Goal: Feedback & Contribution: Submit feedback/report problem

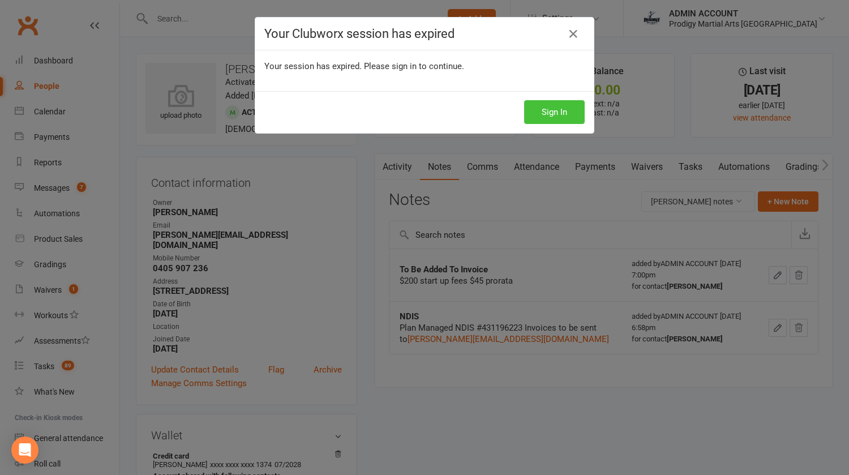
click at [547, 110] on button "Sign In" at bounding box center [554, 112] width 61 height 24
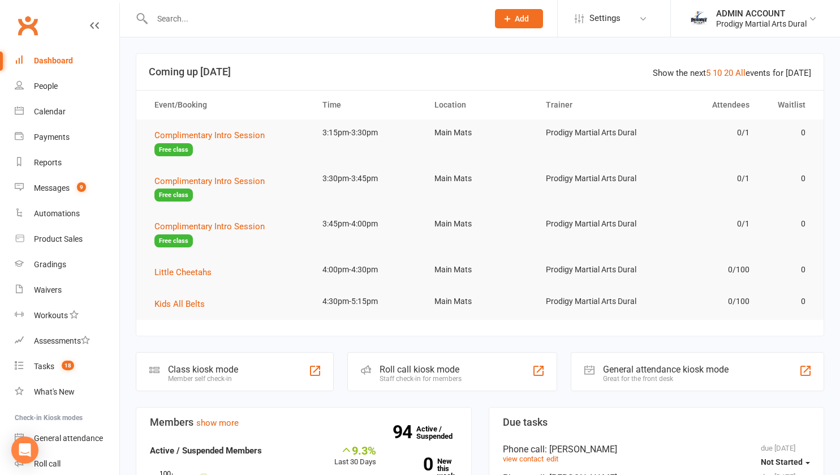
click at [747, 20] on div "Prodigy Martial Arts Dural" at bounding box center [761, 24] width 91 height 10
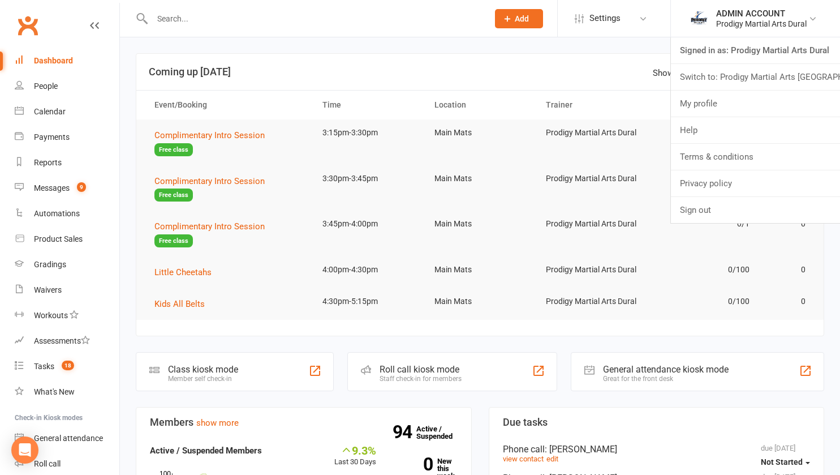
click at [742, 80] on link "Switch to: Prodigy Martial Arts Seven Hills" at bounding box center [755, 77] width 169 height 26
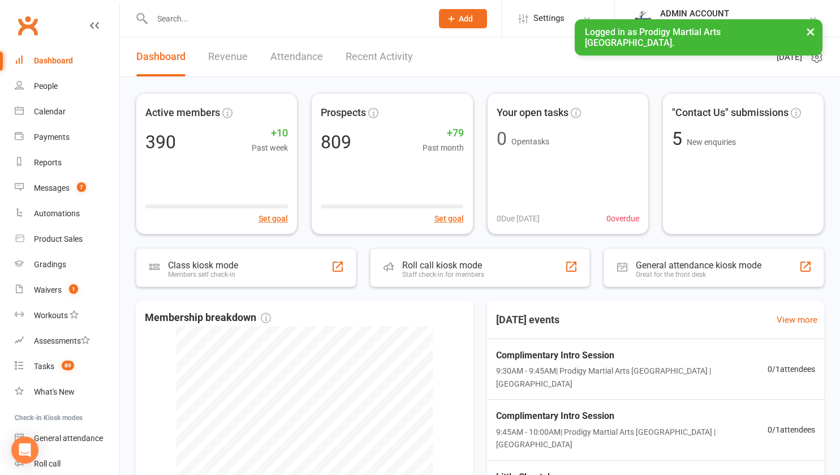
click at [263, 24] on input "text" at bounding box center [287, 19] width 276 height 16
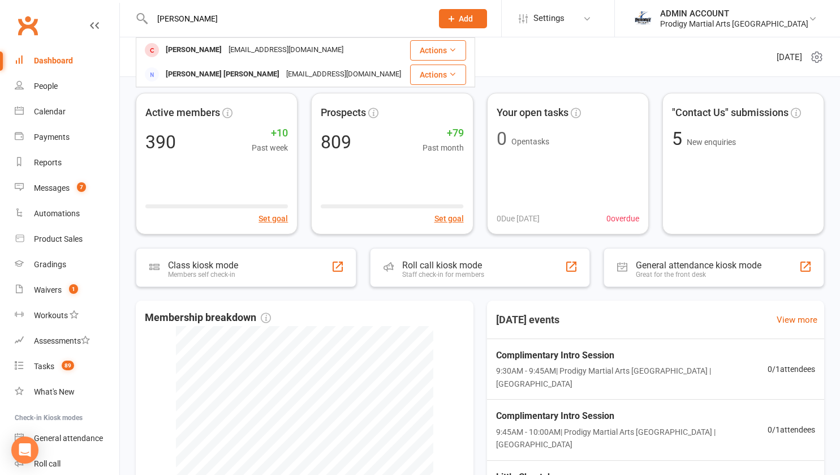
click at [263, 24] on input "[PERSON_NAME]" at bounding box center [287, 19] width 276 height 16
click at [263, 24] on input "garnett" at bounding box center [287, 19] width 276 height 16
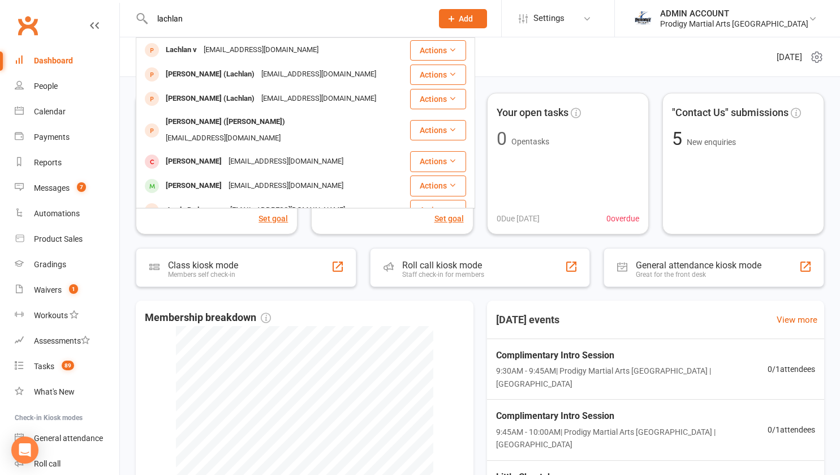
type input "lachlan"
click at [197, 15] on input "lachlan" at bounding box center [287, 19] width 276 height 16
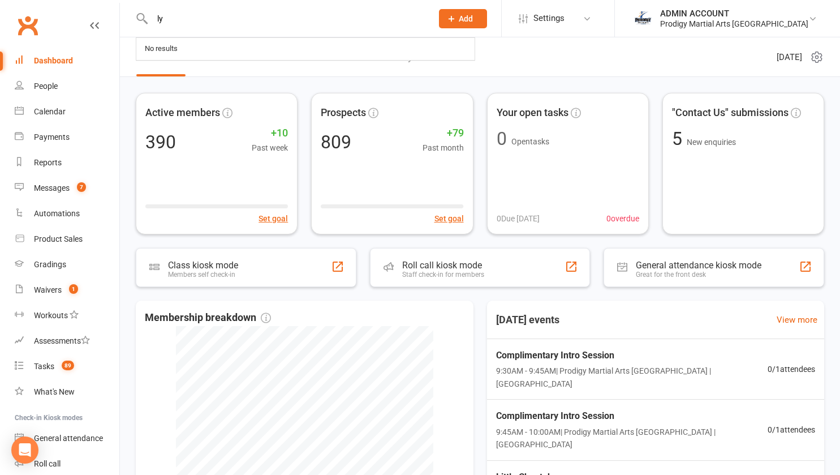
type input "lyn"
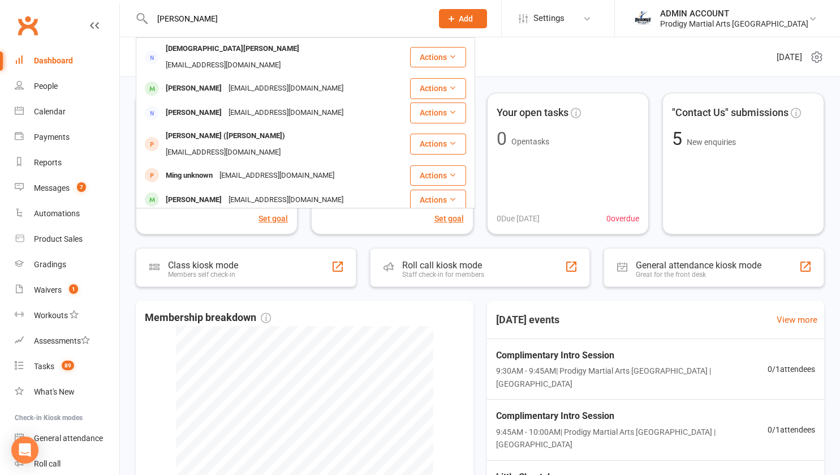
click at [197, 15] on input "lyn" at bounding box center [287, 19] width 276 height 16
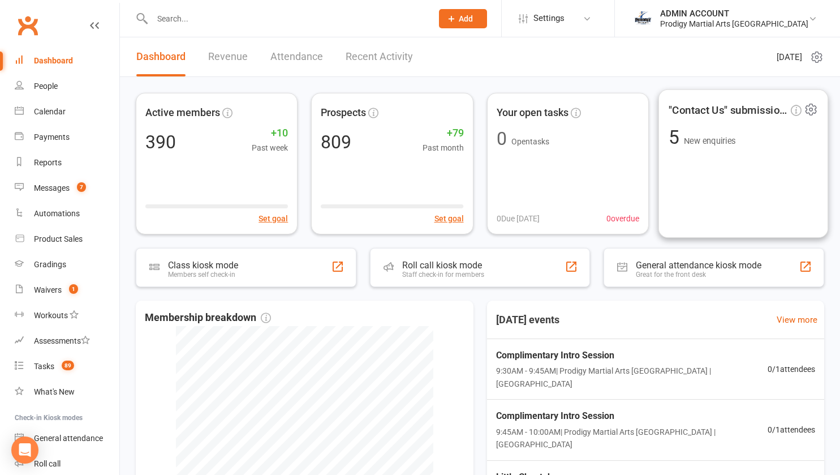
click at [731, 138] on span "New enquiries" at bounding box center [709, 141] width 51 height 10
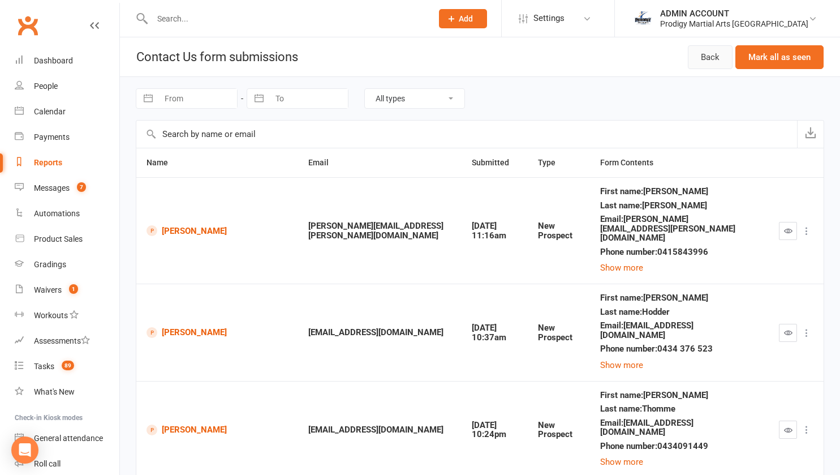
click at [707, 53] on link "Back" at bounding box center [710, 57] width 45 height 24
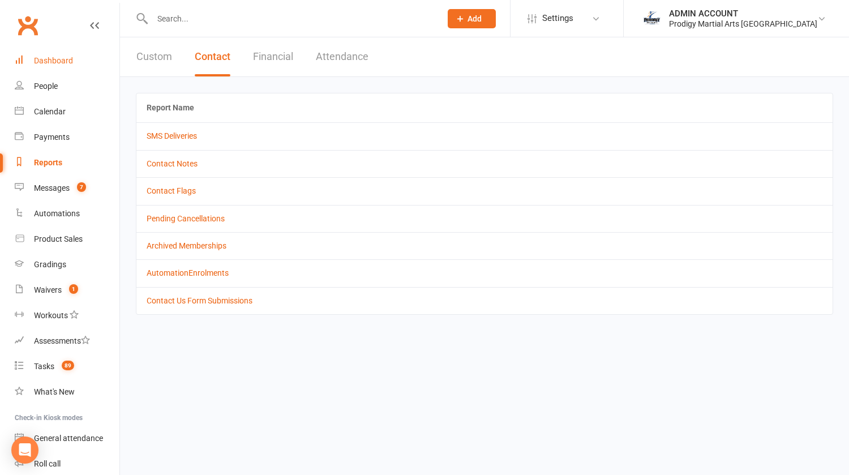
click at [55, 62] on div "Dashboard" at bounding box center [53, 60] width 39 height 9
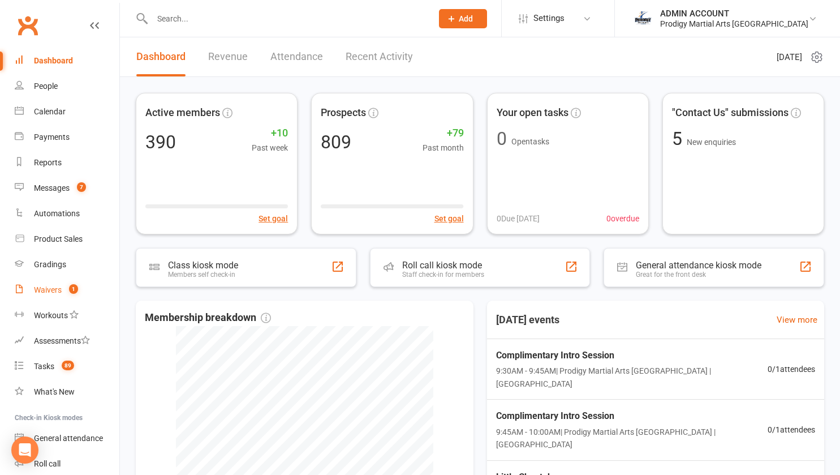
click at [55, 286] on div "Waivers" at bounding box center [48, 289] width 28 height 9
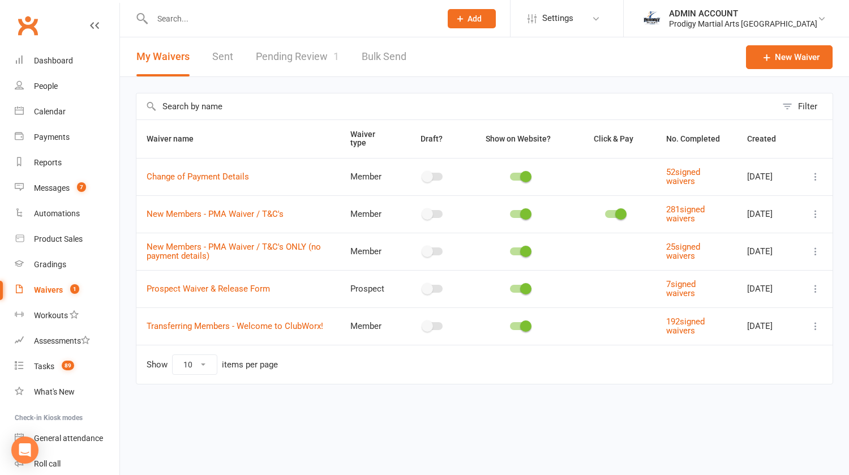
click at [716, 12] on div "ADMIN ACCOUNT" at bounding box center [743, 13] width 148 height 10
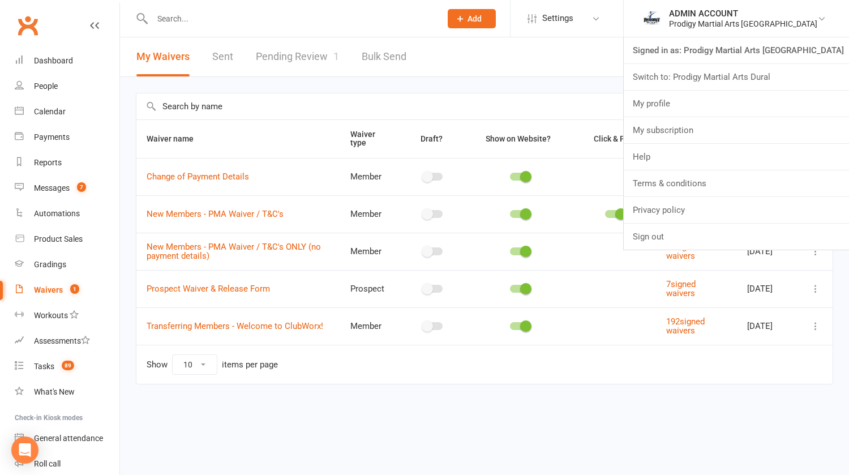
click at [717, 69] on link "Switch to: Prodigy Martial Arts Dural" at bounding box center [735, 77] width 225 height 26
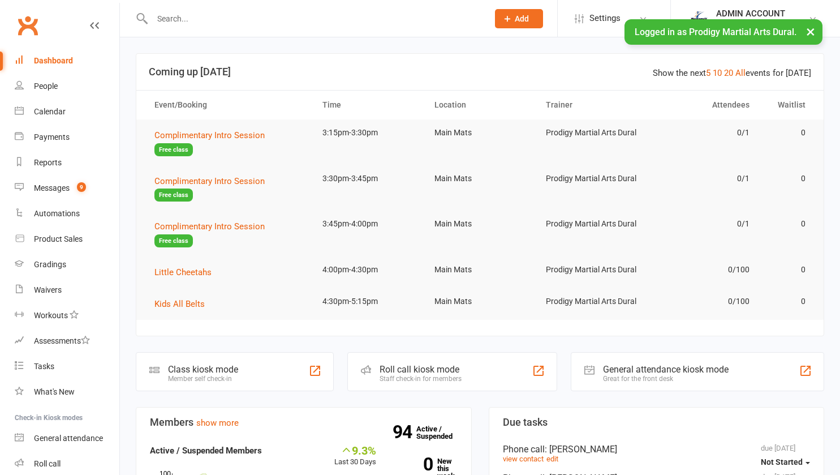
click at [194, 16] on input "text" at bounding box center [315, 19] width 332 height 16
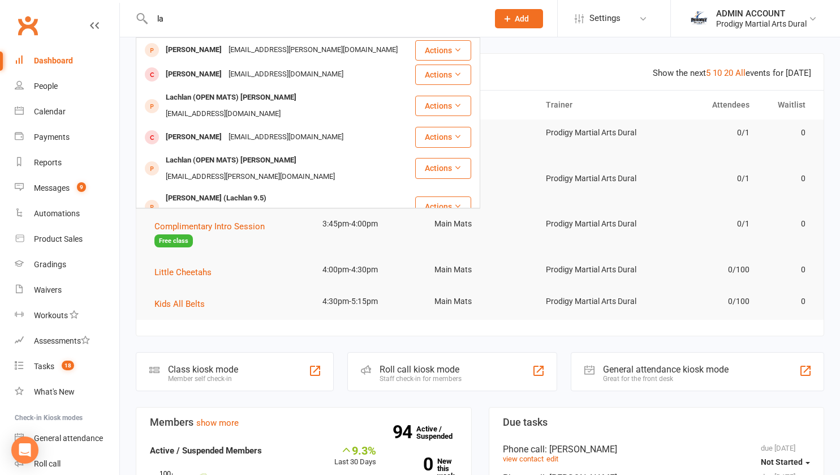
type input "l"
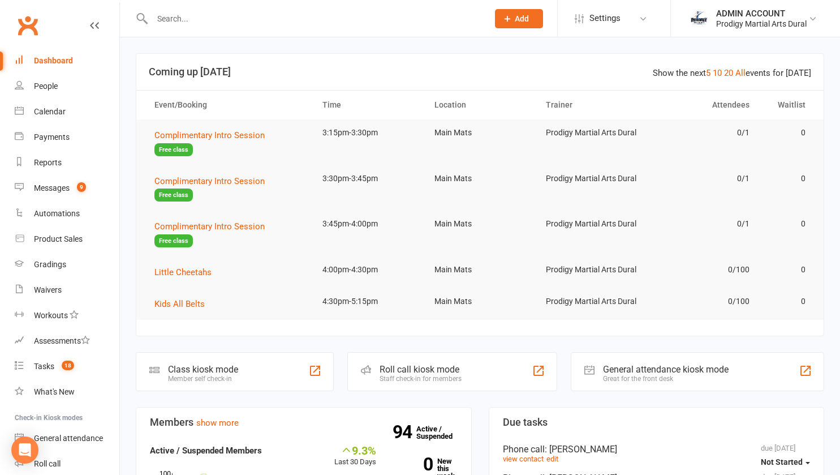
click at [784, 14] on div "ADMIN ACCOUNT" at bounding box center [761, 13] width 91 height 10
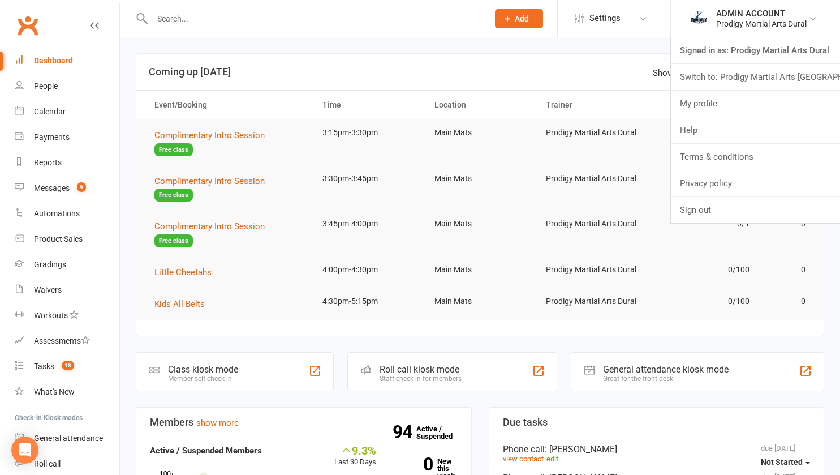
click at [751, 80] on link "Switch to: Prodigy Martial Arts Seven Hills" at bounding box center [755, 77] width 169 height 26
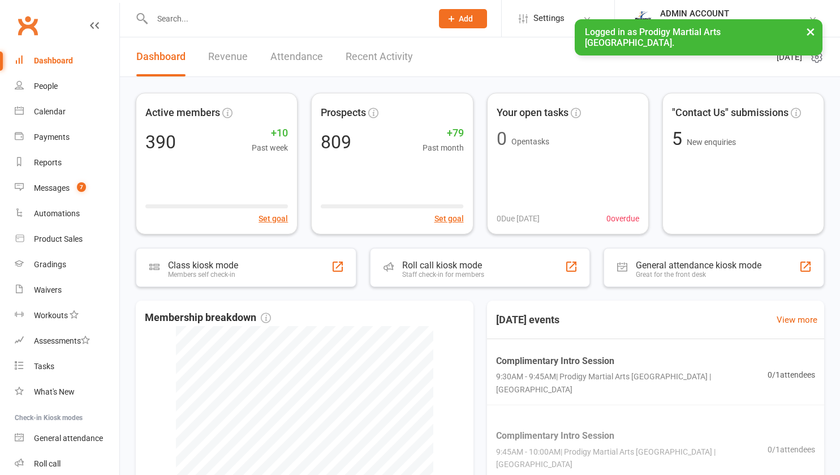
click at [290, 21] on input "text" at bounding box center [287, 19] width 276 height 16
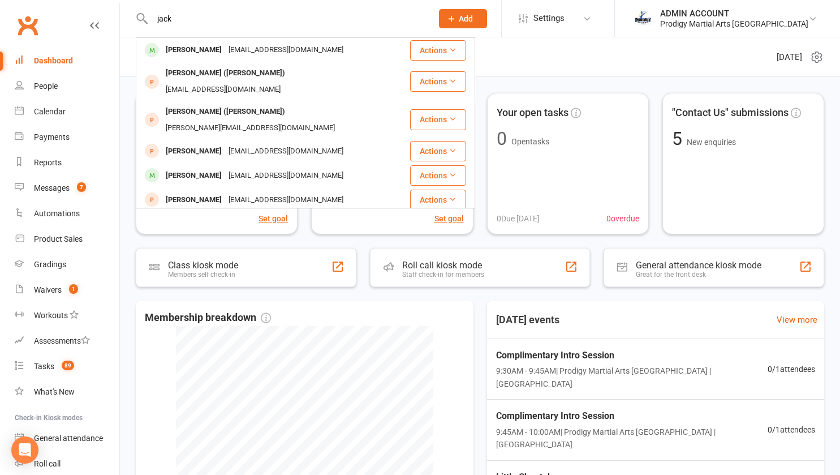
type input "jack"
click at [201, 48] on div "Jack Papalardo" at bounding box center [193, 50] width 63 height 16
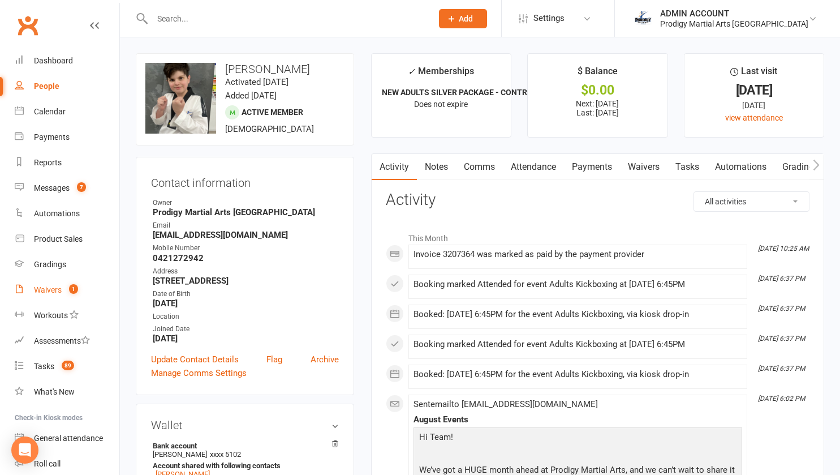
click at [48, 294] on div "Waivers" at bounding box center [48, 289] width 28 height 9
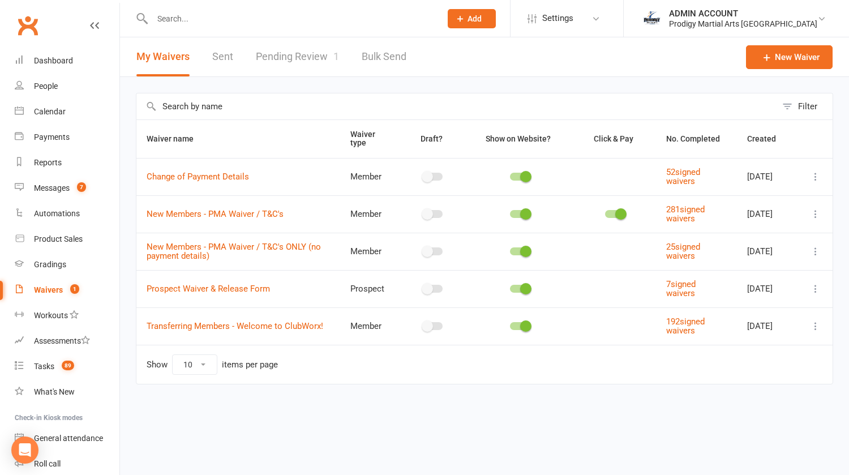
click at [43, 291] on div "Waivers" at bounding box center [48, 289] width 29 height 9
click at [280, 59] on link "Pending Review 1" at bounding box center [297, 56] width 83 height 39
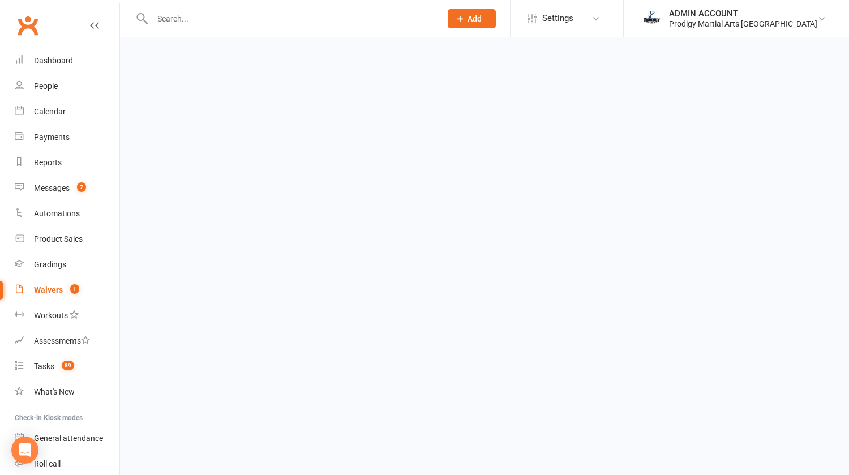
select select "100"
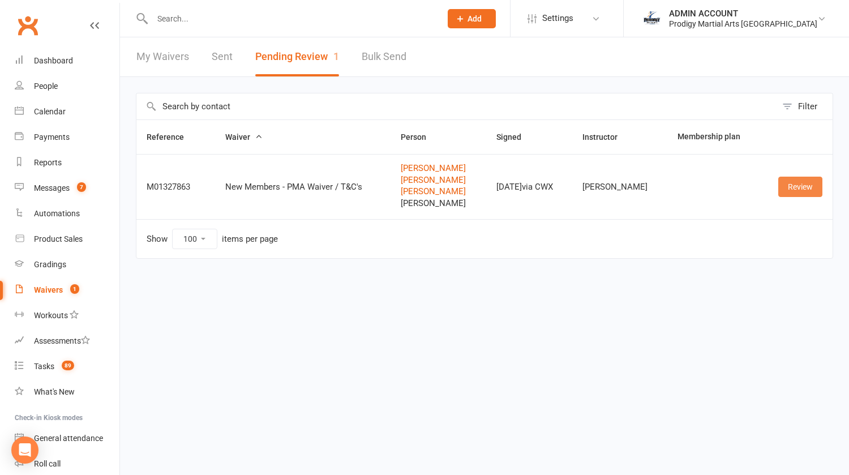
click at [801, 183] on link "Review" at bounding box center [800, 187] width 44 height 20
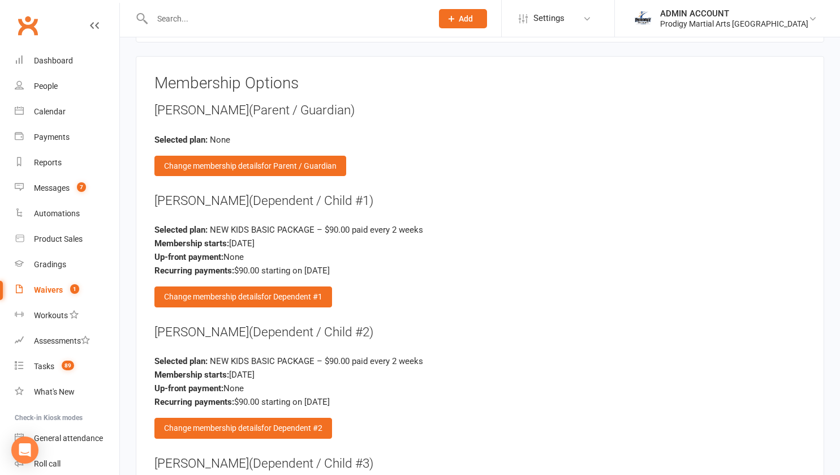
scroll to position [2150, 0]
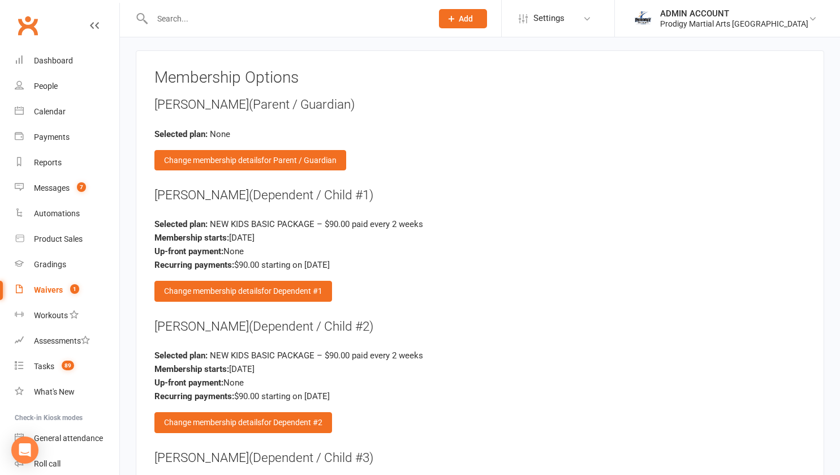
click at [274, 286] on span "for Dependent #1" at bounding box center [291, 290] width 61 height 9
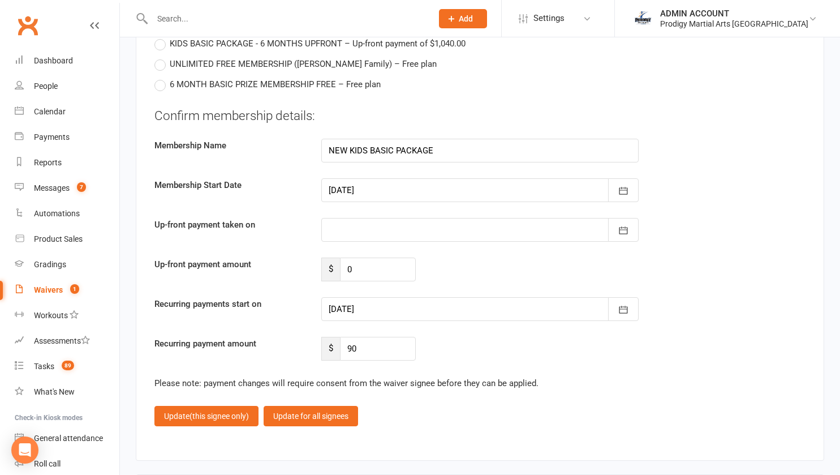
scroll to position [2881, 0]
click at [401, 296] on div at bounding box center [479, 308] width 317 height 24
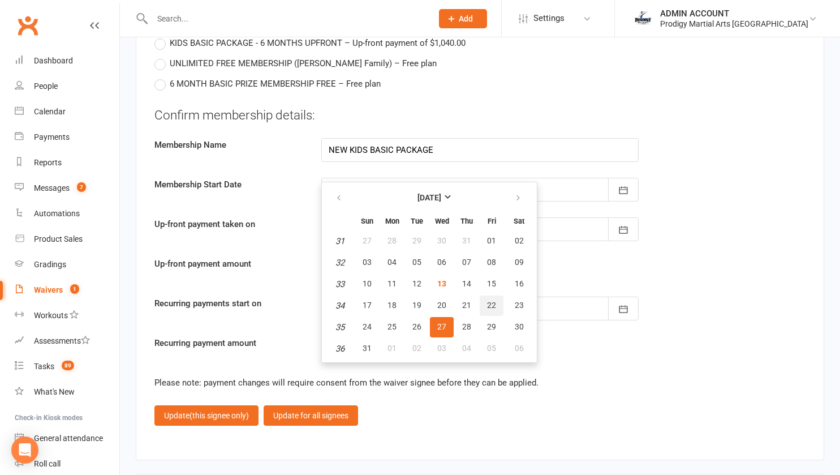
click at [492, 300] on span "22" at bounding box center [491, 304] width 9 height 9
type input "22 Aug 2025"
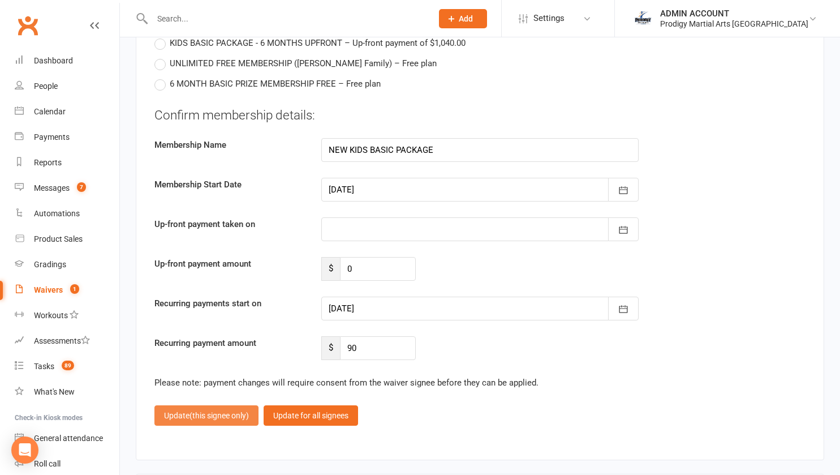
click at [210, 411] on span "(this signee only)" at bounding box center [219, 415] width 59 height 9
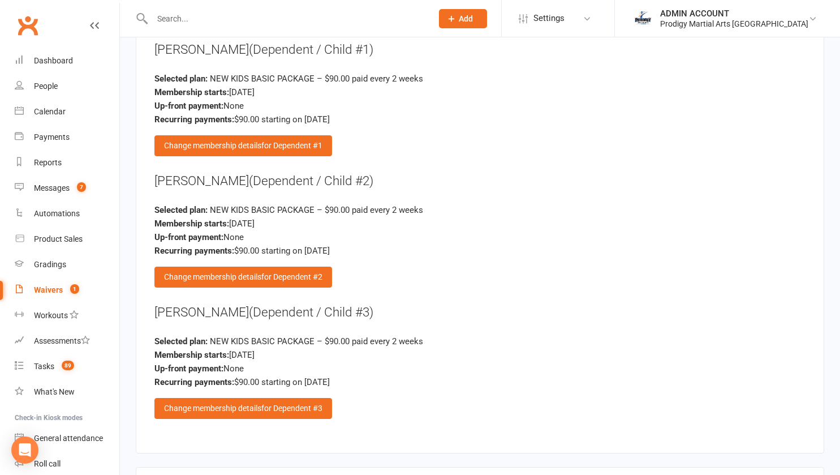
scroll to position [2298, 0]
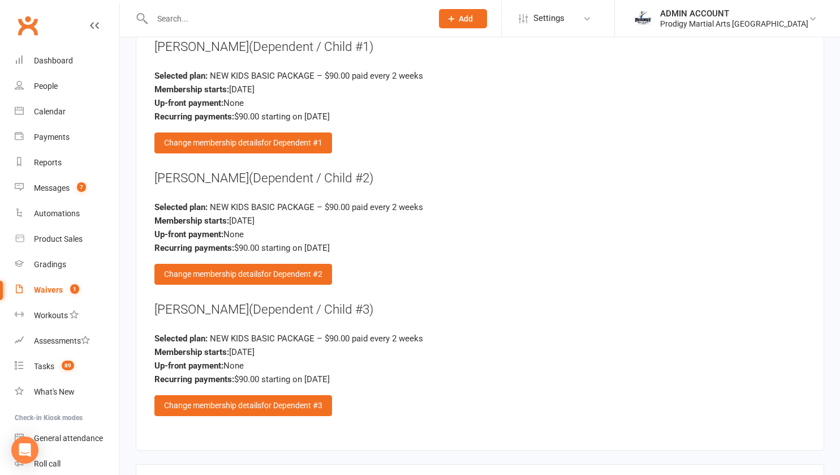
click at [224, 264] on div "Change membership details for Dependent #2" at bounding box center [243, 274] width 178 height 20
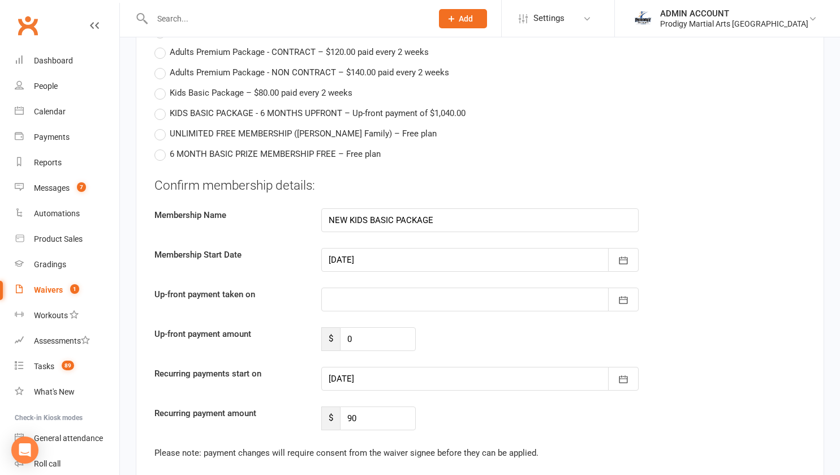
scroll to position [2812, 0]
click at [363, 366] on div at bounding box center [479, 378] width 317 height 24
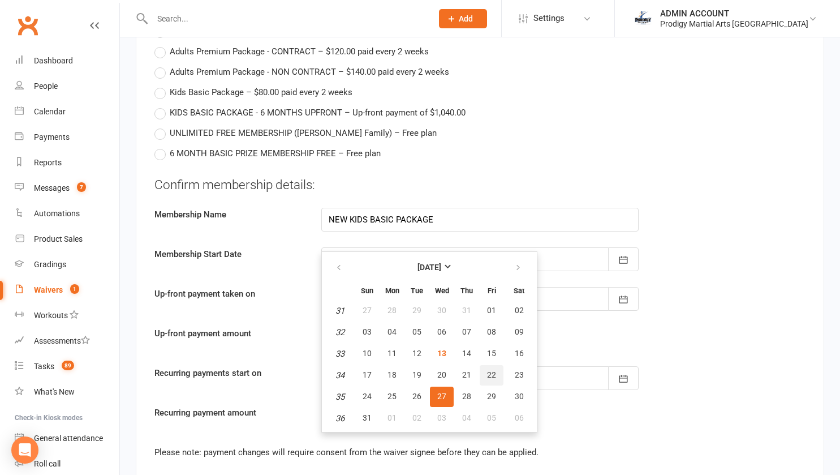
click at [488, 370] on span "22" at bounding box center [491, 374] width 9 height 9
type input "22 Aug 2025"
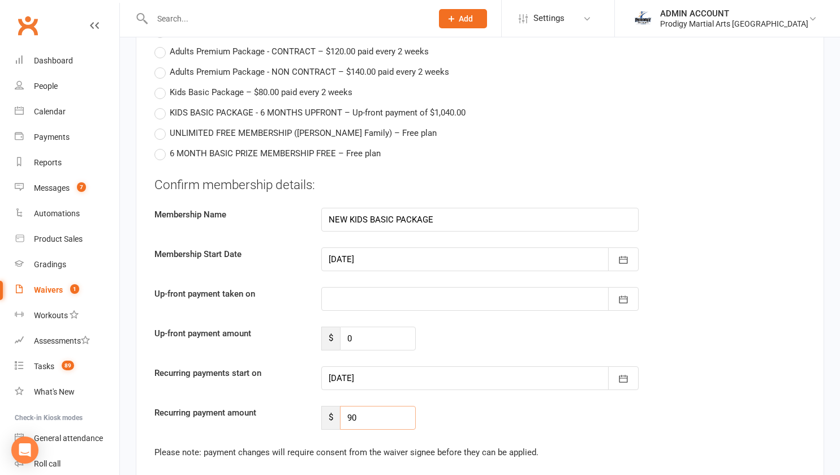
click at [364, 406] on input "90" at bounding box center [378, 418] width 76 height 24
type input "9"
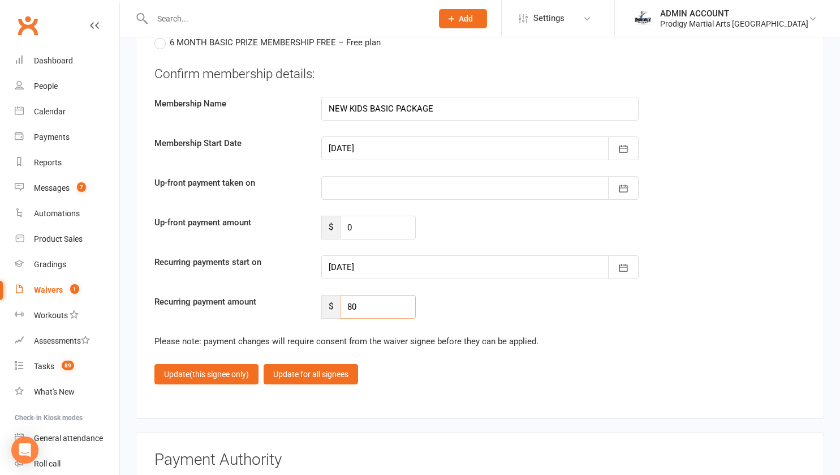
type input "80"
click at [218, 369] on span "(this signee only)" at bounding box center [219, 373] width 59 height 9
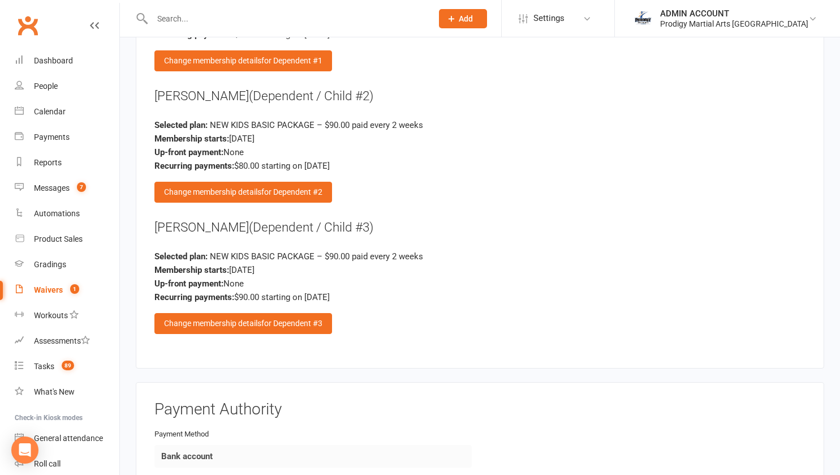
scroll to position [2379, 0]
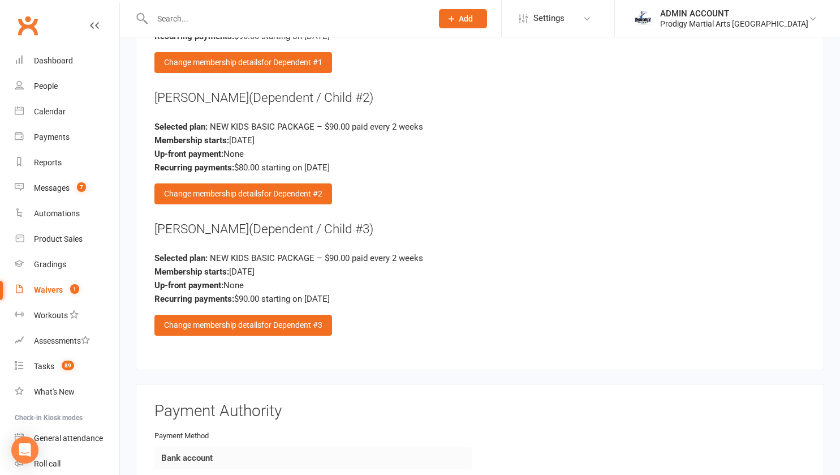
click at [186, 315] on div "Change membership details for Dependent #3" at bounding box center [243, 325] width 178 height 20
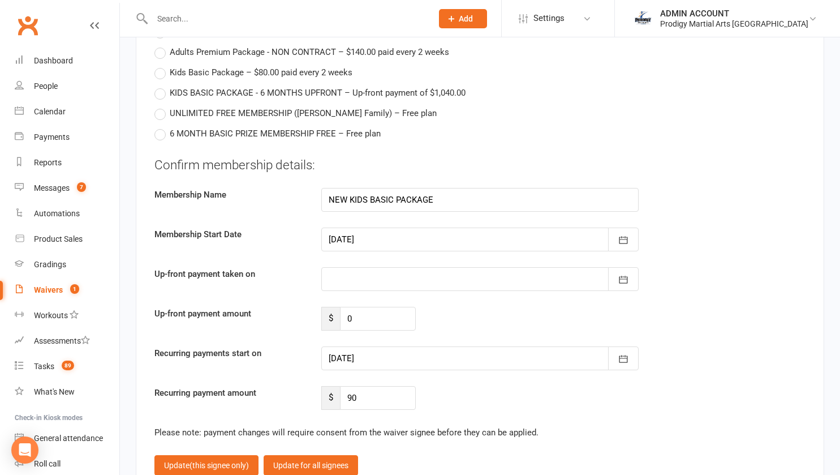
scroll to position [2859, 0]
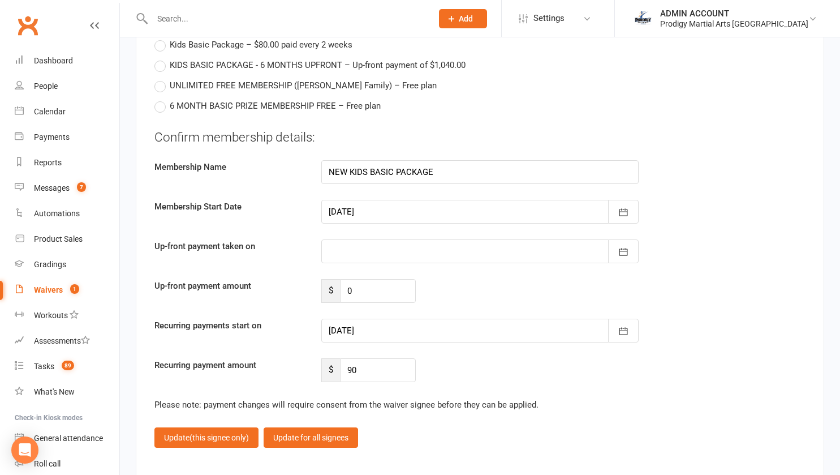
click at [378, 319] on div at bounding box center [479, 331] width 317 height 24
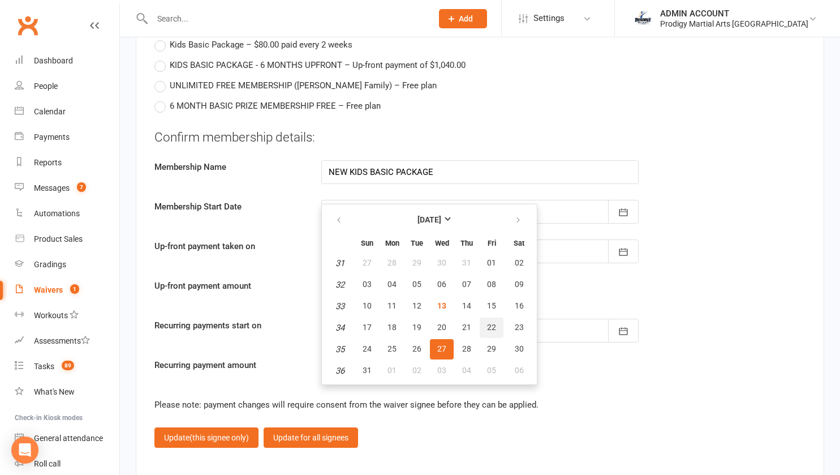
click at [487, 322] on span "22" at bounding box center [491, 326] width 9 height 9
type input "22 Aug 2025"
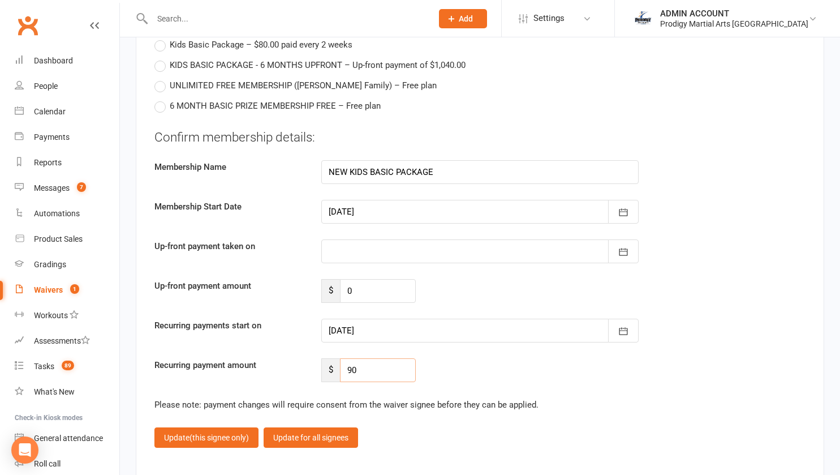
click at [371, 358] on input "90" at bounding box center [378, 370] width 76 height 24
drag, startPoint x: 371, startPoint y: 343, endPoint x: 338, endPoint y: 342, distance: 33.4
click at [338, 358] on div "$ 90" at bounding box center [368, 370] width 94 height 24
type input "75"
click at [208, 427] on button "Update (this signee only)" at bounding box center [206, 437] width 104 height 20
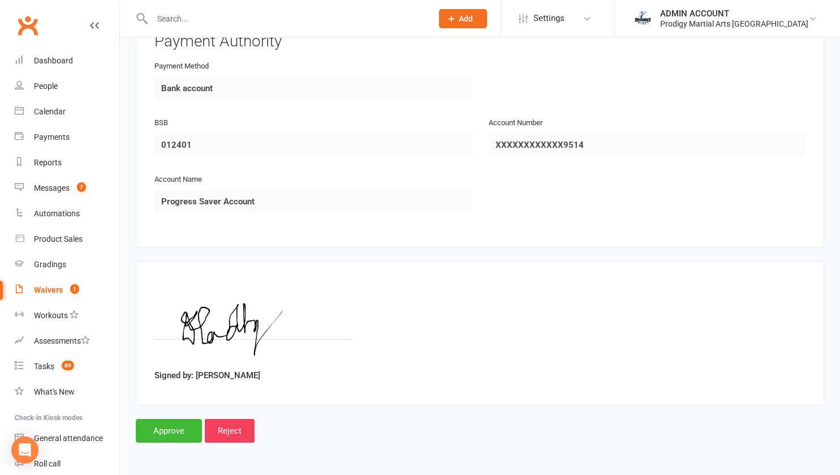
scroll to position [2727, 0]
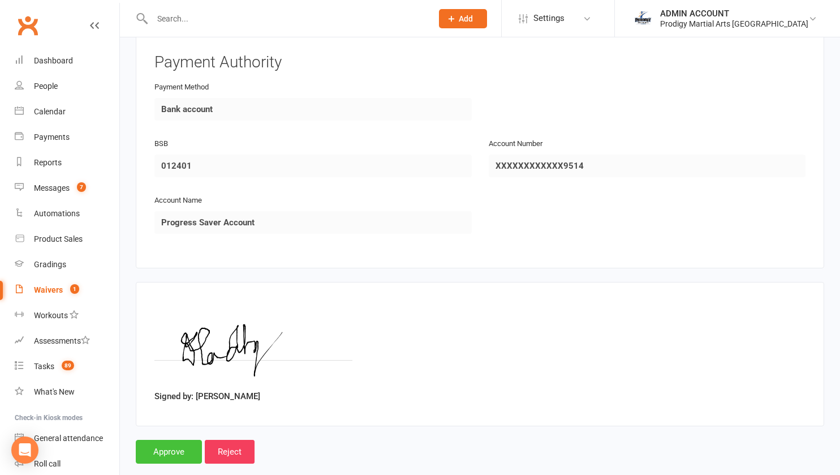
click at [167, 440] on input "Approve" at bounding box center [169, 452] width 66 height 24
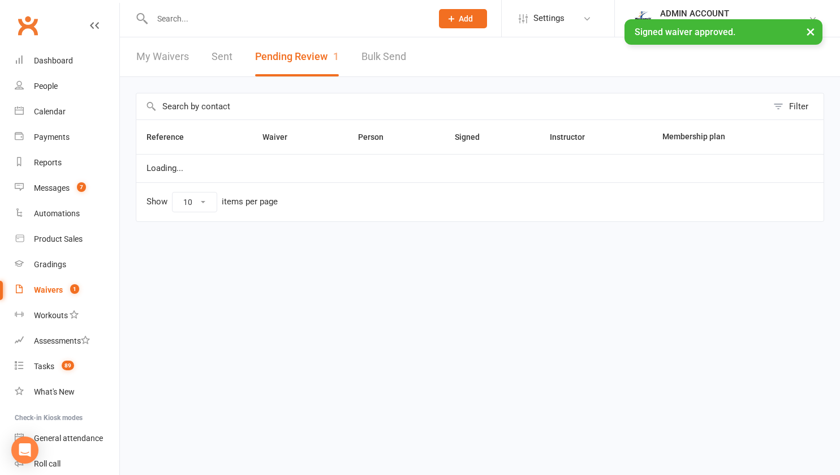
select select "100"
click at [201, 18] on input "text" at bounding box center [291, 19] width 284 height 16
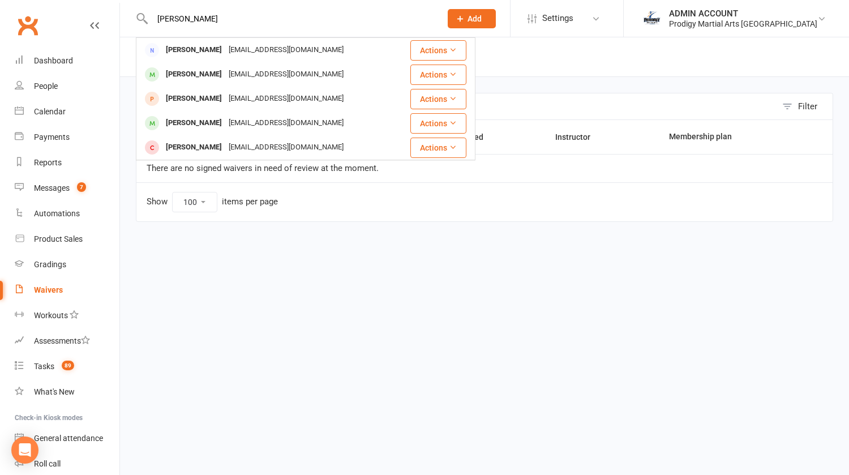
type input "dillip"
click at [225, 48] on div "talk2dillip@gmail.com" at bounding box center [286, 50] width 122 height 16
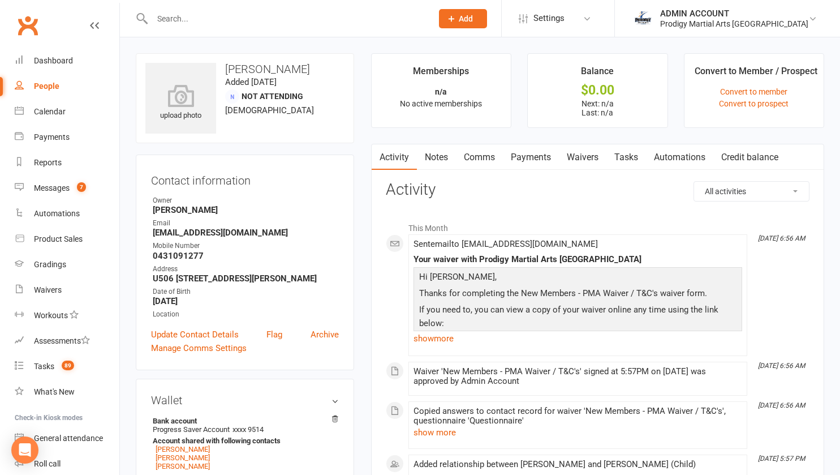
click at [200, 19] on input "text" at bounding box center [287, 19] width 276 height 16
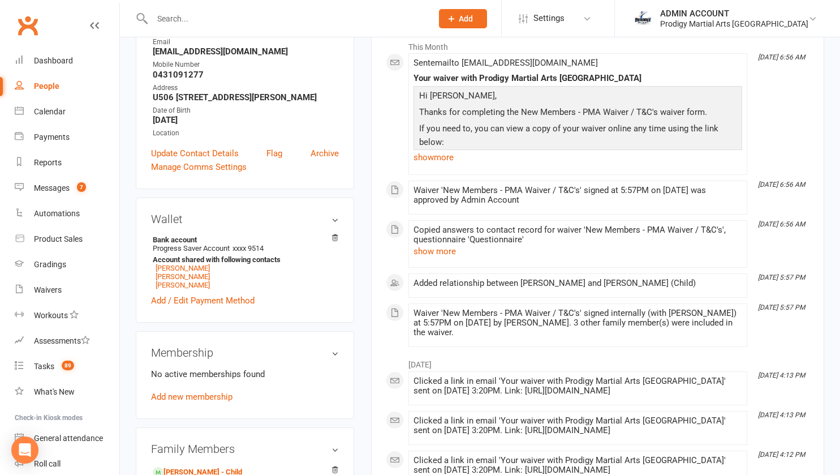
scroll to position [182, 0]
click at [178, 280] on link "Dhruv Mishra" at bounding box center [183, 276] width 54 height 8
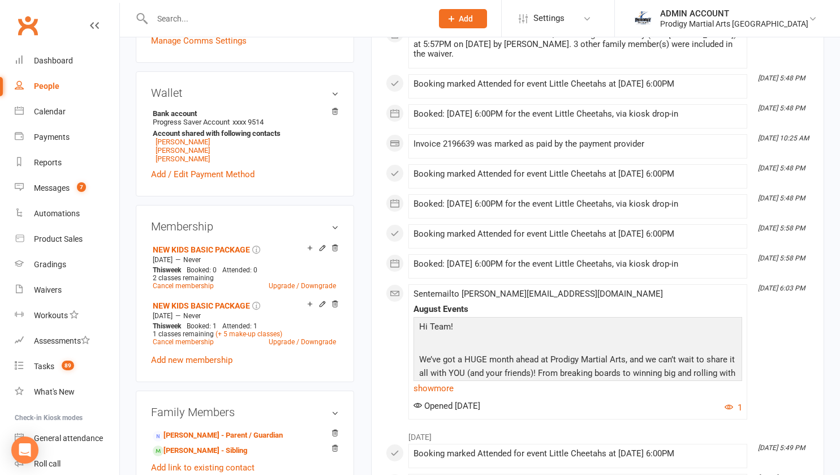
scroll to position [346, 0]
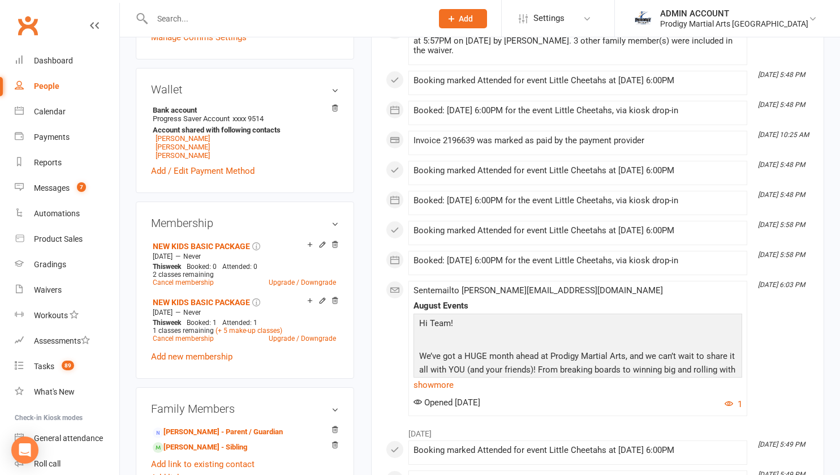
click at [333, 240] on icon at bounding box center [335, 244] width 8 height 8
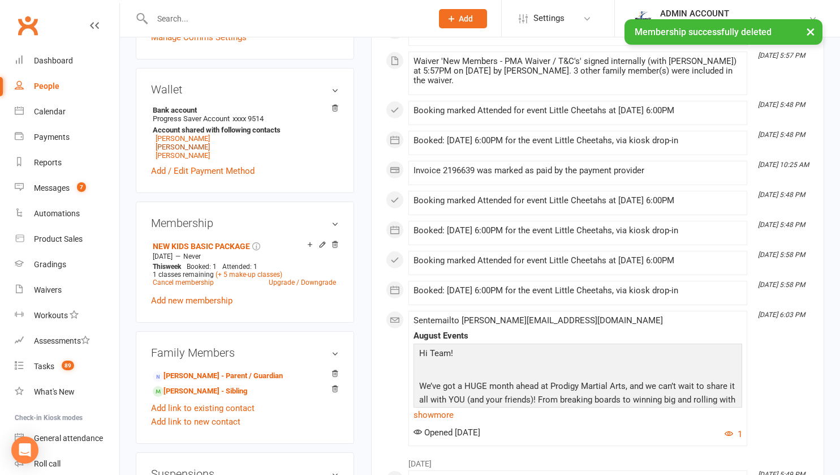
click at [183, 143] on link "Shriharsh Padhy" at bounding box center [183, 147] width 54 height 8
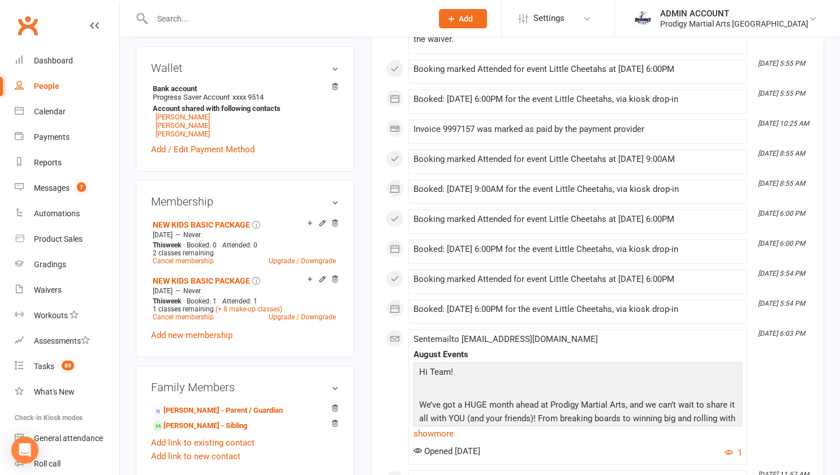
scroll to position [363, 0]
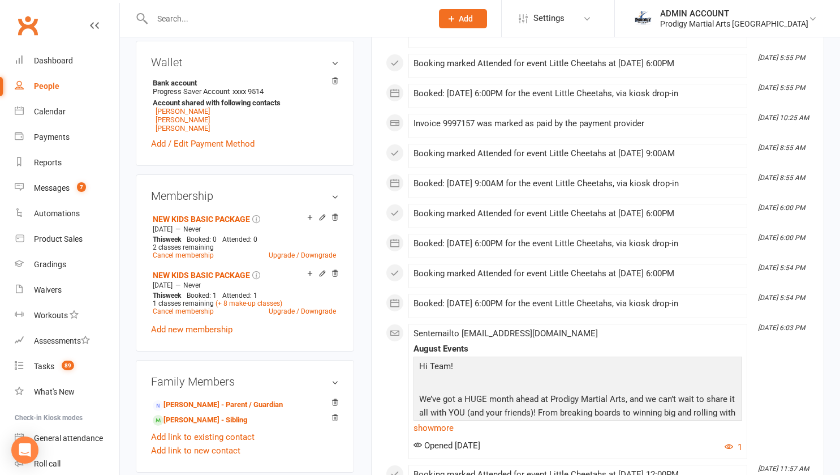
click at [333, 221] on icon at bounding box center [335, 217] width 8 height 8
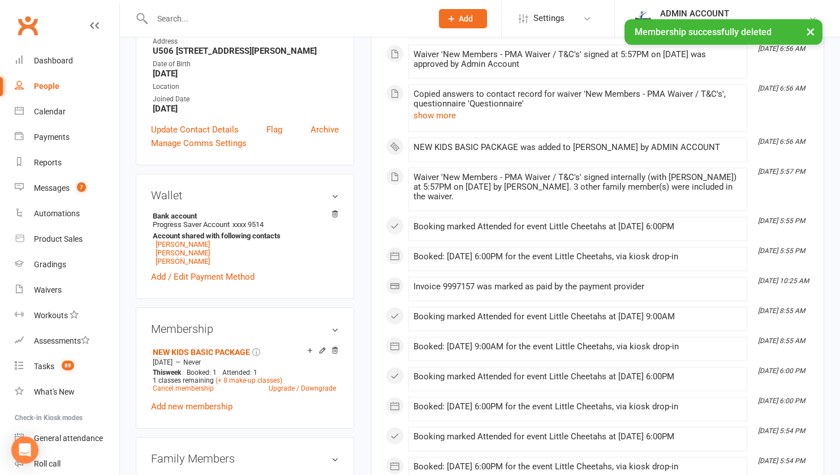
scroll to position [229, 0]
click at [183, 266] on link "Divyan Sahoo" at bounding box center [183, 261] width 54 height 8
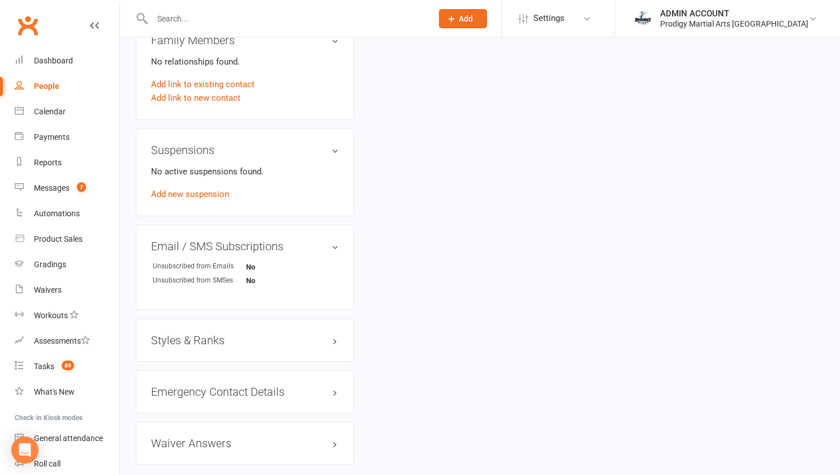
scroll to position [648, 0]
click at [193, 346] on h3 "Styles & Ranks" at bounding box center [245, 339] width 188 height 12
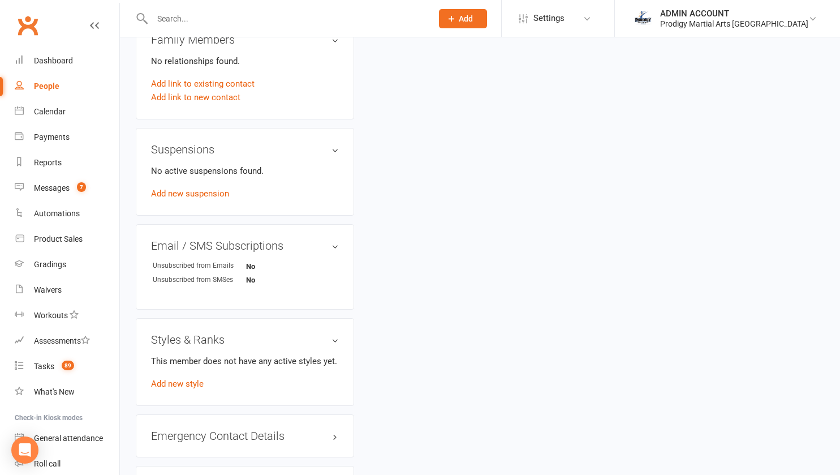
click at [182, 389] on link "Add new style" at bounding box center [177, 384] width 53 height 10
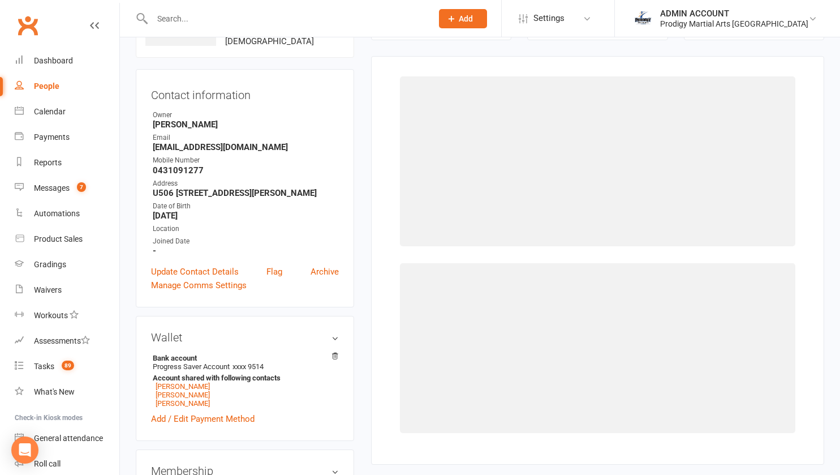
scroll to position [87, 0]
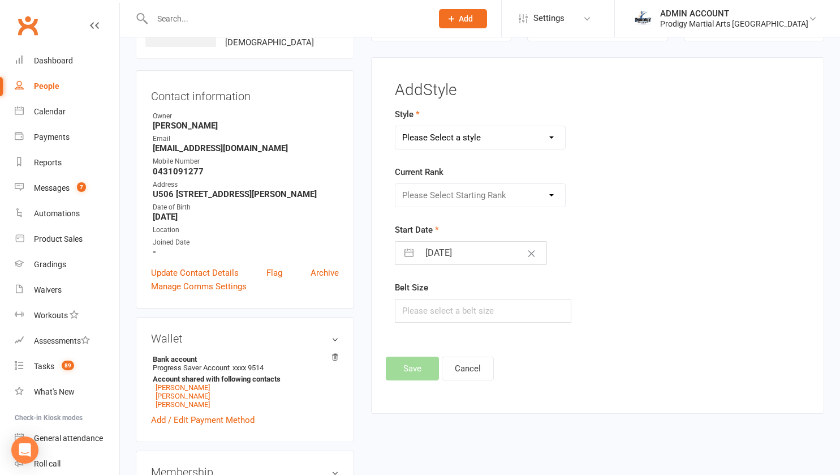
click at [507, 135] on select "Please Select a style Adults Brazilian Jiu Jitsu Adults Mixed Martial Arts Adul…" at bounding box center [480, 137] width 170 height 23
select select "2830"
click at [395, 126] on select "Please Select a style Adults Brazilian Jiu Jitsu Adults Mixed Martial Arts Adul…" at bounding box center [480, 137] width 170 height 23
click at [441, 203] on select "Please Select Starting Rank White Belt Yellow Belt Orange Belt Green Belt Blue …" at bounding box center [480, 195] width 170 height 23
select select "29988"
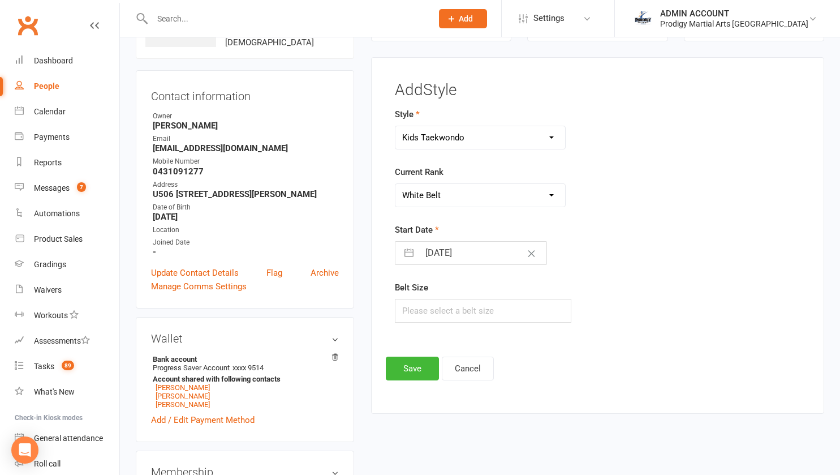
click at [395, 184] on select "Please Select Starting Rank White Belt Yellow Belt Orange Belt Green Belt Blue …" at bounding box center [480, 195] width 170 height 23
click at [437, 256] on input "13 Aug 2025" at bounding box center [482, 253] width 127 height 23
select select "6"
select select "2025"
select select "7"
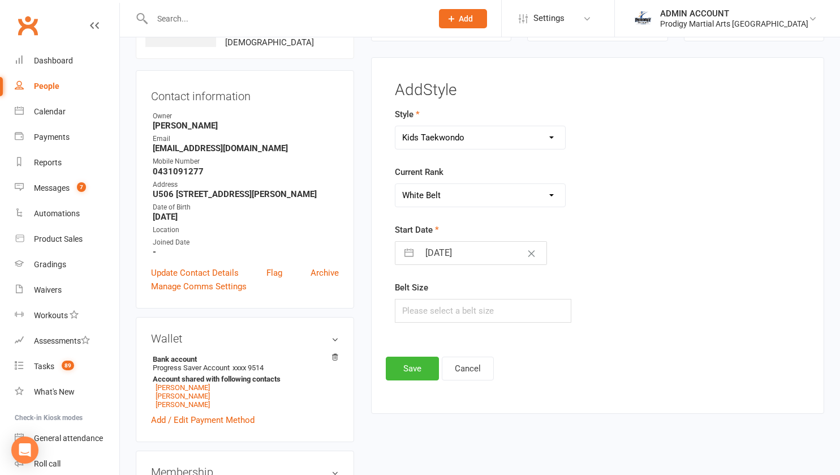
select select "2025"
select select "8"
select select "2025"
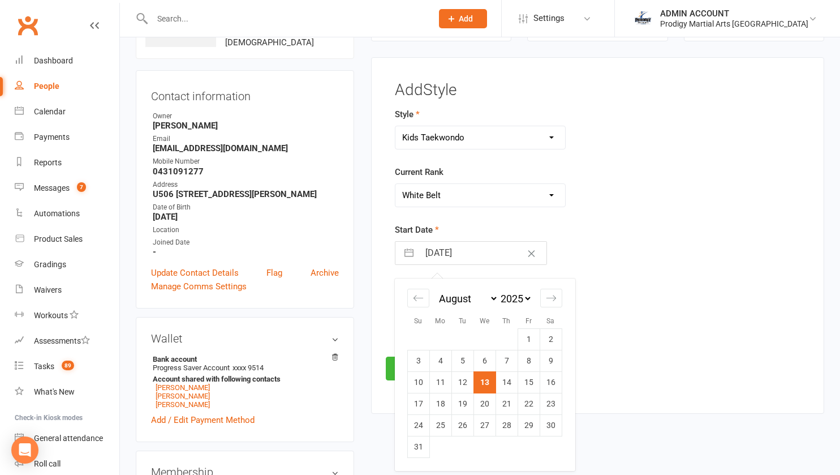
click at [534, 401] on td "22" at bounding box center [529, 403] width 22 height 21
type input "22 Aug 2025"
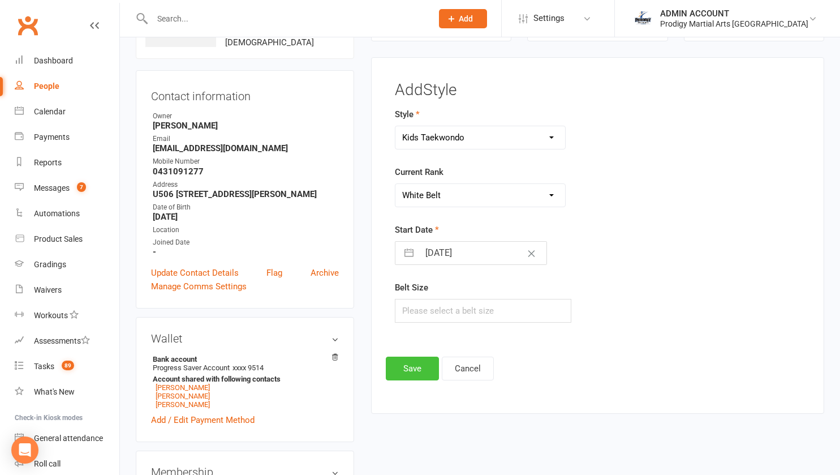
click at [411, 372] on button "Save" at bounding box center [412, 368] width 53 height 24
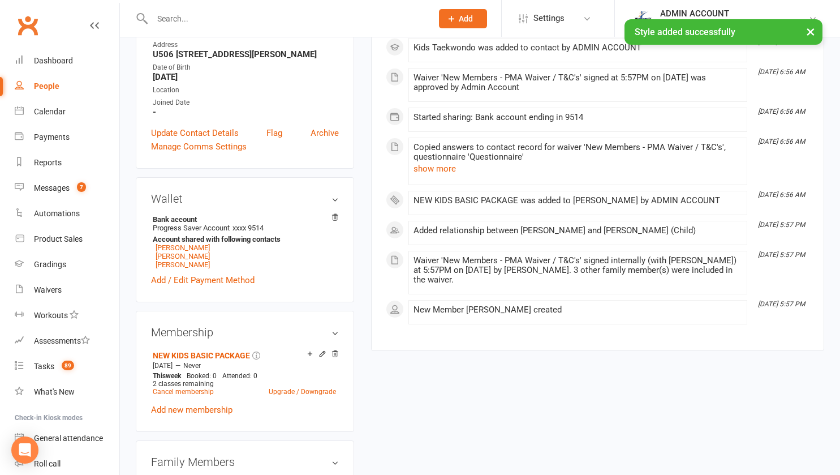
scroll to position [227, 0]
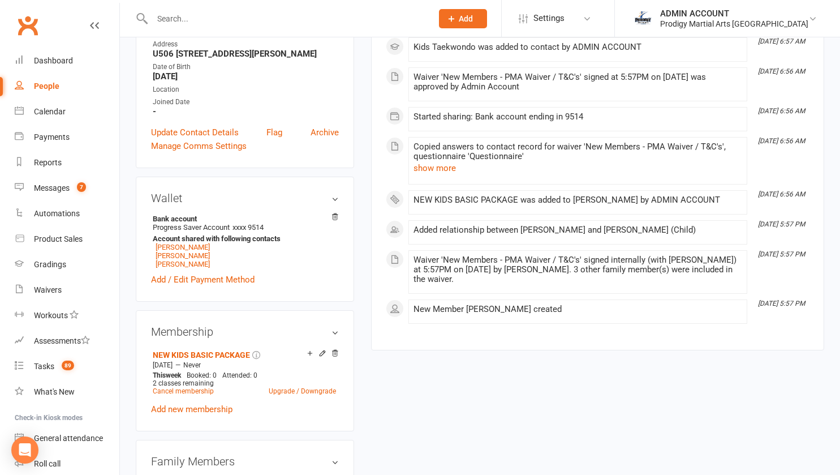
click at [320, 356] on icon at bounding box center [322, 353] width 5 height 5
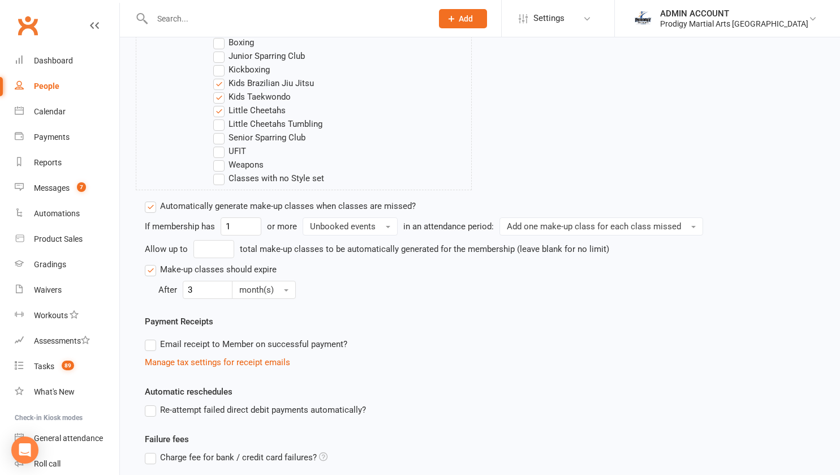
scroll to position [525, 0]
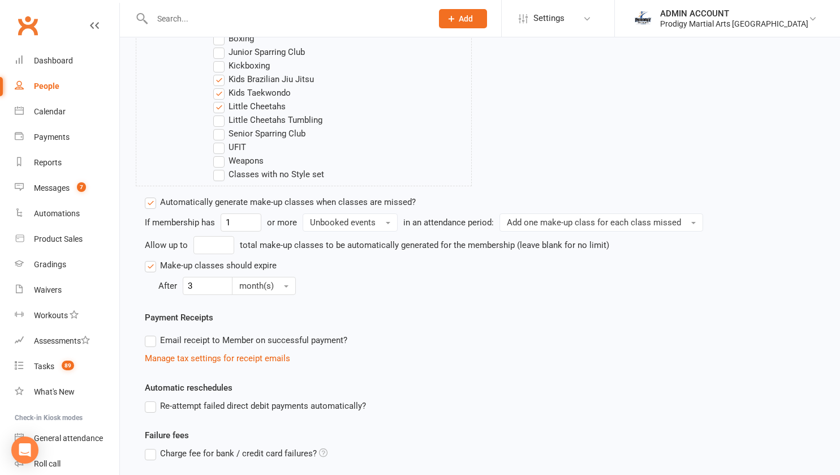
click at [147, 405] on label "Re-attempt failed direct debit payments automatically?" at bounding box center [255, 406] width 221 height 14
click at [147, 399] on input "Re-attempt failed direct debit payments automatically?" at bounding box center [148, 399] width 7 height 0
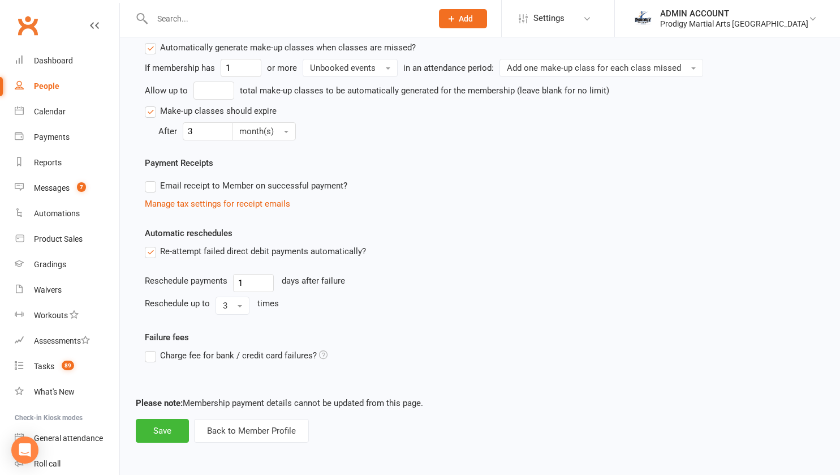
scroll to position [679, 0]
click at [160, 434] on button "Save" at bounding box center [162, 431] width 53 height 24
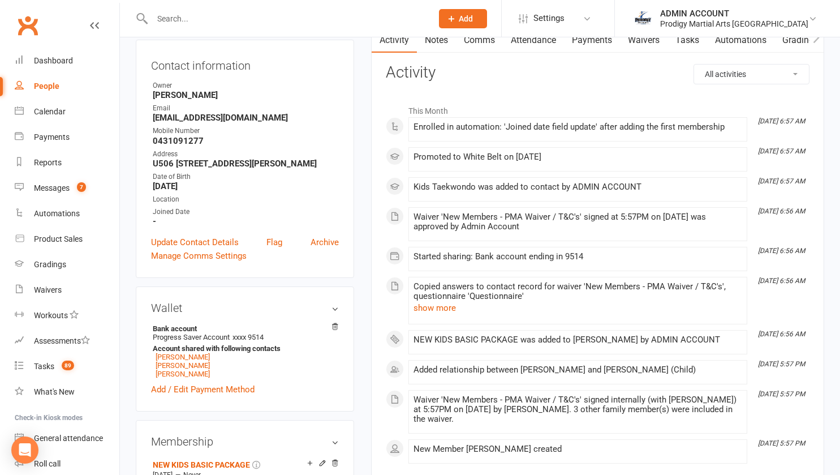
scroll to position [117, 0]
click at [204, 240] on link "Update Contact Details" at bounding box center [195, 243] width 88 height 14
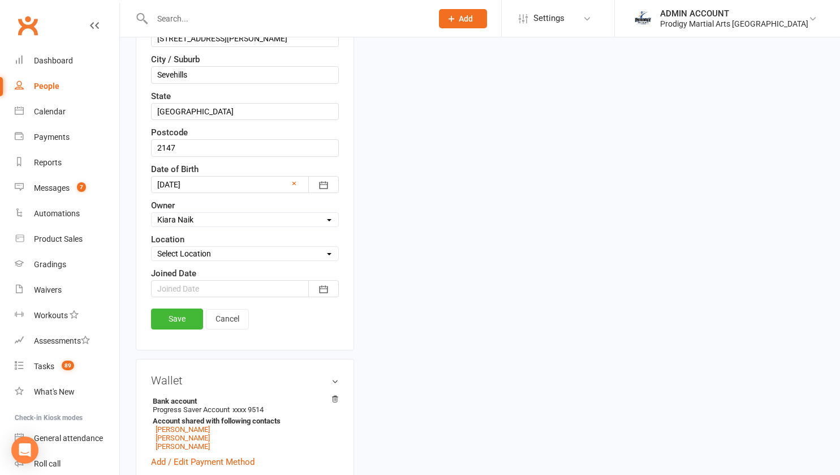
scroll to position [352, 0]
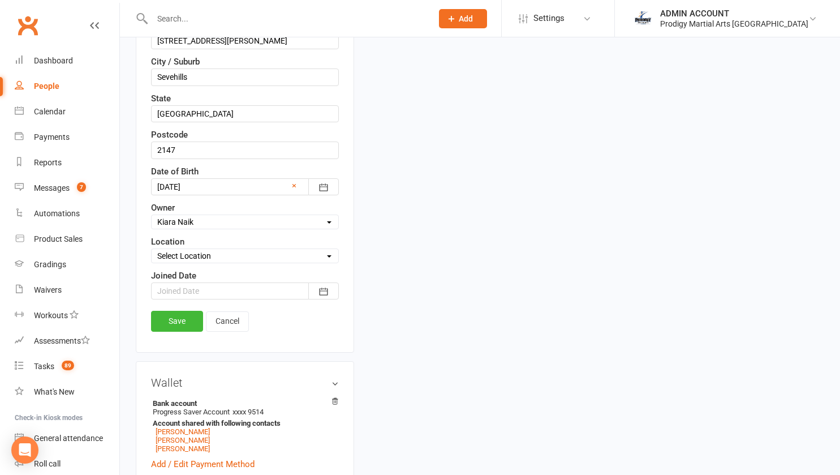
click at [199, 281] on div "Joined Date August 2025 Sun Mon Tue Wed Thu Fri Sat 31 27 28 29 30 31 01 02 32 …" at bounding box center [245, 284] width 188 height 31
click at [199, 287] on div at bounding box center [245, 290] width 188 height 17
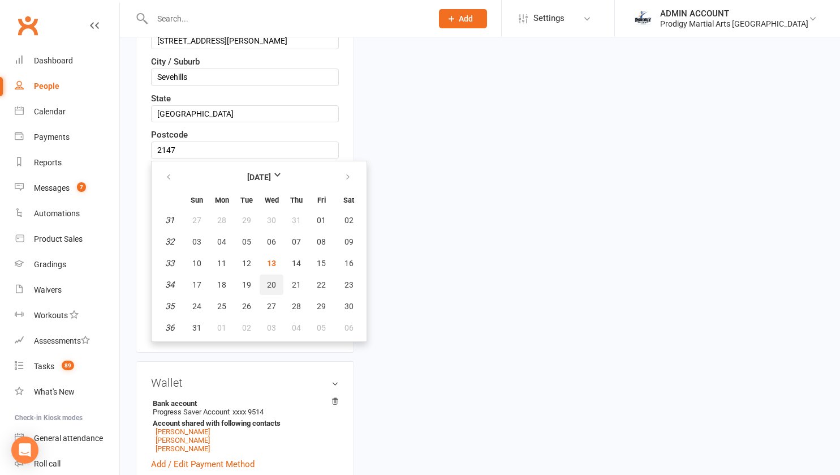
click at [277, 282] on button "20" at bounding box center [272, 284] width 24 height 20
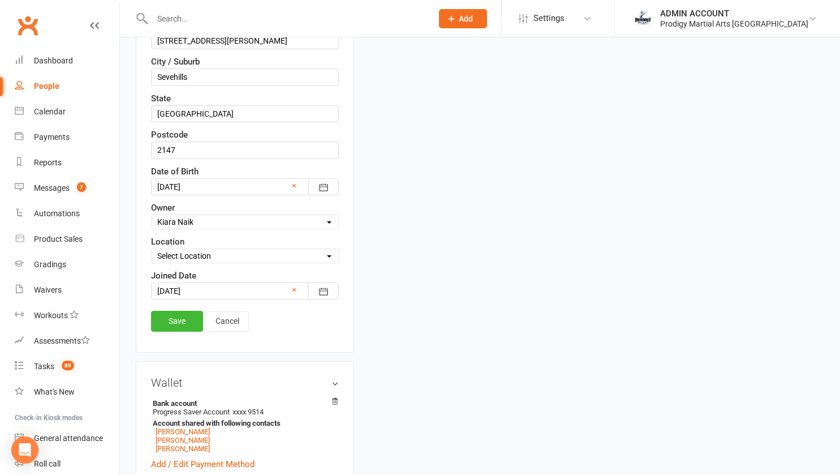
click at [277, 282] on div at bounding box center [245, 290] width 188 height 17
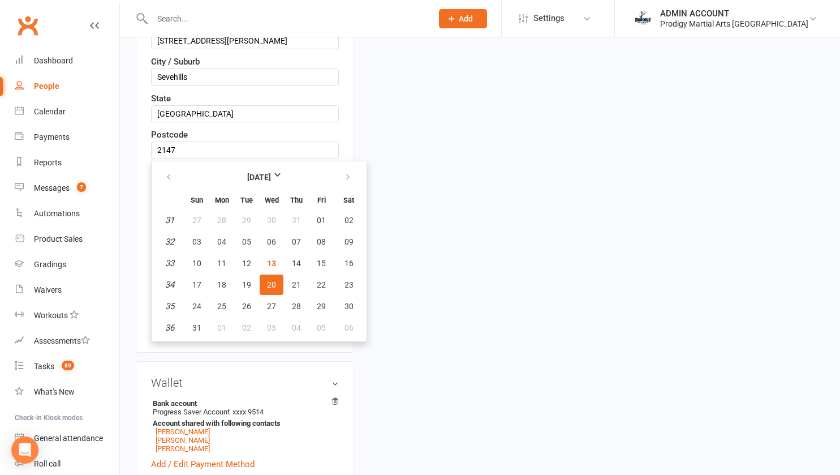
click at [277, 282] on button "20" at bounding box center [272, 284] width 24 height 20
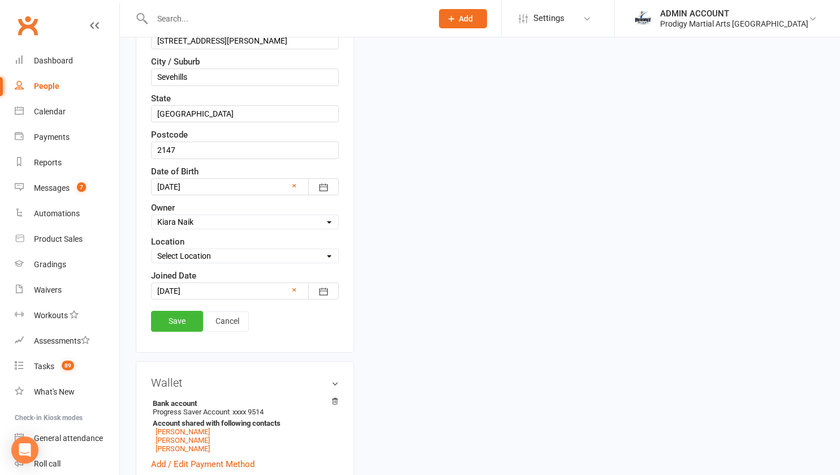
click at [274, 291] on div at bounding box center [245, 290] width 188 height 17
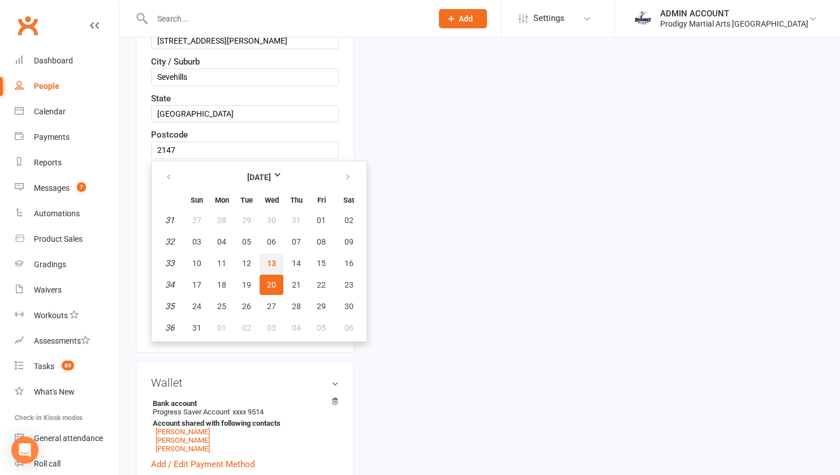
click at [278, 266] on button "13" at bounding box center [272, 263] width 24 height 20
type input "13 Aug 2025"
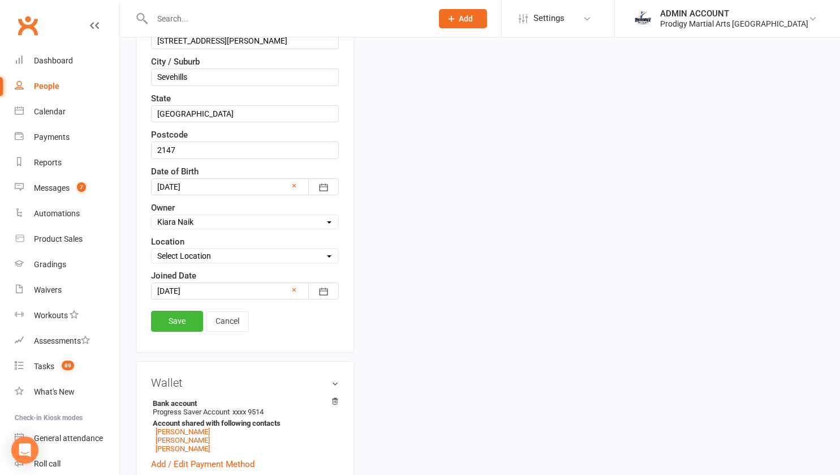
click at [183, 319] on link "Save" at bounding box center [177, 321] width 52 height 20
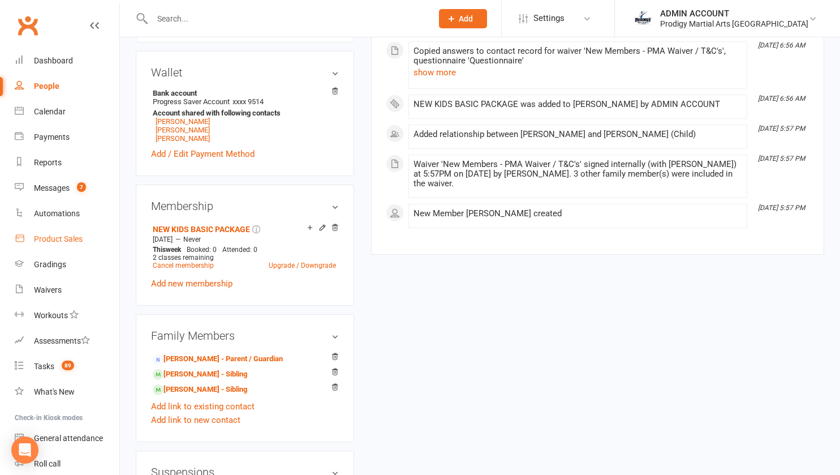
click at [61, 240] on div "Product Sales" at bounding box center [58, 238] width 49 height 9
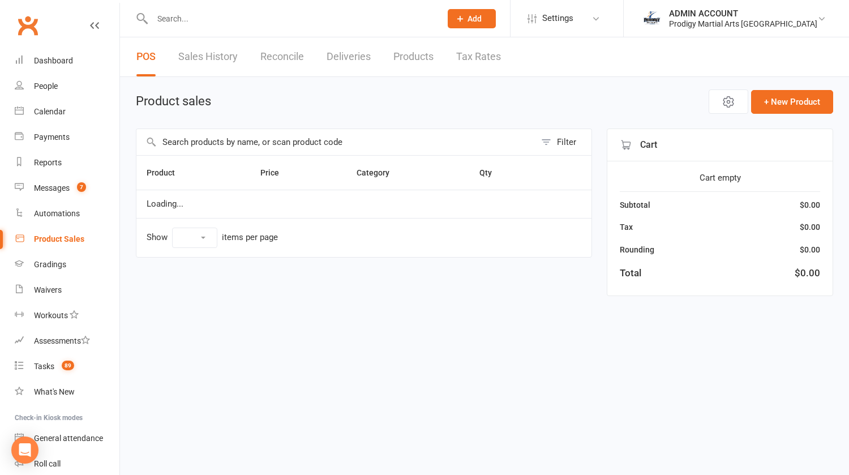
select select "10"
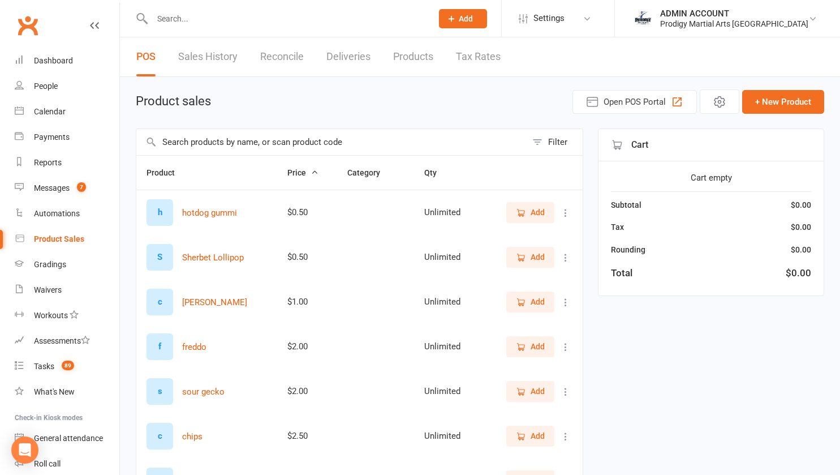
click at [238, 139] on input "text" at bounding box center [331, 142] width 390 height 26
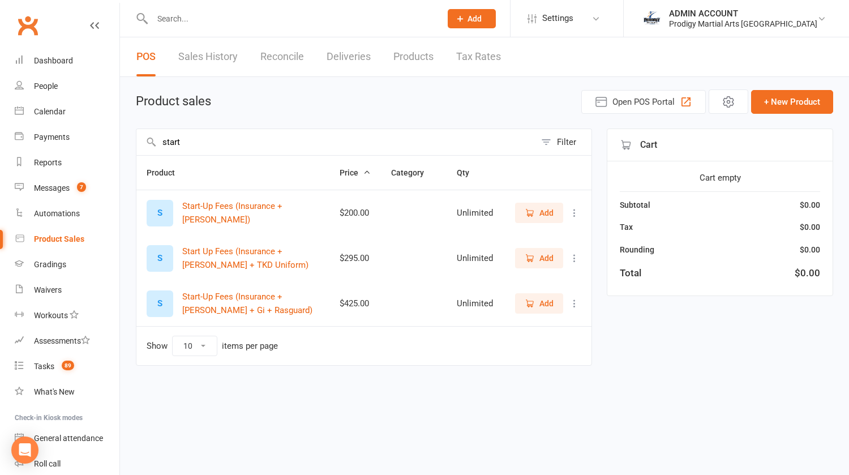
type input "start"
click at [539, 256] on span "Add" at bounding box center [546, 258] width 14 height 12
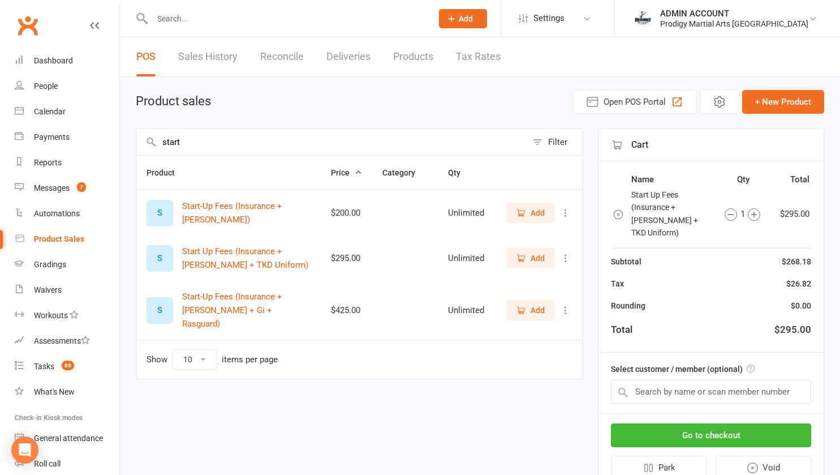
click at [659, 367] on div "Select customer / member (optional)" at bounding box center [711, 382] width 225 height 61
click at [656, 380] on input "text" at bounding box center [711, 392] width 200 height 24
type input "div"
click at [678, 424] on button "Go to checkout" at bounding box center [711, 435] width 200 height 24
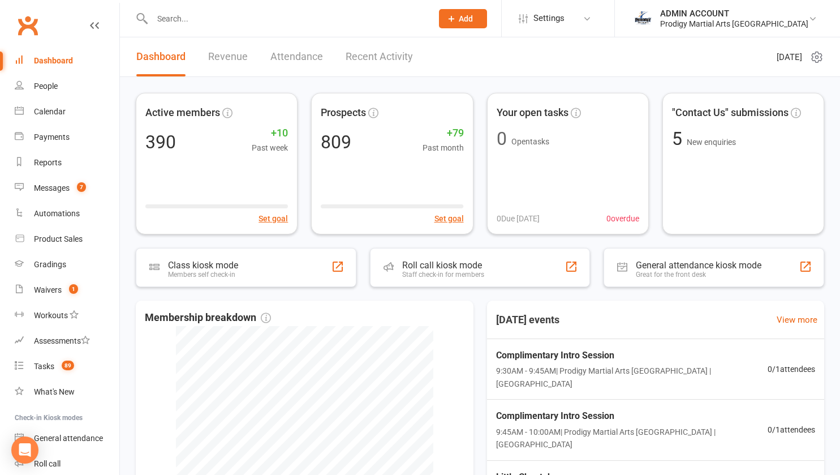
click at [199, 15] on input "text" at bounding box center [287, 19] width 276 height 16
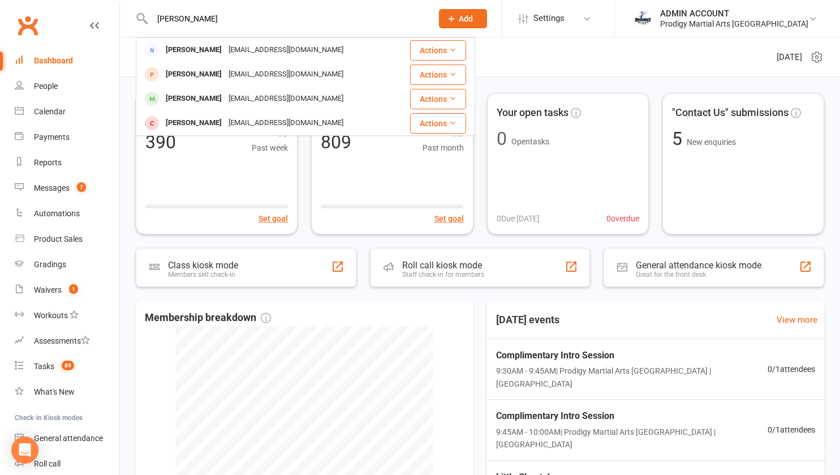
type input "[PERSON_NAME]"
click at [191, 51] on div "[PERSON_NAME]" at bounding box center [193, 50] width 63 height 16
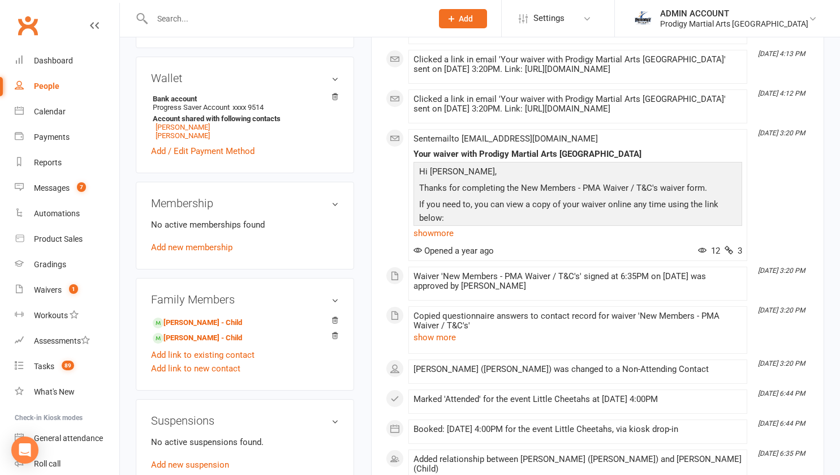
scroll to position [335, 0]
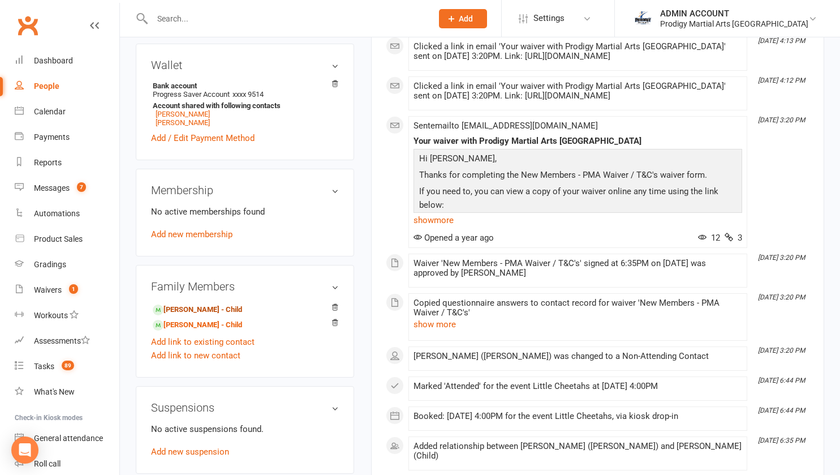
click at [195, 311] on link "Shriharsh Padhy - Child" at bounding box center [197, 310] width 89 height 12
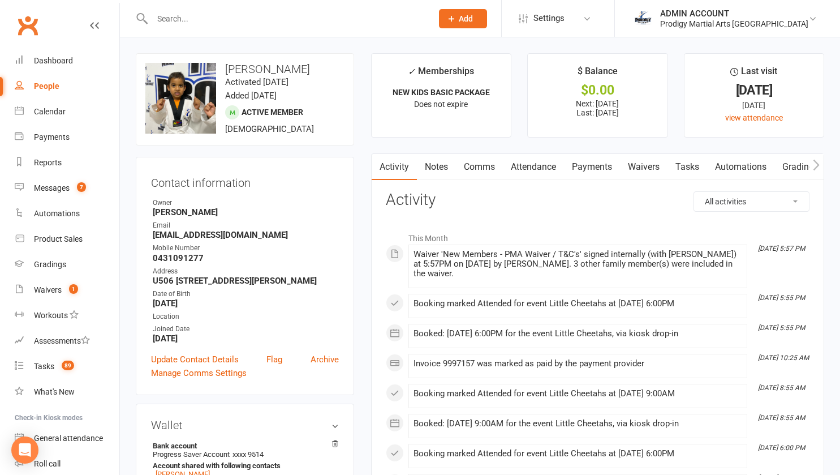
click at [579, 168] on link "Payments" at bounding box center [592, 167] width 56 height 26
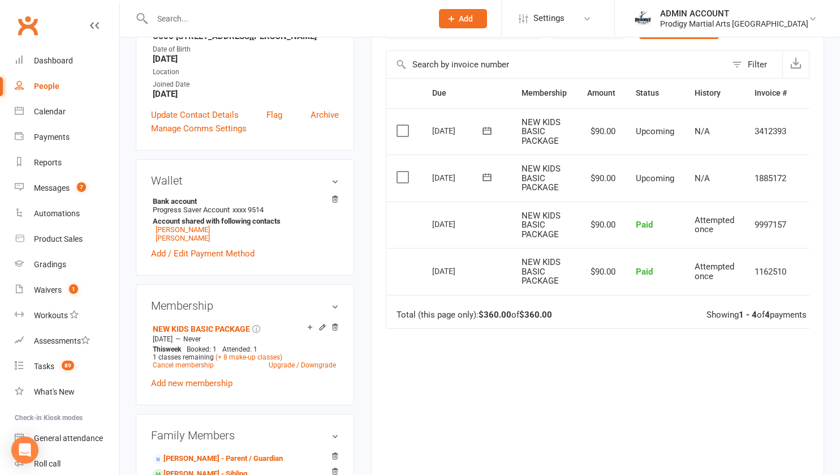
scroll to position [245, 0]
click at [182, 242] on link "[PERSON_NAME]" at bounding box center [183, 237] width 54 height 8
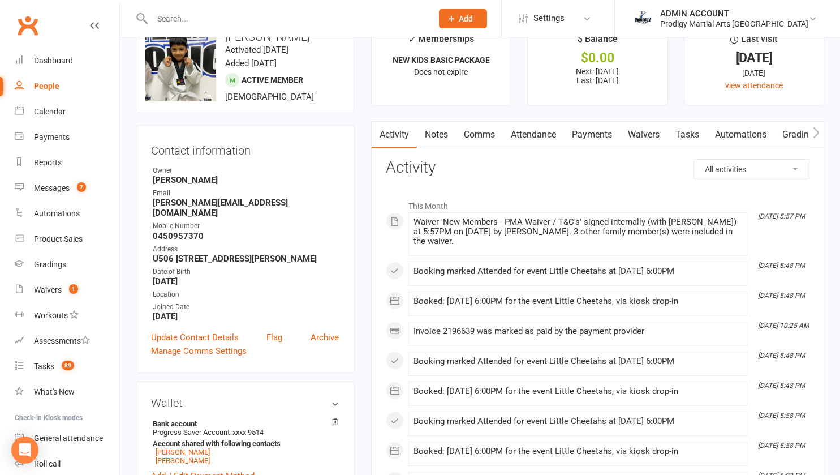
scroll to position [33, 0]
click at [588, 130] on link "Payments" at bounding box center [592, 134] width 56 height 26
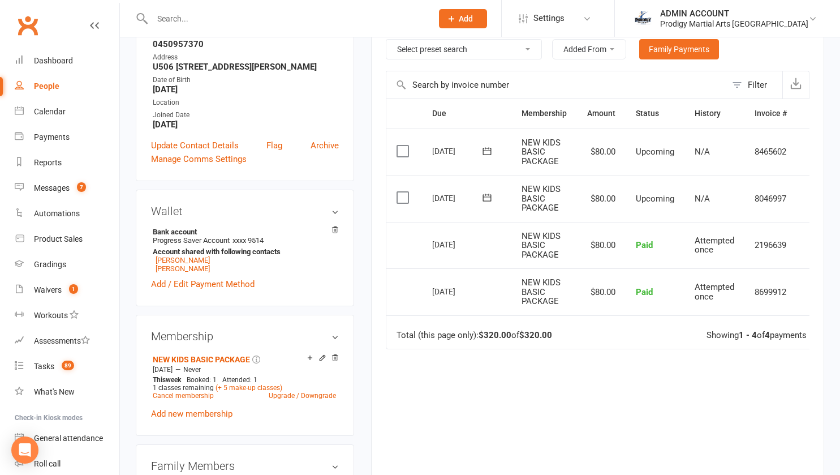
scroll to position [225, 0]
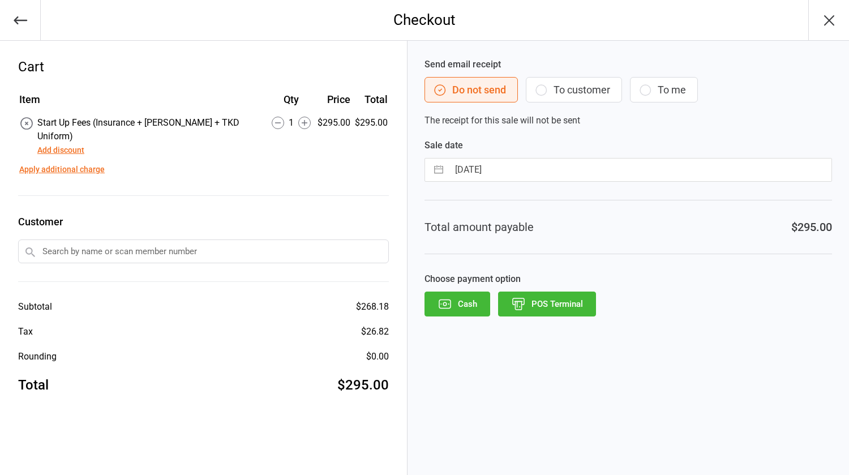
click at [129, 240] on input "text" at bounding box center [203, 251] width 371 height 24
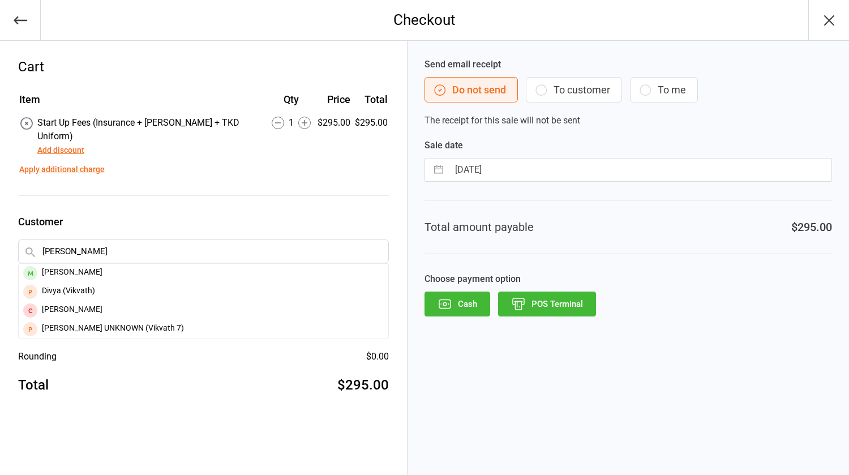
type input "divyan"
click at [53, 264] on div "[PERSON_NAME]" at bounding box center [203, 273] width 369 height 19
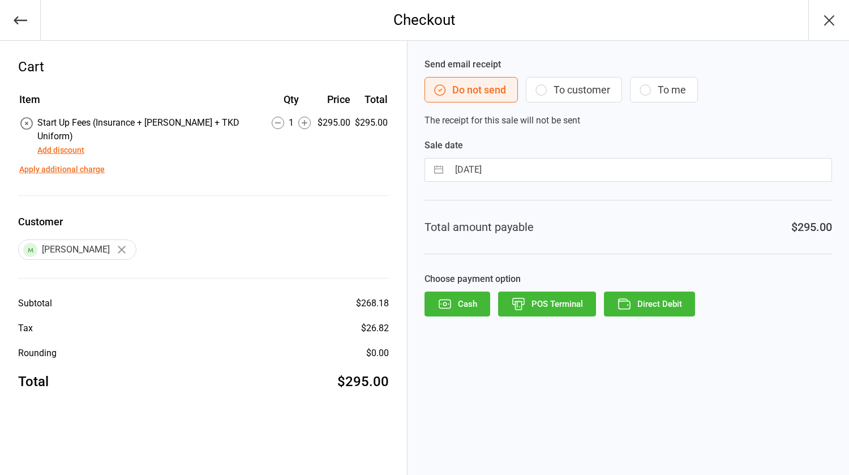
click at [536, 303] on button "POS Terminal" at bounding box center [547, 303] width 98 height 25
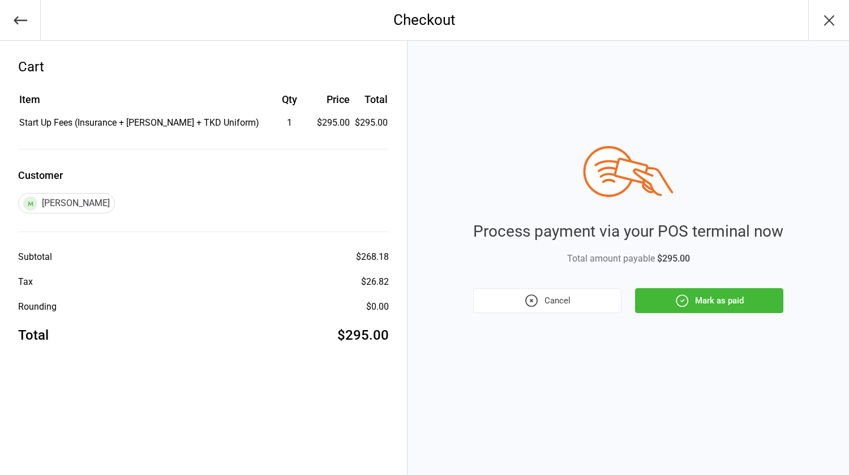
click at [687, 299] on icon "button" at bounding box center [681, 300] width 11 height 11
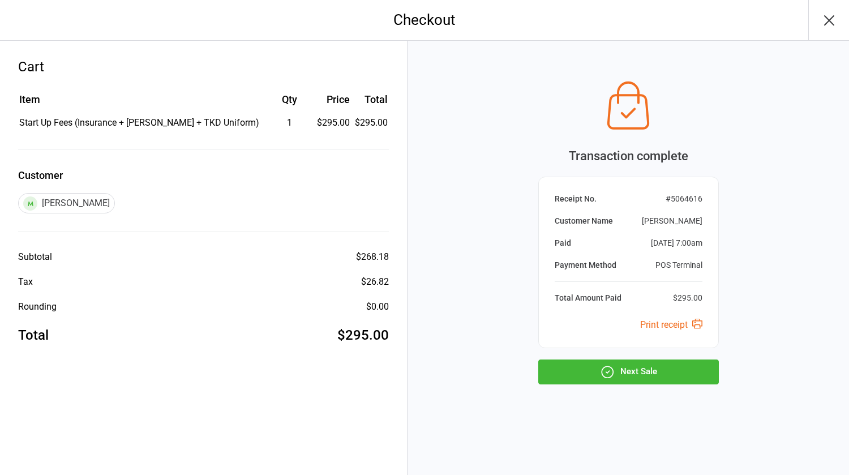
click at [634, 371] on button "Next Sale" at bounding box center [628, 371] width 180 height 25
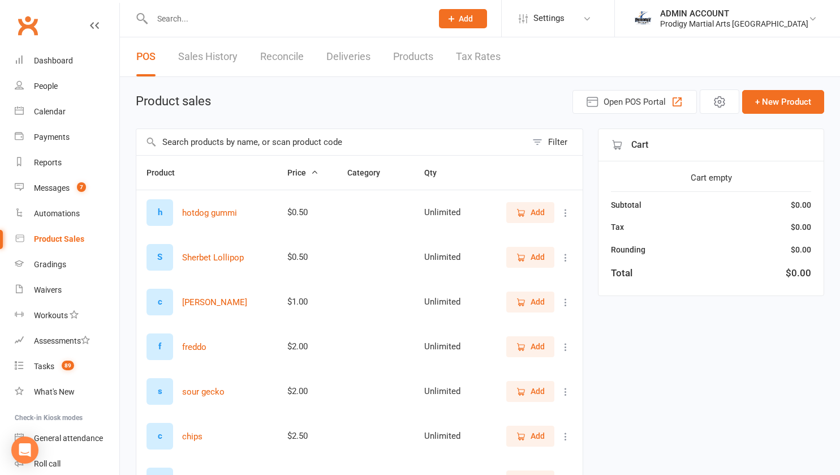
click at [203, 18] on input "text" at bounding box center [287, 19] width 276 height 16
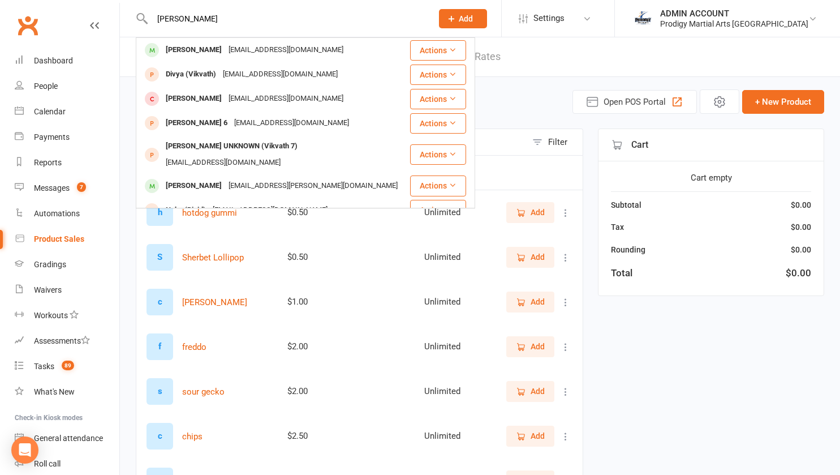
type input "[PERSON_NAME]"
click at [194, 48] on div "[PERSON_NAME]" at bounding box center [193, 50] width 63 height 16
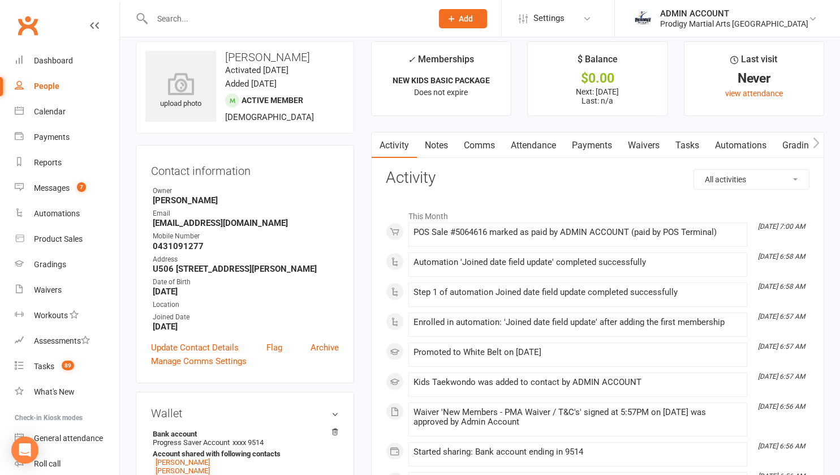
scroll to position [12, 0]
click at [481, 137] on link "Comms" at bounding box center [479, 145] width 47 height 26
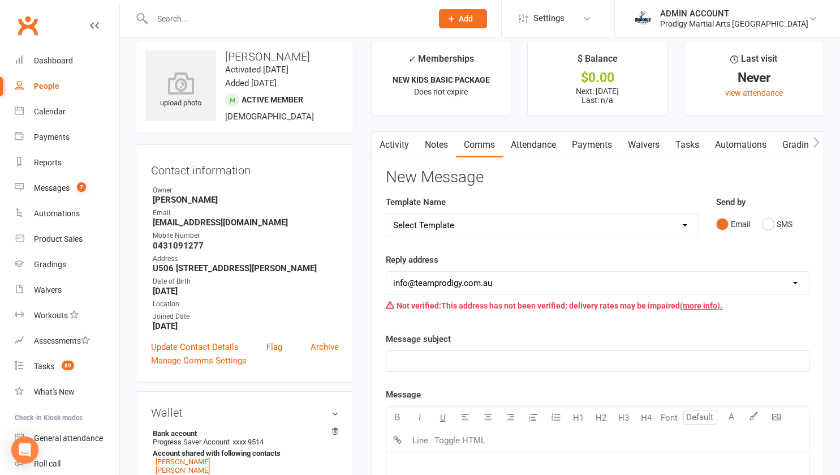
click at [446, 229] on select "Select Template [Email] Existing Member Transfer to Clubworx [Email] Active Kid…" at bounding box center [542, 225] width 312 height 23
select select "27"
click at [386, 214] on select "Select Template [Email] Existing Member Transfer to Clubworx [Email] Active Kid…" at bounding box center [542, 225] width 312 height 23
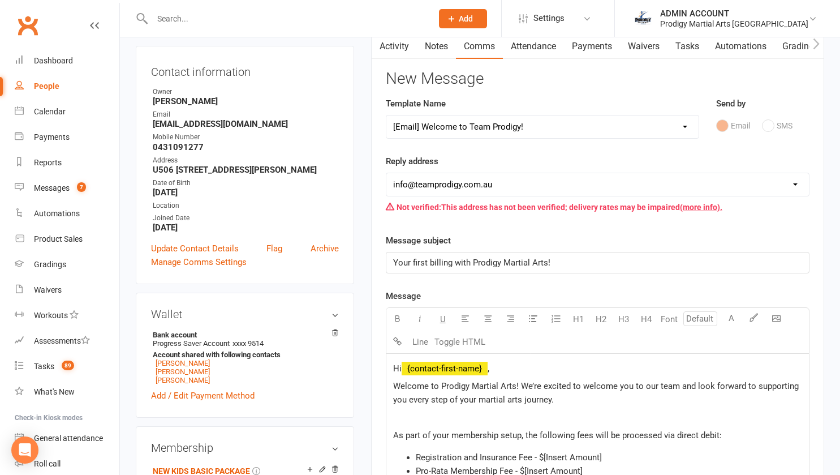
scroll to position [58, 0]
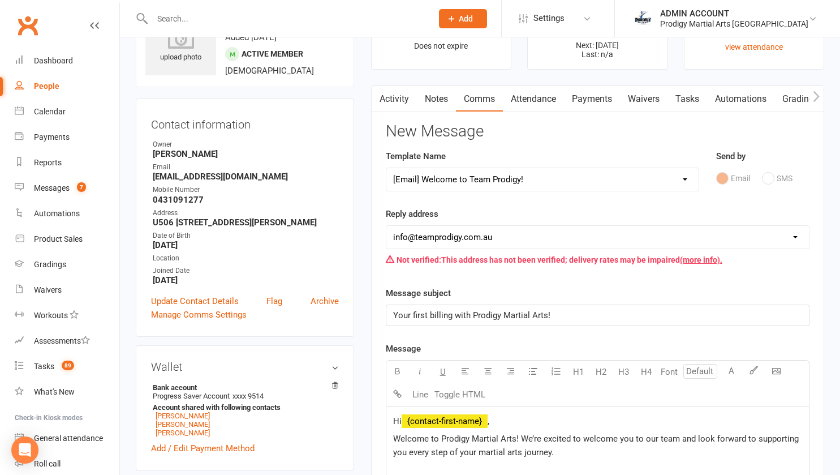
click at [579, 104] on link "Payments" at bounding box center [592, 99] width 56 height 26
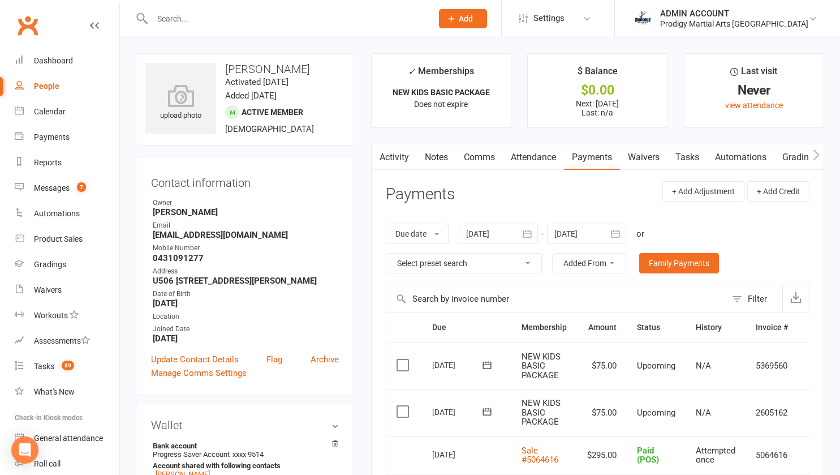
click at [483, 157] on link "Comms" at bounding box center [479, 157] width 47 height 26
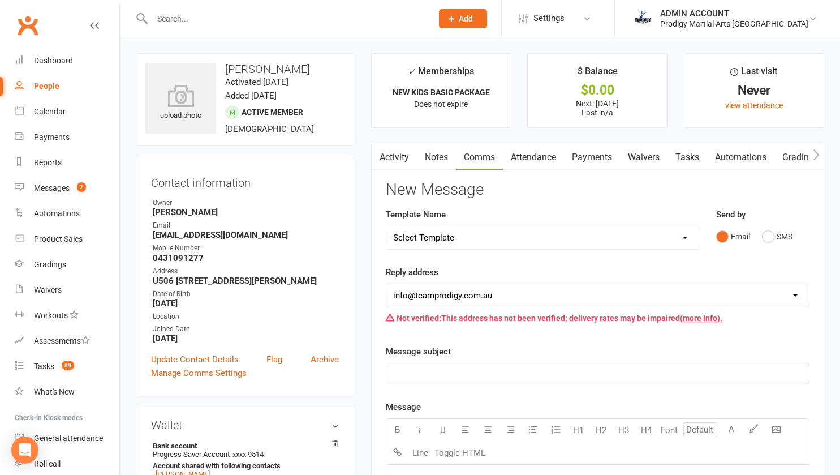
click at [471, 238] on select "Select Template [Email] Existing Member Transfer to Clubworx [Email] Active Kid…" at bounding box center [542, 237] width 312 height 23
select select "27"
click at [386, 226] on select "Select Template [Email] Existing Member Transfer to Clubworx [Email] Active Kid…" at bounding box center [542, 237] width 312 height 23
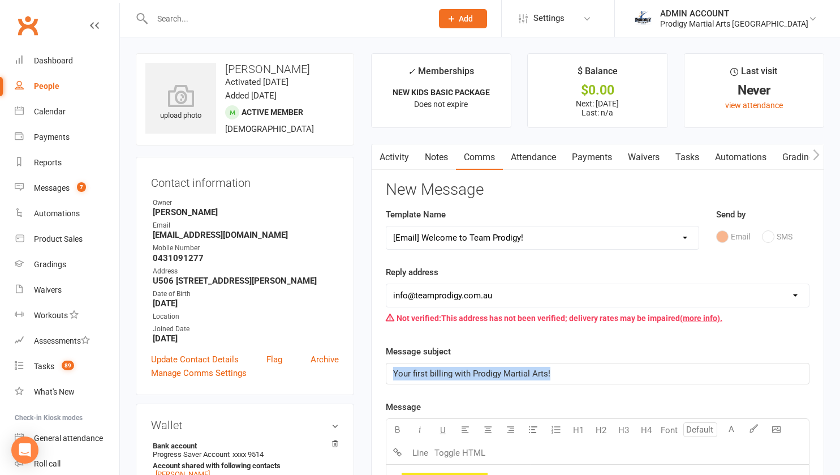
drag, startPoint x: 552, startPoint y: 373, endPoint x: 386, endPoint y: 375, distance: 166.3
click at [386, 375] on div "Your first billing with Prodigy Martial Arts!" at bounding box center [598, 373] width 424 height 21
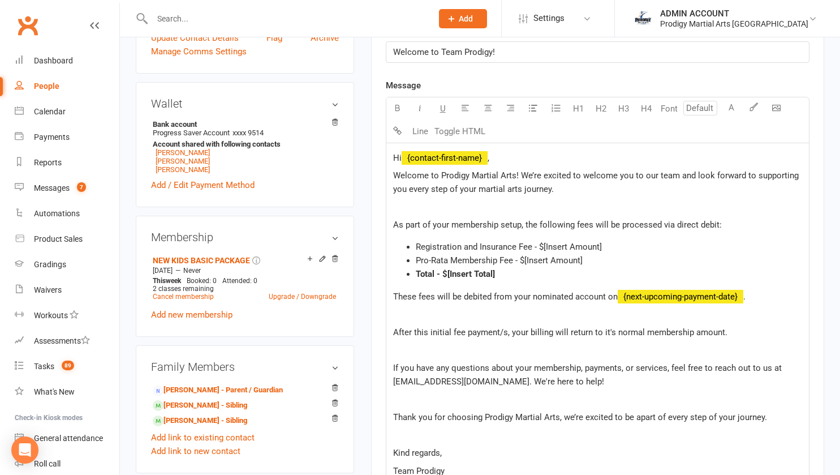
scroll to position [322, 0]
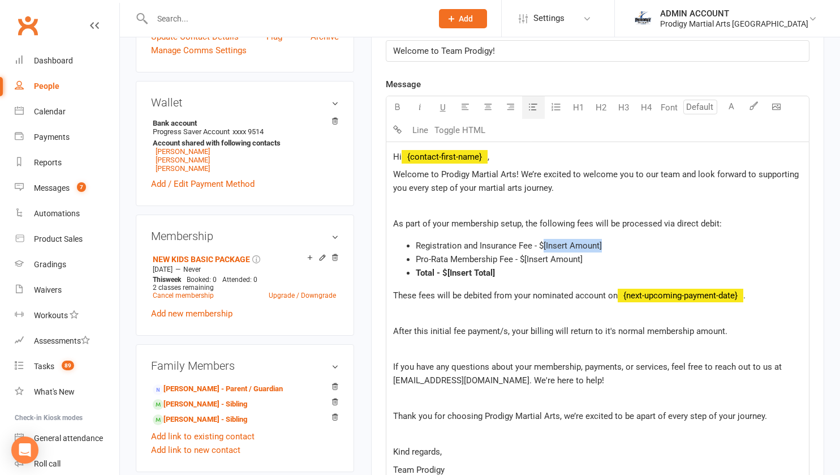
drag, startPoint x: 544, startPoint y: 244, endPoint x: 601, endPoint y: 242, distance: 57.2
click at [601, 242] on span "Registration and Insurance Fee - $[Insert Amount]" at bounding box center [509, 245] width 186 height 10
click at [617, 246] on span "Registration and Insurance Fee - $295.00 - paid in centre" at bounding box center [521, 245] width 210 height 10
click at [595, 257] on li "Pro-Rata Membership Fee - $" at bounding box center [609, 259] width 386 height 14
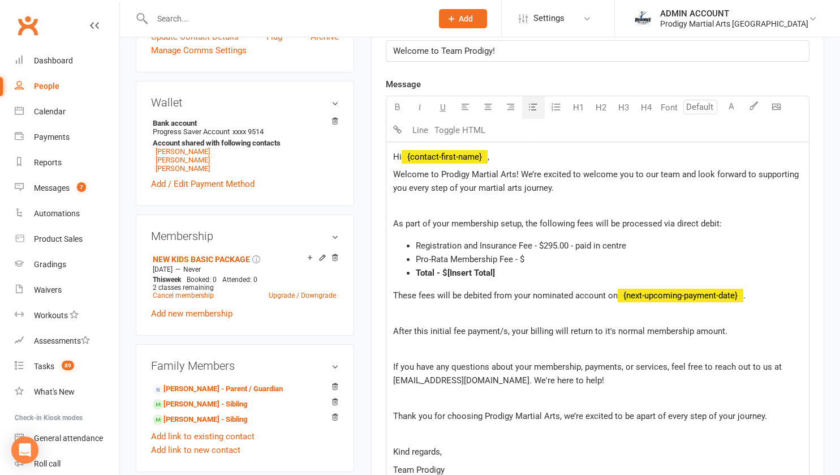
click at [615, 248] on span "Registration and Insurance Fee - $295.00 - paid in centre" at bounding box center [521, 245] width 210 height 10
drag, startPoint x: 615, startPoint y: 248, endPoint x: 568, endPoint y: 264, distance: 49.4
click at [568, 264] on li "Pro-Rata Membership Fee - $" at bounding box center [609, 259] width 386 height 14
drag, startPoint x: 496, startPoint y: 272, endPoint x: 446, endPoint y: 273, distance: 49.2
click at [446, 273] on li "Total - $[Insert Total]" at bounding box center [609, 273] width 386 height 14
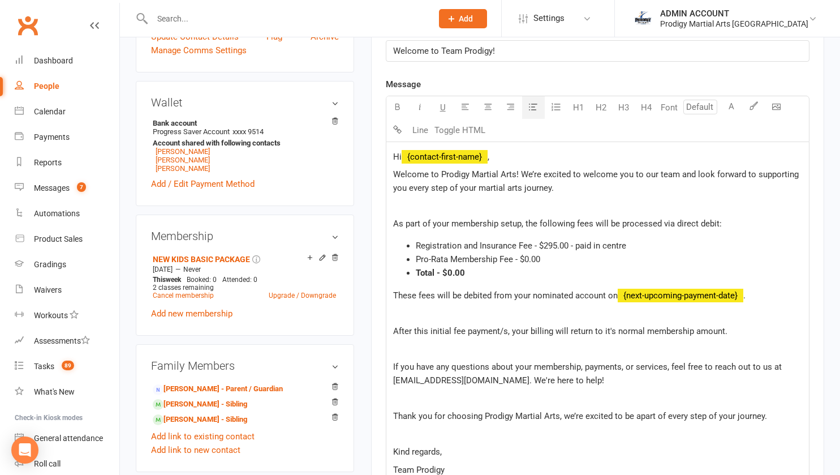
click at [661, 247] on li "Registration and Insurance Fee - $295.00 - paid in centre" at bounding box center [609, 246] width 386 height 14
click at [575, 245] on span "Registration and Insurance Fee - $295.00 - paid in centre" at bounding box center [521, 245] width 210 height 10
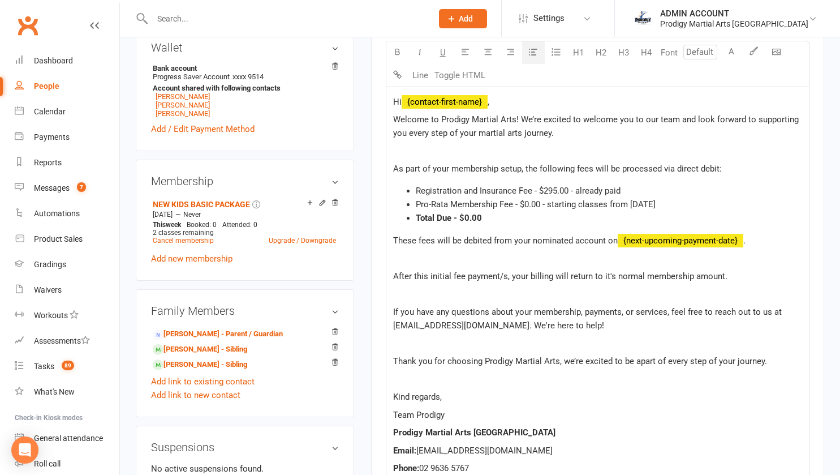
scroll to position [378, 0]
click at [393, 236] on span "These fees will be debited from your nominated account on" at bounding box center [505, 240] width 225 height 10
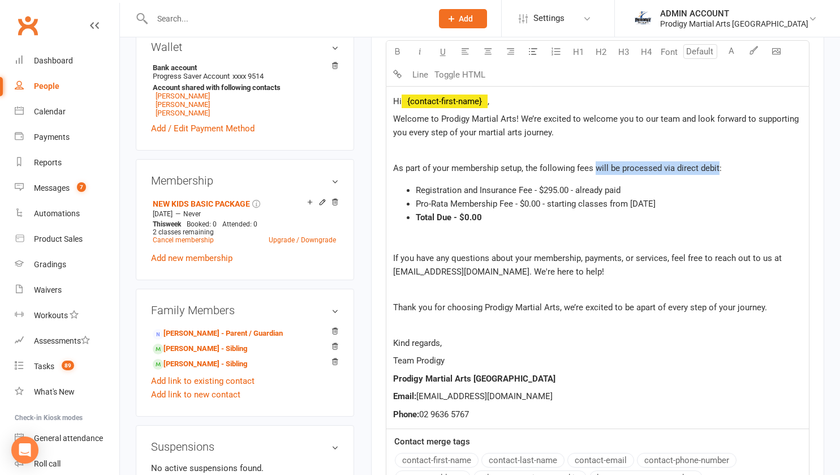
drag, startPoint x: 716, startPoint y: 169, endPoint x: 595, endPoint y: 170, distance: 121.1
click at [595, 170] on span "As part of your membership setup, the following fees will be processed via dire…" at bounding box center [557, 168] width 329 height 10
click at [592, 215] on li "Total Due - $0.00" at bounding box center [609, 217] width 386 height 14
drag, startPoint x: 596, startPoint y: 166, endPoint x: 717, endPoint y: 161, distance: 121.7
click at [717, 161] on p "As part of your membership setup, the following fees will be processed via dire…" at bounding box center [597, 168] width 409 height 14
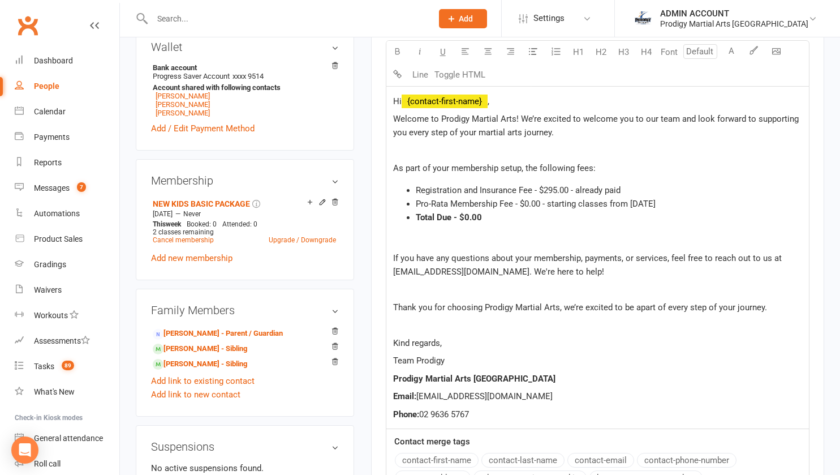
click at [547, 217] on li "Total Due - $0.00" at bounding box center [609, 217] width 386 height 14
click at [471, 240] on p "﻿" at bounding box center [597, 240] width 409 height 14
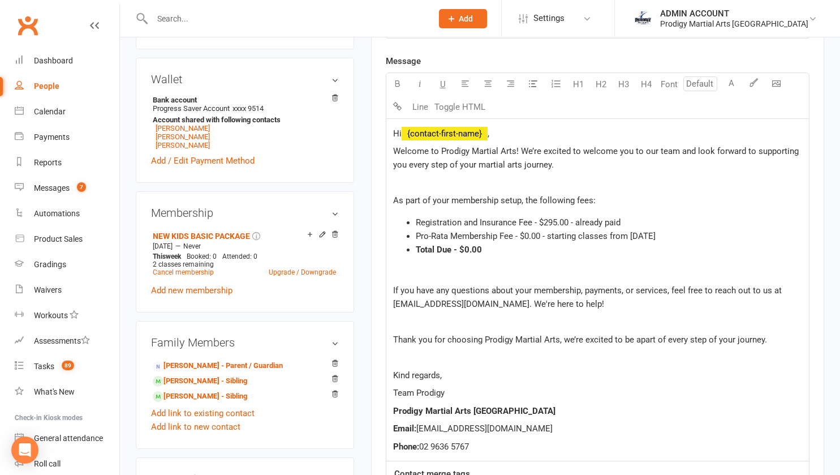
scroll to position [345, 0]
click at [471, 240] on span "Pro-Rata Membership Fee - $0.00 - starting classes from 22/08/2025" at bounding box center [536, 236] width 240 height 10
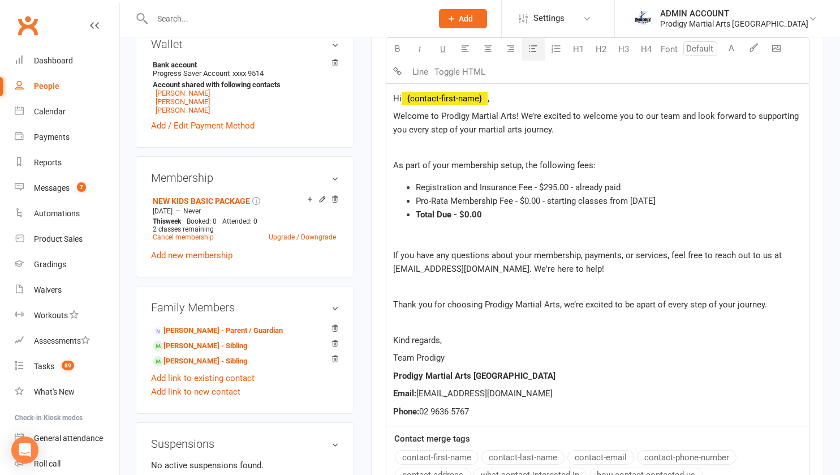
scroll to position [383, 0]
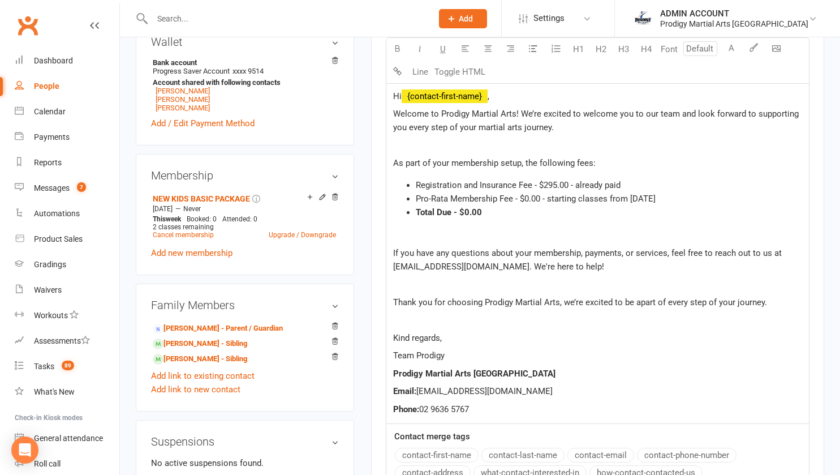
click at [598, 302] on span "Thank you for choosing Prodigy Martial Arts, we’re excited to be apart of every…" at bounding box center [580, 302] width 374 height 10
drag, startPoint x: 598, startPoint y: 302, endPoint x: 569, endPoint y: 287, distance: 33.1
click at [569, 287] on p at bounding box center [597, 284] width 409 height 14
click at [587, 300] on span "Thank you for choosing Prodigy Martial Arts, we’re excited to be apart of every…" at bounding box center [580, 302] width 374 height 10
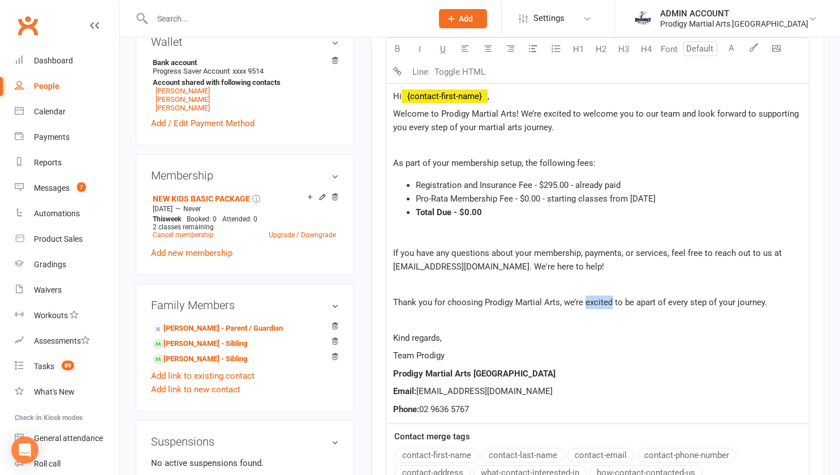
click at [587, 300] on span "Thank you for choosing Prodigy Martial Arts, we’re excited to be apart of every…" at bounding box center [580, 302] width 374 height 10
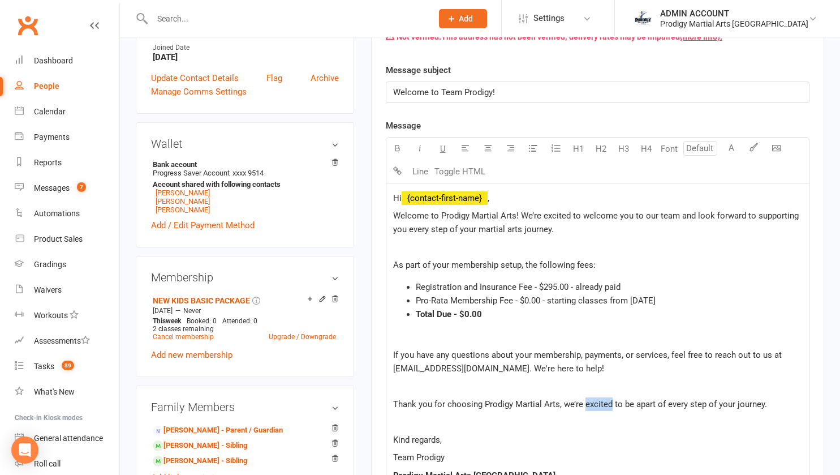
scroll to position [281, 0]
click at [493, 338] on p "﻿" at bounding box center [597, 337] width 409 height 14
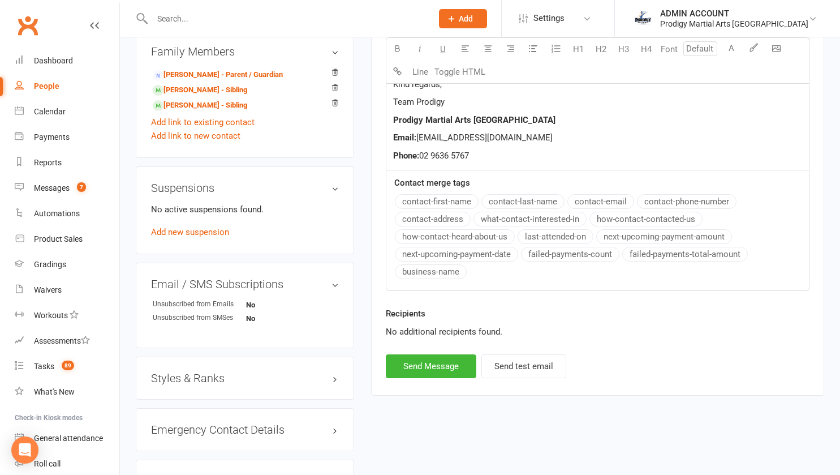
scroll to position [637, 0]
click at [419, 368] on button "Send Message" at bounding box center [431, 366] width 91 height 24
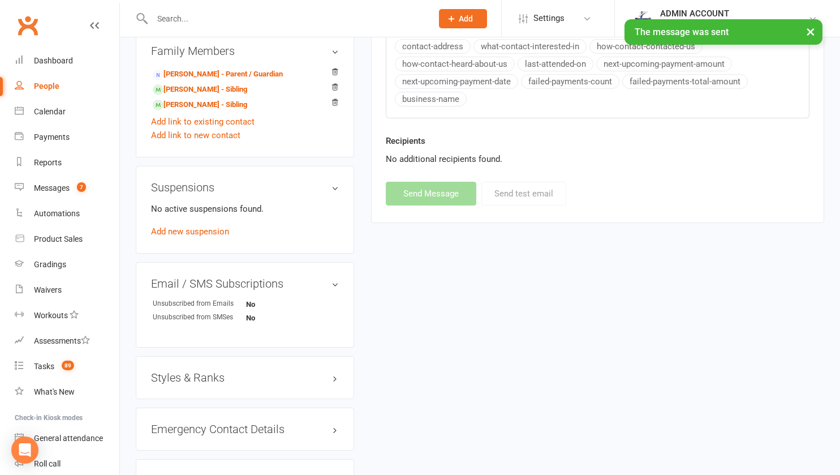
select select
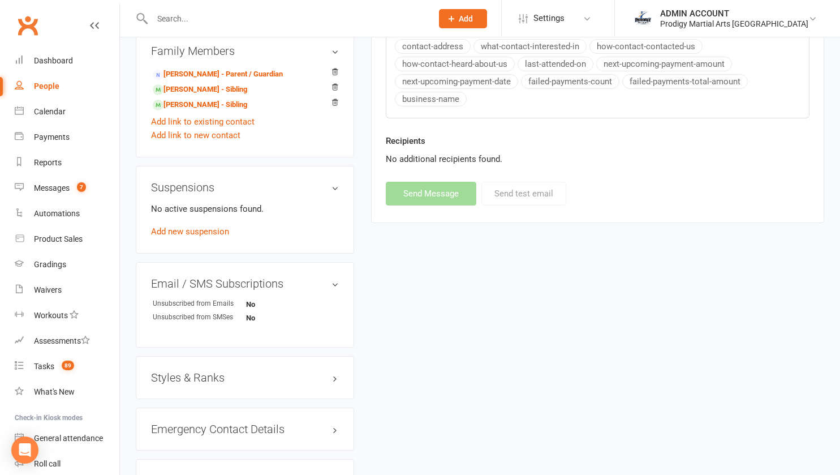
click at [298, 380] on h3 "Styles & Ranks" at bounding box center [245, 377] width 188 height 12
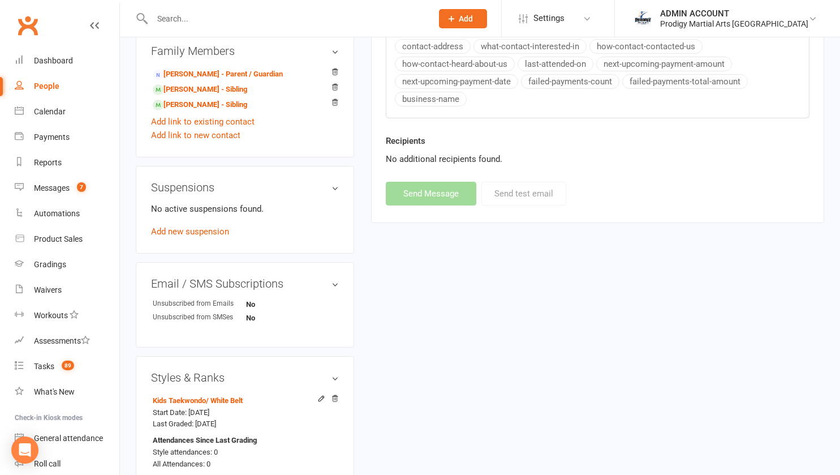
click at [320, 402] on icon at bounding box center [321, 398] width 8 height 8
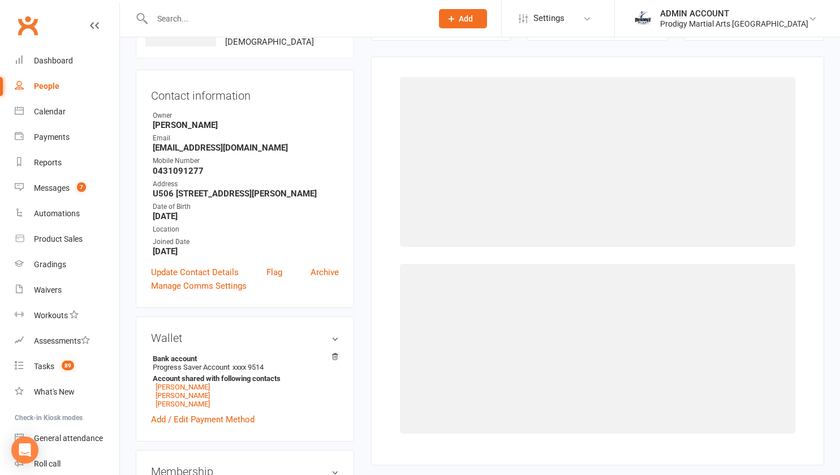
select select "2830"
select select "29988"
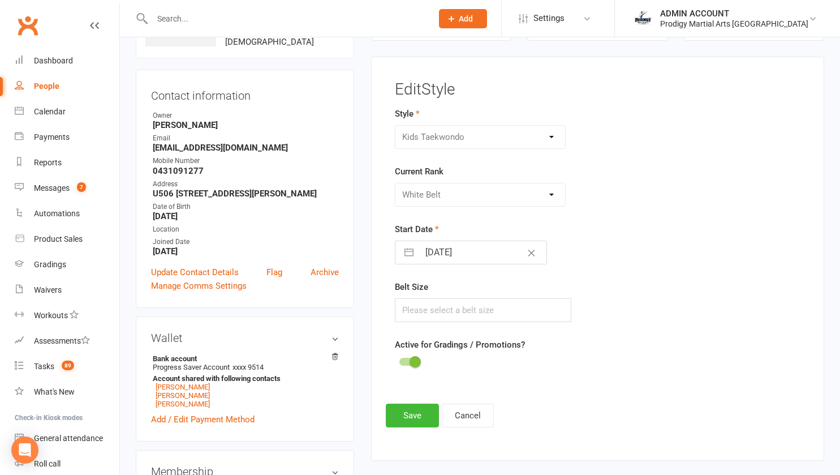
scroll to position [87, 0]
click at [476, 202] on div "Please Select Starting Rank White Belt Yellow Belt Orange Belt Green Belt Blue …" at bounding box center [480, 195] width 171 height 24
click at [459, 138] on div "Adults Brazilian Jiu Jitsu Adults Mixed Martial Arts Adults Taekwondo Boxing Ju…" at bounding box center [480, 138] width 171 height 24
click at [471, 412] on button "Cancel" at bounding box center [468, 416] width 52 height 24
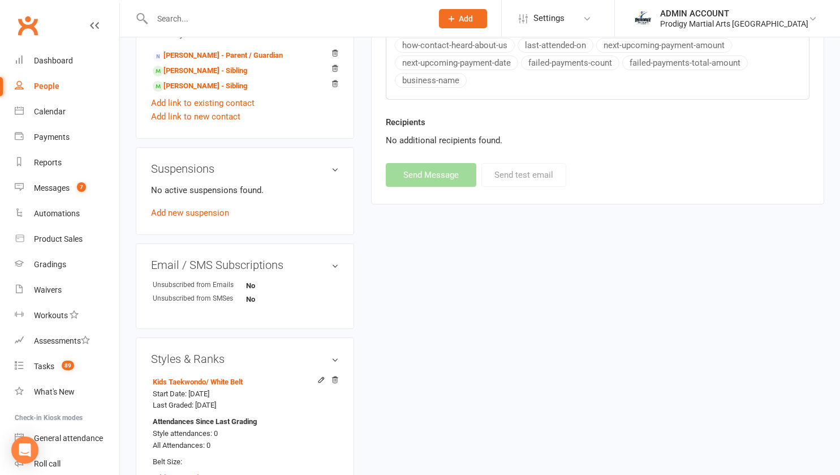
scroll to position [871, 0]
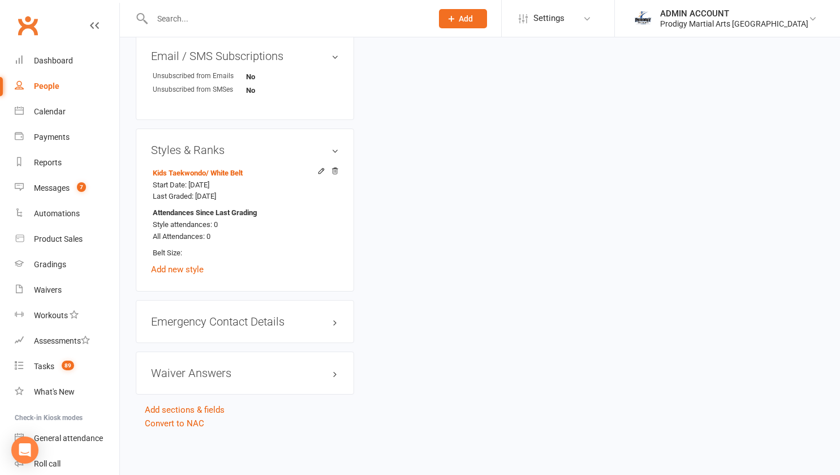
click at [337, 168] on icon at bounding box center [335, 171] width 8 height 8
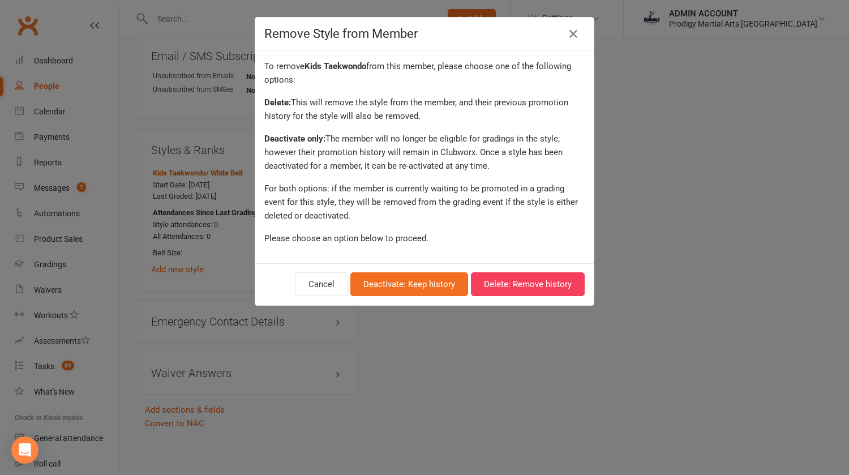
click at [568, 38] on icon at bounding box center [573, 34] width 14 height 14
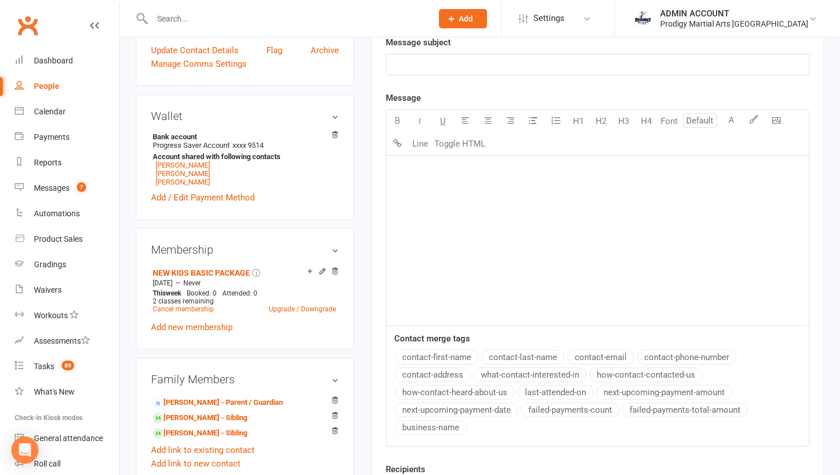
scroll to position [308, 0]
click at [177, 175] on link "Shriharsh Padhy" at bounding box center [183, 174] width 54 height 8
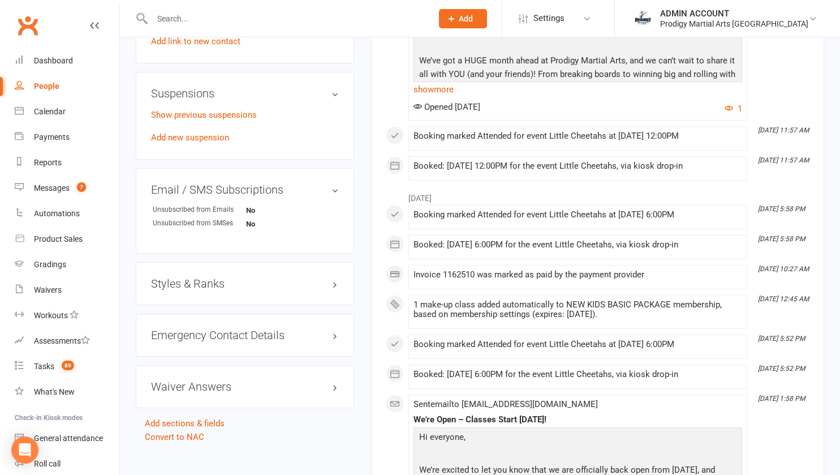
scroll to position [733, 0]
click at [204, 285] on h3 "Styles & Ranks" at bounding box center [245, 282] width 188 height 12
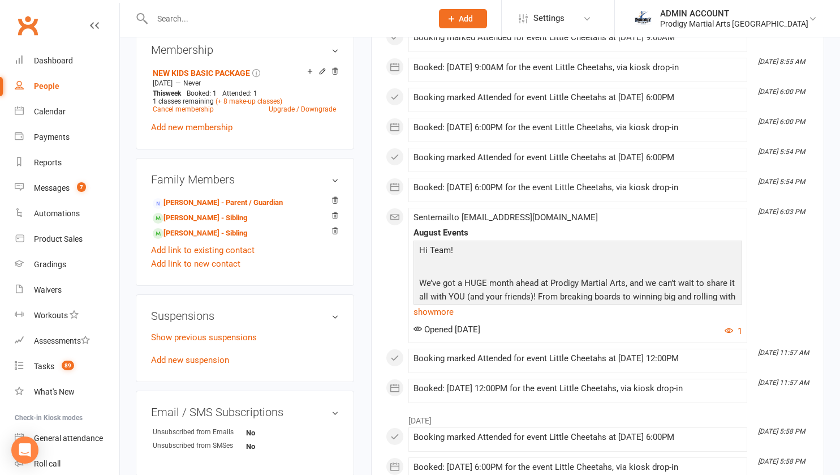
scroll to position [508, 0]
click at [188, 225] on link "Dhruv Mishra - Sibling" at bounding box center [200, 219] width 94 height 12
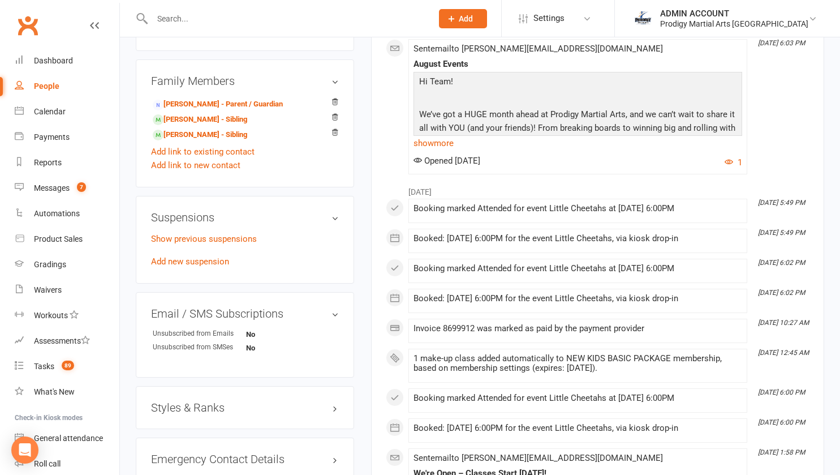
scroll to position [614, 0]
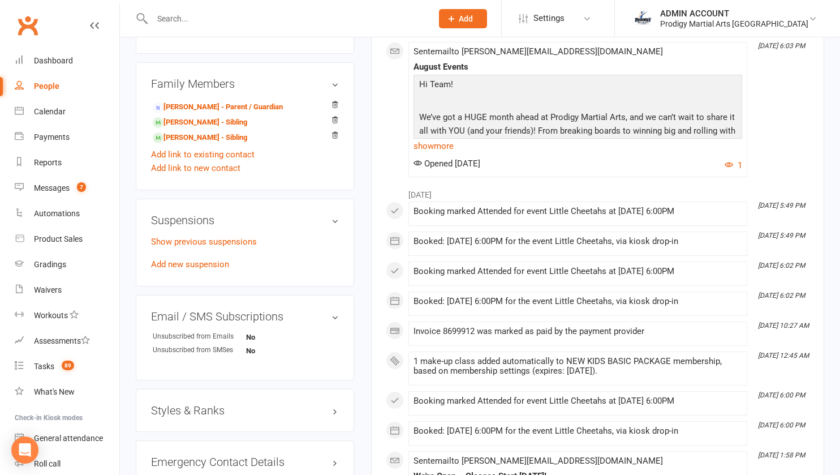
click at [205, 412] on div "Styles & Ranks" at bounding box center [245, 410] width 218 height 43
click at [203, 409] on h3 "Styles & Ranks" at bounding box center [245, 410] width 188 height 12
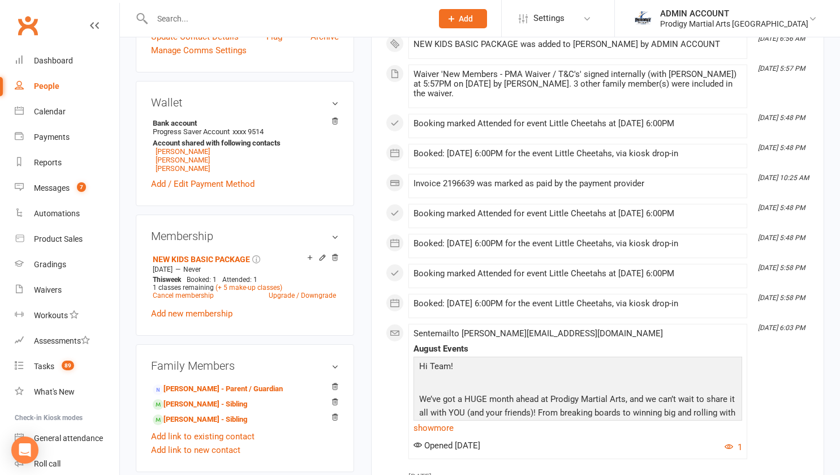
scroll to position [321, 0]
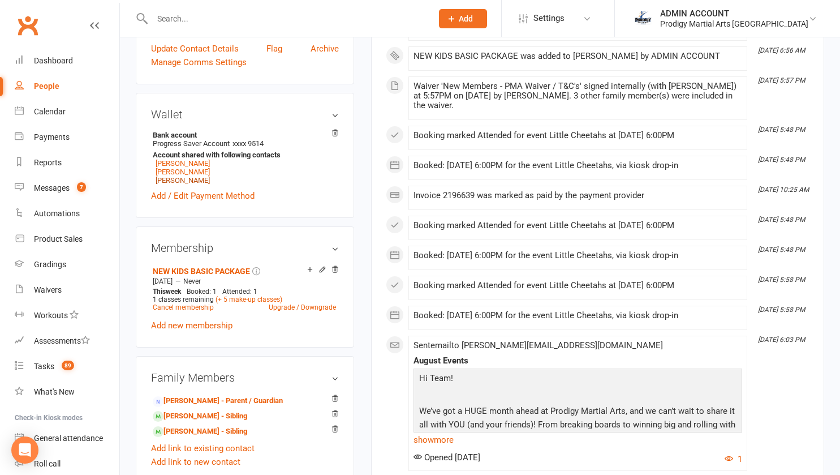
click at [188, 176] on link "Divyan Sahoo" at bounding box center [183, 180] width 54 height 8
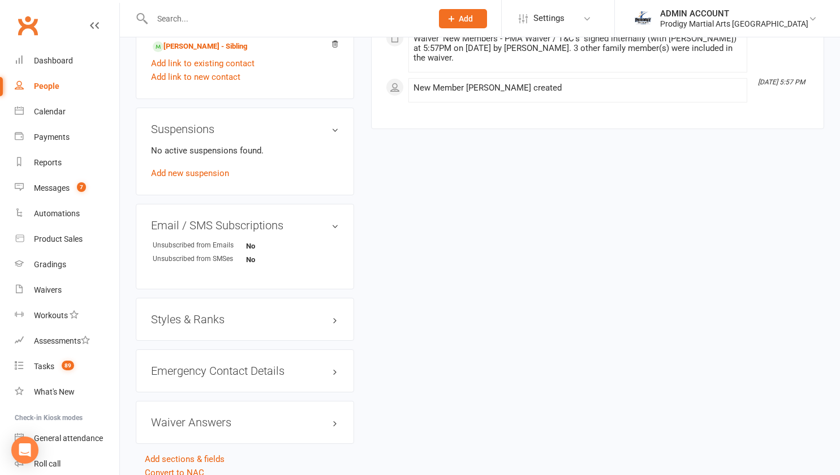
scroll to position [700, 0]
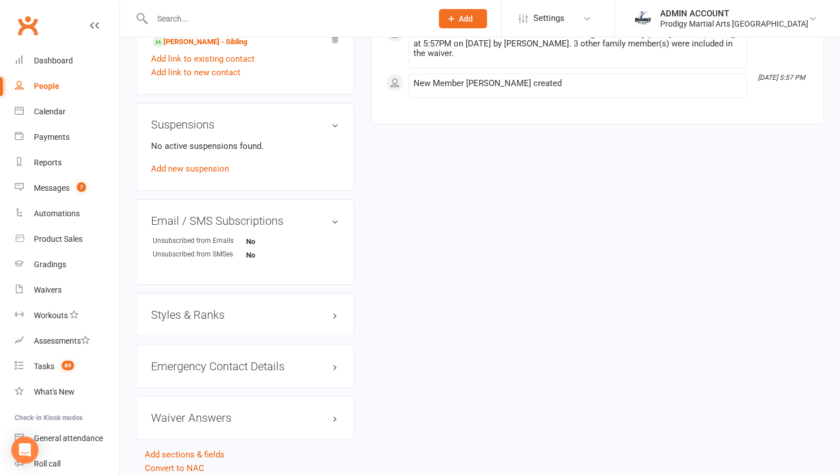
click at [270, 315] on h3 "Styles & Ranks" at bounding box center [245, 314] width 188 height 12
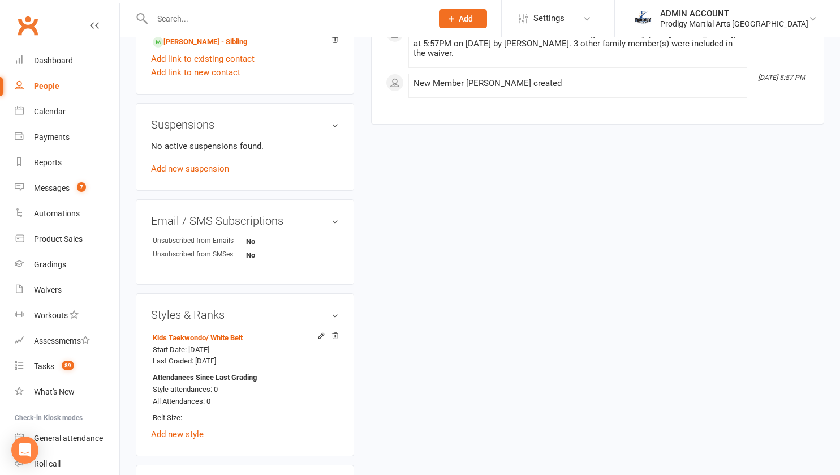
click at [331, 339] on icon at bounding box center [335, 336] width 8 height 8
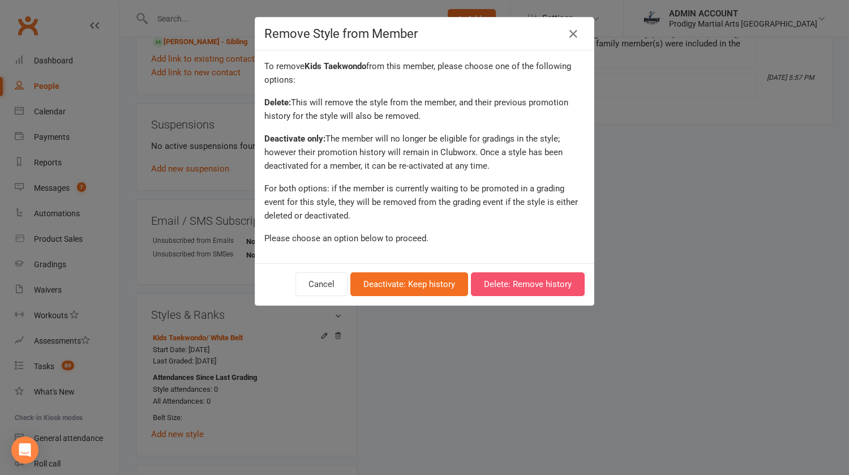
click at [498, 287] on button "Delete: Remove history" at bounding box center [528, 284] width 114 height 24
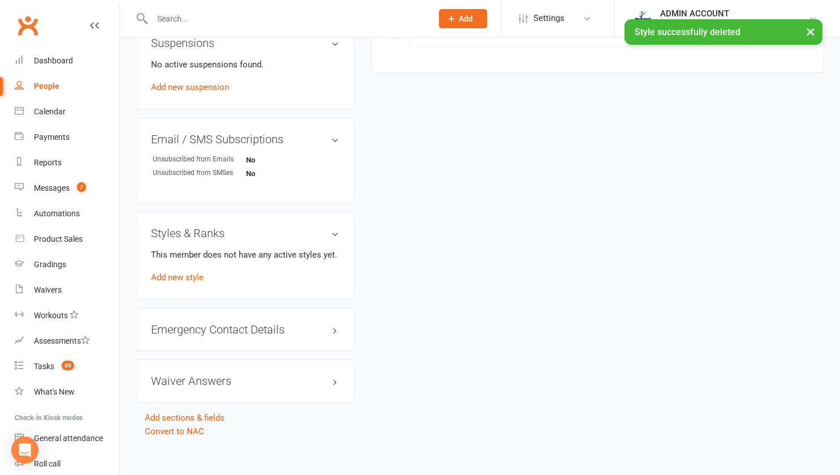
scroll to position [795, 0]
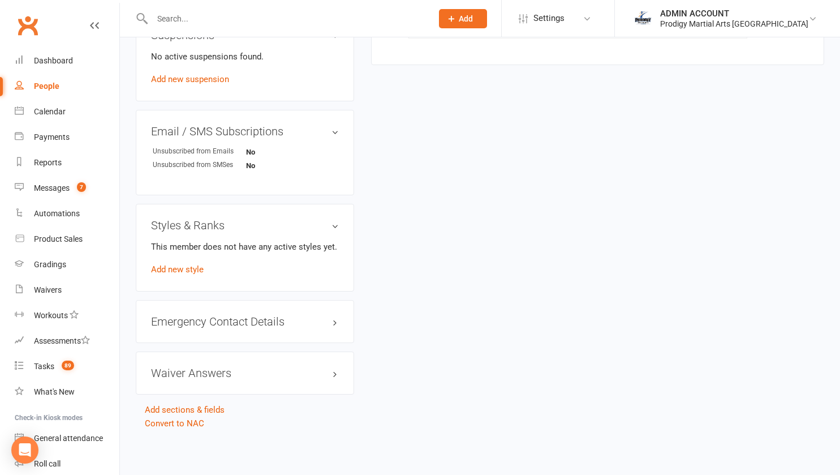
click at [184, 265] on link "Add new style" at bounding box center [177, 269] width 53 height 10
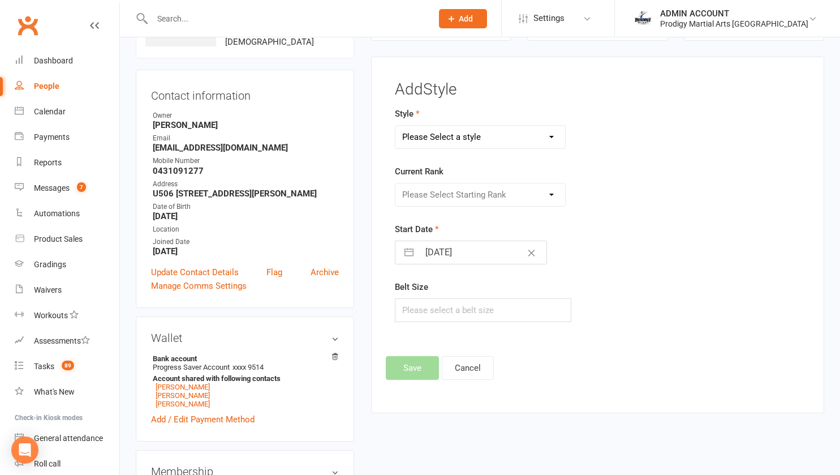
scroll to position [87, 0]
click at [488, 137] on select "Please Select a style Adults Brazilian Jiu Jitsu Adults Mixed Martial Arts Adul…" at bounding box center [480, 137] width 170 height 23
select select "2827"
click at [395, 126] on select "Please Select a style Adults Brazilian Jiu Jitsu Adults Mixed Martial Arts Adul…" at bounding box center [480, 137] width 170 height 23
click at [432, 200] on select "Please Select Starting Rank White Belt Yellow Belt Orange Belt Green Belt Blue …" at bounding box center [480, 195] width 170 height 23
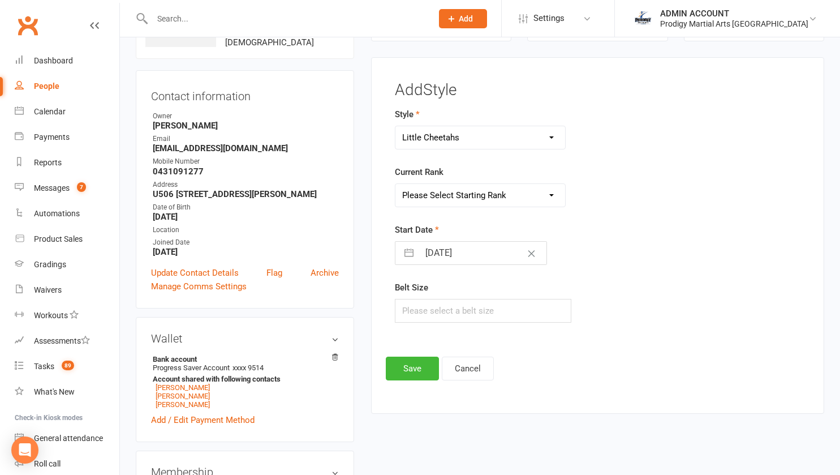
select select "29967"
click at [395, 184] on select "Please Select Starting Rank White Belt Yellow Belt Orange Belt Green Belt Blue …" at bounding box center [480, 195] width 170 height 23
click at [436, 252] on input "13 Aug 2025" at bounding box center [482, 253] width 127 height 23
select select "6"
select select "2025"
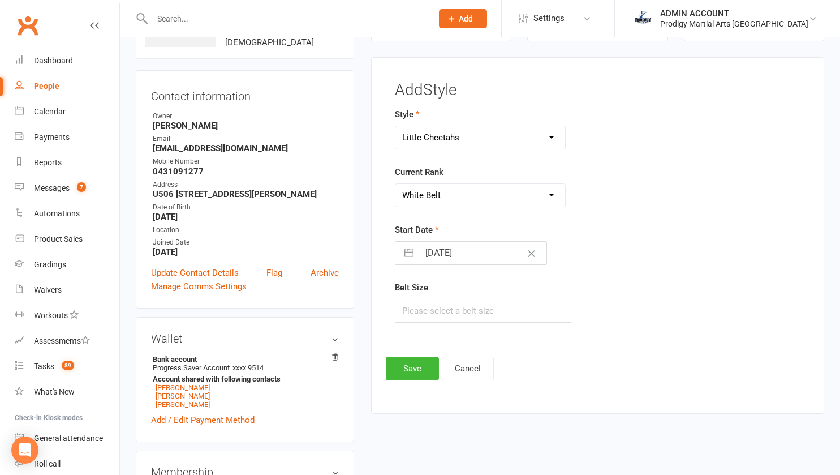
select select "7"
select select "2025"
select select "8"
select select "2025"
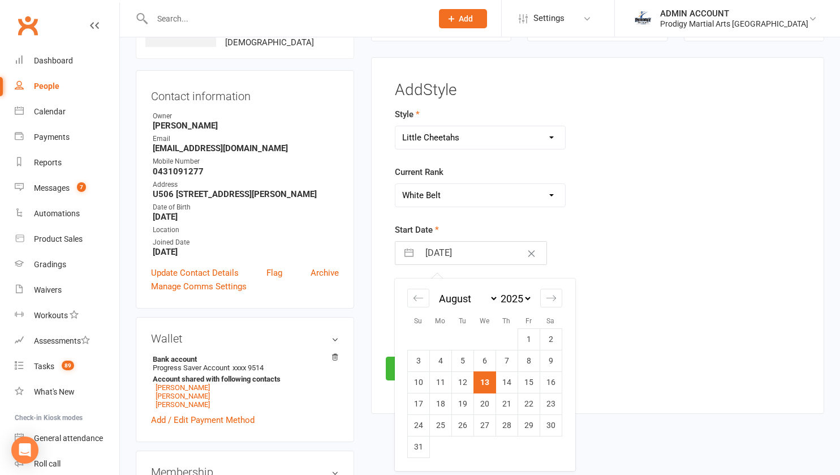
click at [533, 397] on td "22" at bounding box center [529, 403] width 22 height 21
type input "22 Aug 2025"
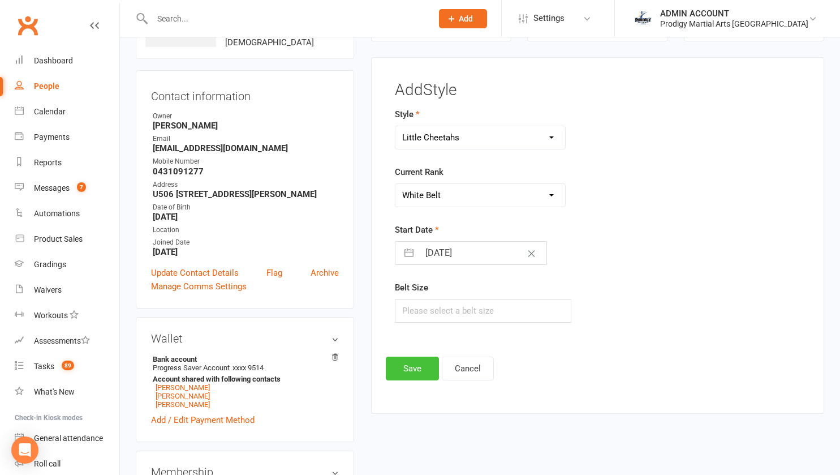
click at [405, 359] on button "Save" at bounding box center [412, 368] width 53 height 24
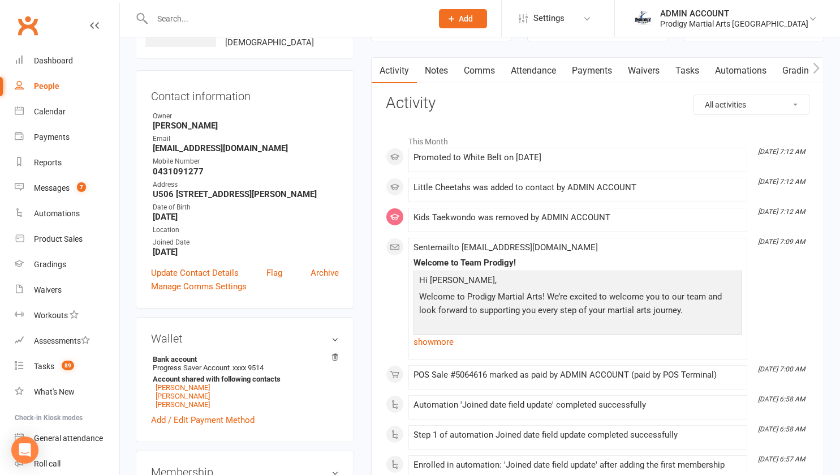
click at [707, 12] on div "ADMIN ACCOUNT" at bounding box center [734, 13] width 148 height 10
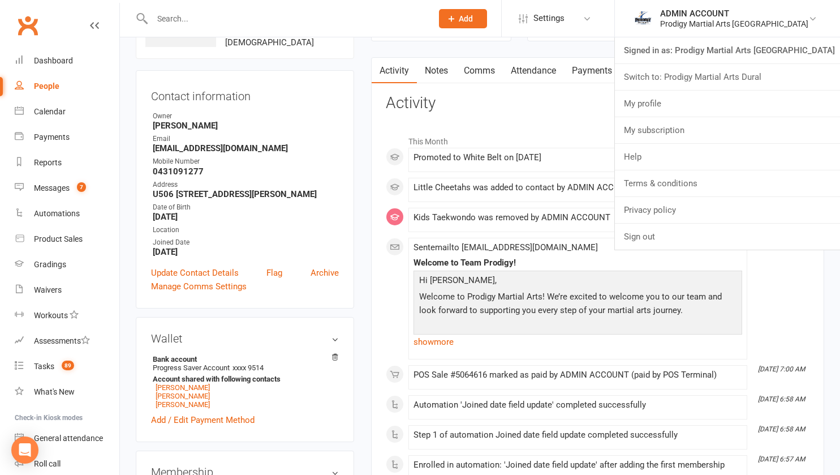
click at [720, 77] on link "Switch to: Prodigy Martial Arts Dural" at bounding box center [727, 77] width 225 height 26
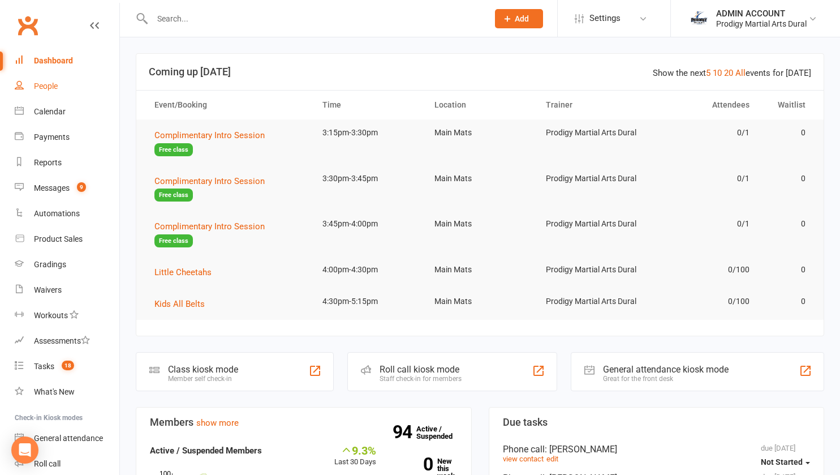
click at [48, 89] on div "People" at bounding box center [46, 85] width 24 height 9
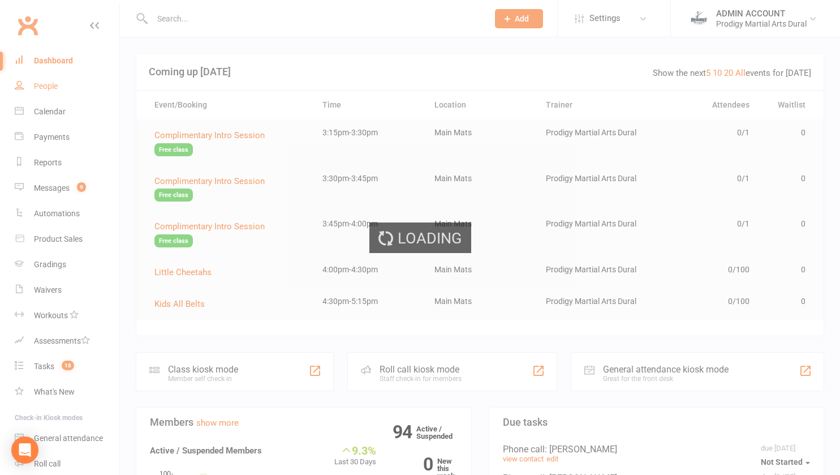
select select "100"
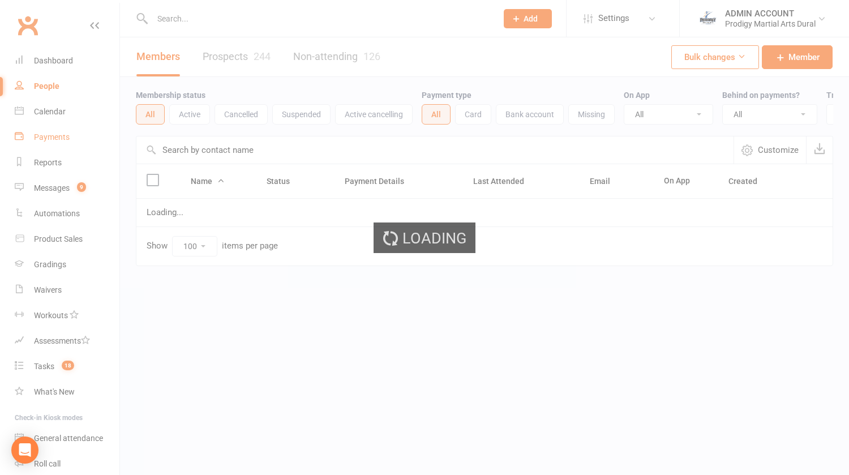
click at [45, 138] on div "Payments" at bounding box center [52, 136] width 36 height 9
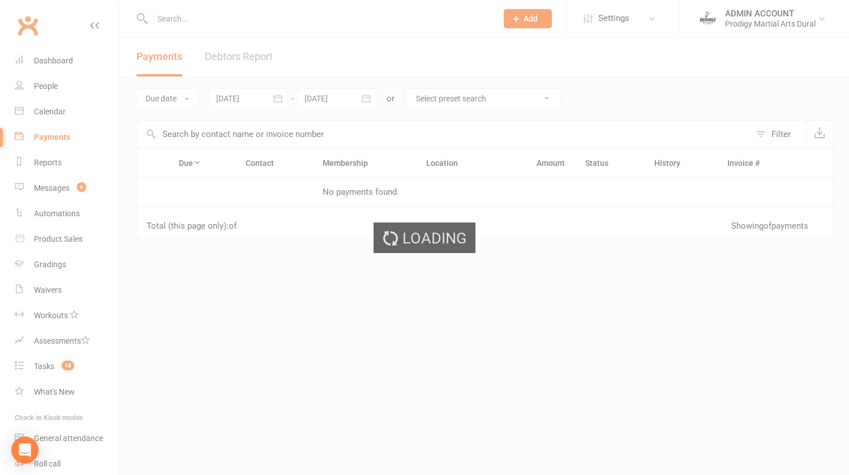
click at [53, 138] on div "Loading" at bounding box center [424, 237] width 849 height 475
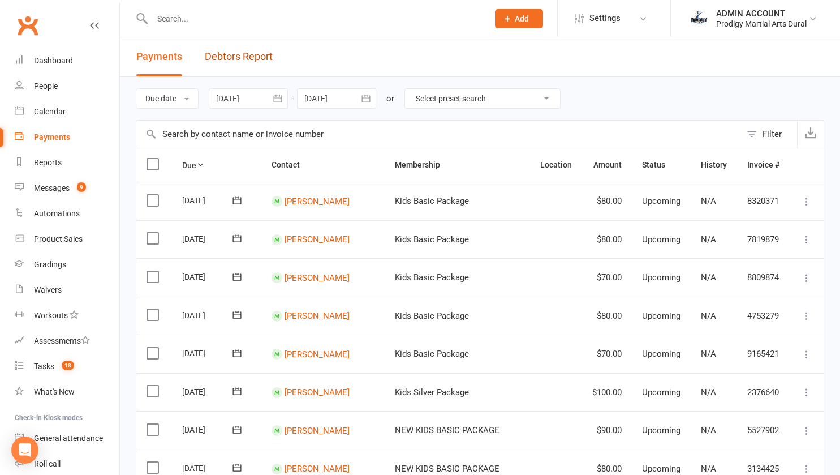
click at [252, 59] on link "Debtors Report" at bounding box center [239, 56] width 68 height 39
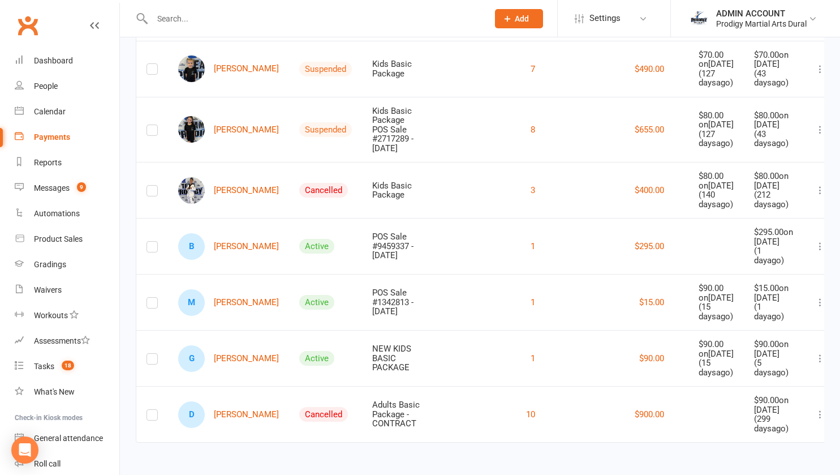
scroll to position [415, 0]
click at [219, 345] on link "G George Tadrosse" at bounding box center [228, 358] width 101 height 27
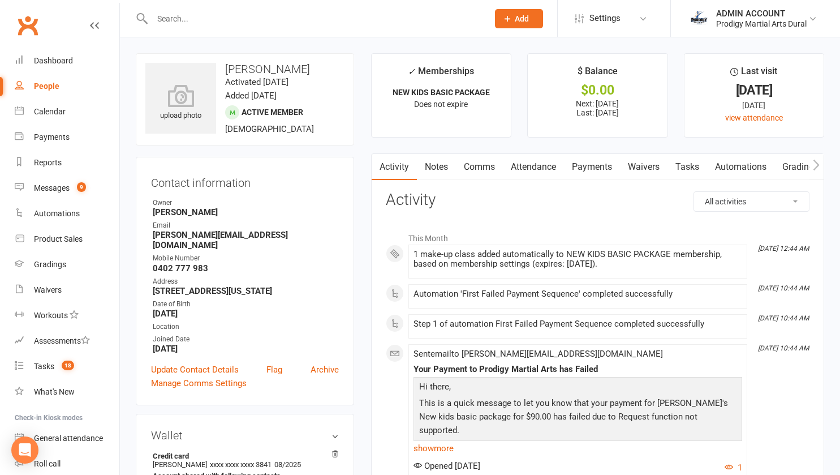
click at [583, 167] on link "Payments" at bounding box center [592, 167] width 56 height 26
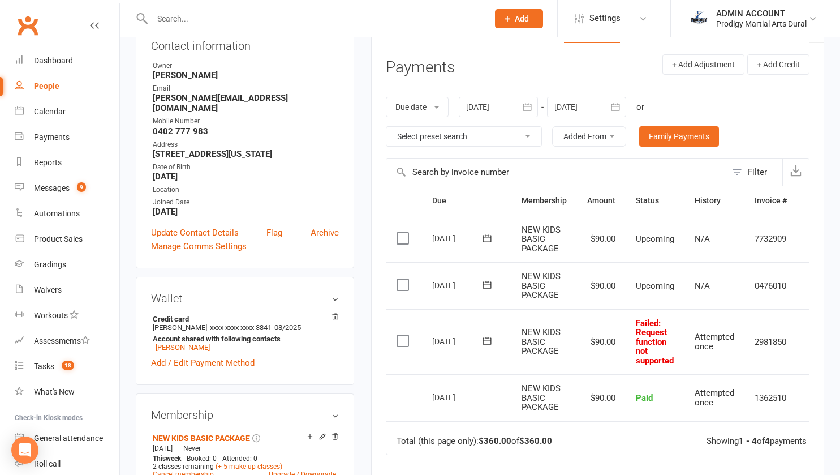
scroll to position [139, 0]
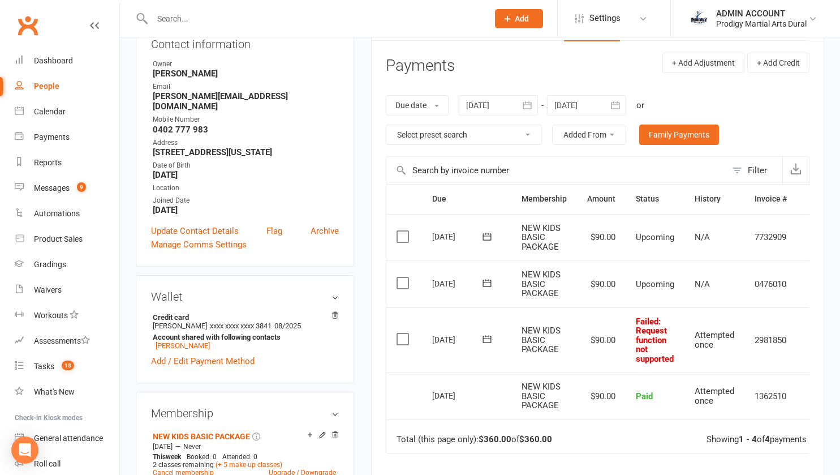
click at [636, 329] on span ": Request function not supported" at bounding box center [655, 340] width 38 height 48
drag, startPoint x: 635, startPoint y: 319, endPoint x: 679, endPoint y: 360, distance: 60.4
click at [679, 360] on td "Failed : Request function not supported" at bounding box center [655, 340] width 59 height 66
copy span "Failed : Request function not supported"
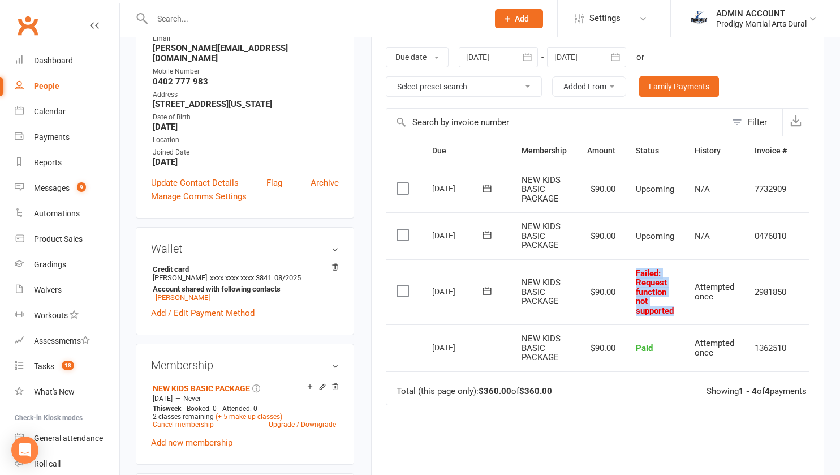
scroll to position [182, 0]
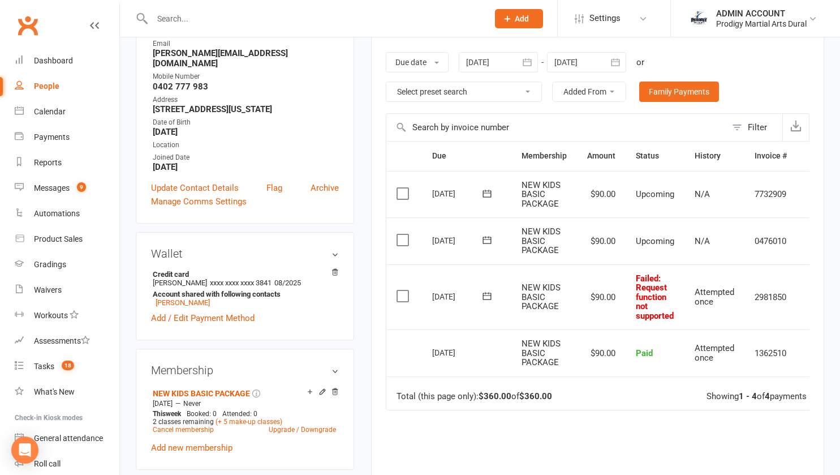
click at [128, 309] on div "upload photo George Tadrosse Activated 5 March, 2025 Added 5 March, 2025 Active…" at bounding box center [244, 414] width 235 height 1084
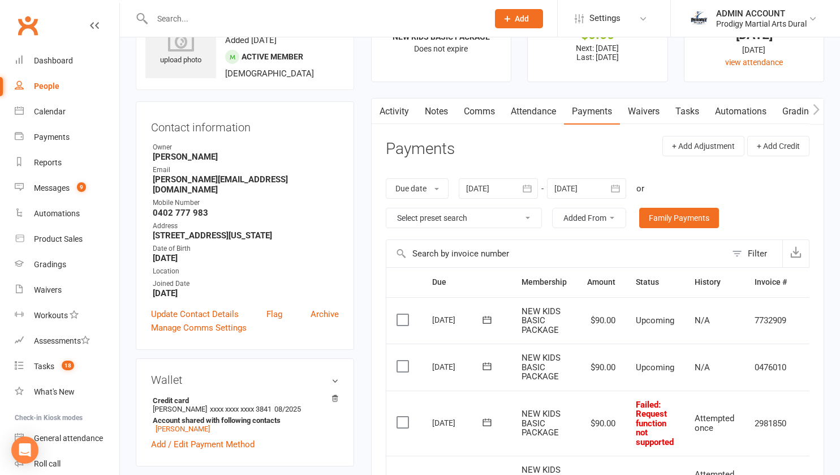
scroll to position [0, 0]
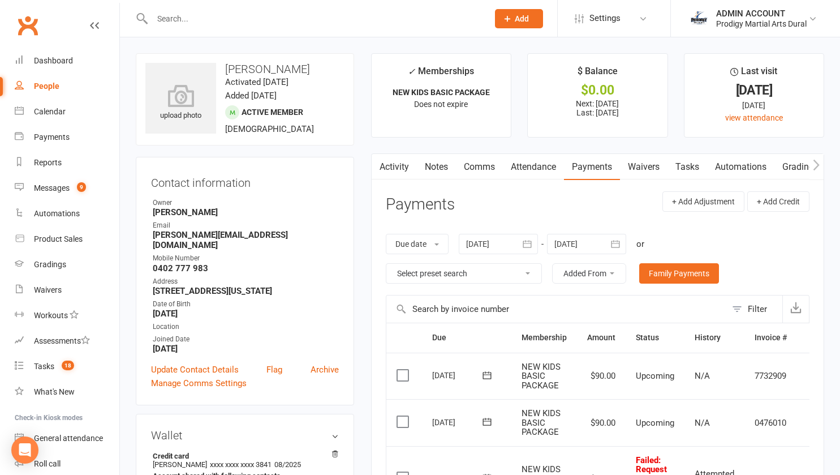
click at [181, 29] on div at bounding box center [308, 18] width 345 height 37
click at [176, 21] on input "text" at bounding box center [315, 19] width 332 height 16
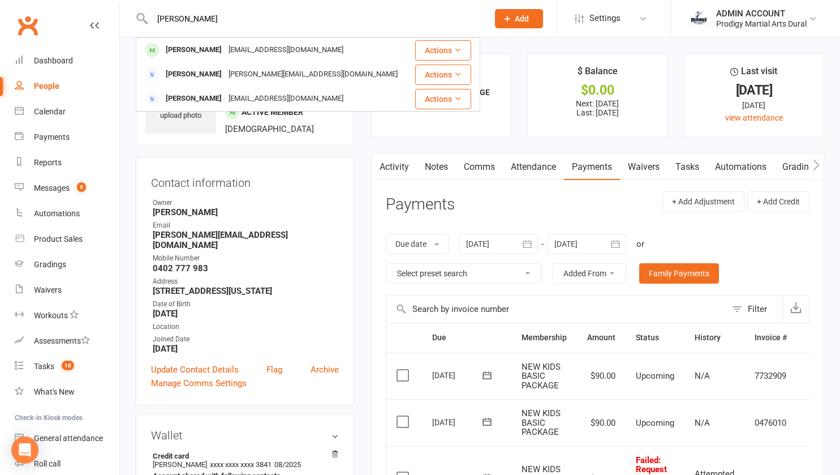
type input "anthony"
click at [196, 47] on div "Anthony Tadrosse" at bounding box center [193, 50] width 63 height 16
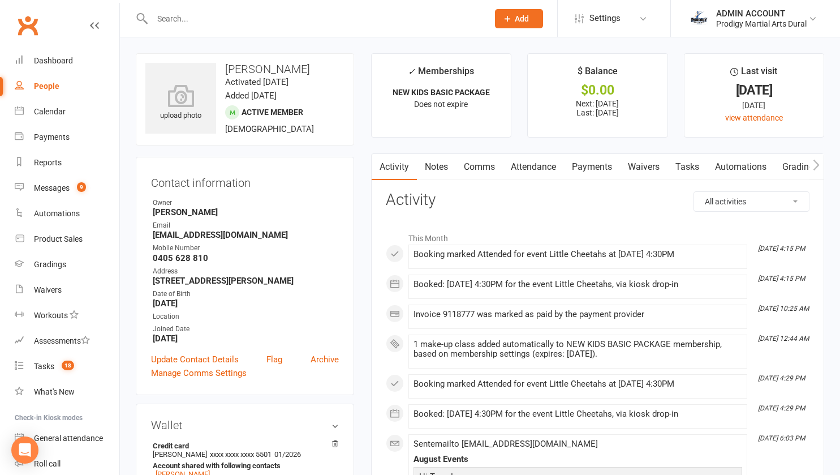
click at [193, 16] on input "text" at bounding box center [315, 19] width 332 height 16
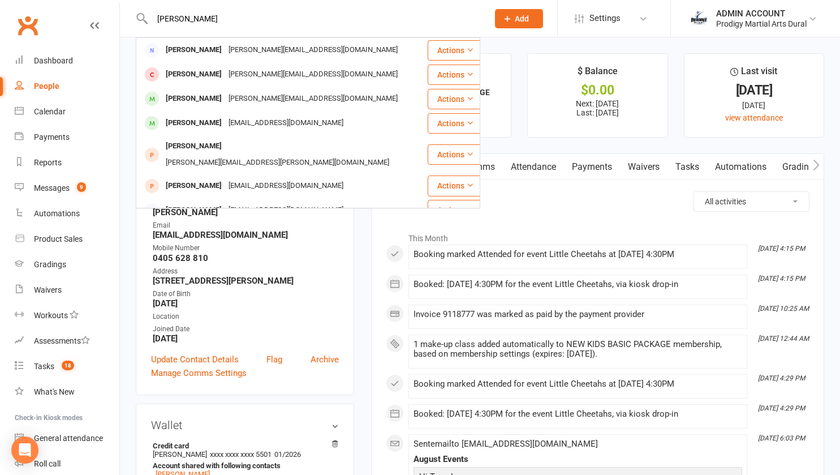
type input "george"
click at [204, 97] on div "George Tadrosse" at bounding box center [193, 99] width 63 height 16
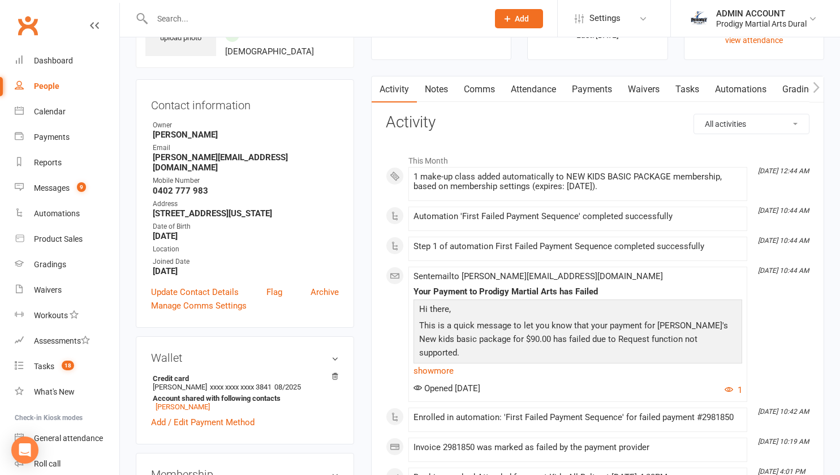
scroll to position [79, 0]
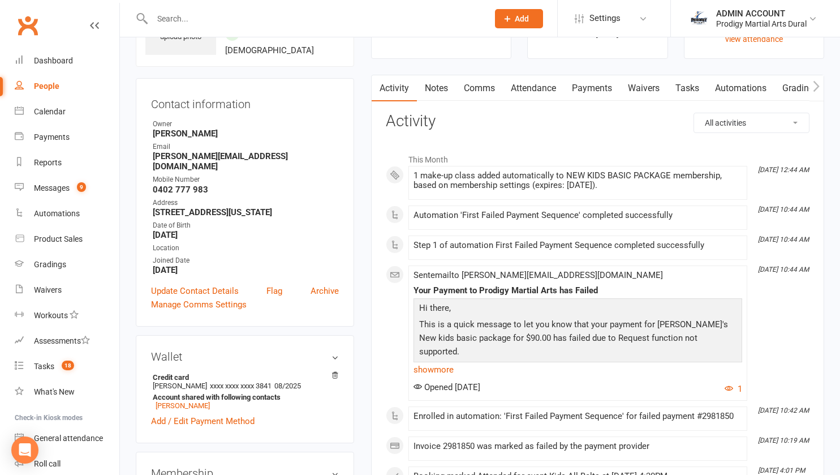
click at [585, 87] on link "Payments" at bounding box center [592, 88] width 56 height 26
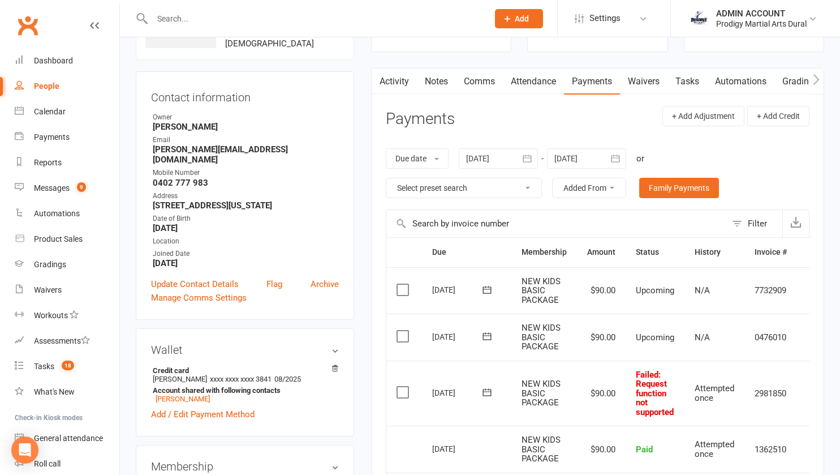
scroll to position [80, 0]
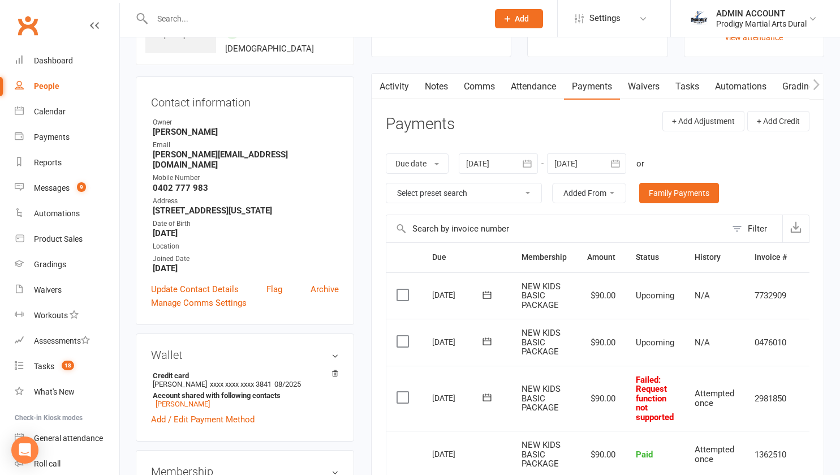
click at [644, 88] on link "Waivers" at bounding box center [644, 87] width 48 height 26
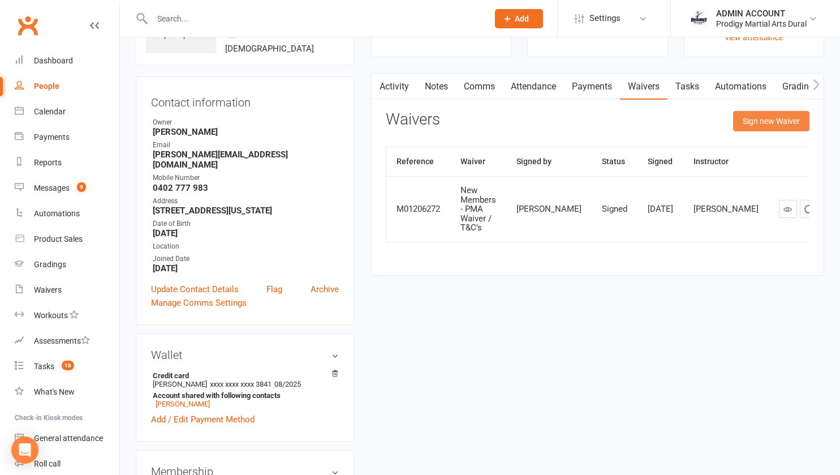
click at [759, 122] on button "Sign new Waiver" at bounding box center [771, 121] width 76 height 20
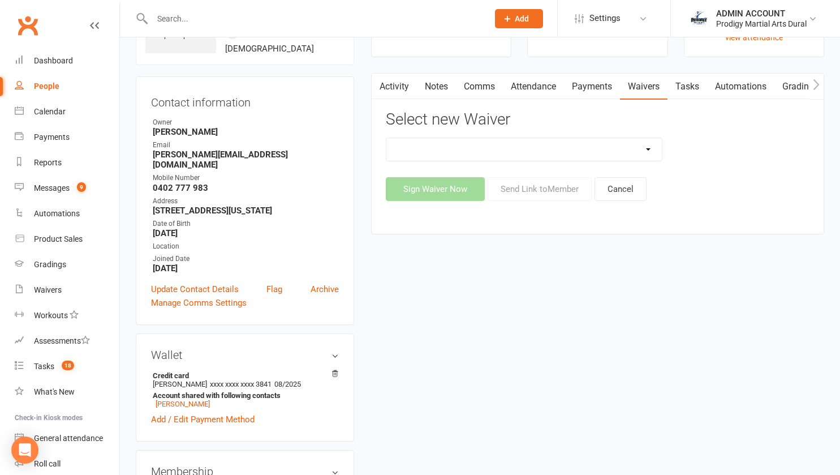
click at [566, 148] on select "Casual Classes Change of Payment Details New Members - PMA Waiver / T&C's New M…" at bounding box center [524, 149] width 276 height 23
select select "12102"
click at [386, 138] on select "Casual Classes Change of Payment Details New Members - PMA Waiver / T&C's New M…" at bounding box center [524, 149] width 276 height 23
click at [519, 187] on button "Send Link to Member" at bounding box center [540, 189] width 104 height 24
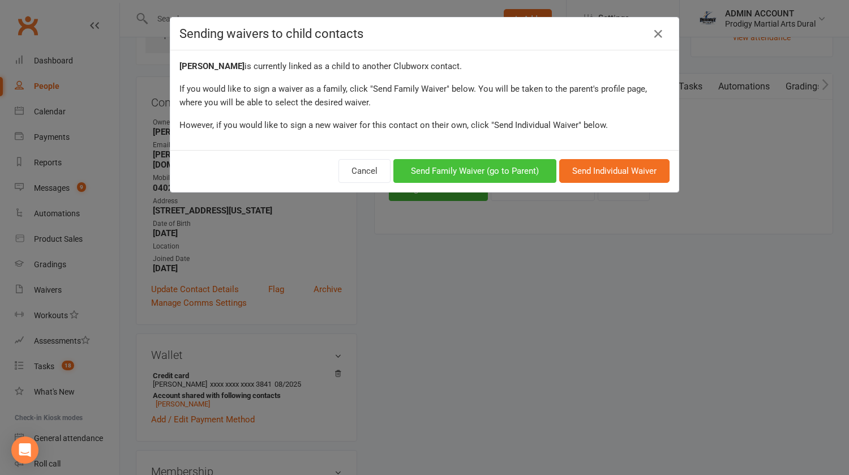
click at [530, 167] on button "Send Family Waiver (go to Parent)" at bounding box center [474, 171] width 163 height 24
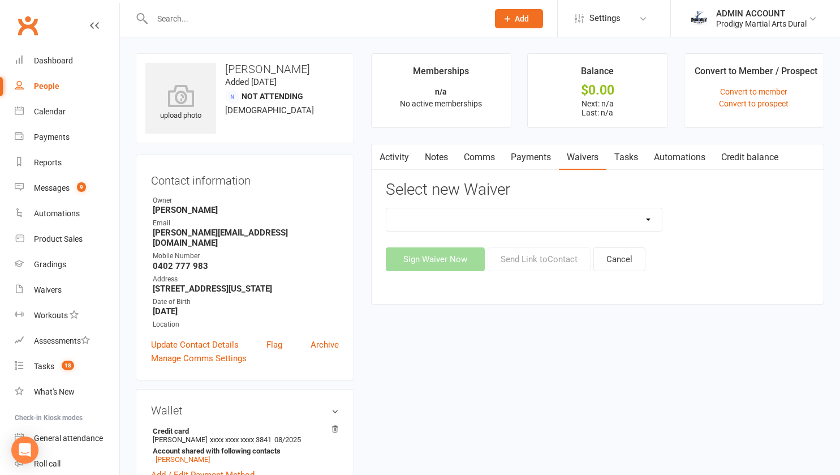
click at [522, 218] on select "Casual Classes Change of Payment Details New Members - PMA Waiver / T&C's New M…" at bounding box center [524, 219] width 276 height 23
select select "12102"
click at [386, 208] on select "Casual Classes Change of Payment Details New Members - PMA Waiver / T&C's New M…" at bounding box center [524, 219] width 276 height 23
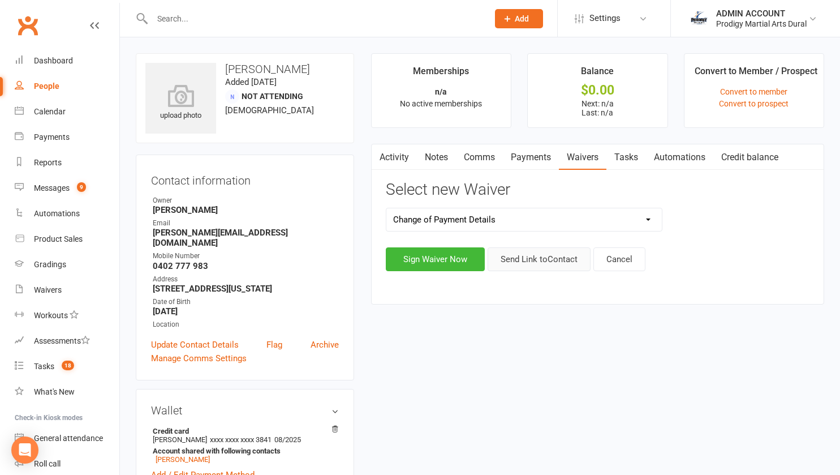
click at [532, 258] on button "Send Link to Contact" at bounding box center [539, 259] width 103 height 24
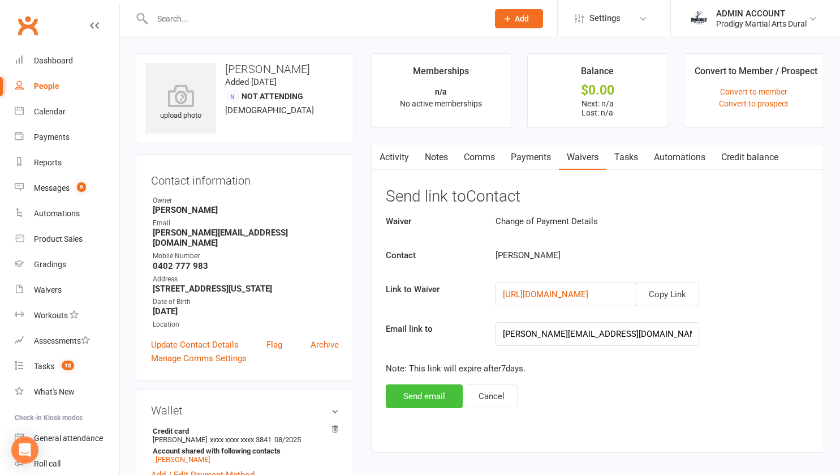
click at [423, 394] on button "Send email" at bounding box center [424, 396] width 77 height 24
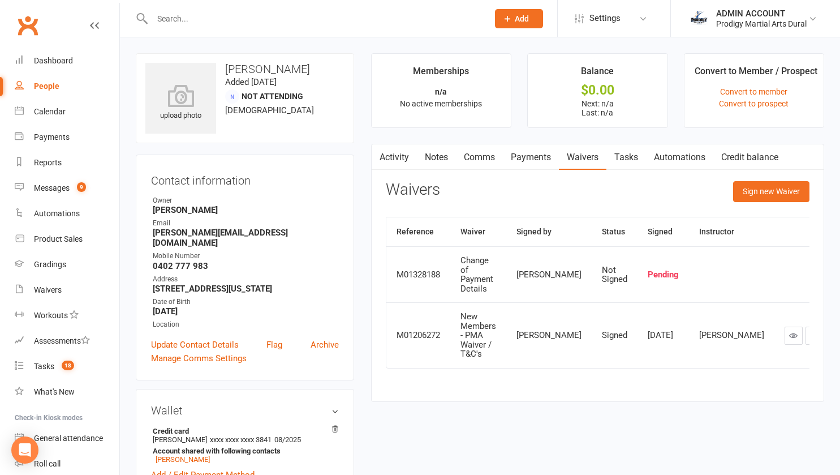
click at [177, 20] on input "text" at bounding box center [315, 19] width 332 height 16
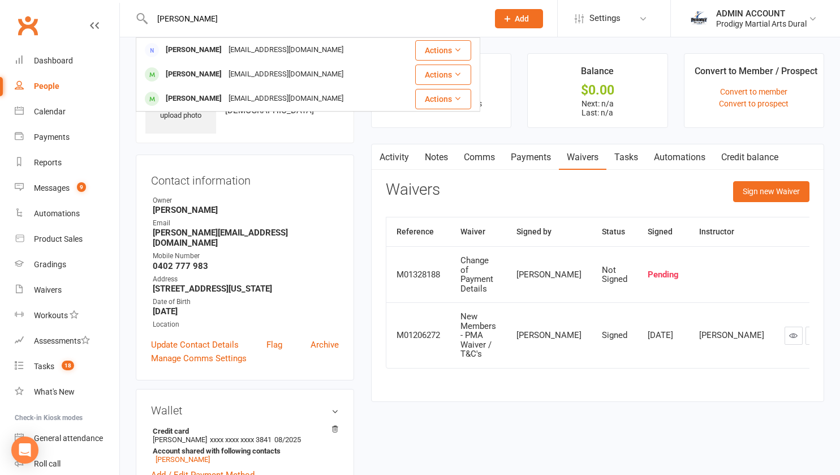
type input "rizk"
click at [176, 56] on div "Lisa Rizk" at bounding box center [193, 50] width 63 height 16
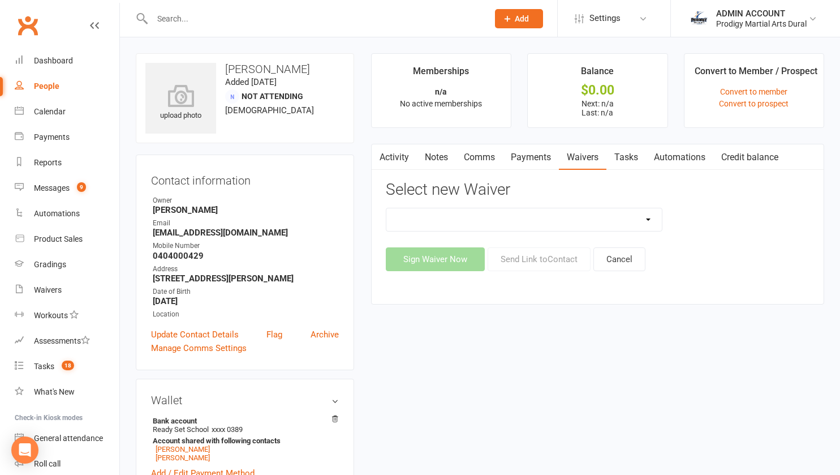
click at [398, 151] on link "Activity" at bounding box center [394, 157] width 45 height 26
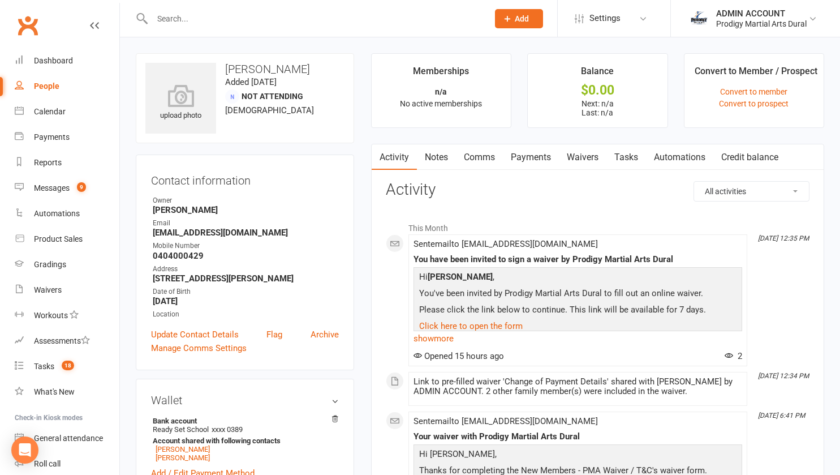
click at [589, 161] on link "Waivers" at bounding box center [583, 157] width 48 height 26
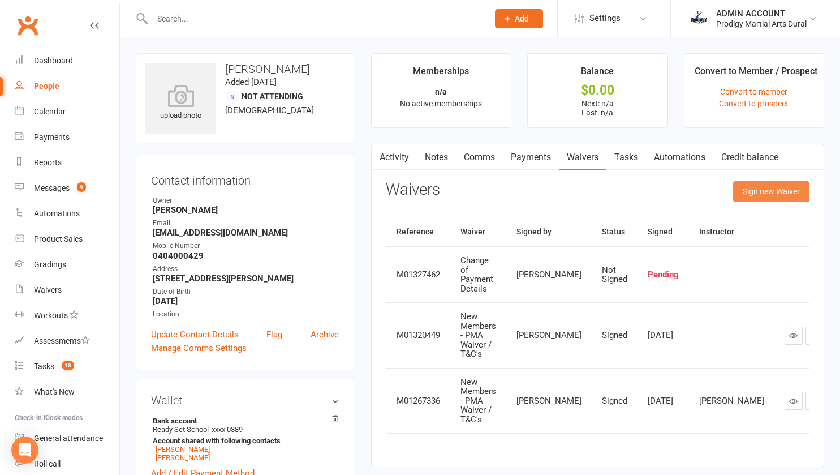
click at [751, 198] on button "Sign new Waiver" at bounding box center [771, 191] width 76 height 20
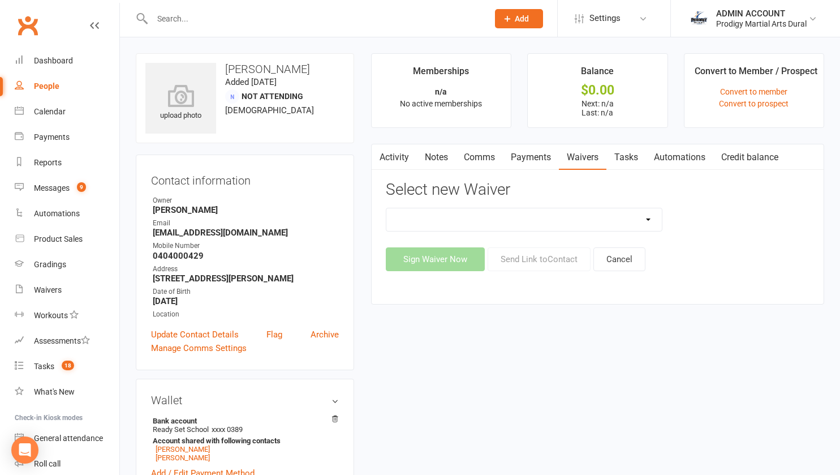
click at [614, 227] on select "Casual Classes Change of Payment Details New Members - PMA Waiver / T&C's New M…" at bounding box center [524, 219] width 276 height 23
select select "10154"
click at [386, 208] on select "Casual Classes Change of Payment Details New Members - PMA Waiver / T&C's New M…" at bounding box center [524, 219] width 276 height 23
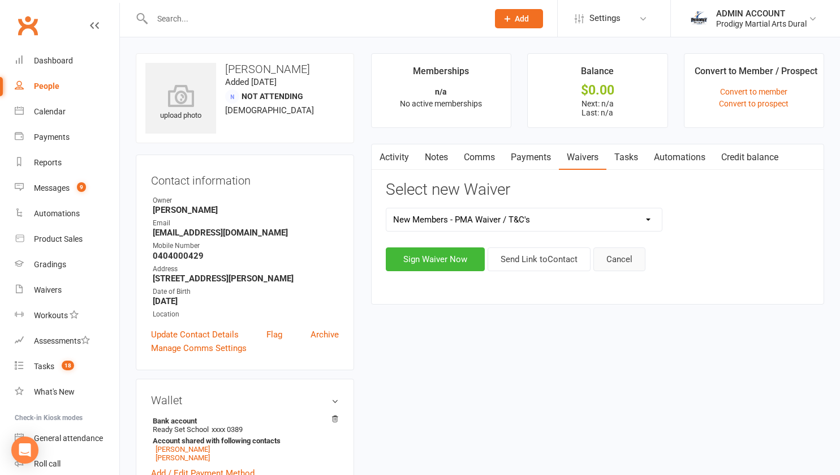
click at [635, 256] on button "Cancel" at bounding box center [619, 259] width 52 height 24
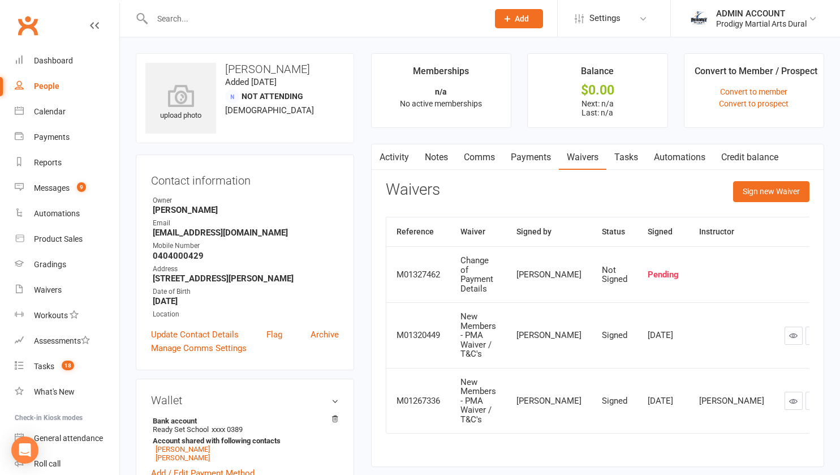
click at [369, 202] on main "Memberships n/a No active memberships Balance $0.00 Next: n/a Last: n/a Convert…" at bounding box center [598, 265] width 470 height 425
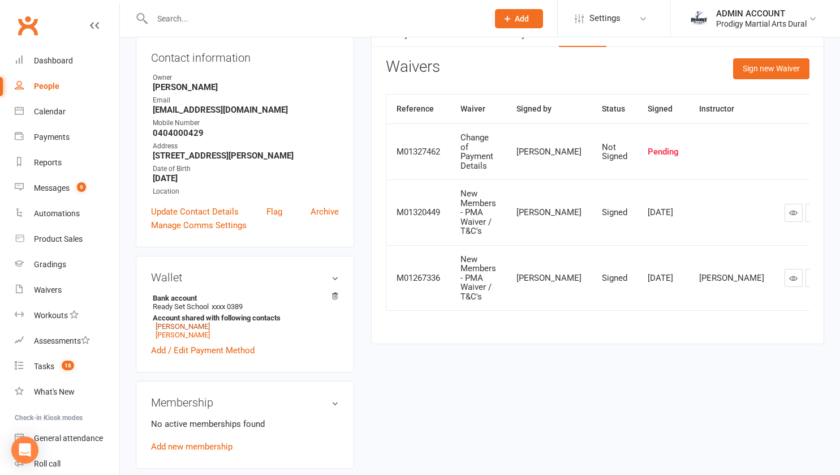
click at [187, 330] on link "Marcus Rizk" at bounding box center [183, 326] width 54 height 8
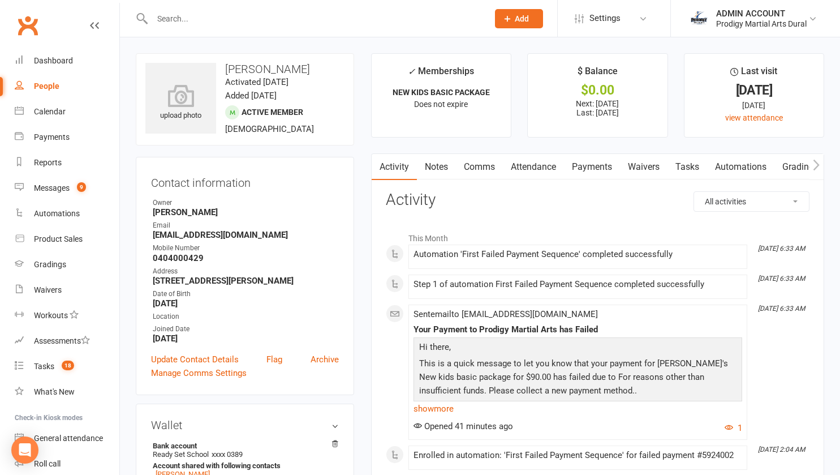
click at [630, 162] on link "Waivers" at bounding box center [644, 167] width 48 height 26
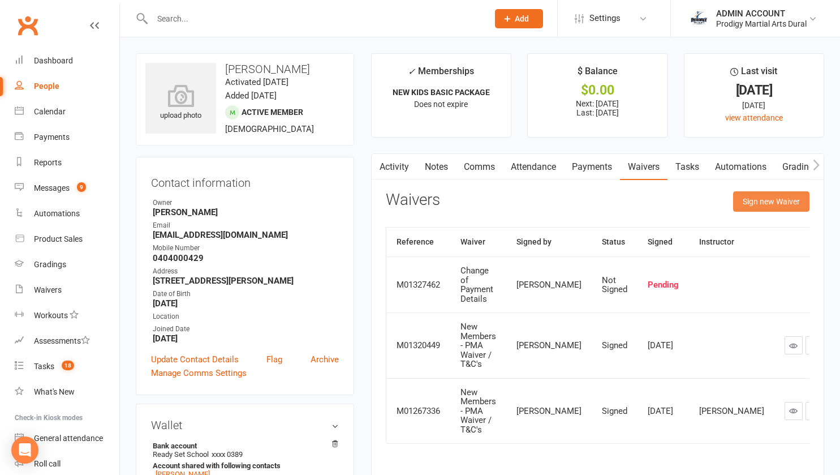
click at [759, 203] on button "Sign new Waiver" at bounding box center [771, 201] width 76 height 20
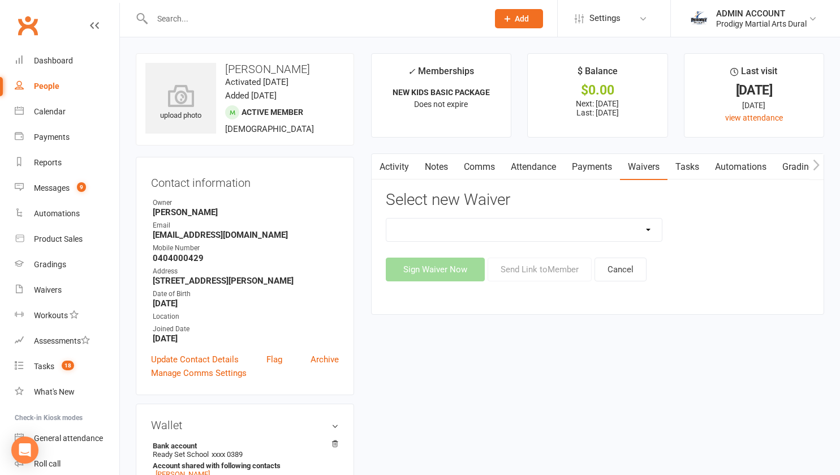
click at [645, 238] on select "Casual Classes Change of Payment Details New Members - PMA Waiver / T&C's New M…" at bounding box center [524, 229] width 276 height 23
select select "10154"
click at [386, 218] on select "Casual Classes Change of Payment Details New Members - PMA Waiver / T&C's New M…" at bounding box center [524, 229] width 276 height 23
drag, startPoint x: 643, startPoint y: 240, endPoint x: 612, endPoint y: 296, distance: 63.6
click at [612, 296] on div "Activity Notes Comms Attendance Payments Waivers Tasks Automations Gradings / P…" at bounding box center [597, 233] width 453 height 161
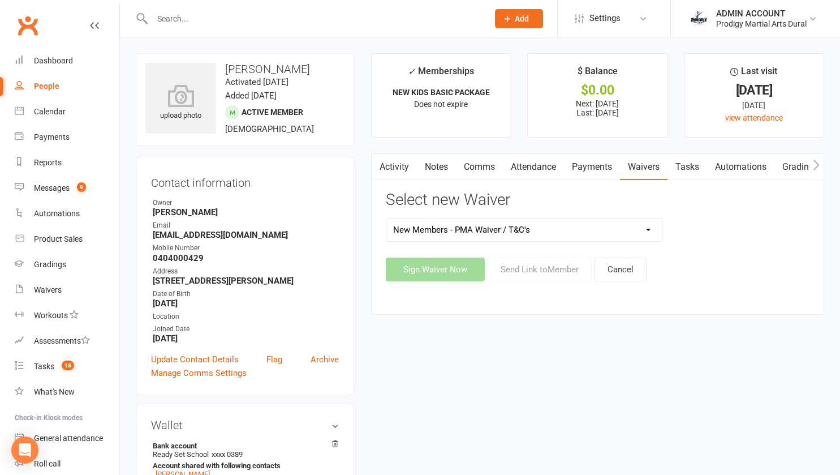
click at [612, 296] on div "Activity Notes Comms Attendance Payments Waivers Tasks Automations Gradings / P…" at bounding box center [597, 233] width 453 height 161
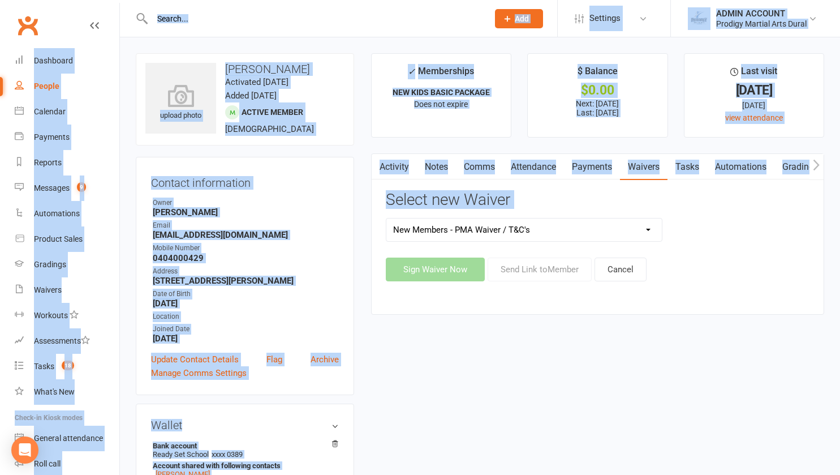
click at [612, 296] on div "Activity Notes Comms Attendance Payments Waivers Tasks Automations Gradings / P…" at bounding box center [597, 233] width 453 height 161
click at [552, 315] on main "✓ Memberships NEW KIDS BASIC PACKAGE Does not expire $ Balance $0.00 Next: 14 A…" at bounding box center [598, 189] width 470 height 273
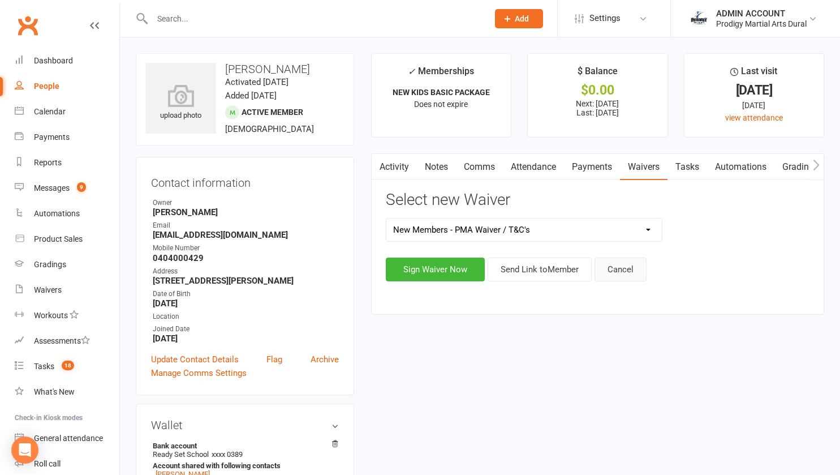
click at [618, 267] on button "Cancel" at bounding box center [621, 269] width 52 height 24
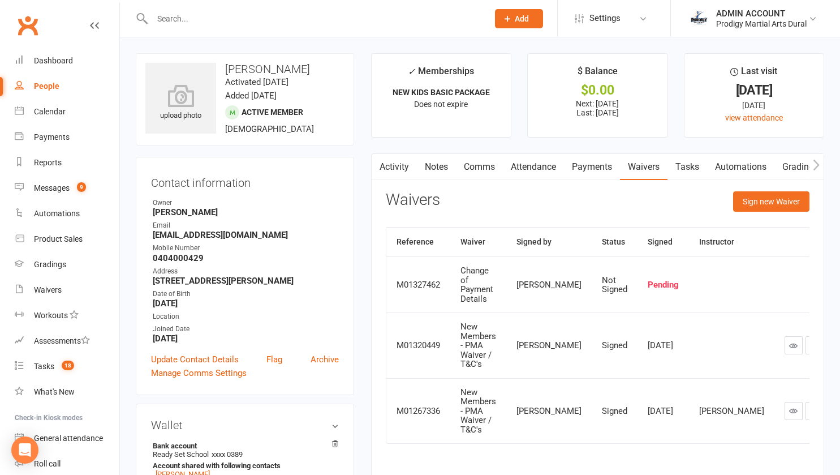
click at [373, 238] on div "Activity Notes Comms Attendance Payments Waivers Tasks Automations Gradings / P…" at bounding box center [597, 315] width 453 height 324
click at [58, 58] on div "Dashboard" at bounding box center [53, 60] width 39 height 9
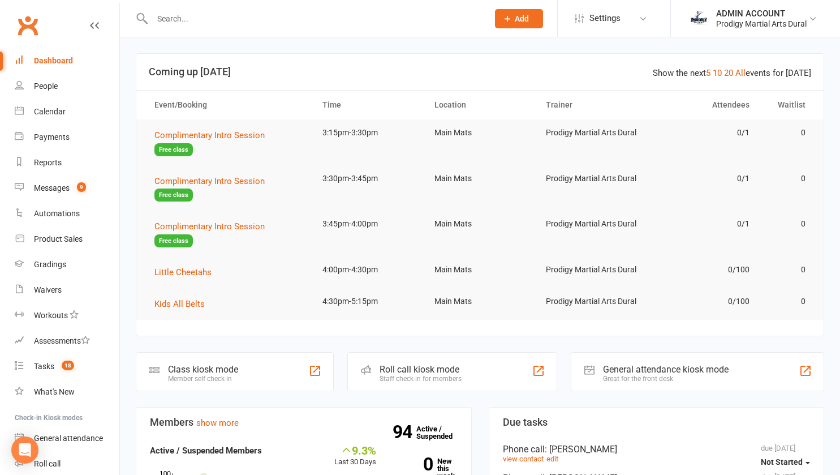
click at [25, 448] on icon "Open Intercom Messenger" at bounding box center [25, 450] width 12 height 14
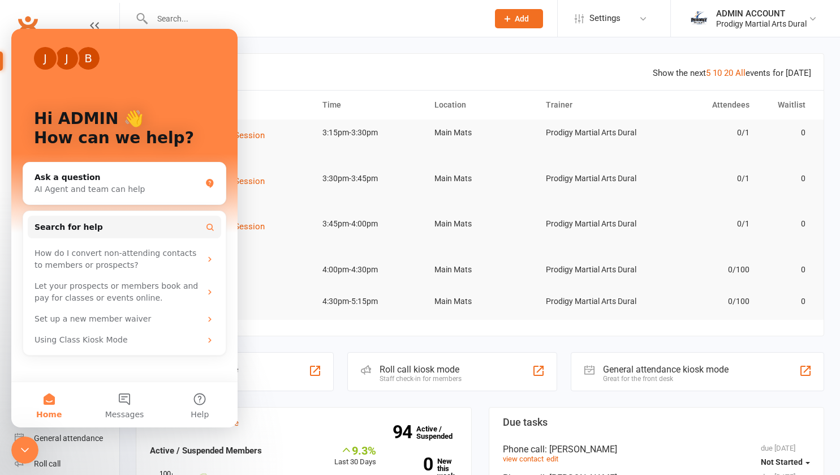
click at [88, 227] on span "Search for help" at bounding box center [69, 227] width 68 height 12
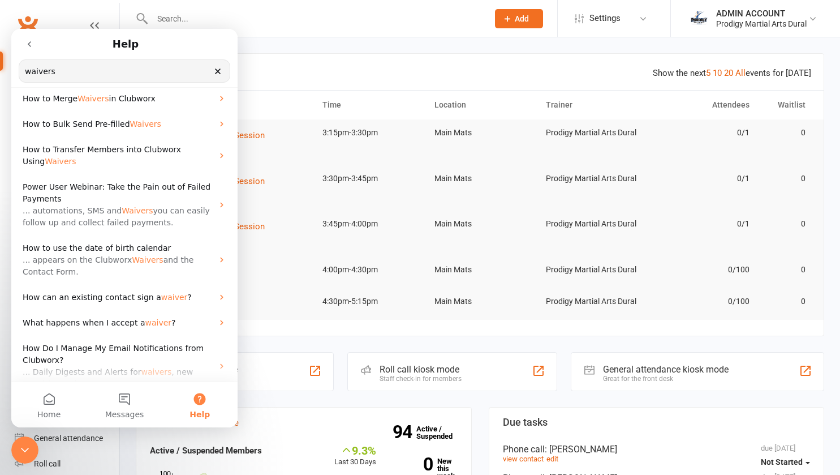
scroll to position [76, 0]
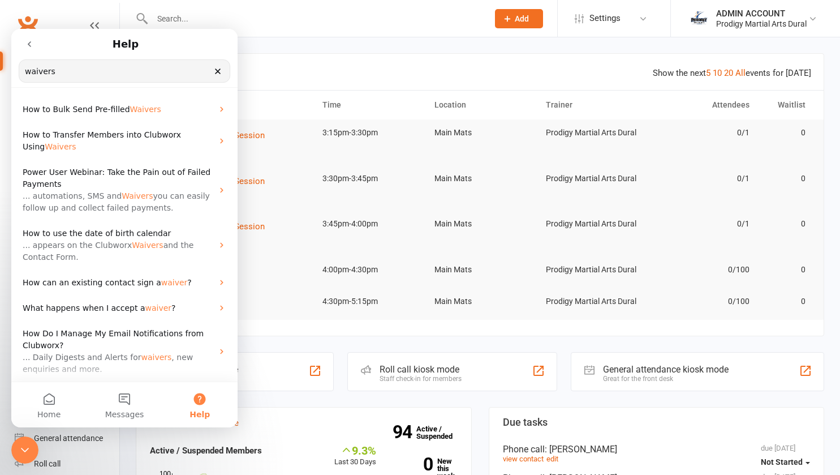
type input "waivers"
click at [218, 70] on icon "Clear" at bounding box center [217, 71] width 9 height 9
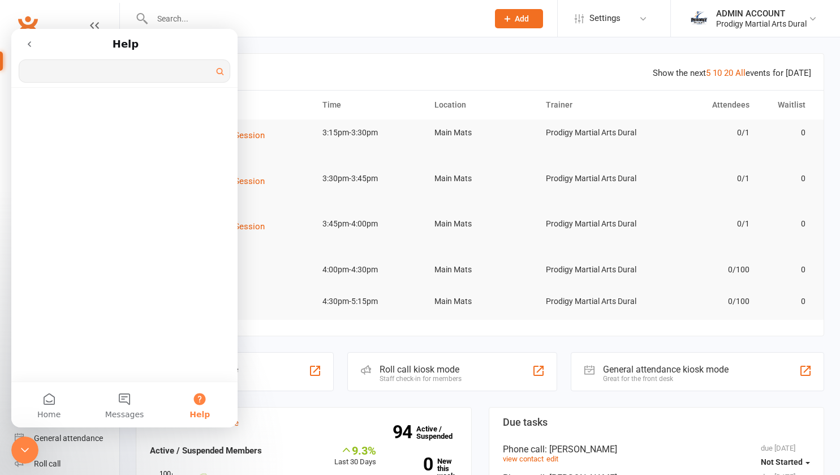
scroll to position [0, 0]
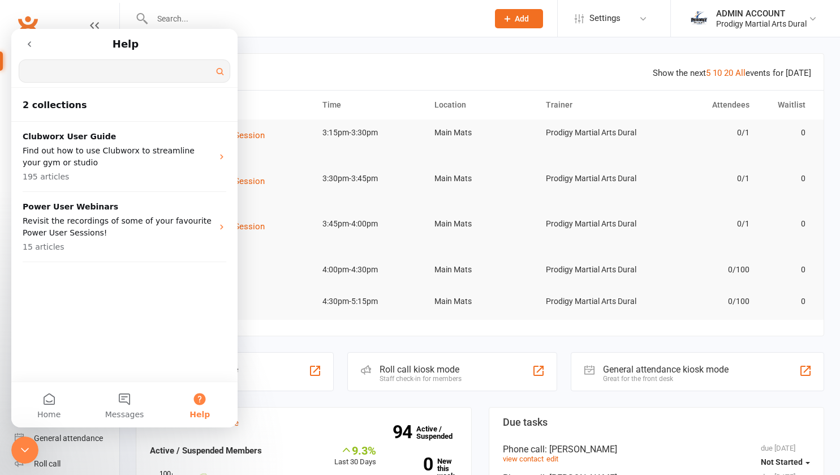
click at [113, 69] on input "Search for help" at bounding box center [124, 71] width 210 height 22
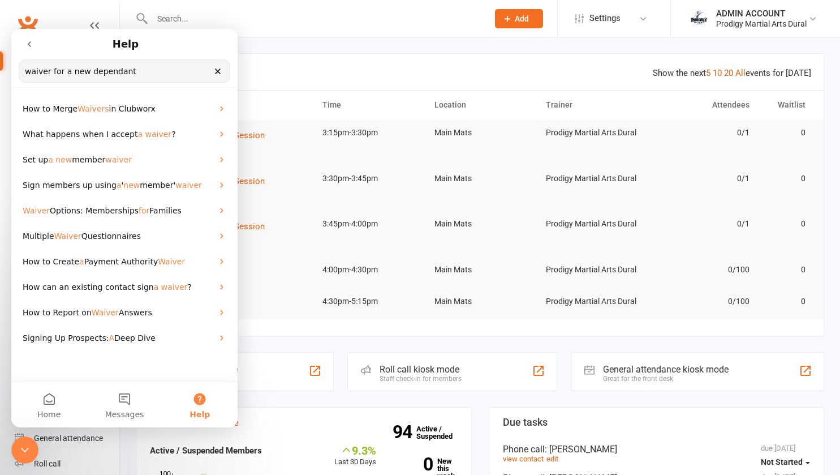
type input "waiver for a new dependant"
click at [158, 210] on span "Families" at bounding box center [165, 210] width 32 height 9
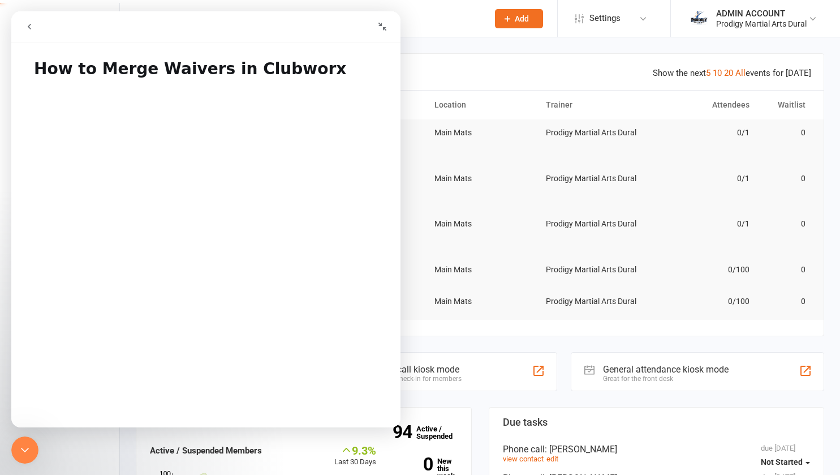
click at [31, 20] on button "go back" at bounding box center [29, 26] width 21 height 21
click at [30, 23] on icon "go back" at bounding box center [29, 26] width 9 height 9
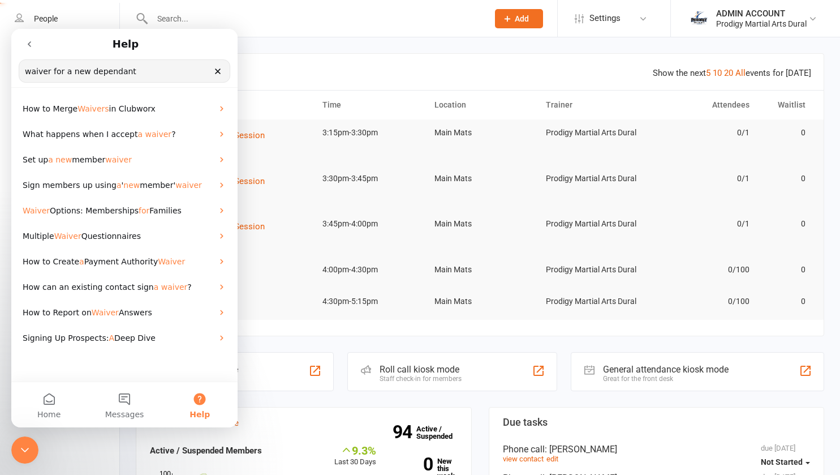
click at [28, 42] on icon "go back" at bounding box center [29, 44] width 9 height 9
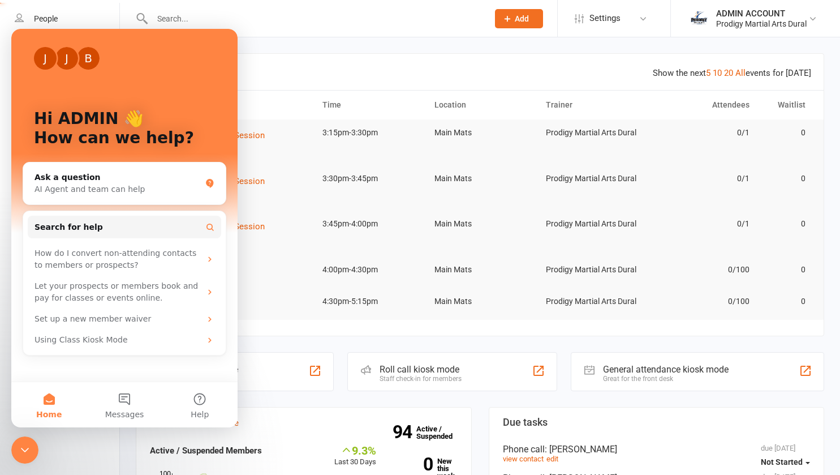
click at [53, 404] on button "Home" at bounding box center [48, 404] width 75 height 45
click at [29, 452] on icon "Close Intercom Messenger" at bounding box center [25, 450] width 14 height 14
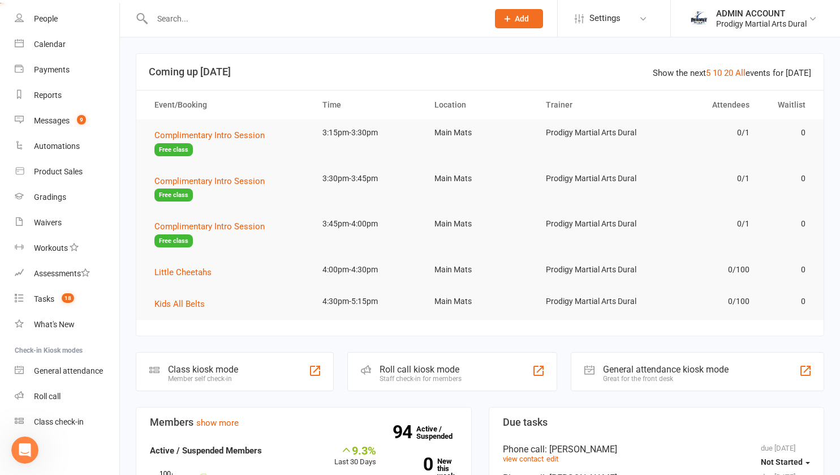
click at [732, 11] on div "ADMIN ACCOUNT" at bounding box center [761, 13] width 91 height 10
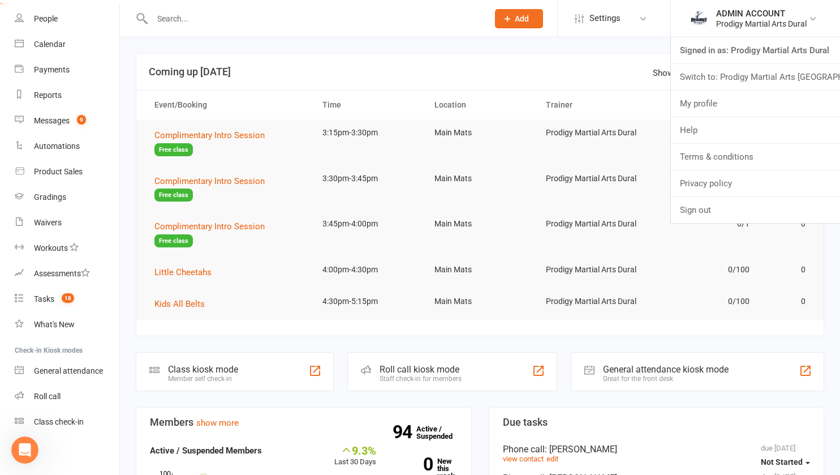
click at [724, 75] on link "Switch to: Prodigy Martial Arts [GEOGRAPHIC_DATA]" at bounding box center [755, 77] width 169 height 26
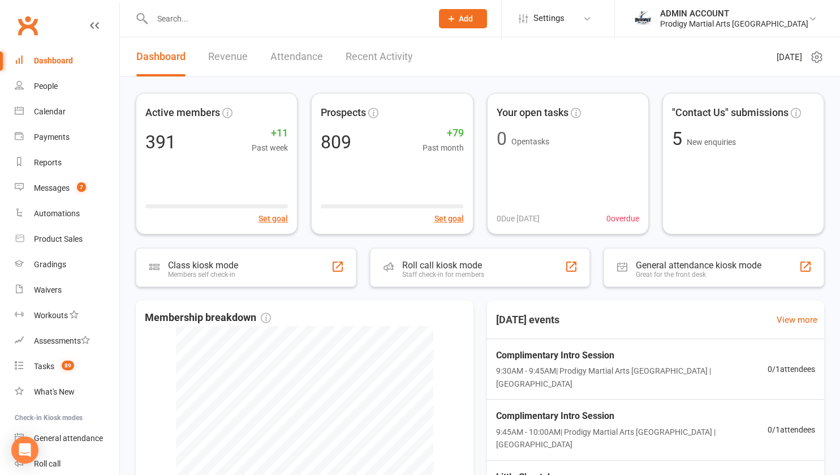
click at [183, 20] on input "text" at bounding box center [287, 19] width 276 height 16
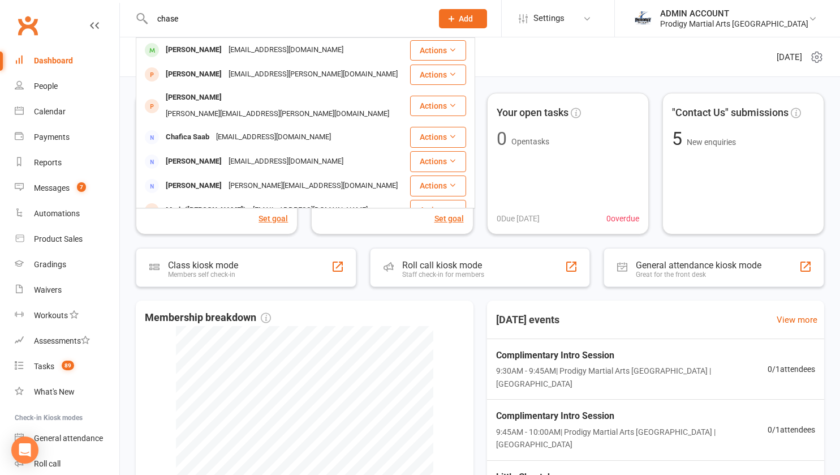
type input "chase"
click at [200, 58] on div "[PERSON_NAME]" at bounding box center [193, 50] width 63 height 16
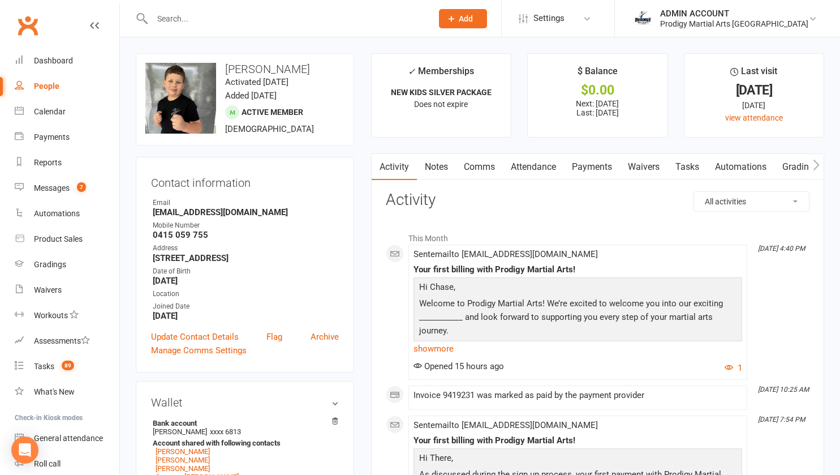
click at [641, 170] on link "Waivers" at bounding box center [644, 167] width 48 height 26
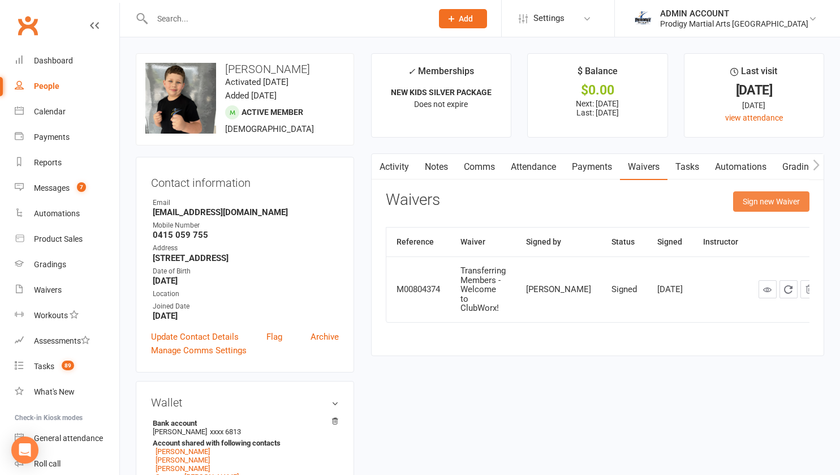
click at [760, 191] on button "Sign new Waiver" at bounding box center [771, 201] width 76 height 20
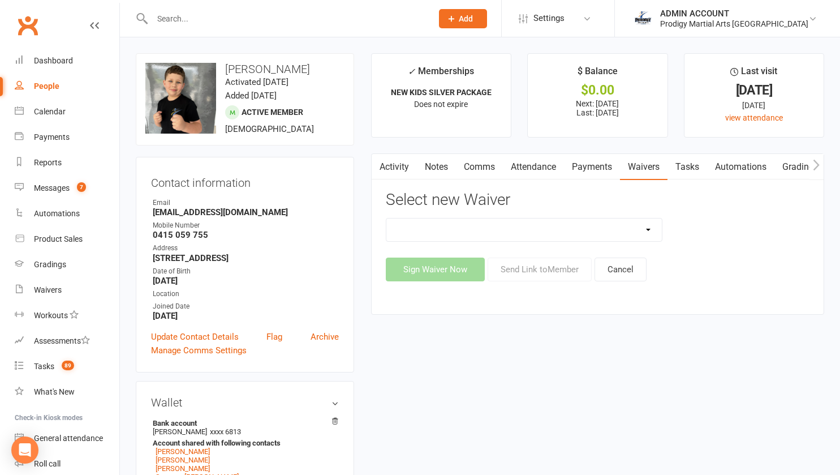
click at [585, 222] on select "Change of Payment Details New Members - PMA Waiver / T&C's New Members - PMA Wa…" at bounding box center [524, 229] width 276 height 23
select select "9955"
click at [386, 218] on select "Change of Payment Details New Members - PMA Waiver / T&C's New Members - PMA Wa…" at bounding box center [524, 229] width 276 height 23
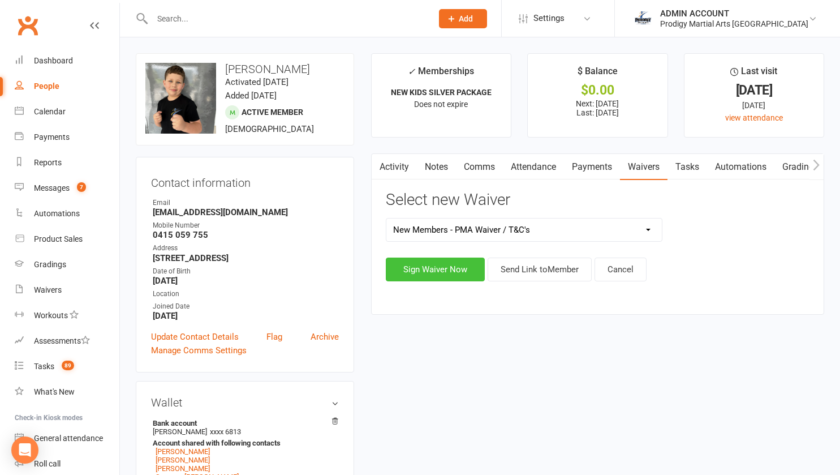
click at [450, 272] on button "Sign Waiver Now" at bounding box center [435, 269] width 99 height 24
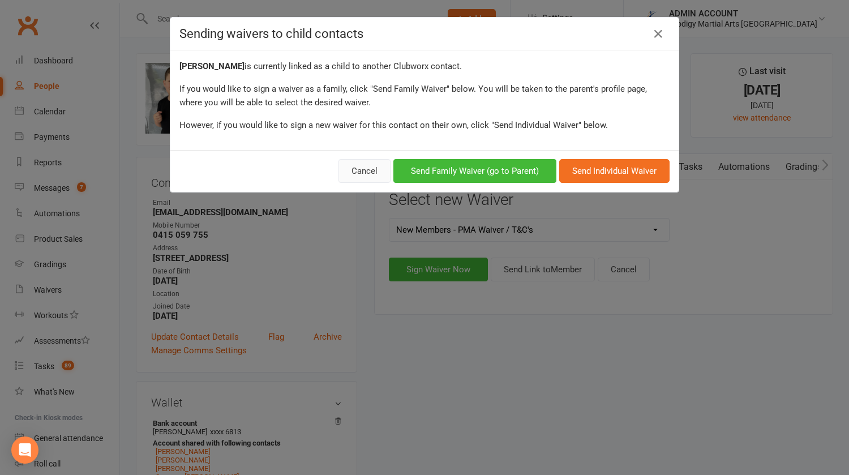
click at [363, 169] on button "Cancel" at bounding box center [364, 171] width 52 height 24
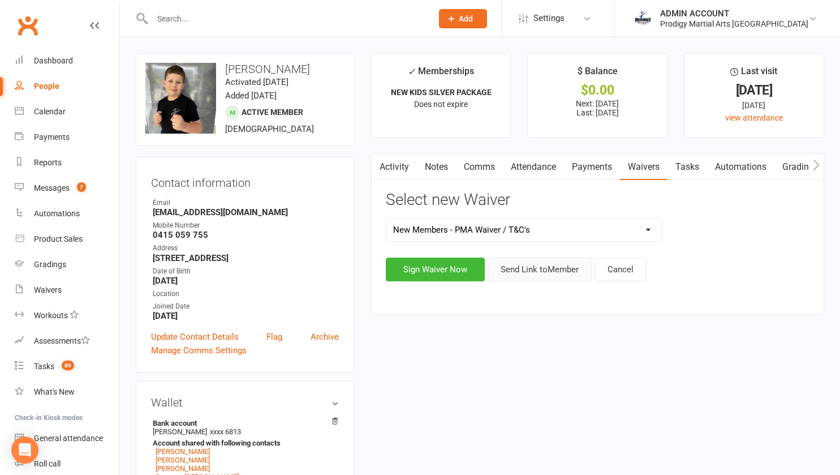
click at [534, 265] on button "Send Link to Member" at bounding box center [540, 269] width 104 height 24
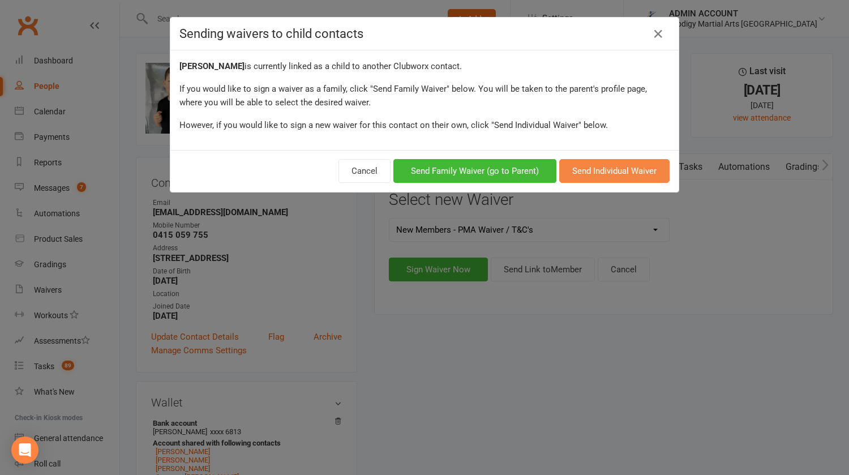
click at [578, 164] on button "Send Individual Waiver" at bounding box center [614, 171] width 110 height 24
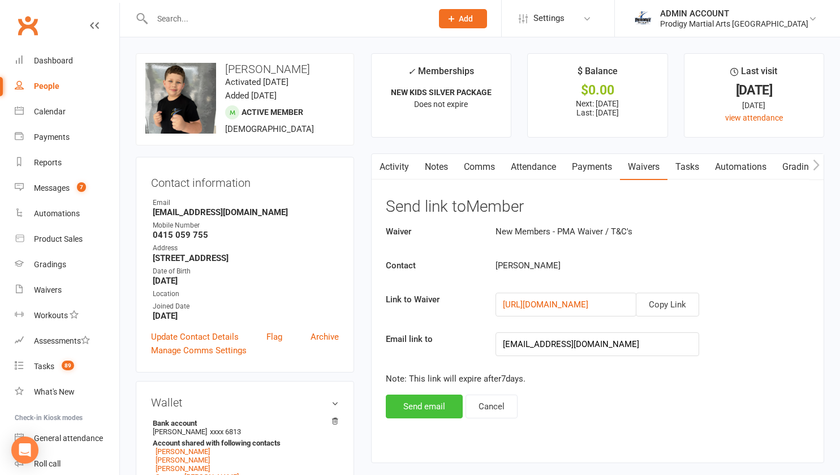
click at [438, 408] on button "Send email" at bounding box center [424, 406] width 77 height 24
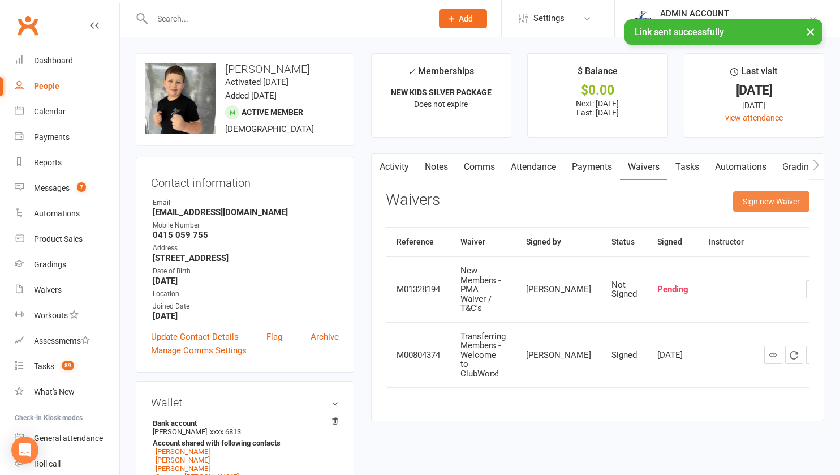
click at [756, 204] on button "Sign new Waiver" at bounding box center [771, 201] width 76 height 20
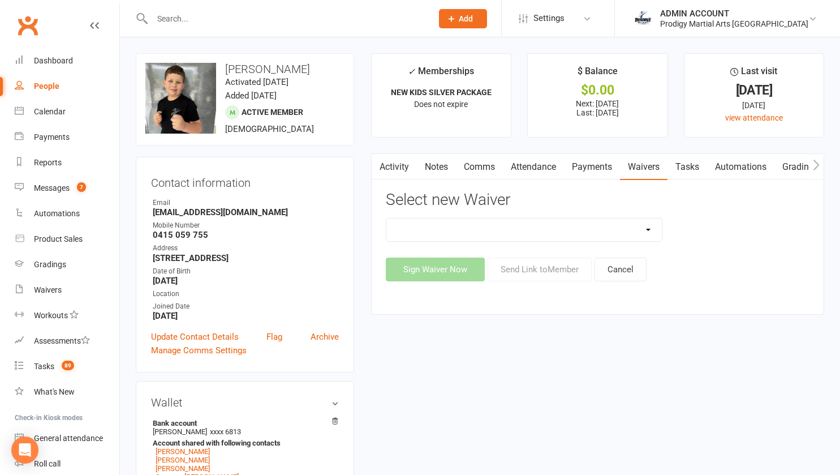
click at [450, 218] on select "Change of Payment Details New Members - PMA Waiver / T&C's New Members - PMA Wa…" at bounding box center [524, 229] width 276 height 23
select select "9955"
click at [386, 218] on select "Change of Payment Details New Members - PMA Waiver / T&C's New Members - PMA Wa…" at bounding box center [524, 229] width 276 height 23
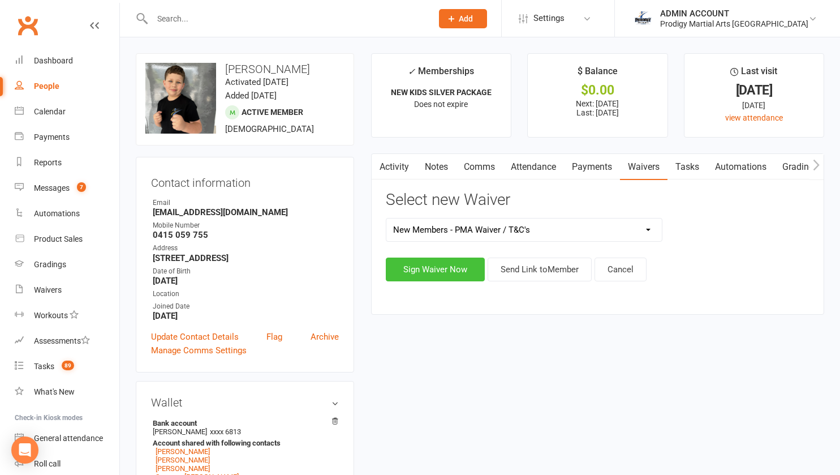
click at [449, 273] on button "Sign Waiver Now" at bounding box center [435, 269] width 99 height 24
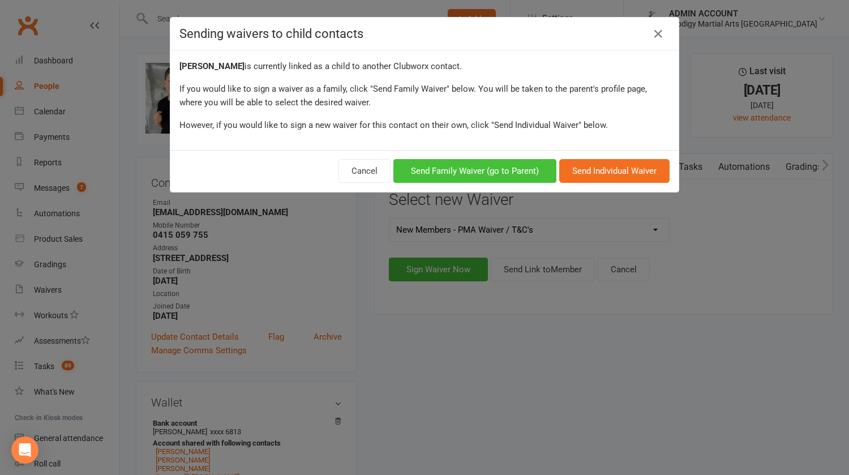
click at [457, 166] on button "Send Family Waiver (go to Parent)" at bounding box center [474, 171] width 163 height 24
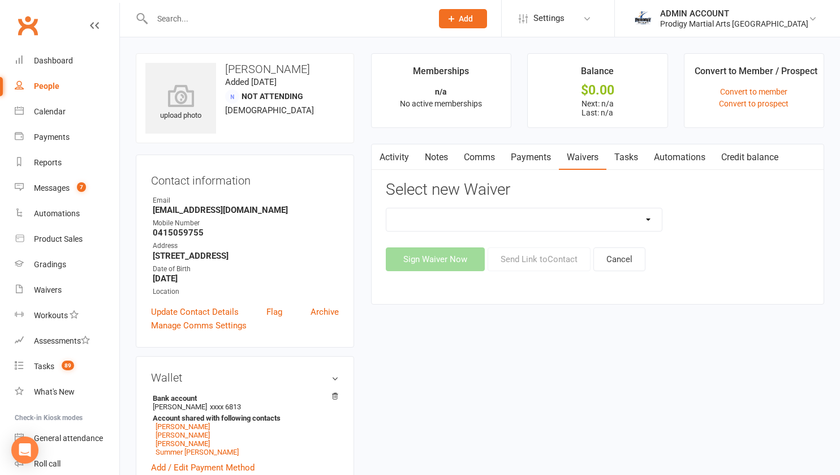
click at [445, 218] on select "Change of Payment Details New Members - PMA Waiver / T&C's New Members - PMA Wa…" at bounding box center [524, 219] width 276 height 23
select select "9955"
click at [386, 208] on select "Change of Payment Details New Members - PMA Waiver / T&C's New Members - PMA Wa…" at bounding box center [524, 219] width 276 height 23
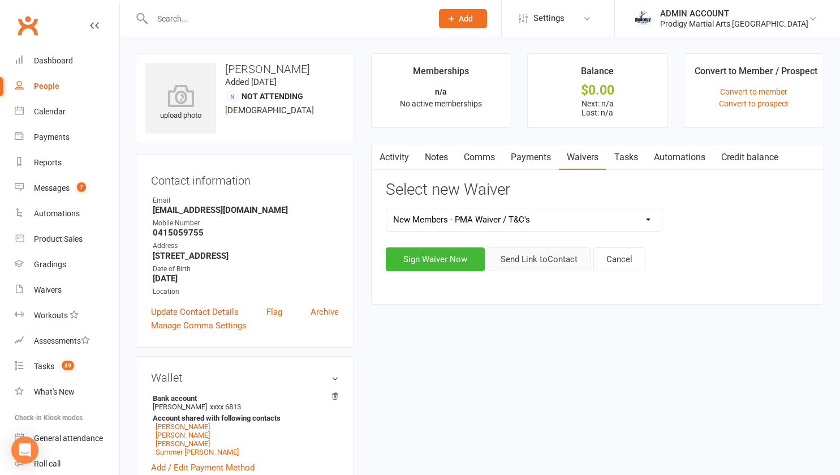
click at [500, 257] on button "Send Link to Contact" at bounding box center [539, 259] width 103 height 24
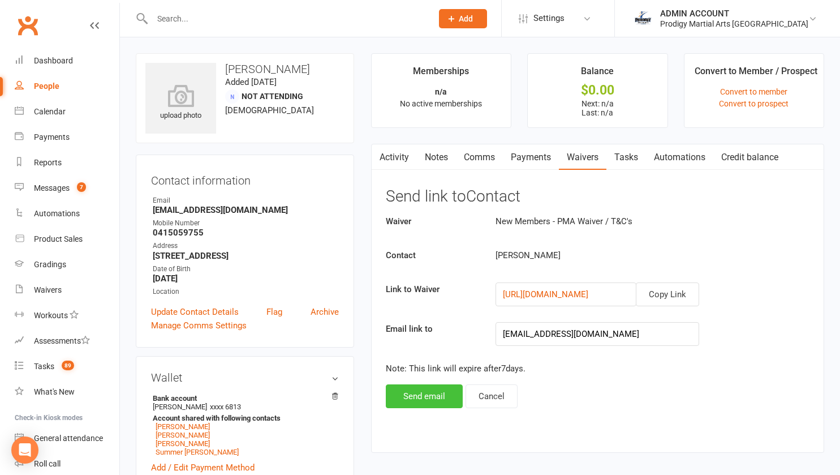
click at [437, 398] on button "Send email" at bounding box center [424, 396] width 77 height 24
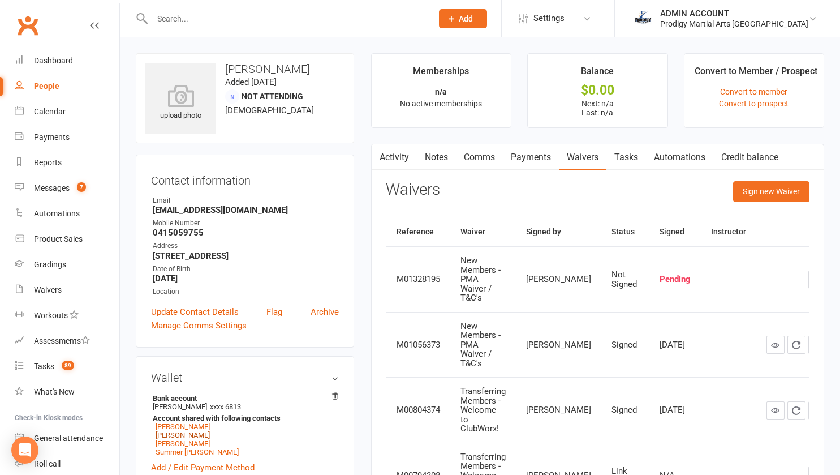
click at [204, 439] on link "[PERSON_NAME]" at bounding box center [183, 435] width 54 height 8
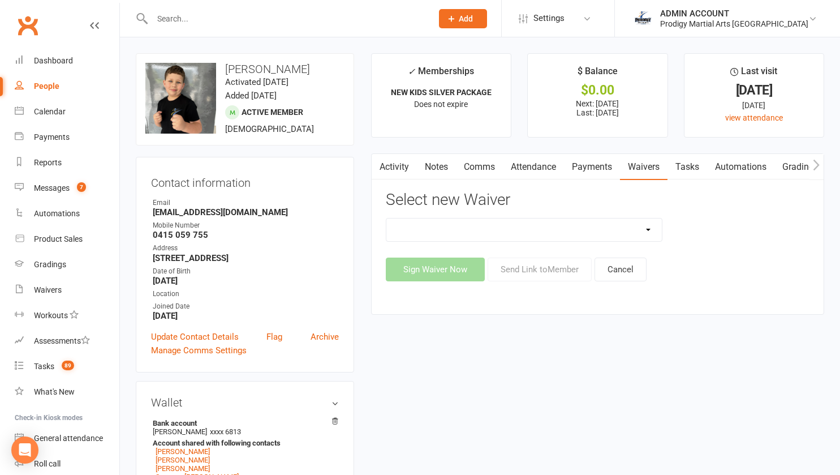
click at [651, 173] on link "Waivers" at bounding box center [644, 167] width 48 height 26
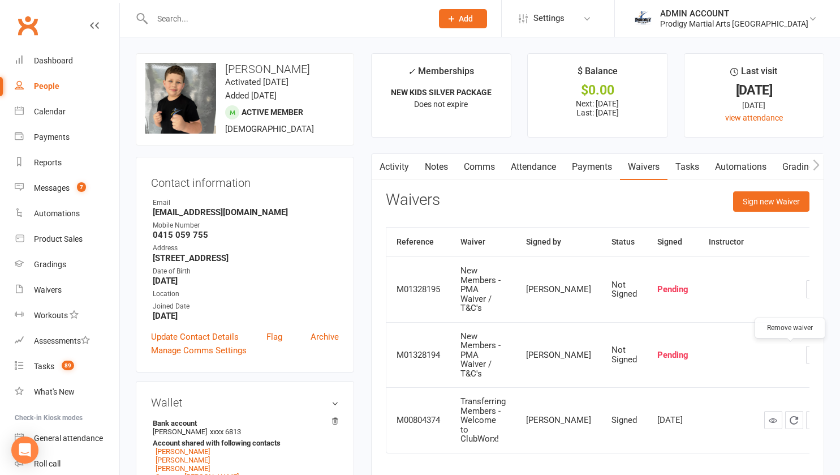
click at [810, 354] on icon "button" at bounding box center [815, 355] width 10 height 10
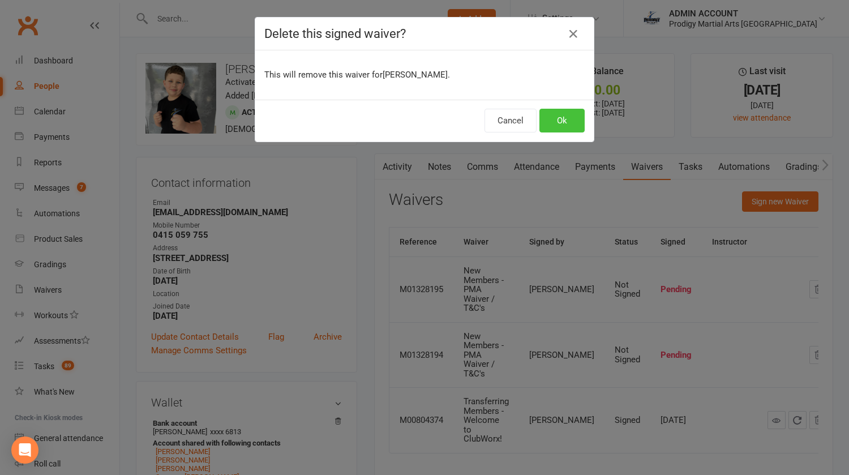
click at [558, 126] on button "Ok" at bounding box center [561, 121] width 45 height 24
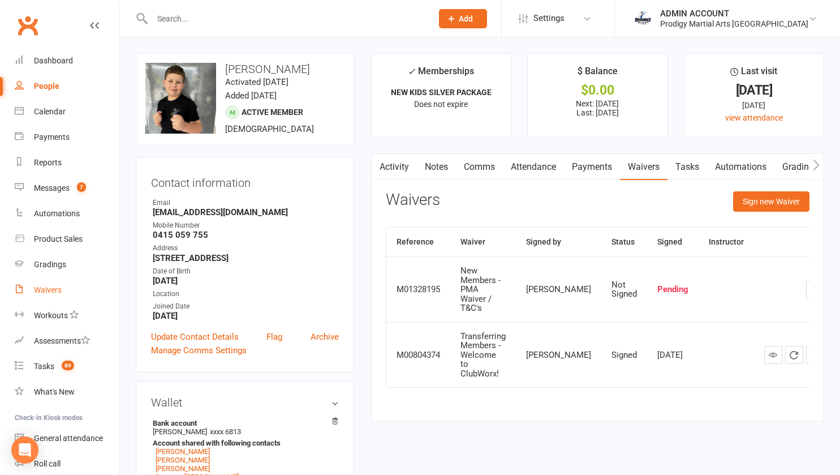
click at [42, 287] on div "Waivers" at bounding box center [48, 289] width 28 height 9
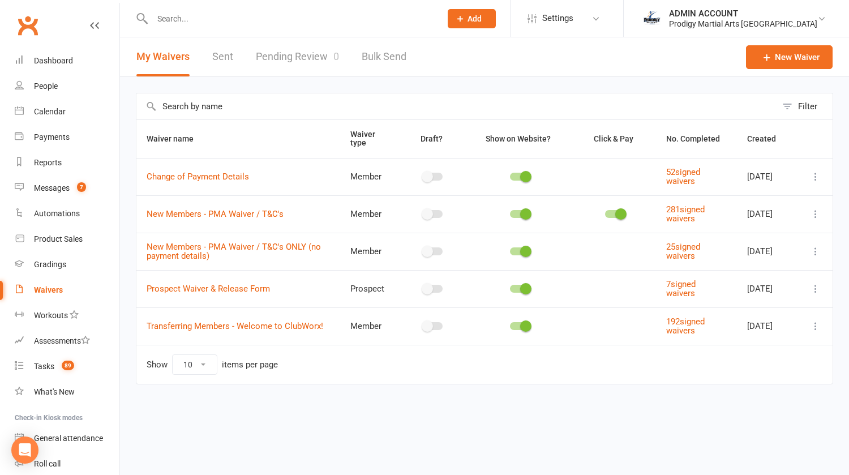
click at [814, 213] on icon at bounding box center [815, 213] width 11 height 11
click at [736, 232] on link "Edit waiver" at bounding box center [755, 236] width 133 height 23
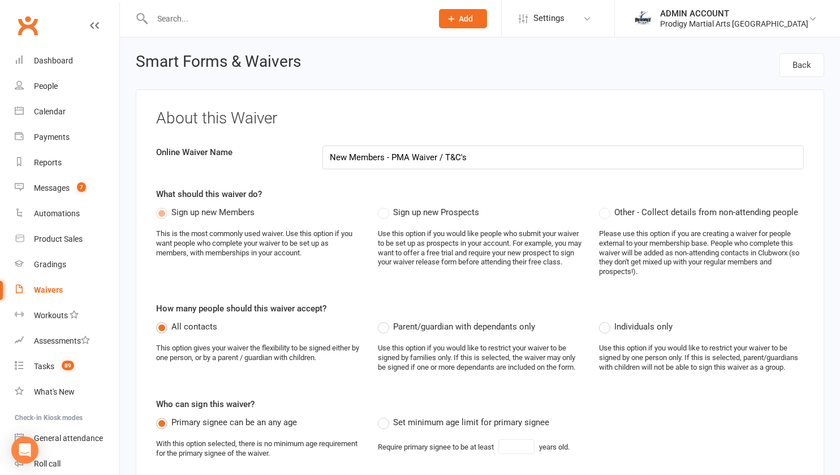
select select "applies_to_all_signees"
select select "copy_answers_for_all_signees"
select select "select"
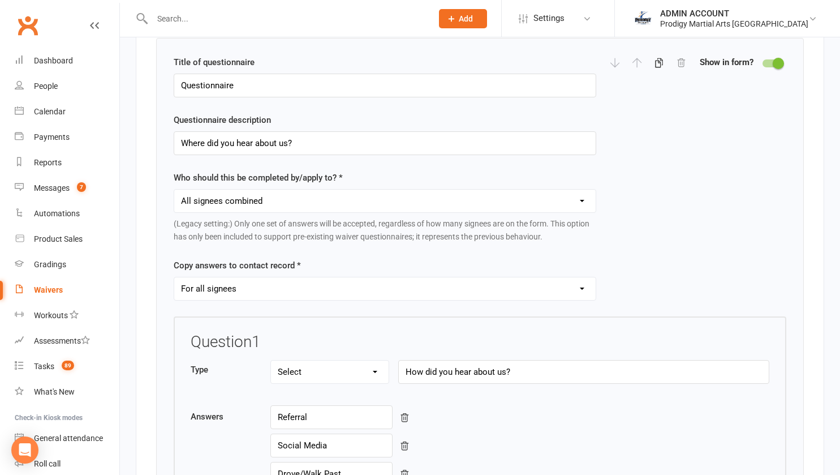
scroll to position [1556, 0]
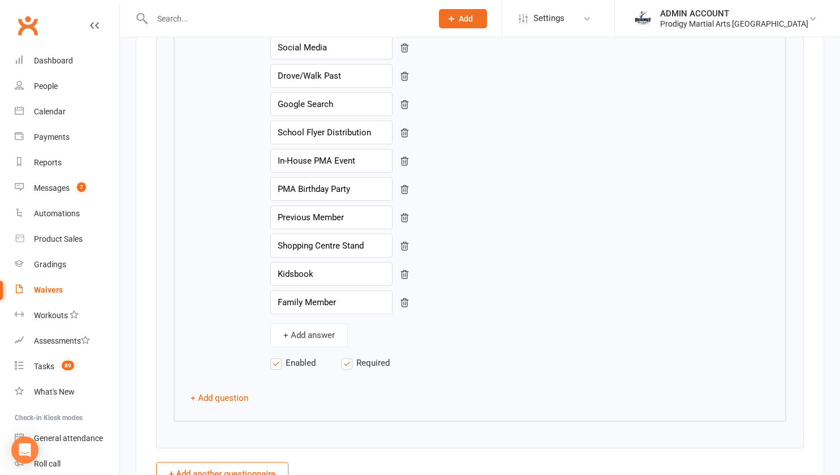
click at [144, 253] on div "Show in form Questionnaires Title of questionnaire Questionnaire Questionnaire …" at bounding box center [480, 49] width 689 height 912
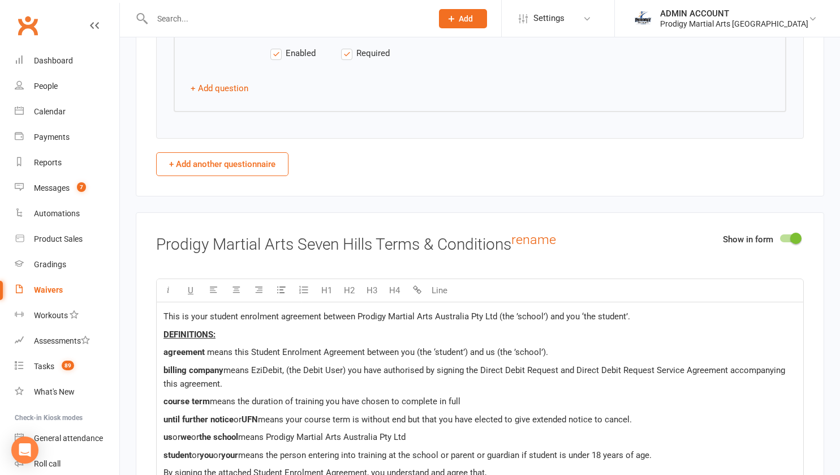
scroll to position [2265, 0]
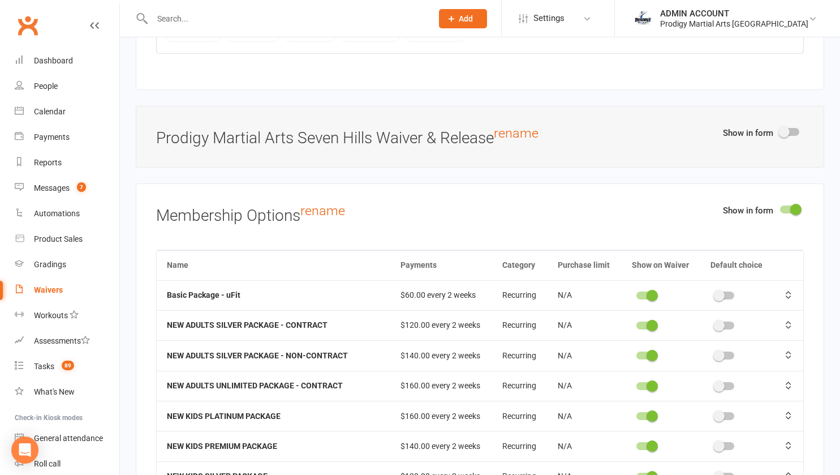
scroll to position [4067, 0]
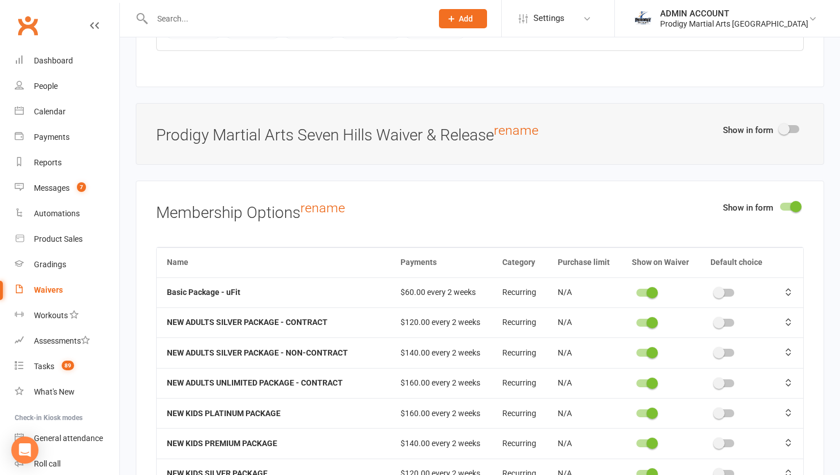
click at [189, 133] on h3 "Prodigy Martial Arts Seven Hills Waiver & Release rename" at bounding box center [480, 133] width 648 height 21
click at [149, 203] on div "Show in form Membership Options rename Name Payments Category Purchase limit Sh…" at bounding box center [480, 466] width 689 height 573
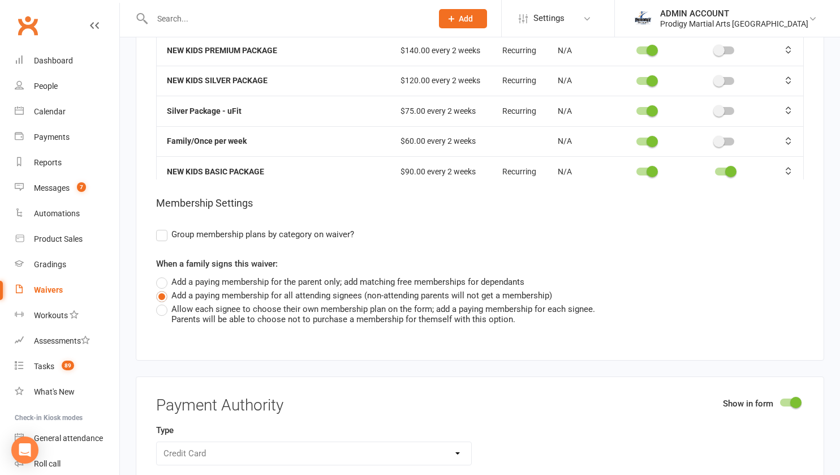
scroll to position [4461, 0]
click at [161, 305] on label "Allow each signee to choose their own membership plan on the form; add a paying…" at bounding box center [375, 312] width 439 height 22
click at [161, 301] on input "Allow each signee to choose their own membership plan on the form; add a paying…" at bounding box center [159, 301] width 7 height 0
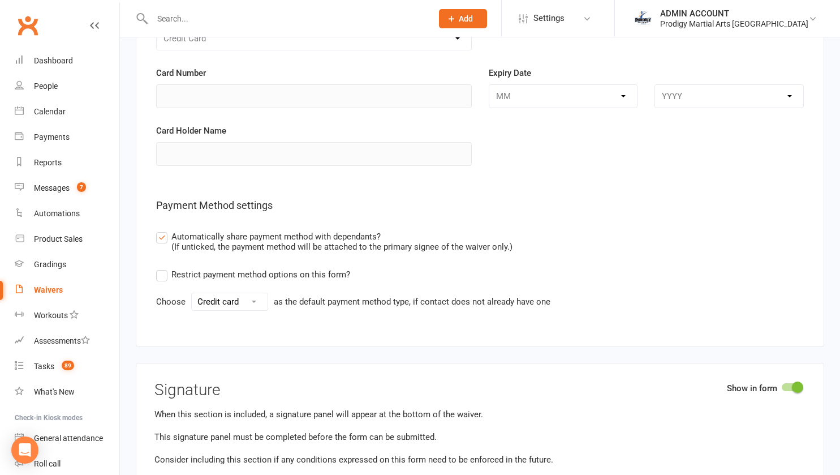
scroll to position [4878, 0]
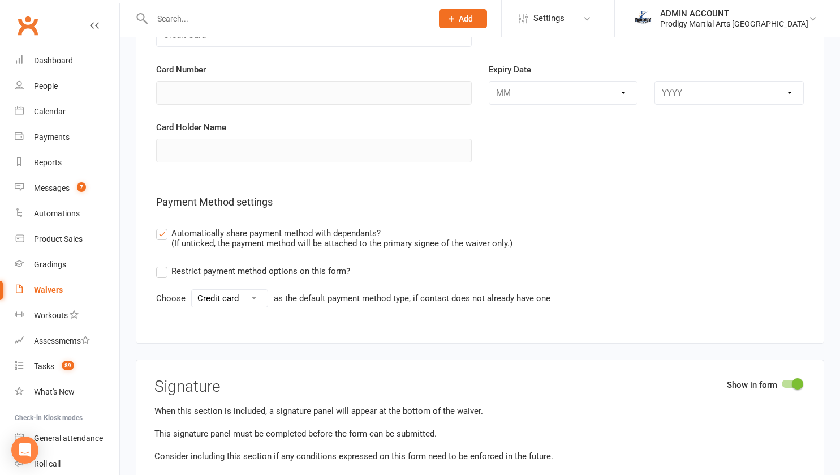
click at [207, 297] on select "Credit card Bank account" at bounding box center [230, 298] width 76 height 17
click at [157, 310] on div "Show in form Payment Authority Type Credit Card Card Number Expiry Date MM YYYY…" at bounding box center [480, 150] width 689 height 385
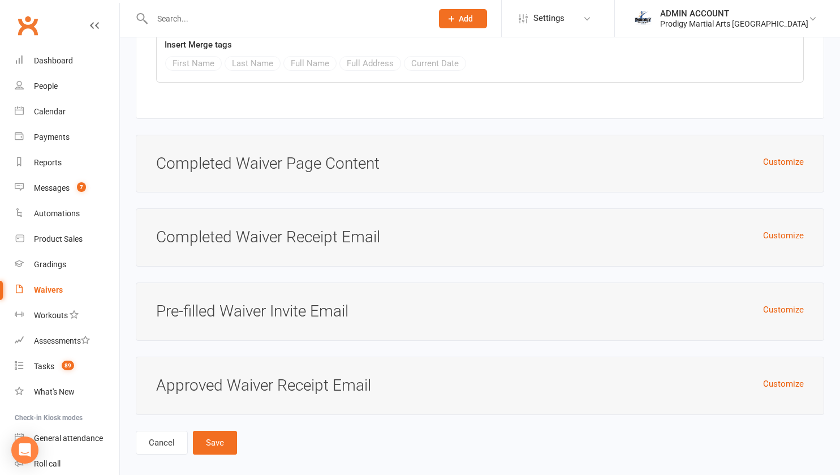
scroll to position [5697, 0]
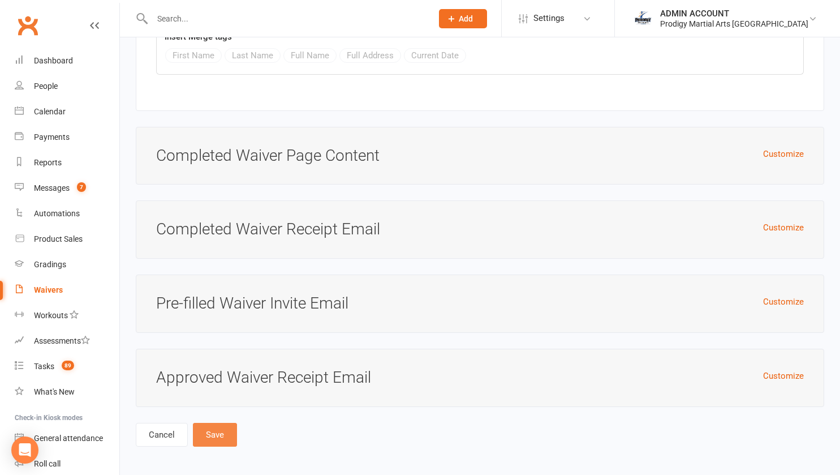
click at [217, 430] on button "Save" at bounding box center [215, 435] width 44 height 24
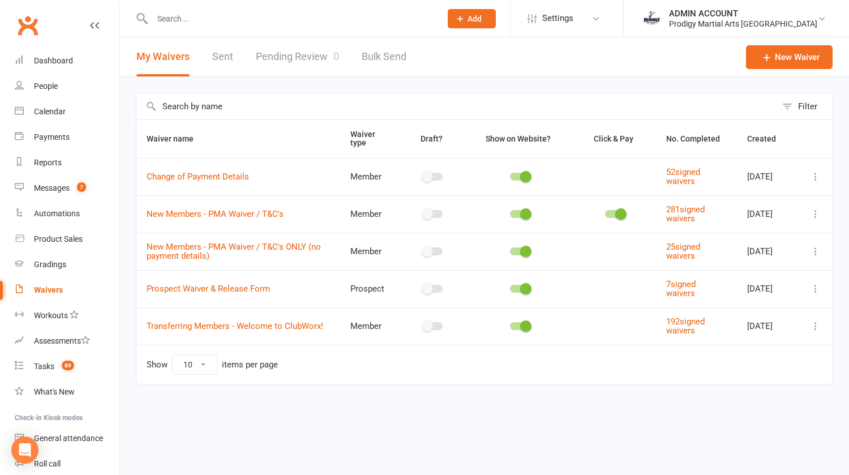
click at [814, 214] on icon at bounding box center [815, 213] width 11 height 11
click at [729, 232] on link "Edit waiver" at bounding box center [755, 236] width 133 height 23
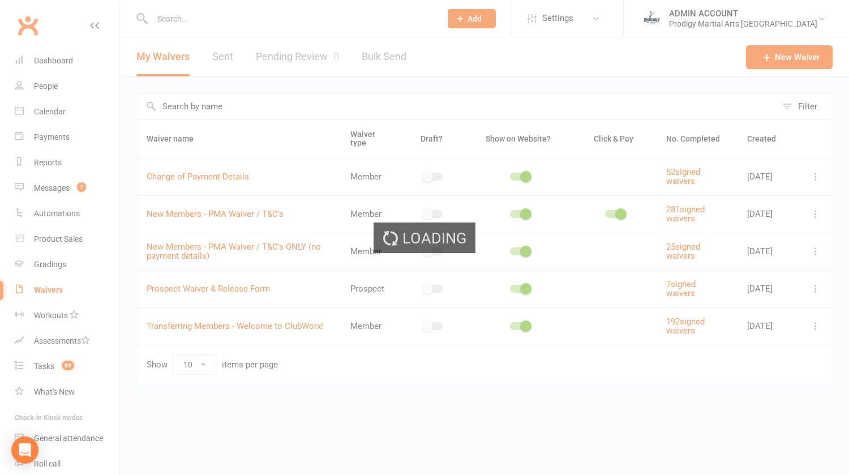
select select "applies_to_all_signees"
select select "copy_answers_for_all_signees"
select select "select"
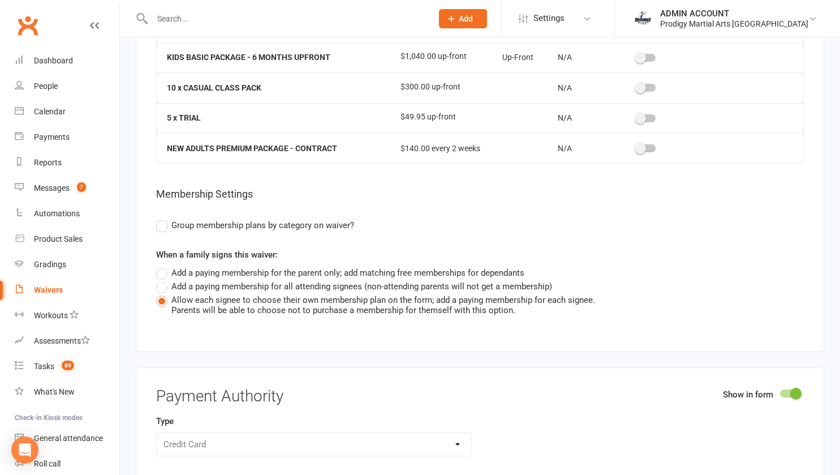
scroll to position [4464, 0]
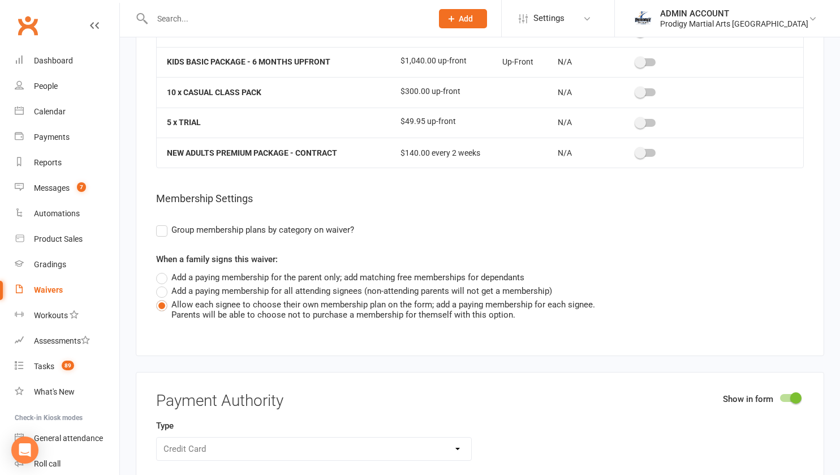
click at [174, 284] on label "Add a paying membership for all attending signees (non-attending parents will n…" at bounding box center [354, 291] width 396 height 14
click at [164, 284] on input "Add a paying membership for all attending signees (non-attending parents will n…" at bounding box center [159, 284] width 7 height 0
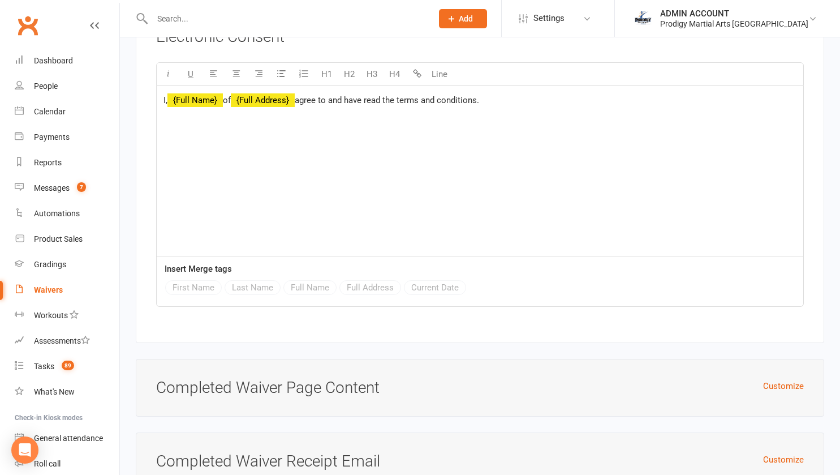
scroll to position [5697, 0]
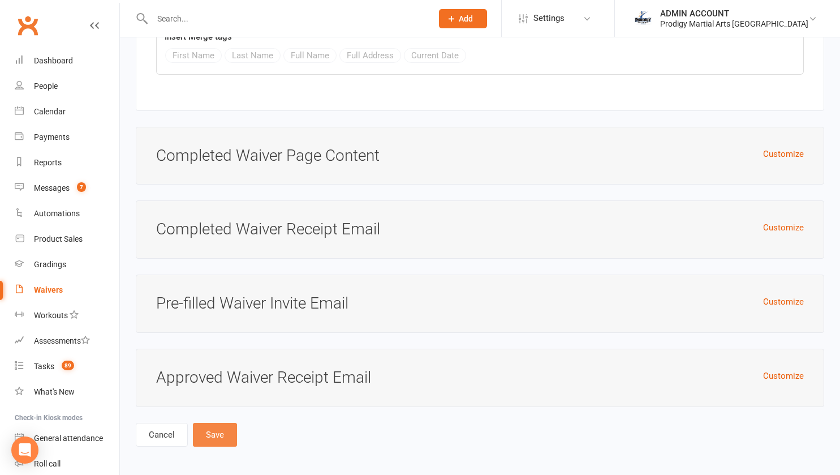
click at [217, 428] on button "Save" at bounding box center [215, 435] width 44 height 24
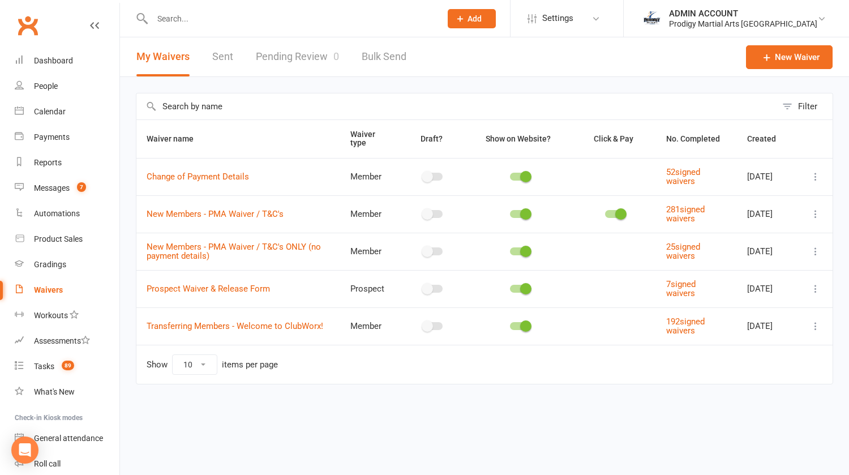
click at [200, 20] on input "text" at bounding box center [291, 19] width 284 height 16
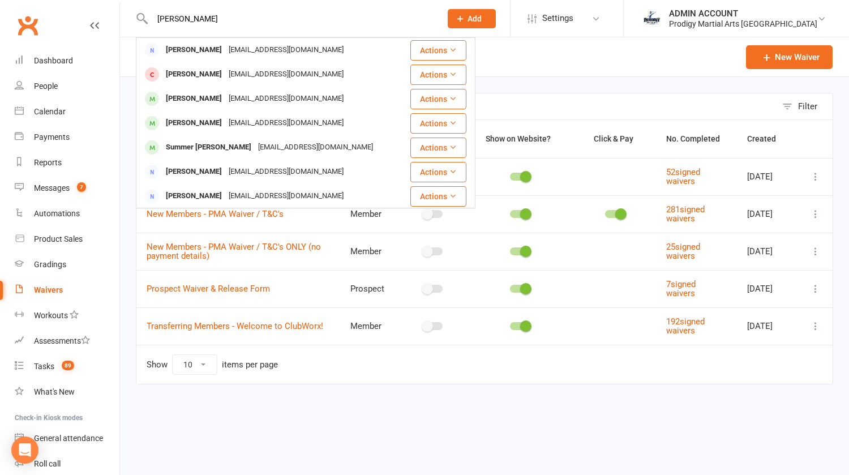
type input "tracy"
click at [205, 48] on div "Tracy Murphy" at bounding box center [193, 50] width 63 height 16
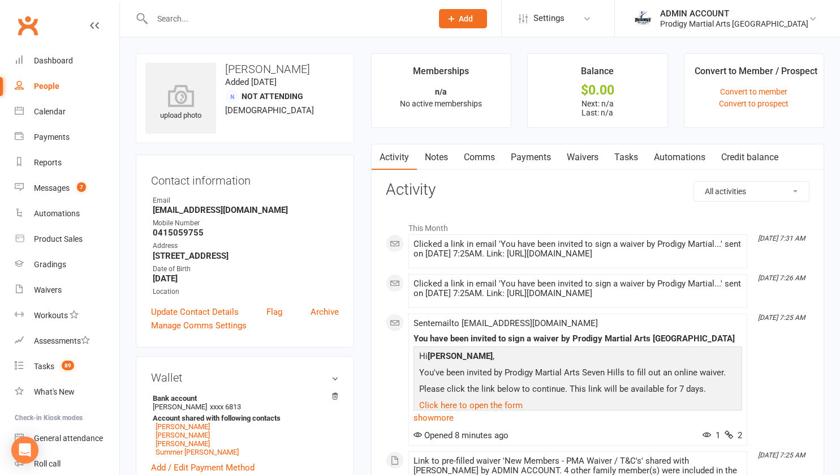
click at [584, 153] on link "Waivers" at bounding box center [583, 157] width 48 height 26
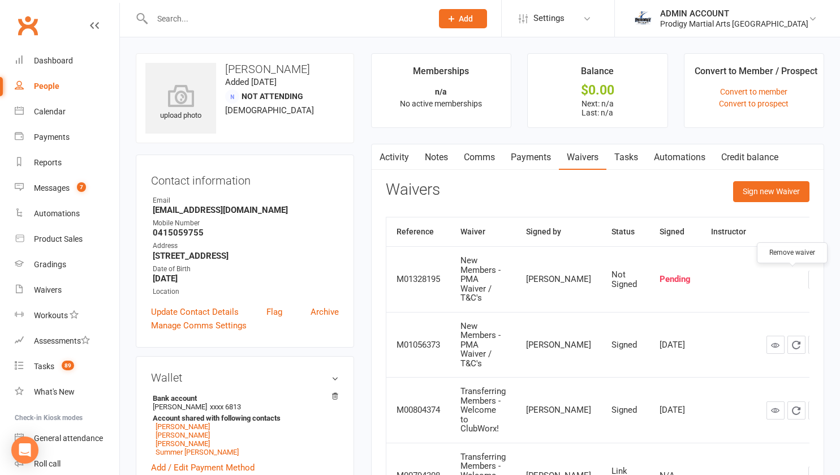
click at [812, 279] on icon "button" at bounding box center [817, 279] width 10 height 10
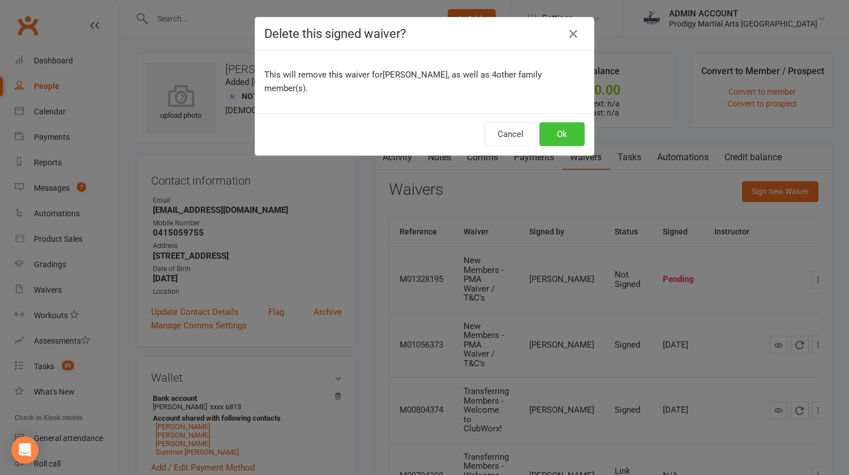
click at [554, 127] on button "Ok" at bounding box center [561, 134] width 45 height 24
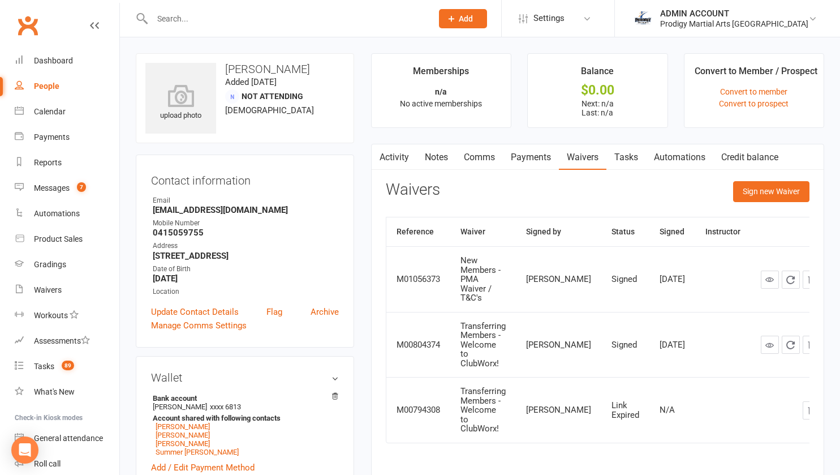
click at [368, 193] on main "Memberships n/a No active memberships Balance $0.00 Next: n/a Last: n/a Convert…" at bounding box center [598, 270] width 470 height 435
click at [55, 61] on div "Dashboard" at bounding box center [53, 60] width 39 height 9
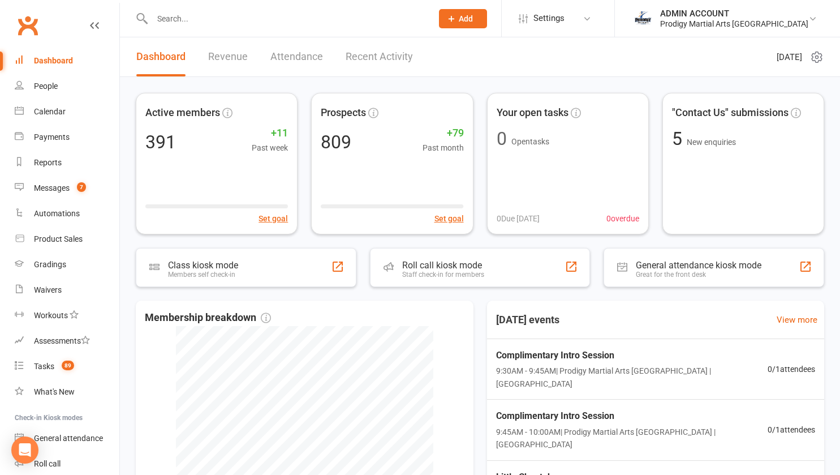
click at [719, 15] on div "ADMIN ACCOUNT" at bounding box center [734, 13] width 148 height 10
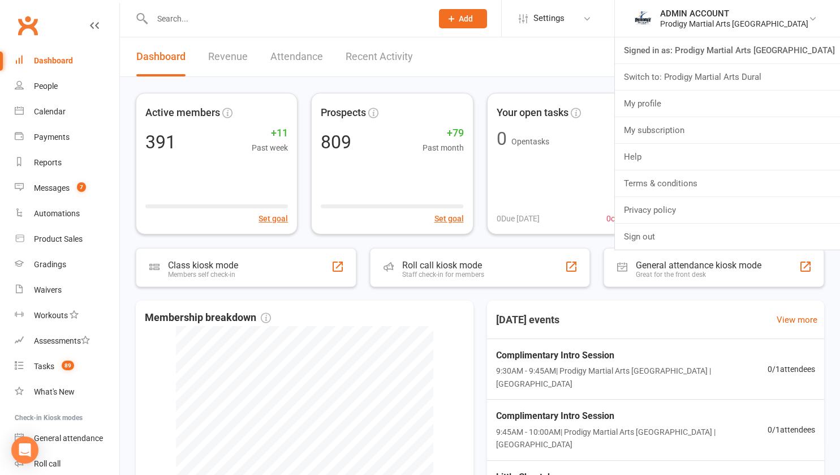
click at [717, 71] on link "Switch to: Prodigy Martial Arts Dural" at bounding box center [727, 77] width 225 height 26
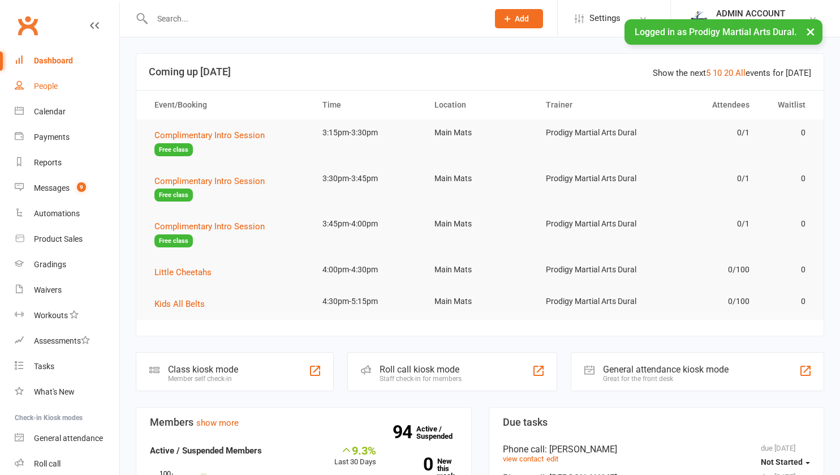
click at [40, 82] on div "People" at bounding box center [46, 85] width 24 height 9
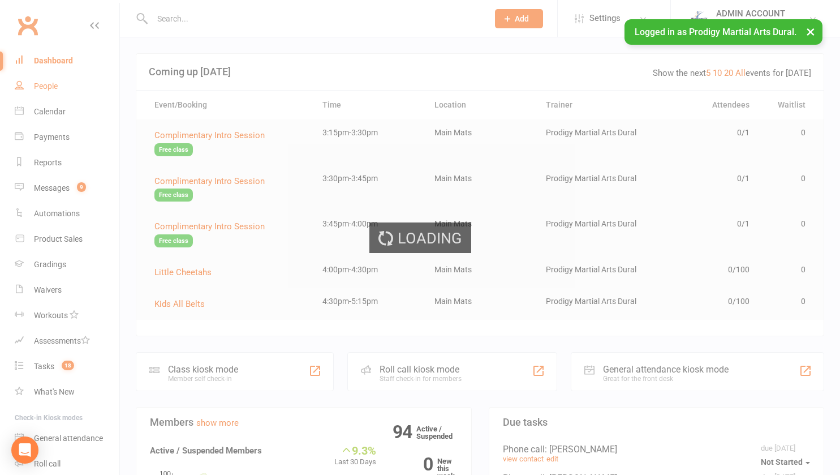
select select "100"
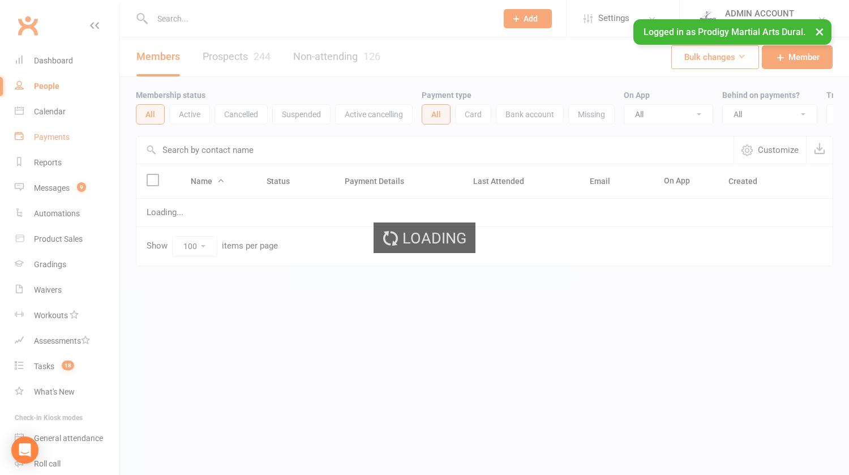
click at [48, 138] on div "Payments" at bounding box center [52, 136] width 36 height 9
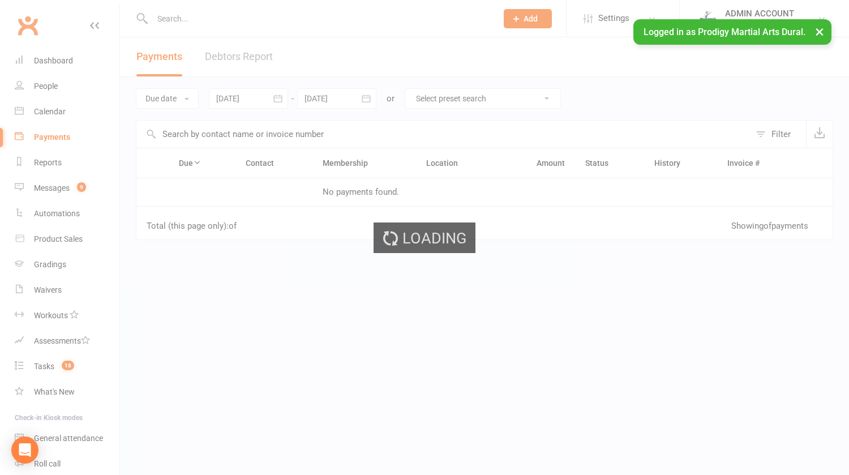
click at [48, 138] on div "Loading" at bounding box center [424, 237] width 849 height 475
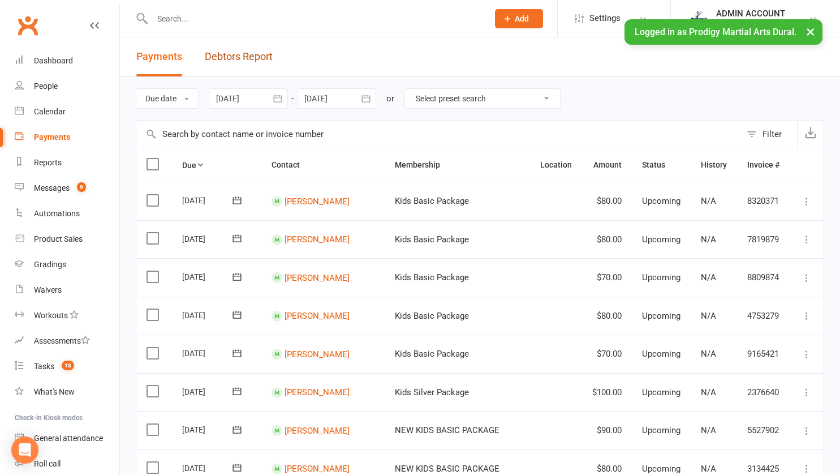
click at [238, 51] on link "Debtors Report" at bounding box center [239, 56] width 68 height 39
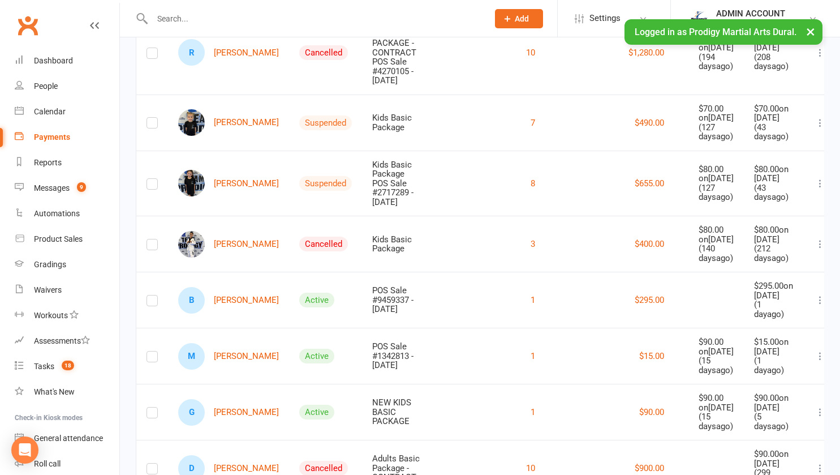
scroll to position [415, 0]
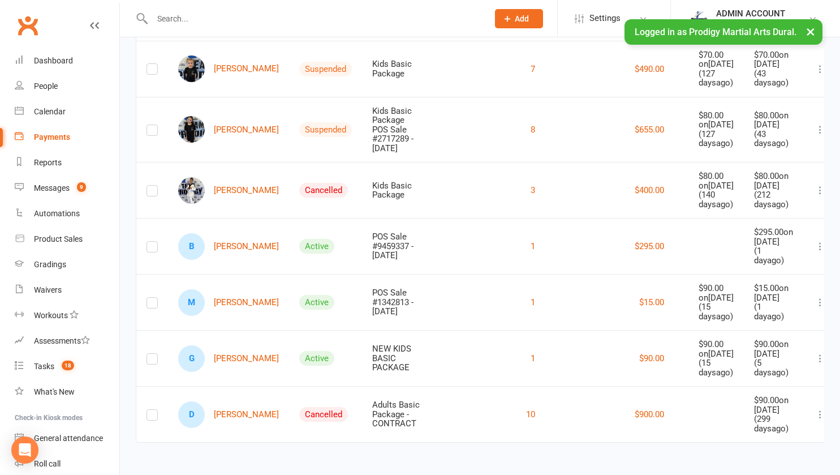
click at [27, 446] on icon "Open Intercom Messenger" at bounding box center [25, 450] width 12 height 14
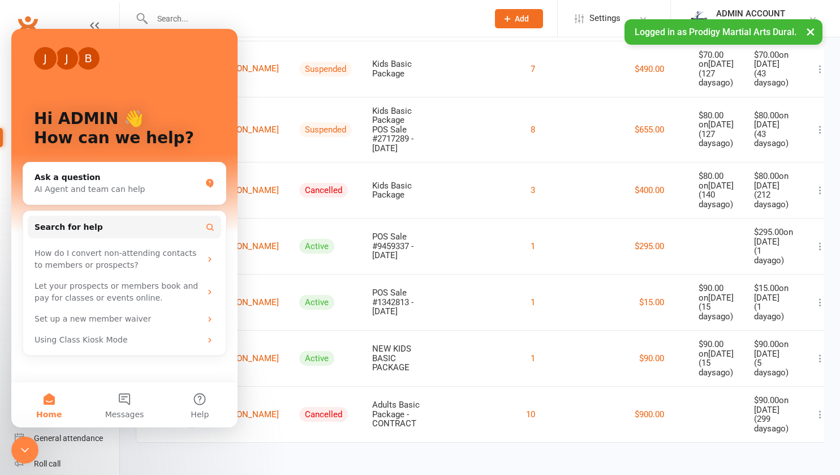
scroll to position [0, 0]
click at [139, 397] on button "Messages" at bounding box center [124, 404] width 75 height 45
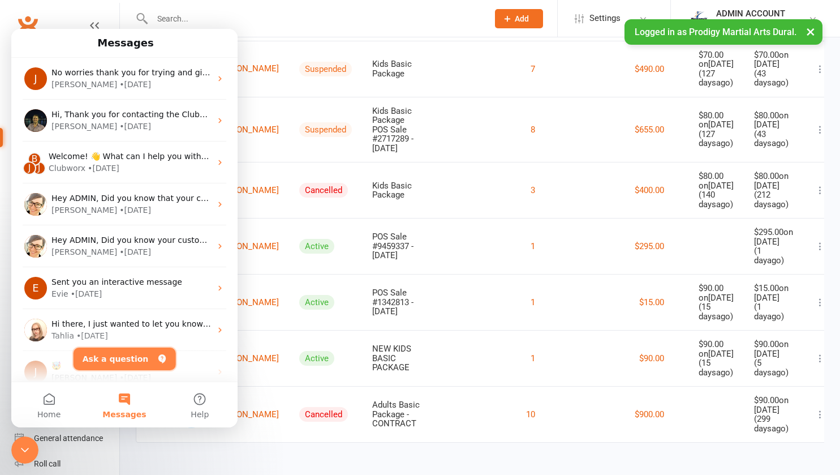
click at [113, 359] on button "Ask a question" at bounding box center [125, 358] width 102 height 23
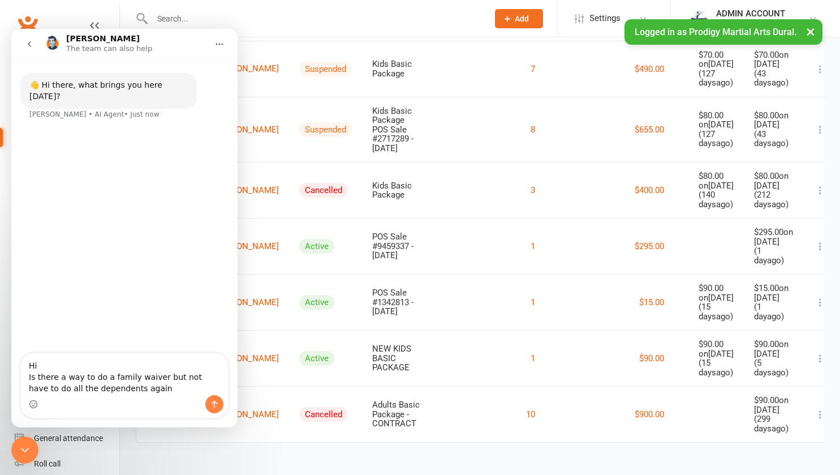
click at [128, 389] on textarea "Hi Is there a way to do a family waiver but not have to do all the dependents a…" at bounding box center [124, 374] width 207 height 42
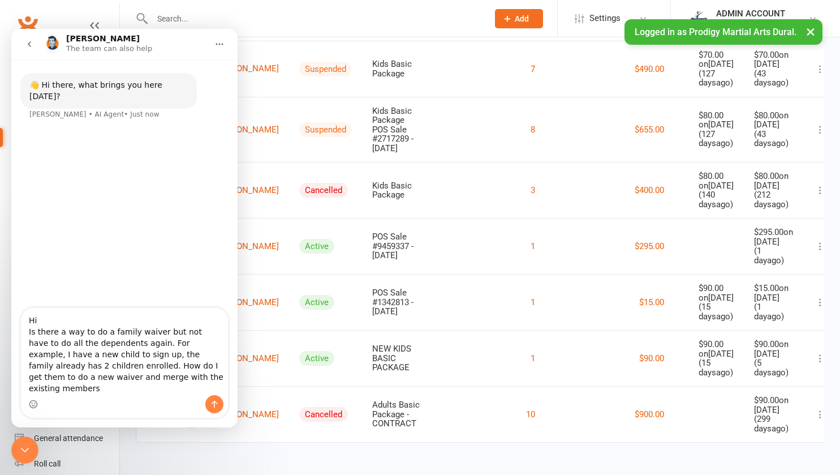
click at [163, 389] on textarea "Hi Is there a way to do a family waiver but not have to do all the dependents a…" at bounding box center [124, 351] width 207 height 87
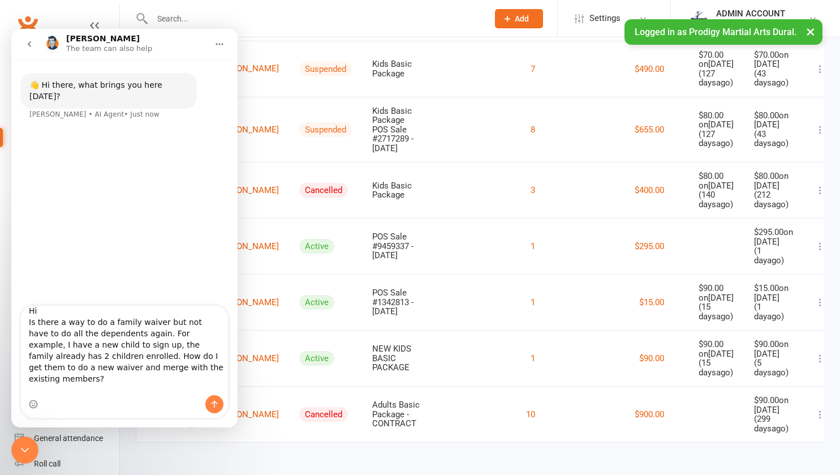
scroll to position [19, 0]
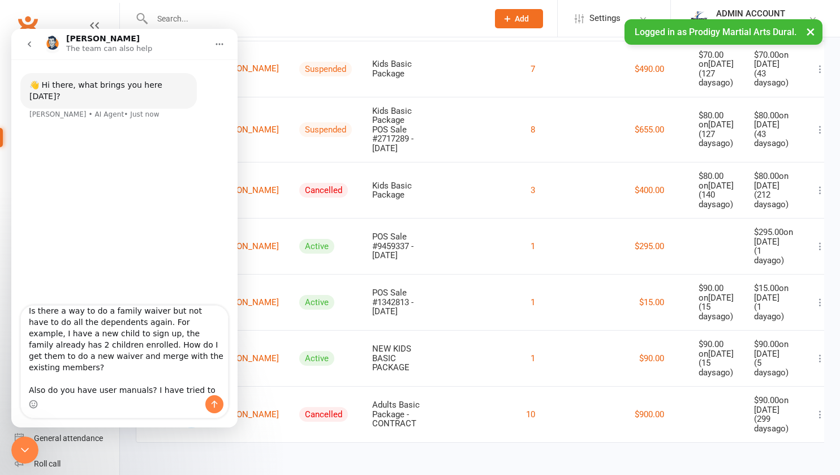
type textarea "Hi Is there a way to do a family waiver but not have to do all the dependents a…"
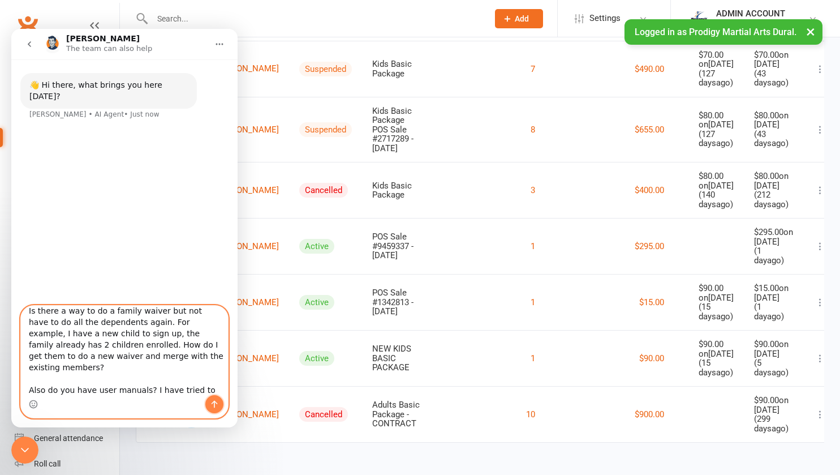
click at [212, 400] on icon "Send a message…" at bounding box center [214, 403] width 9 height 9
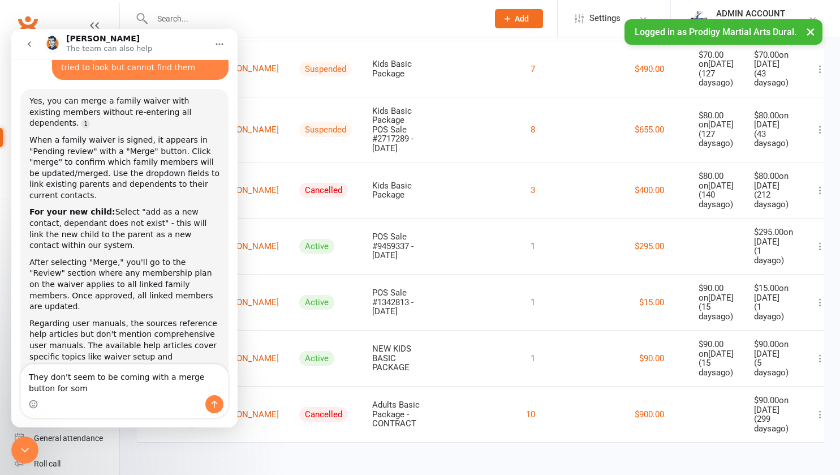
scroll to position [168, 0]
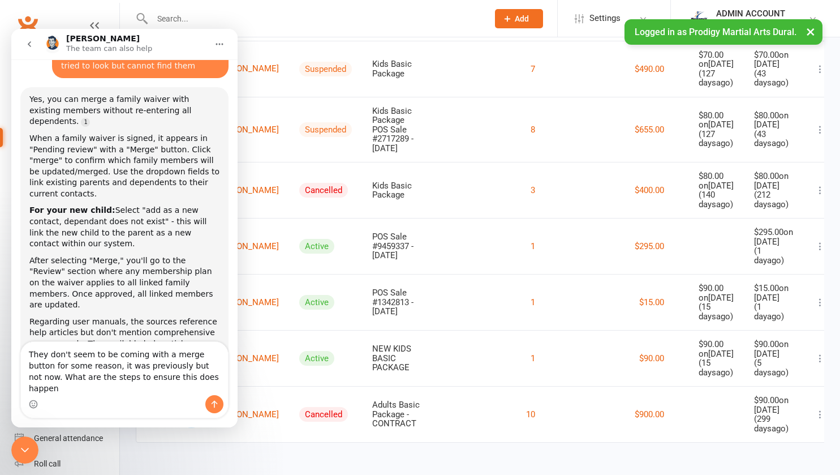
type textarea "They don't seem to be coming with a merge button for some reason, it was previo…"
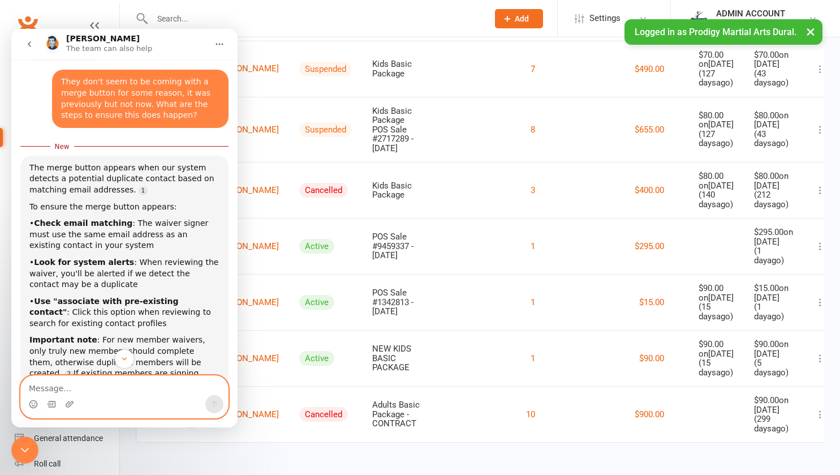
scroll to position [567, 0]
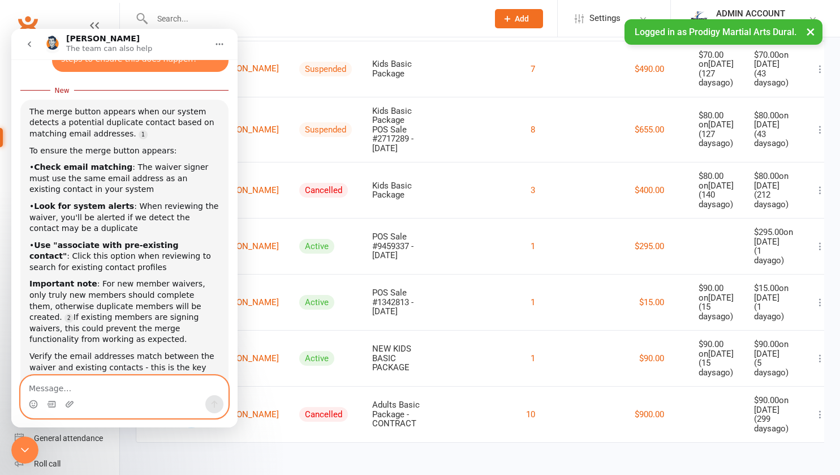
click at [42, 380] on textarea "Message…" at bounding box center [124, 385] width 207 height 19
type textarea "What waiver do I use to update a membership?"
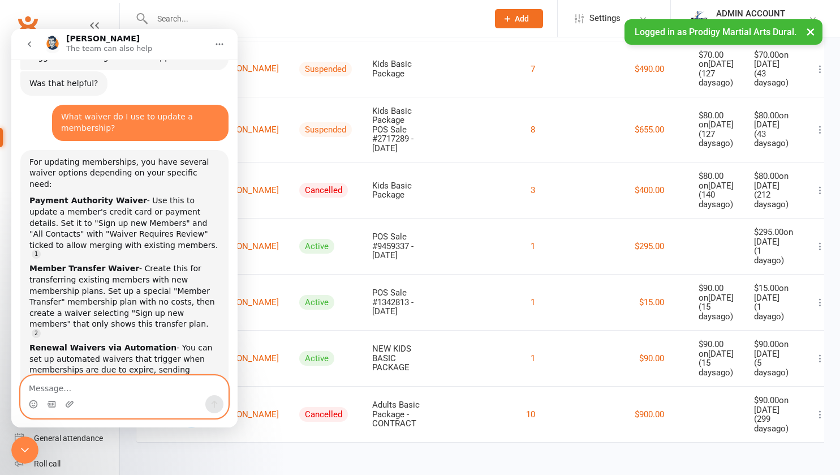
scroll to position [865, 0]
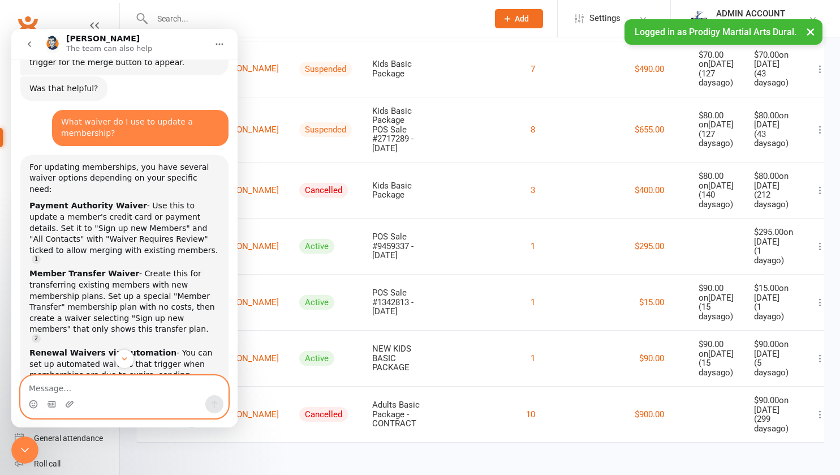
click at [55, 385] on textarea "Message…" at bounding box center [124, 385] width 207 height 19
type textarea "ok thank you"
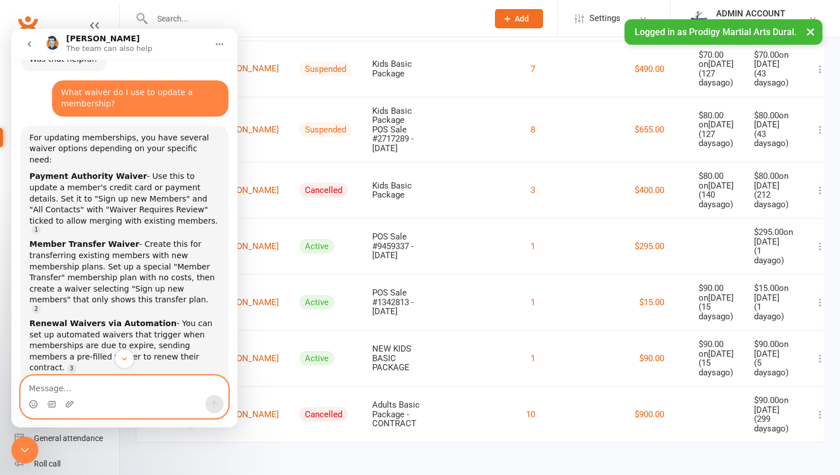
scroll to position [894, 0]
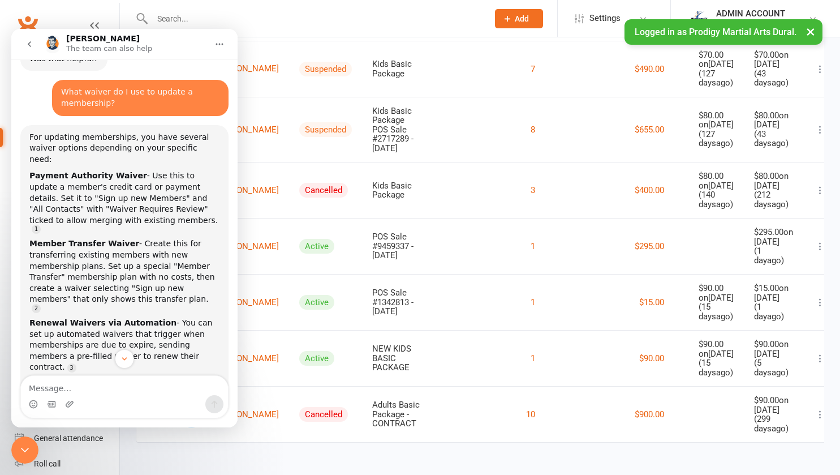
click at [30, 49] on button "go back" at bounding box center [29, 43] width 21 height 21
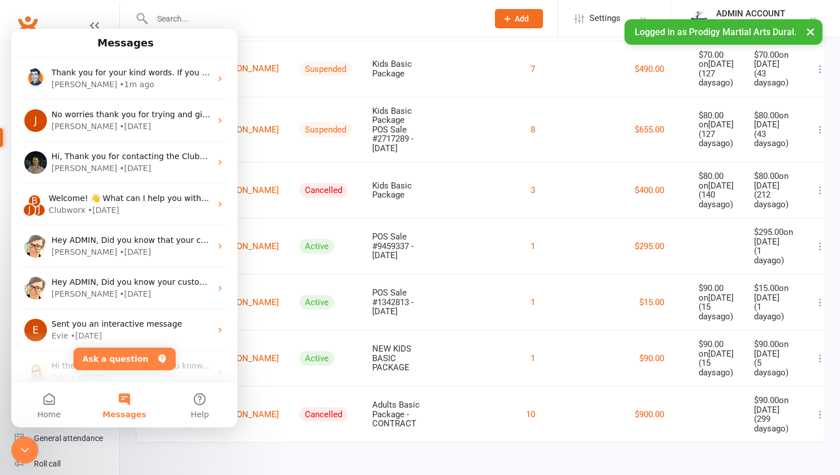
drag, startPoint x: 175, startPoint y: 79, endPoint x: 188, endPoint y: 42, distance: 38.5
click at [188, 42] on div "Messages" at bounding box center [125, 42] width 212 height 19
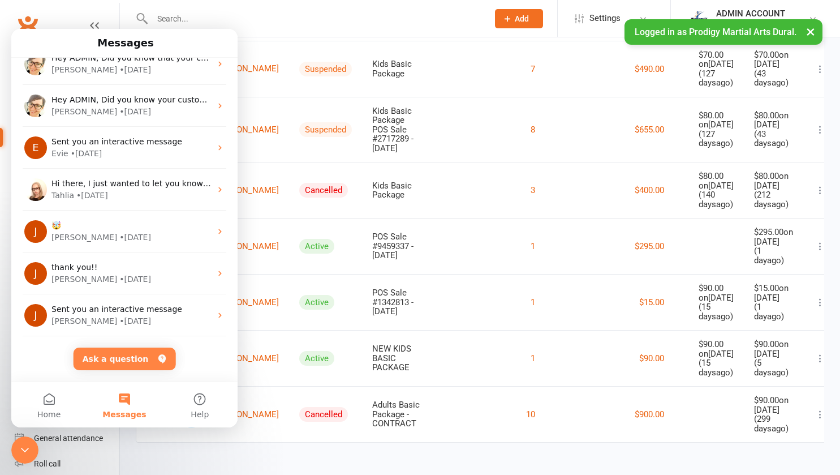
click at [122, 306] on span "Sent you an interactive message" at bounding box center [116, 308] width 131 height 9
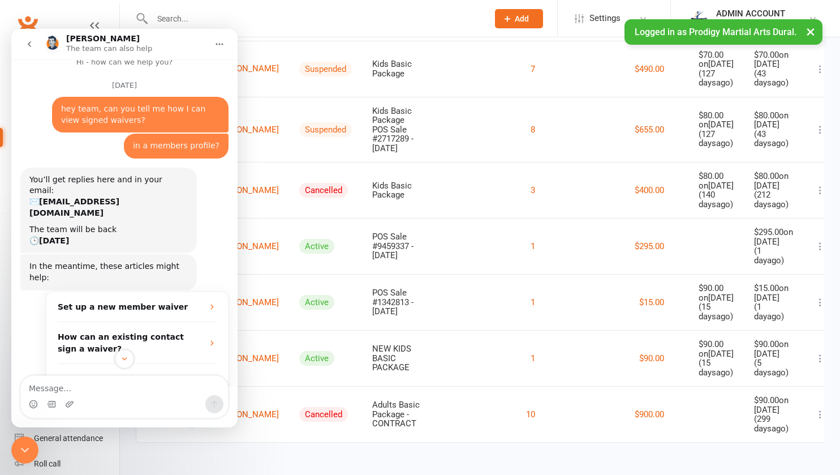
scroll to position [13, 0]
click at [29, 41] on icon "go back" at bounding box center [29, 44] width 9 height 9
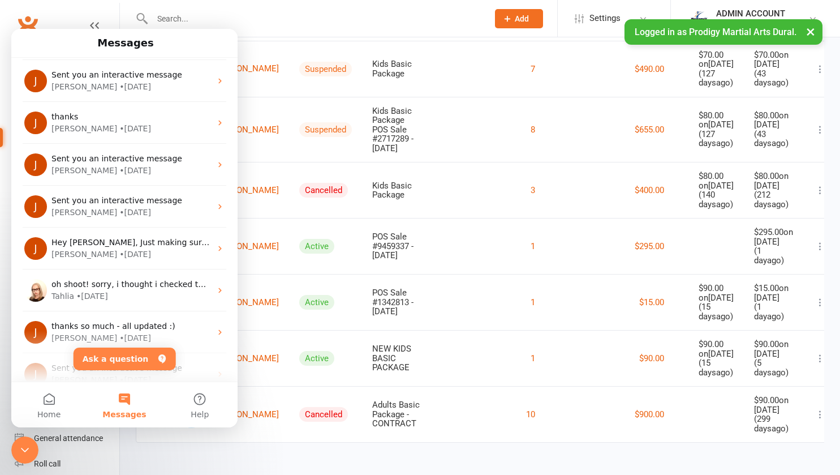
scroll to position [559, 0]
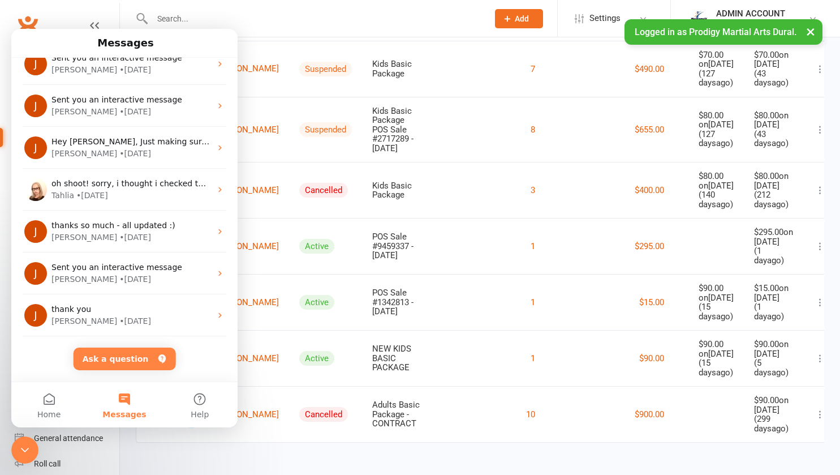
click at [144, 273] on div "Jessica • 108w ago" at bounding box center [131, 279] width 160 height 12
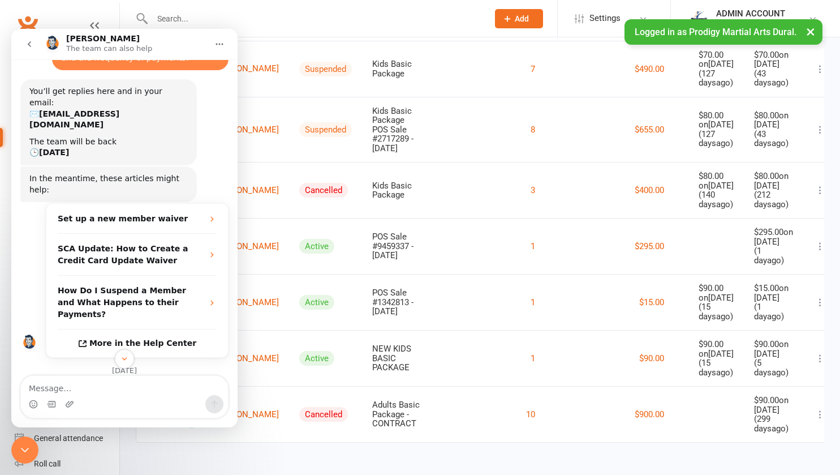
scroll to position [0, 0]
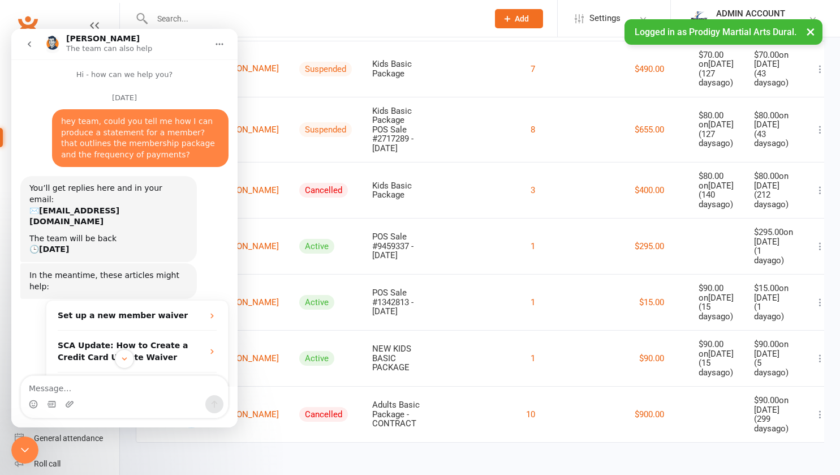
click at [27, 39] on button "go back" at bounding box center [29, 43] width 21 height 21
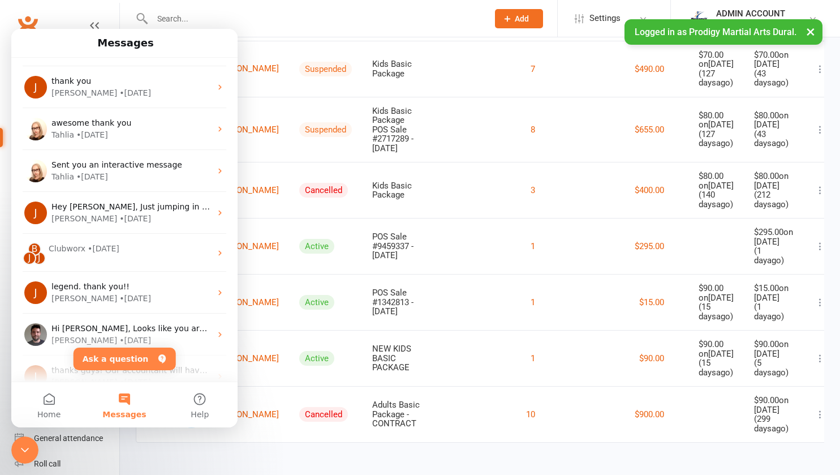
scroll to position [974, 0]
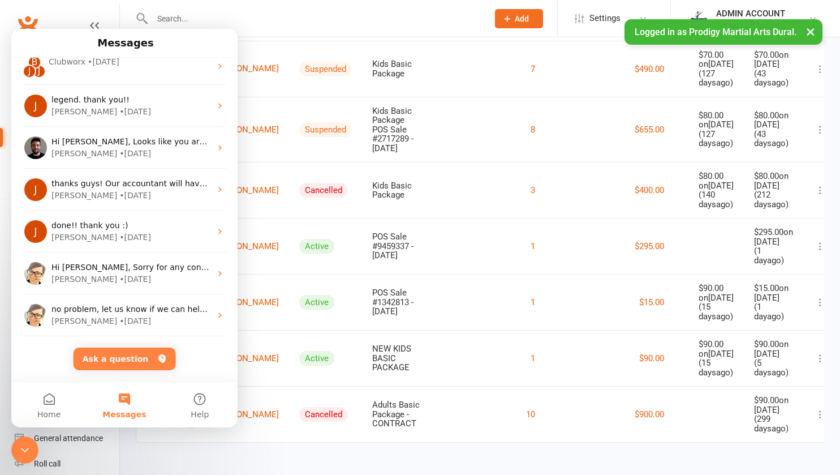
click at [153, 238] on div "Jessica • 110w ago" at bounding box center [131, 237] width 160 height 12
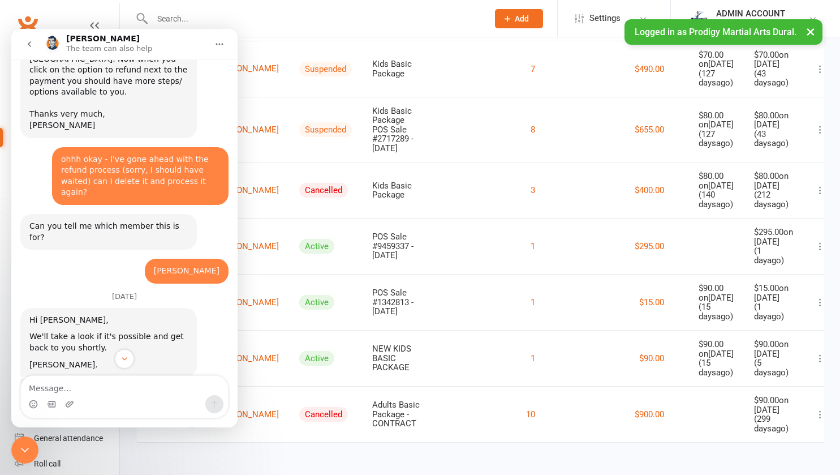
scroll to position [984, 0]
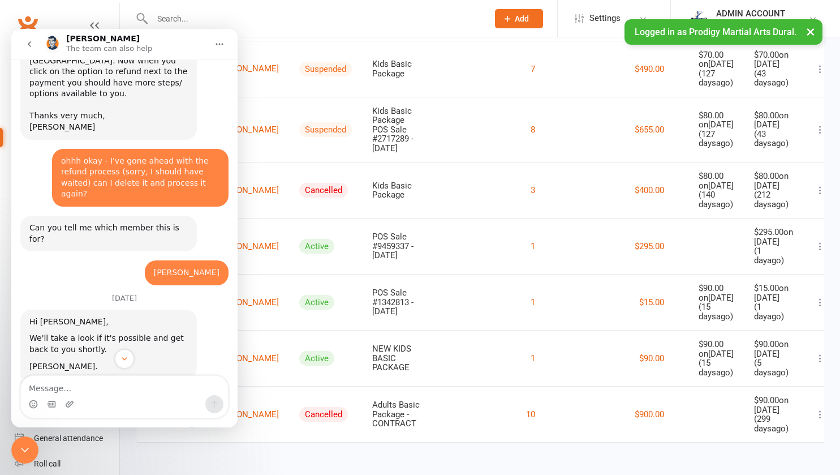
click at [30, 44] on icon "go back" at bounding box center [29, 44] width 9 height 9
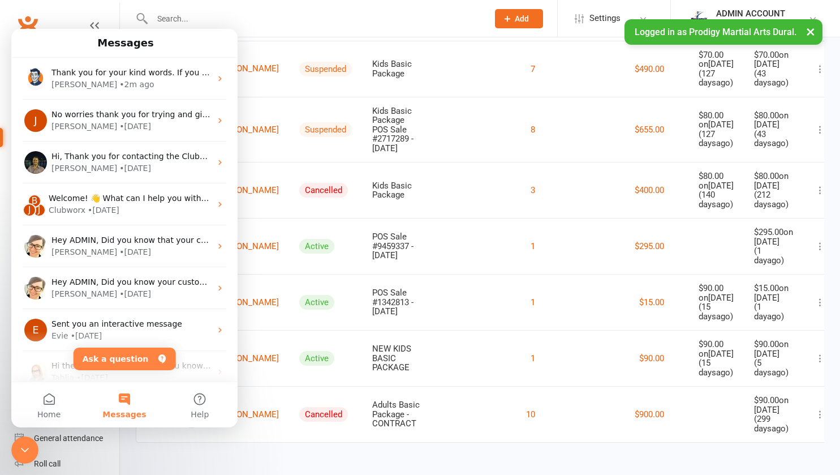
scroll to position [0, 0]
click at [171, 285] on span "Hey ADMIN, Did you know your customers can purchase products themselves using t…" at bounding box center [739, 281] width 1377 height 9
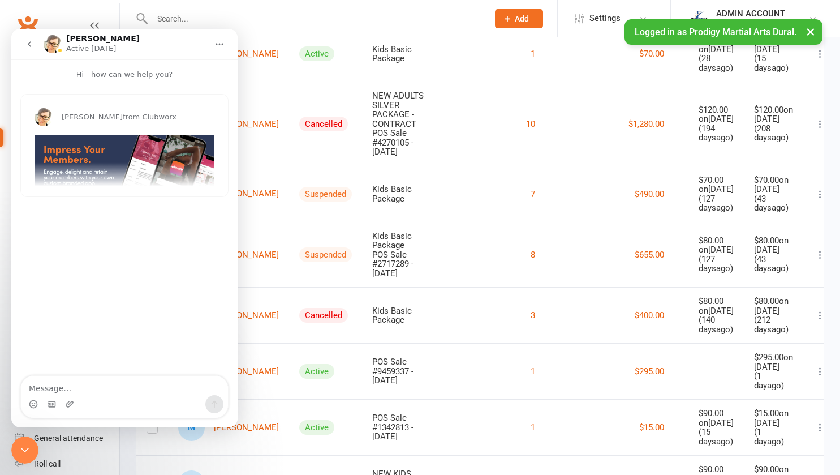
scroll to position [222, 0]
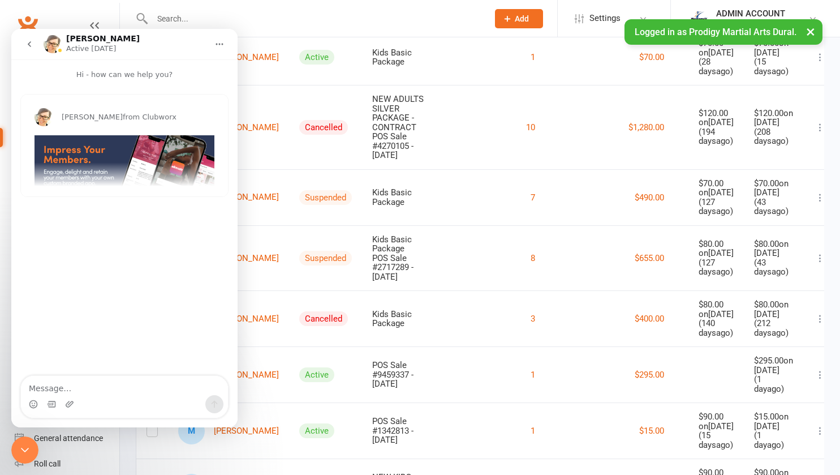
click at [28, 41] on icon "go back" at bounding box center [29, 44] width 9 height 9
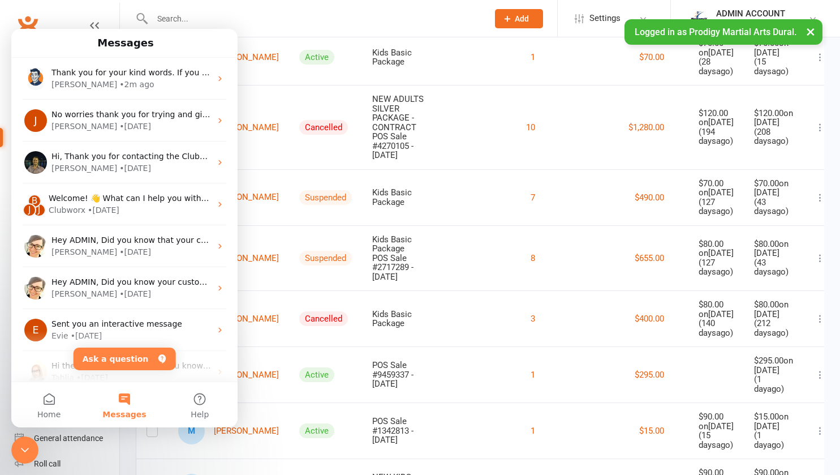
click at [163, 206] on div "Clubworx • 6w ago" at bounding box center [130, 210] width 162 height 12
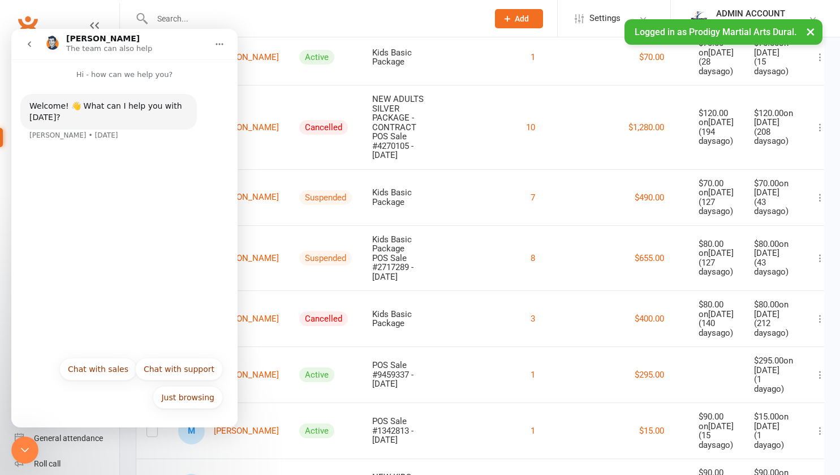
click at [29, 40] on icon "go back" at bounding box center [29, 44] width 9 height 9
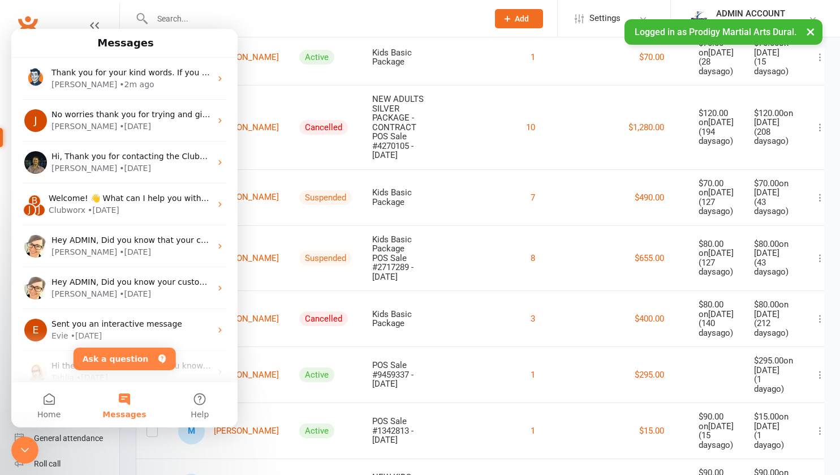
click at [128, 42] on h1 "Messages" at bounding box center [125, 42] width 61 height 19
click at [152, 165] on div "Sam • 2w ago" at bounding box center [131, 168] width 160 height 12
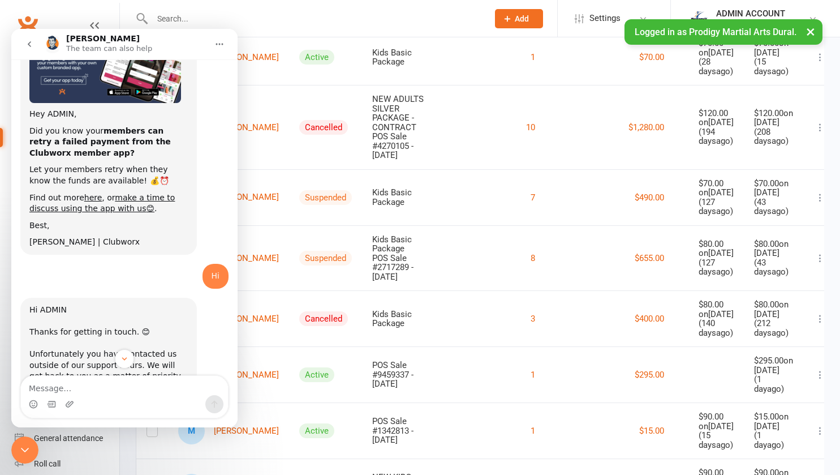
scroll to position [0, 0]
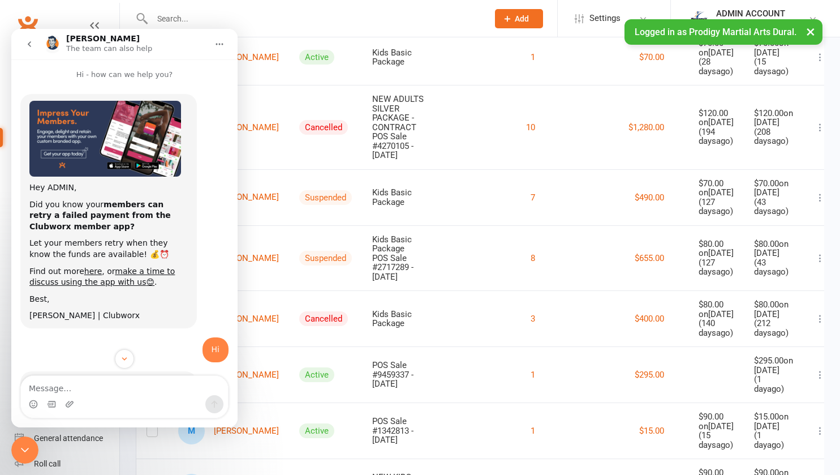
click at [30, 41] on icon "go back" at bounding box center [29, 44] width 9 height 9
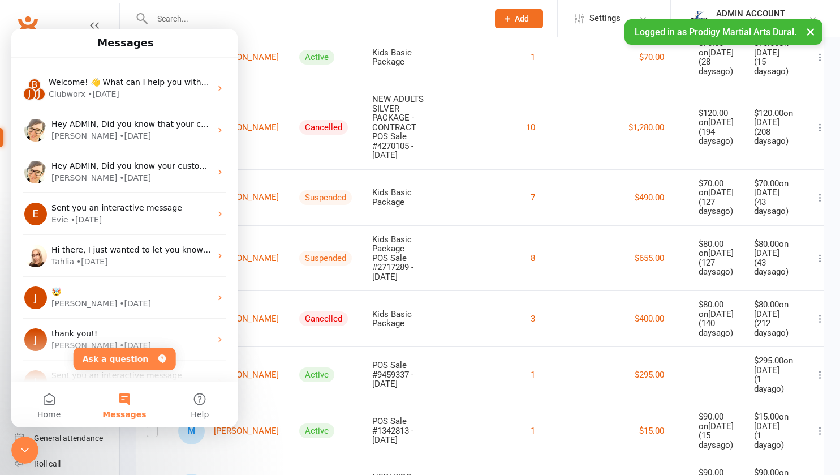
scroll to position [117, 0]
click at [179, 259] on div "Tahlia • 79w ago" at bounding box center [131, 261] width 160 height 12
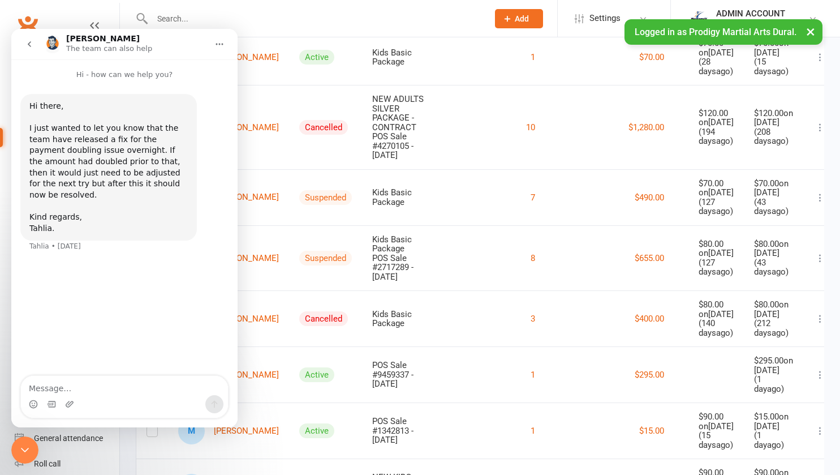
click at [28, 42] on icon "go back" at bounding box center [29, 44] width 9 height 9
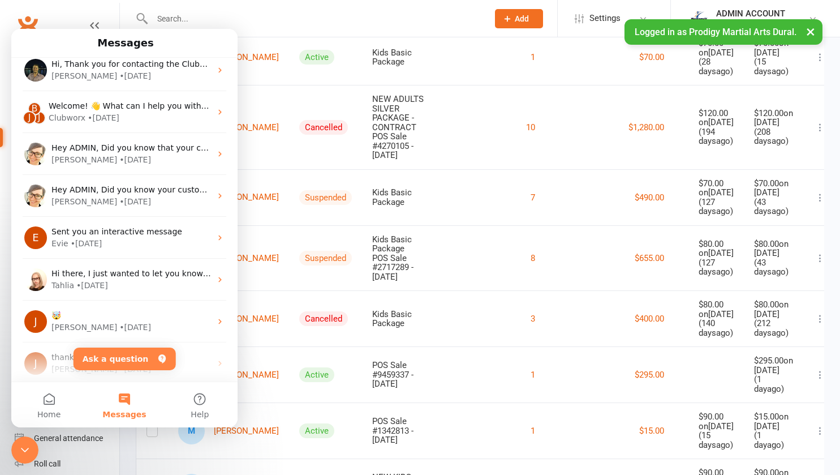
scroll to position [96, 0]
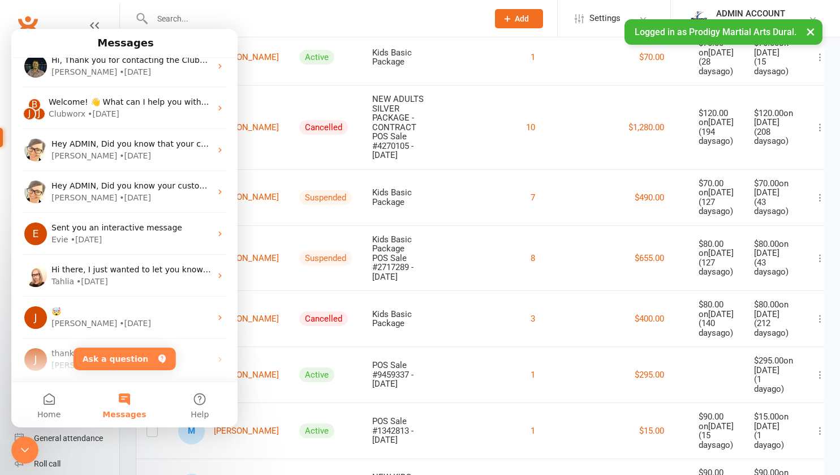
click at [123, 242] on div "Evie • 61w ago" at bounding box center [131, 240] width 160 height 12
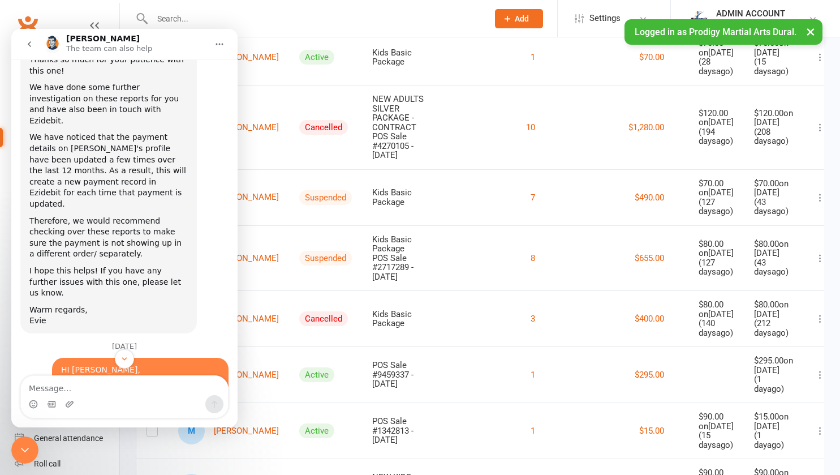
scroll to position [279, 0]
click at [31, 44] on icon "go back" at bounding box center [29, 44] width 9 height 9
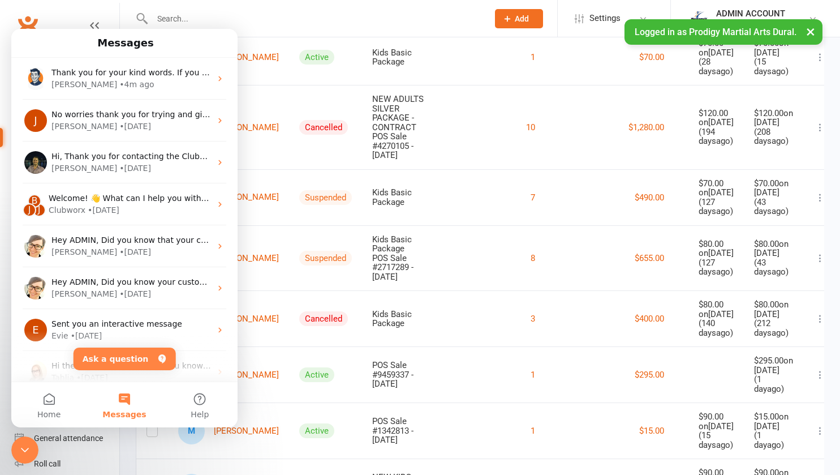
scroll to position [0, 0]
click at [122, 407] on button "Messages" at bounding box center [124, 404] width 75 height 45
click at [25, 445] on icon "Close Intercom Messenger" at bounding box center [25, 450] width 14 height 14
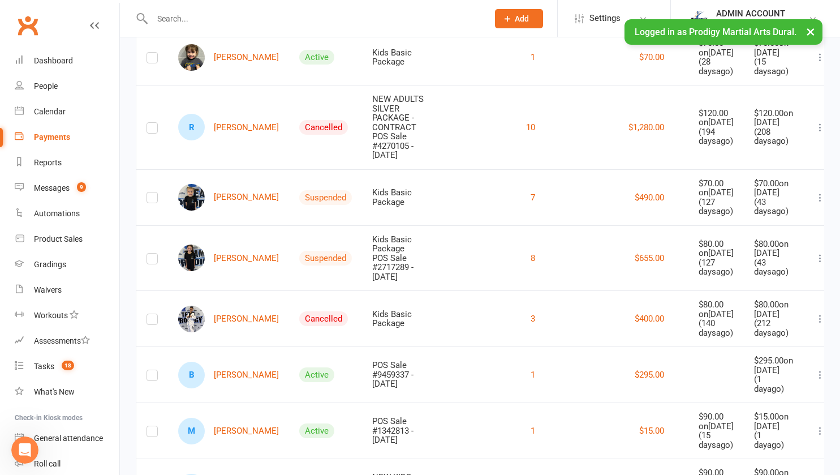
click at [25, 445] on icon "Open Intercom Messenger" at bounding box center [25, 450] width 19 height 19
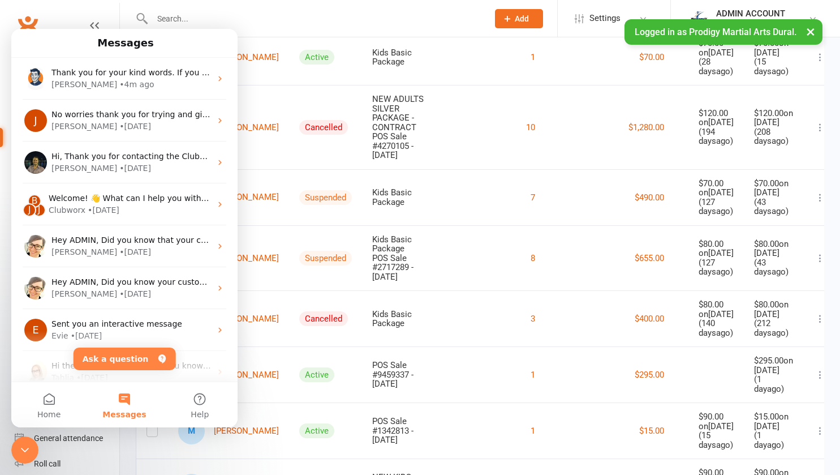
click at [132, 208] on div "Clubworx • 6w ago" at bounding box center [130, 210] width 162 height 12
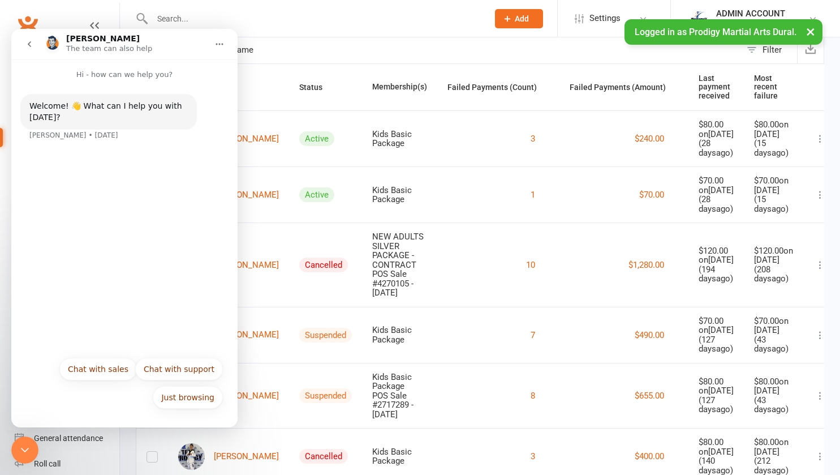
scroll to position [85, 0]
click at [216, 42] on icon "Home" at bounding box center [219, 44] width 9 height 9
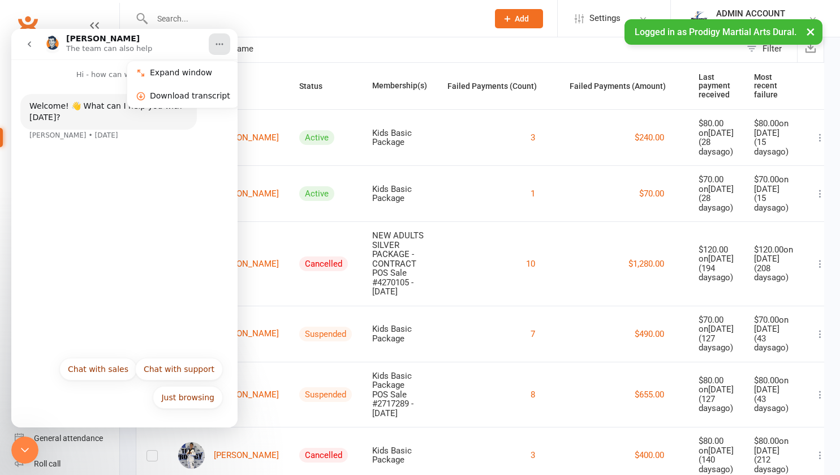
click at [32, 44] on icon "go back" at bounding box center [29, 44] width 9 height 9
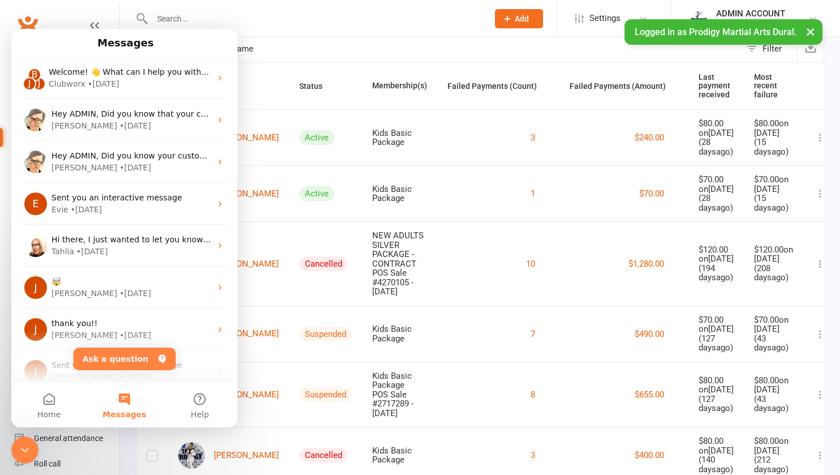
scroll to position [0, 0]
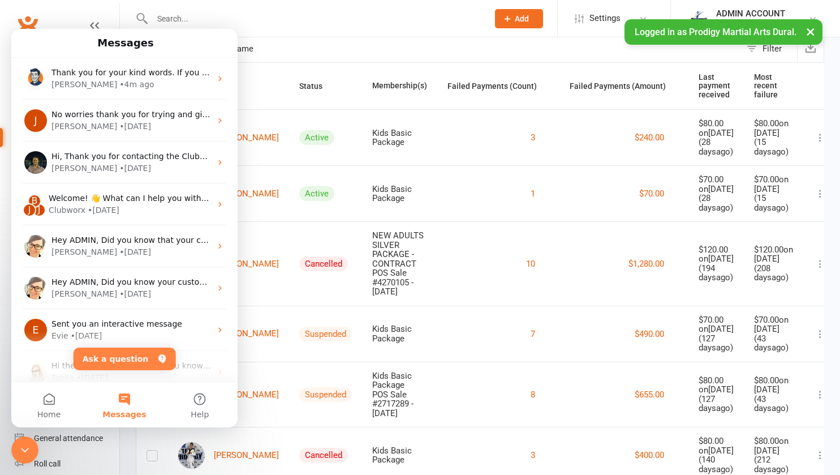
click at [23, 449] on icon "Close Intercom Messenger" at bounding box center [25, 450] width 14 height 14
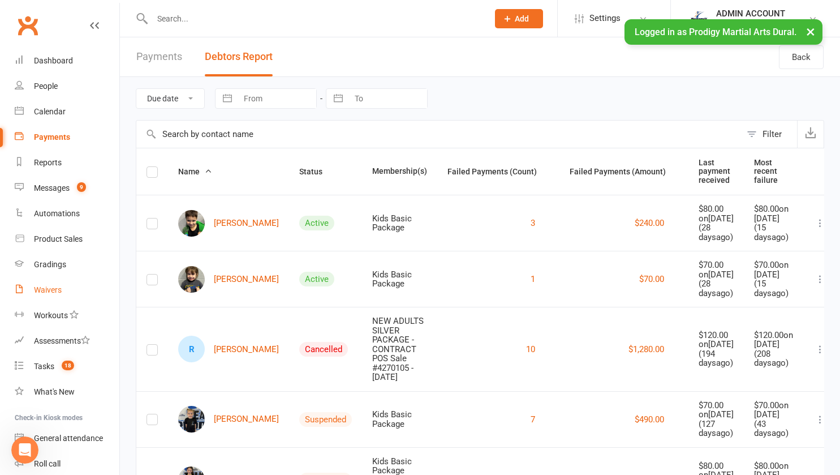
click at [44, 290] on div "Waivers" at bounding box center [48, 289] width 28 height 9
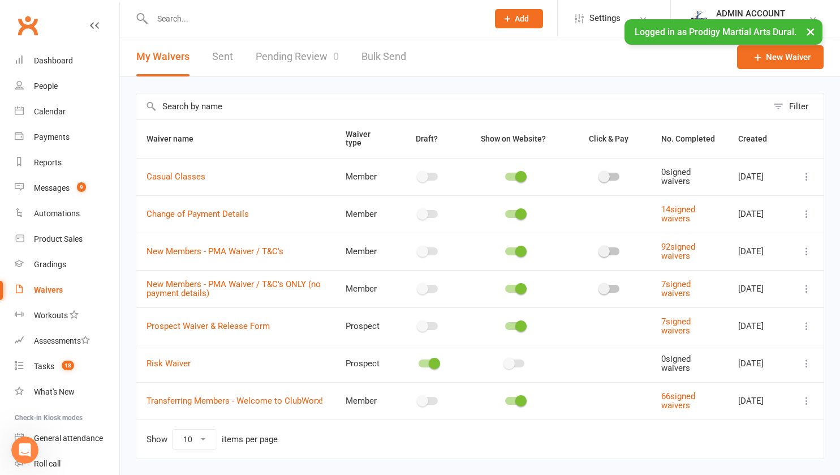
scroll to position [32, 0]
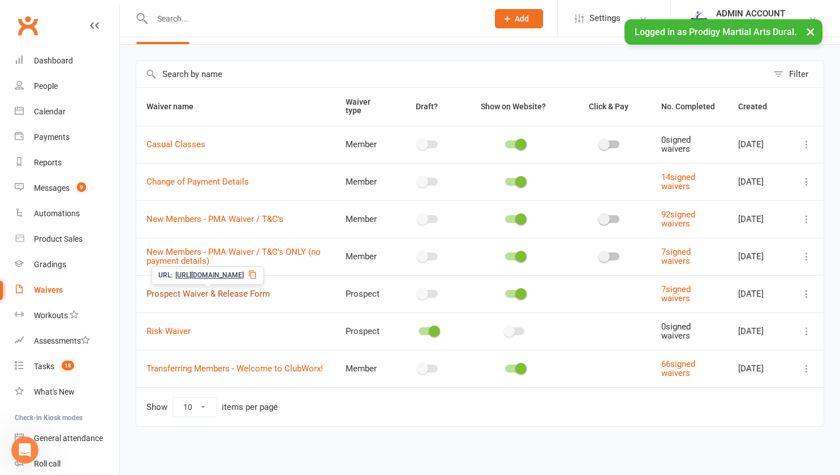
click at [175, 295] on link "Prospect Waiver & Release Form" at bounding box center [208, 294] width 123 height 10
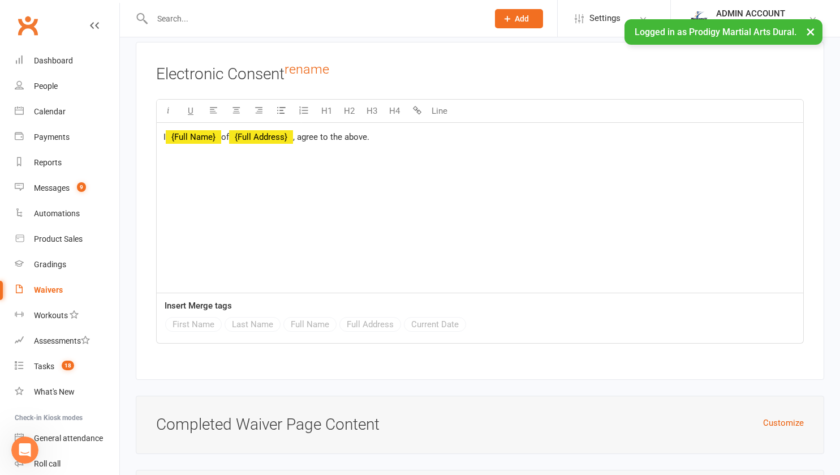
scroll to position [2730, 0]
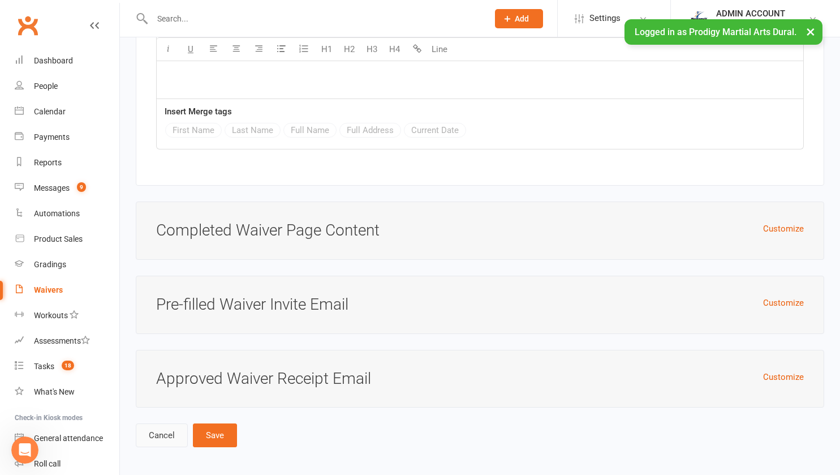
click at [156, 432] on link "Cancel" at bounding box center [162, 435] width 52 height 24
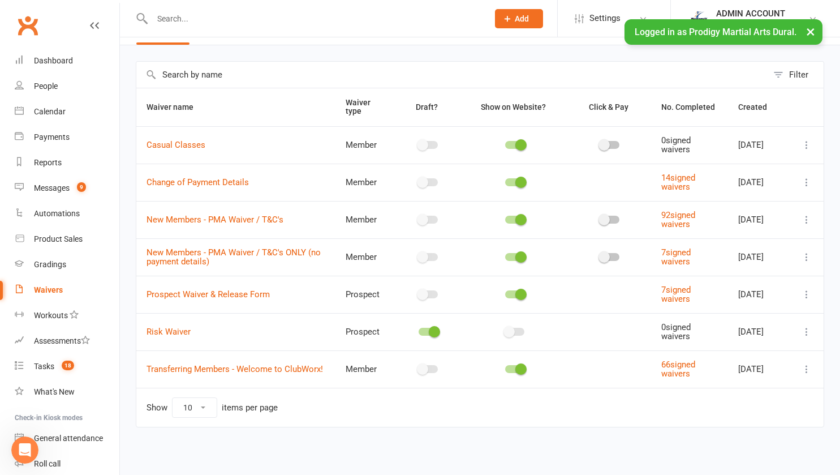
scroll to position [32, 0]
click at [178, 364] on link "Transferring Members - Welcome to ClubWorx!" at bounding box center [235, 368] width 177 height 10
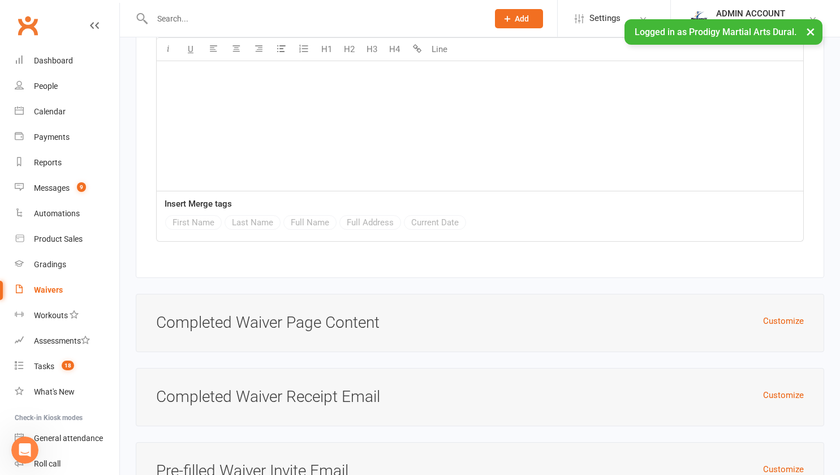
scroll to position [4187, 0]
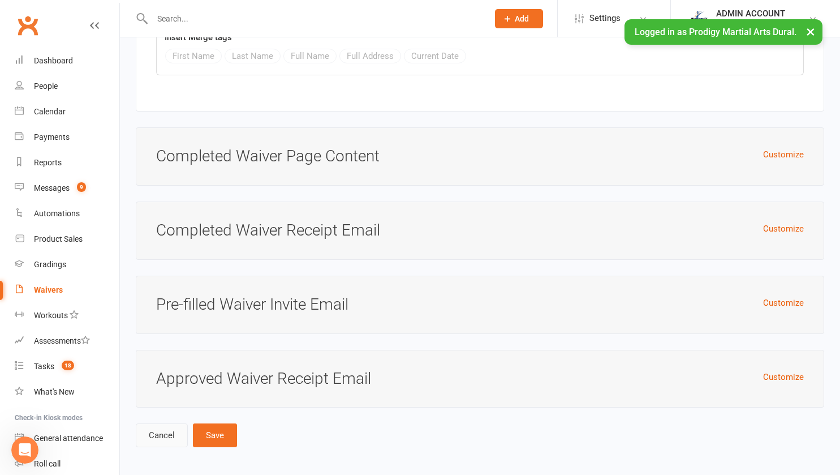
click at [158, 431] on link "Cancel" at bounding box center [162, 435] width 52 height 24
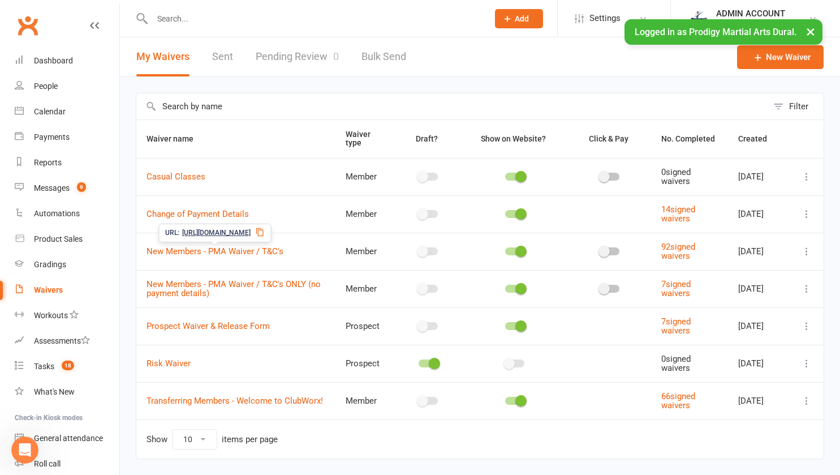
click at [262, 245] on span "New Members - PMA Waiver / T&C's" at bounding box center [215, 250] width 137 height 21
click at [265, 249] on link "New Members - PMA Waiver / T&C's" at bounding box center [215, 251] width 137 height 10
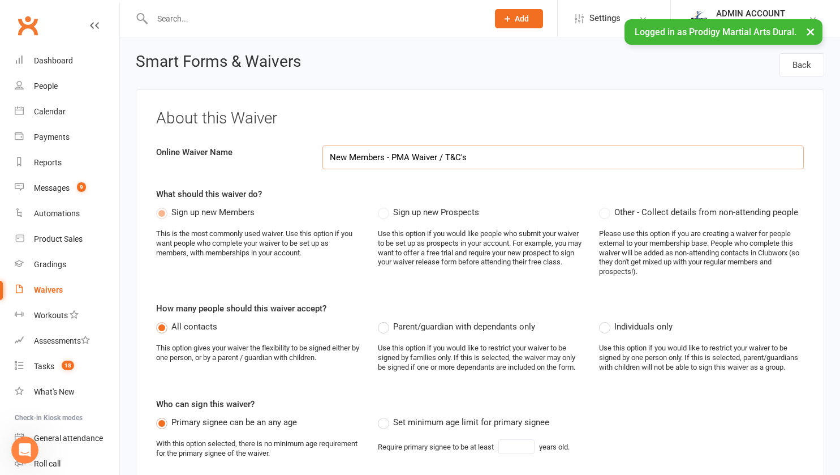
select select "applies_to_all_signees"
select select "copy_answers_for_all_signees"
select select "select"
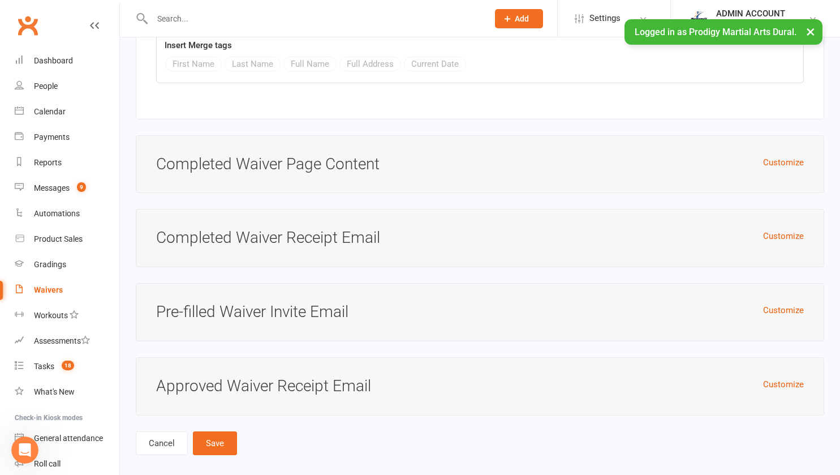
scroll to position [5708, 0]
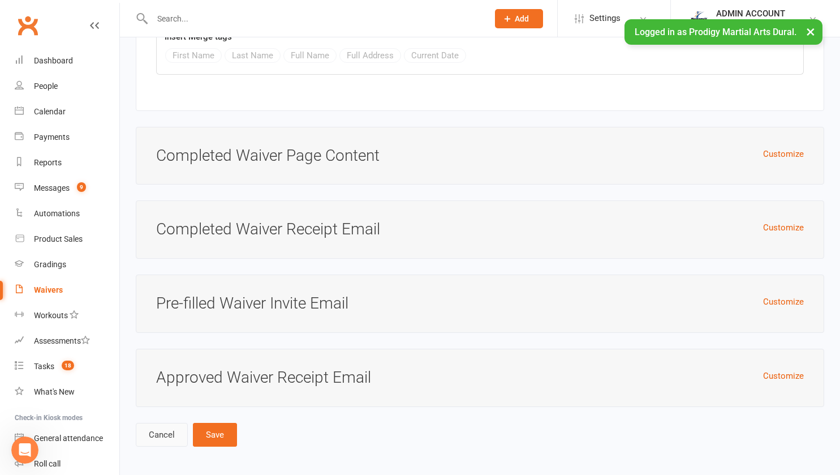
click at [152, 440] on link "Cancel" at bounding box center [162, 435] width 52 height 24
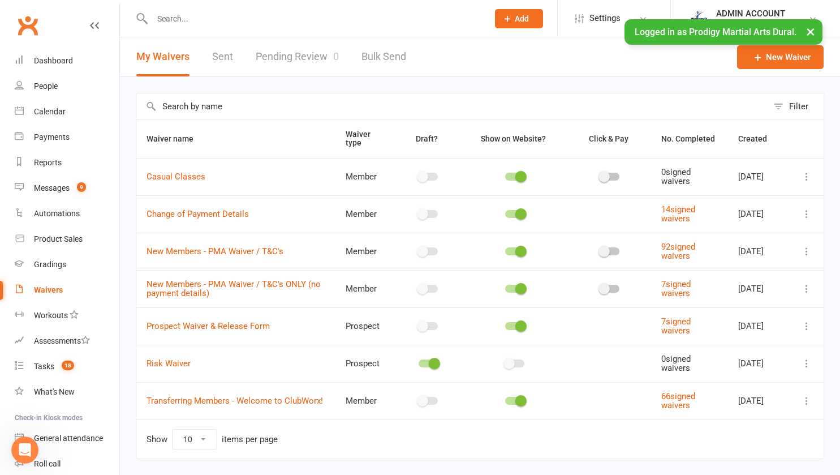
click at [746, 9] on div "ADMIN ACCOUNT" at bounding box center [761, 13] width 91 height 10
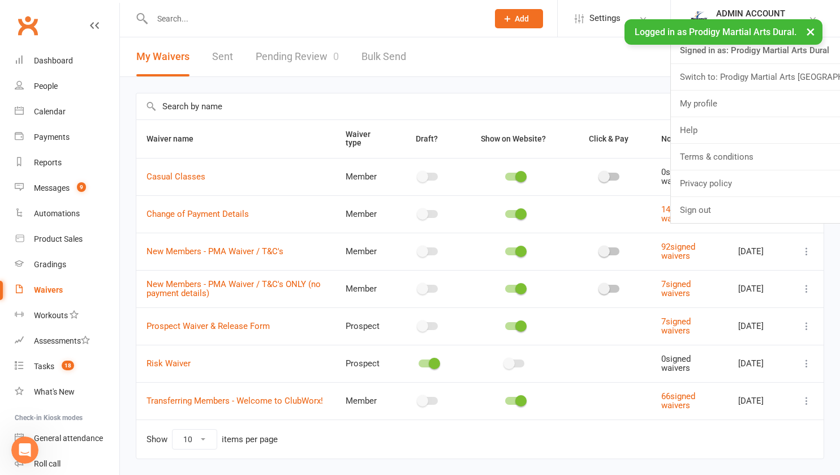
click at [721, 79] on link "Switch to: Prodigy Martial Arts Seven Hills" at bounding box center [755, 77] width 169 height 26
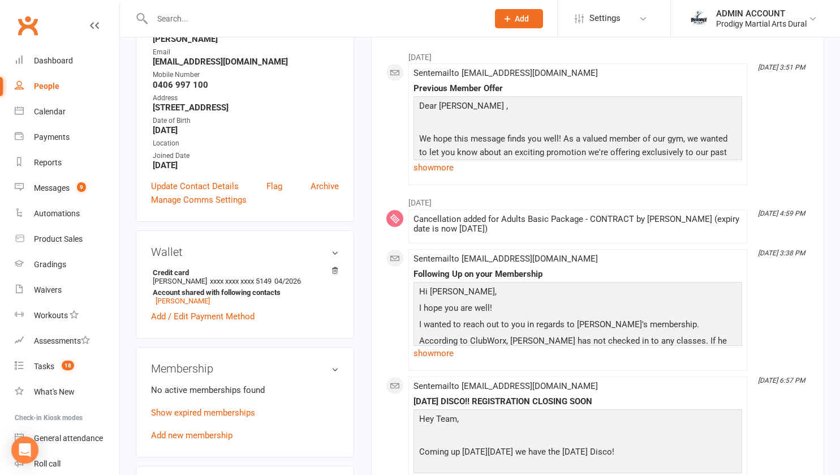
scroll to position [172, 0]
click at [450, 347] on link "show more" at bounding box center [578, 352] width 329 height 16
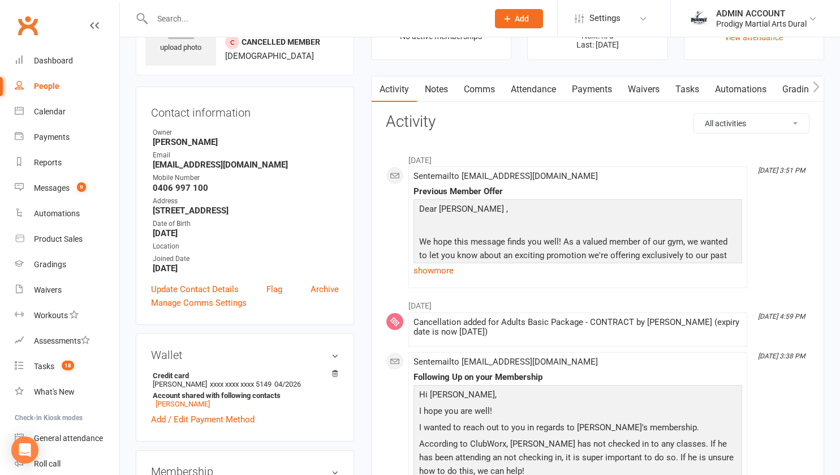
scroll to position [0, 0]
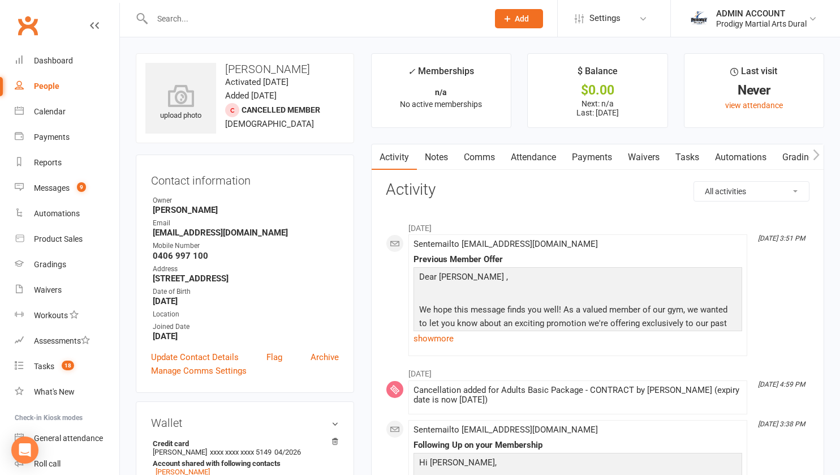
click at [437, 160] on link "Notes" at bounding box center [436, 157] width 39 height 26
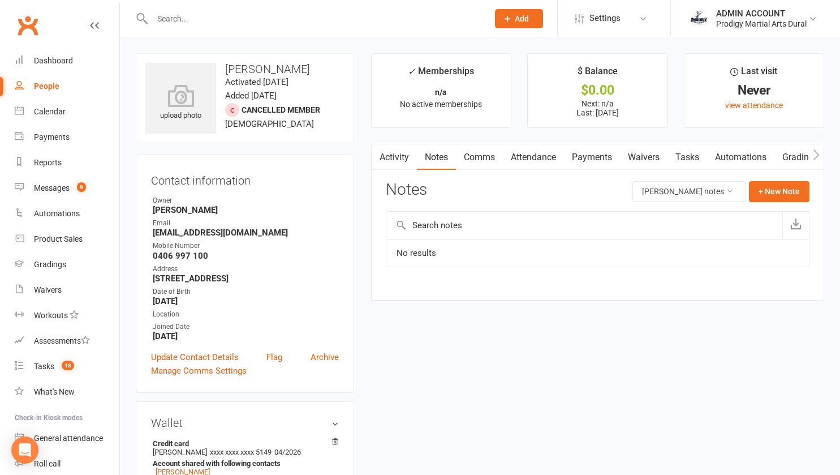
click at [401, 156] on link "Activity" at bounding box center [394, 157] width 45 height 26
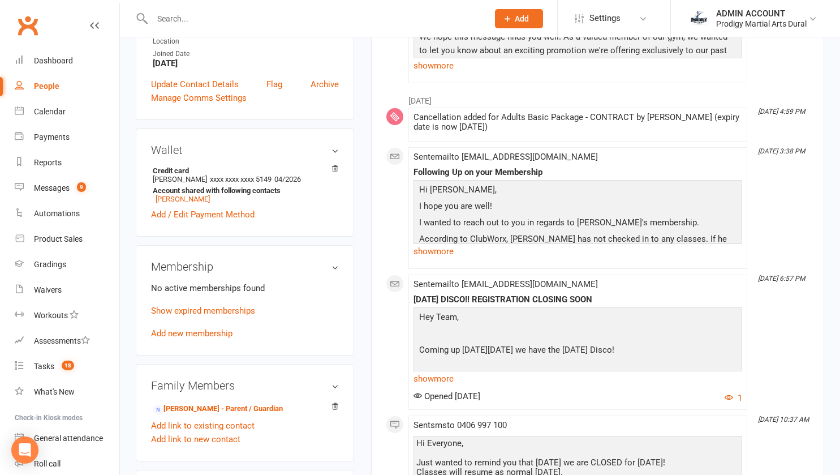
scroll to position [276, 0]
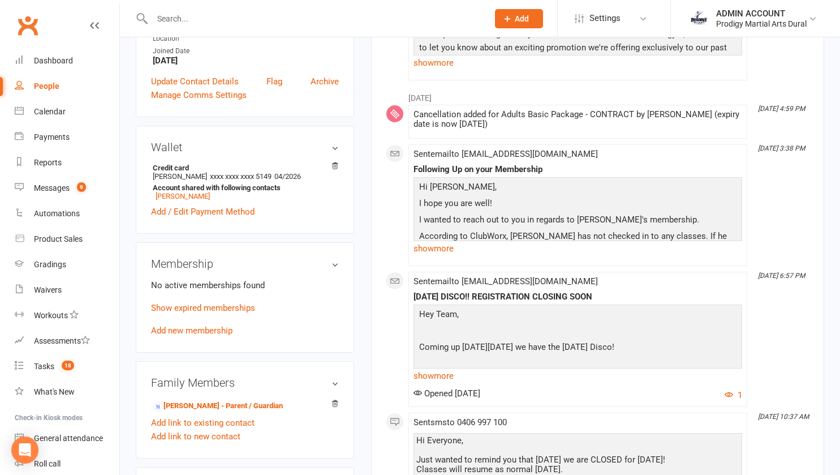
click at [225, 313] on link "Show expired memberships" at bounding box center [203, 308] width 104 height 10
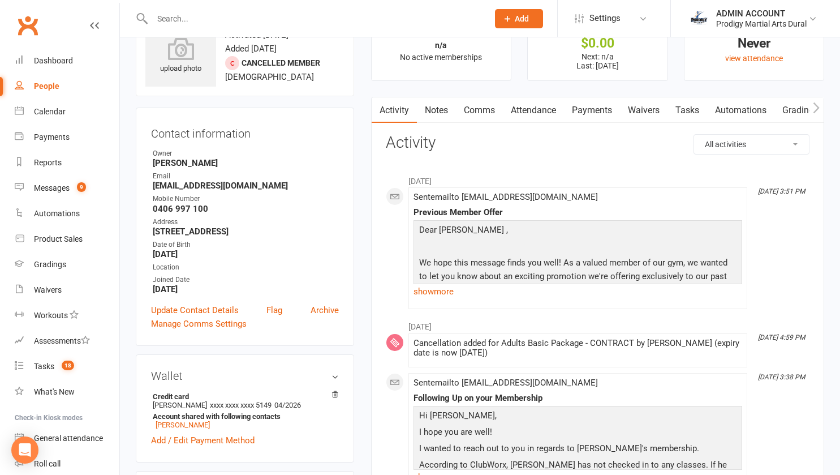
scroll to position [0, 0]
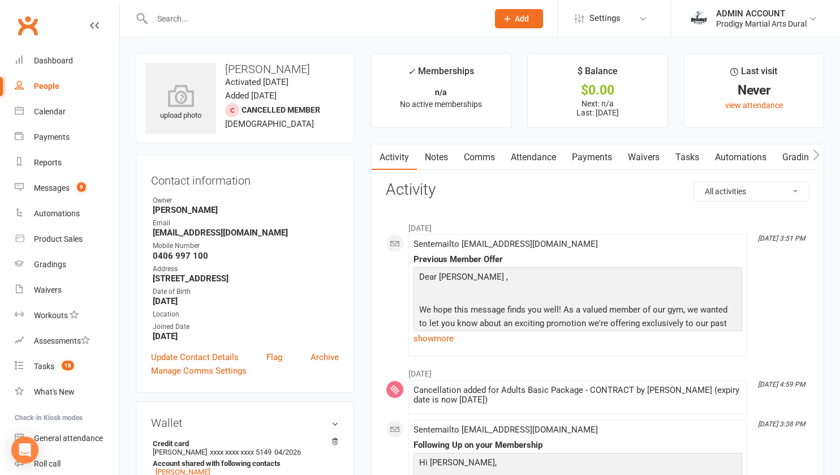
click at [600, 155] on link "Payments" at bounding box center [592, 157] width 56 height 26
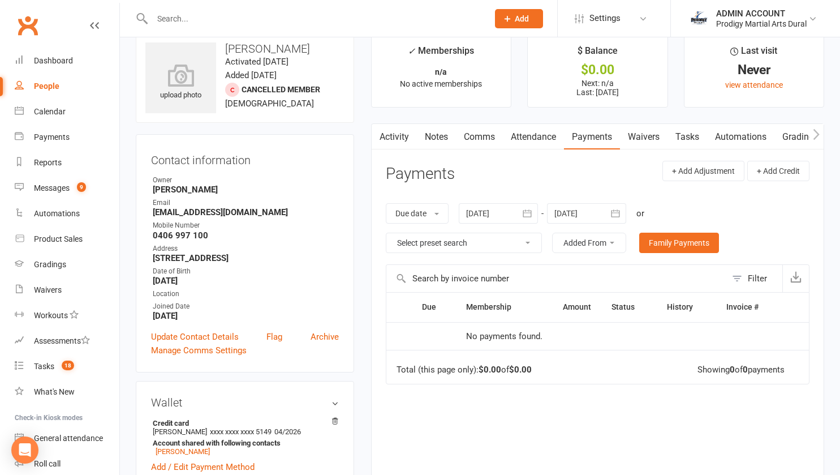
scroll to position [21, 0]
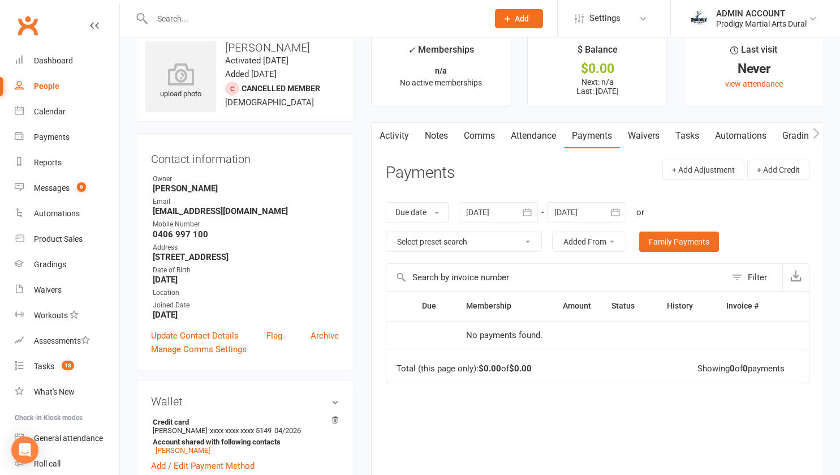
click at [531, 223] on div "Due date Due date Date paid Date failed Date settled [DATE] [DATE] Sun Mon Tue …" at bounding box center [598, 227] width 424 height 72
click at [530, 219] on button "button" at bounding box center [528, 212] width 20 height 20
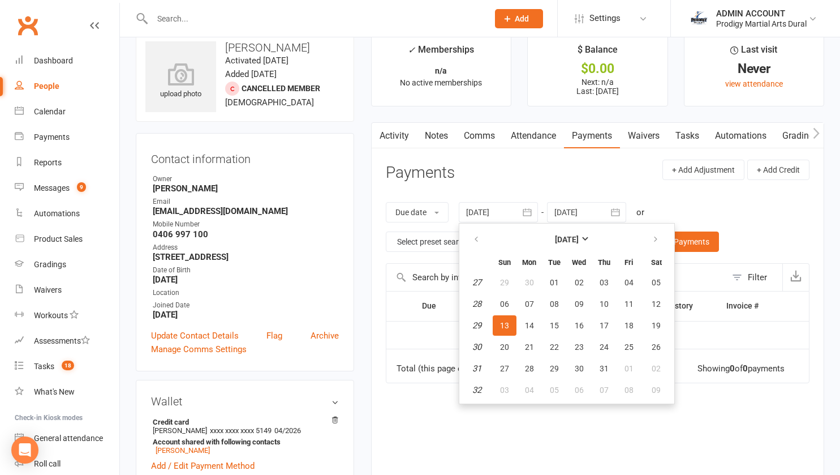
click at [502, 175] on header "Payments + Add Adjustment + Add Credit" at bounding box center [598, 175] width 424 height 31
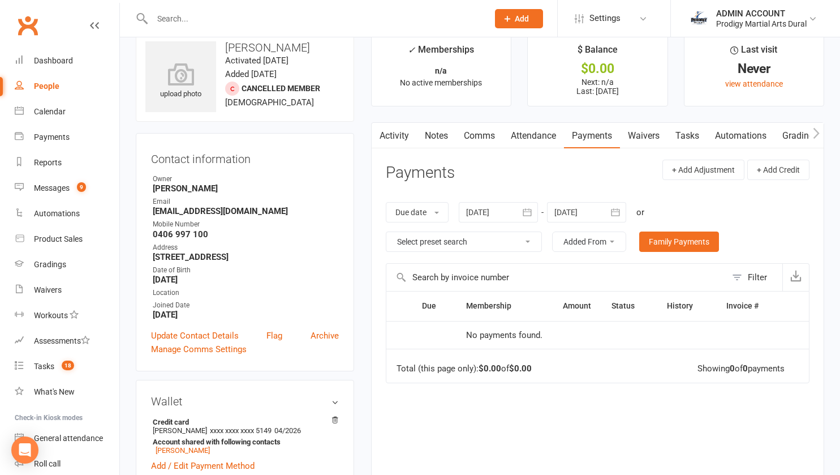
click at [399, 136] on link "Activity" at bounding box center [394, 136] width 45 height 26
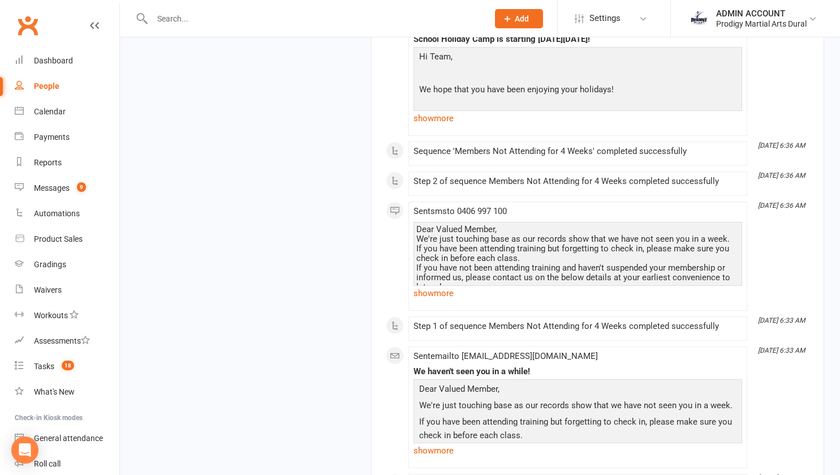
scroll to position [1869, 0]
click at [375, 263] on div "Activity Notes Comms Attendance Payments Waivers Tasks Automations Gradings / P…" at bounding box center [597, 210] width 453 height 3871
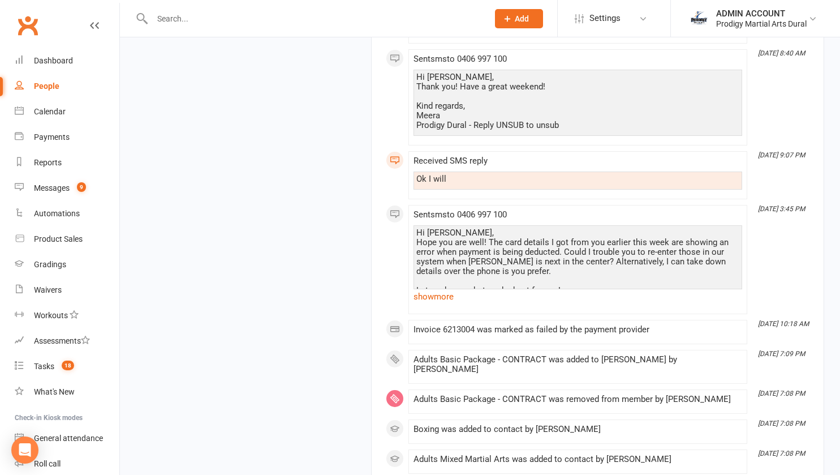
scroll to position [3233, 0]
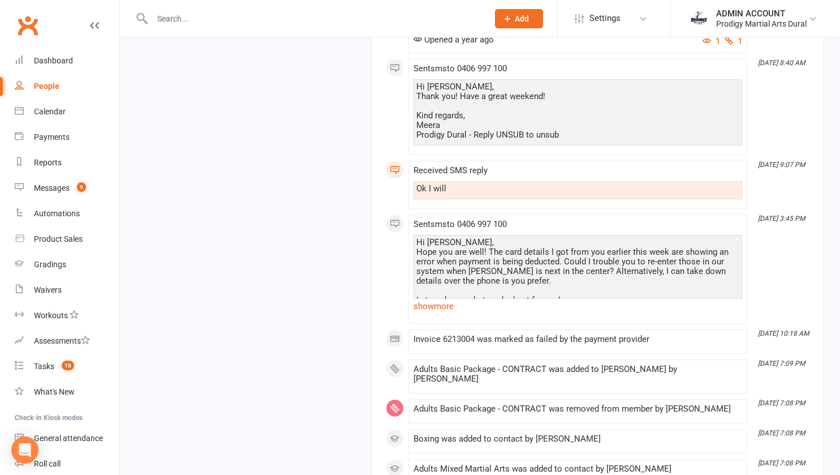
click at [444, 314] on link "show more" at bounding box center [578, 306] width 329 height 16
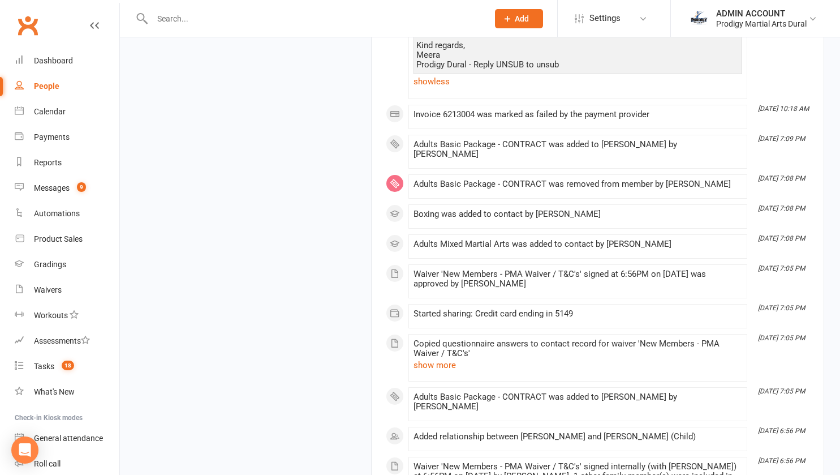
scroll to position [3509, 0]
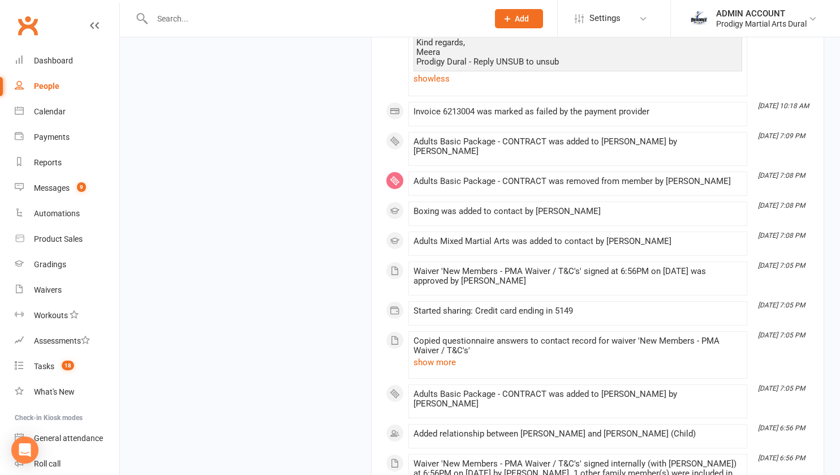
drag, startPoint x: 377, startPoint y: 321, endPoint x: 373, endPoint y: 333, distance: 12.9
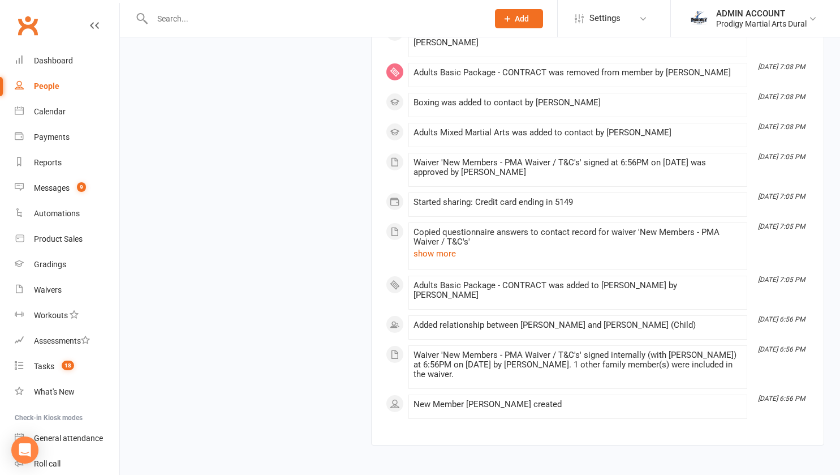
scroll to position [3620, 0]
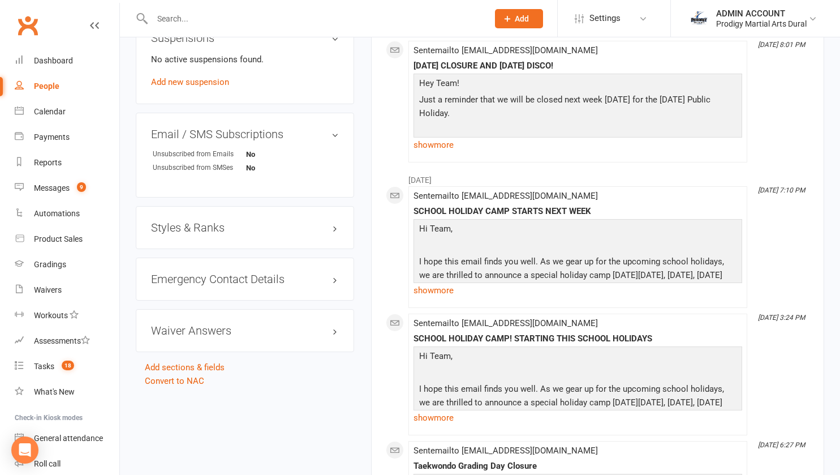
scroll to position [756, 0]
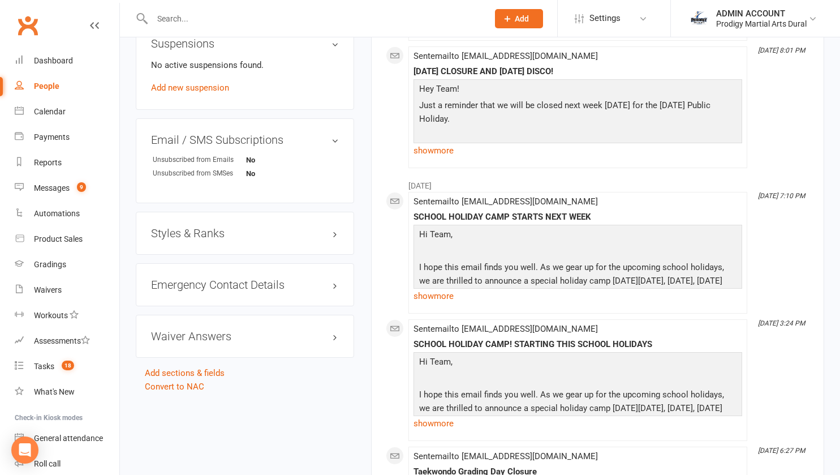
click at [223, 235] on h3 "Styles & Ranks" at bounding box center [245, 233] width 188 height 12
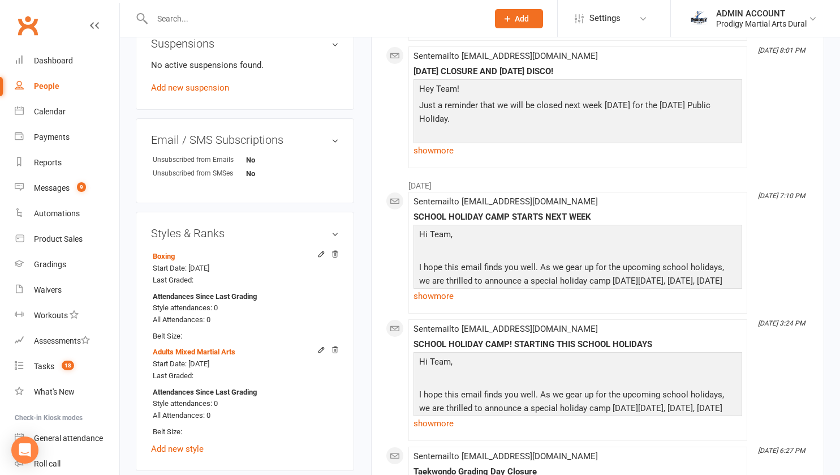
click at [223, 235] on h3 "Styles & Ranks" at bounding box center [245, 233] width 188 height 12
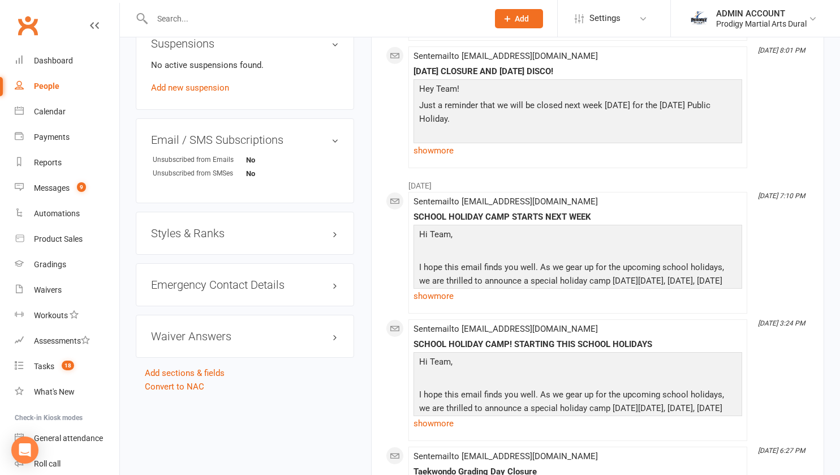
click at [223, 235] on h3 "Styles & Ranks" at bounding box center [245, 233] width 188 height 12
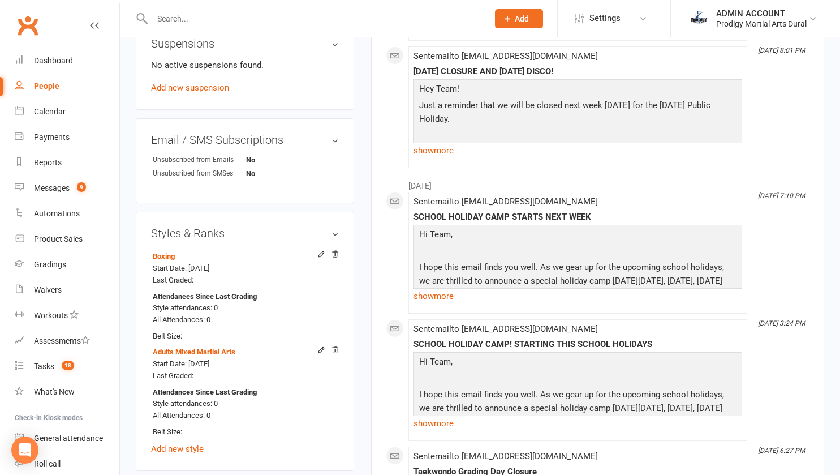
click at [223, 235] on h3 "Styles & Ranks" at bounding box center [245, 233] width 188 height 12
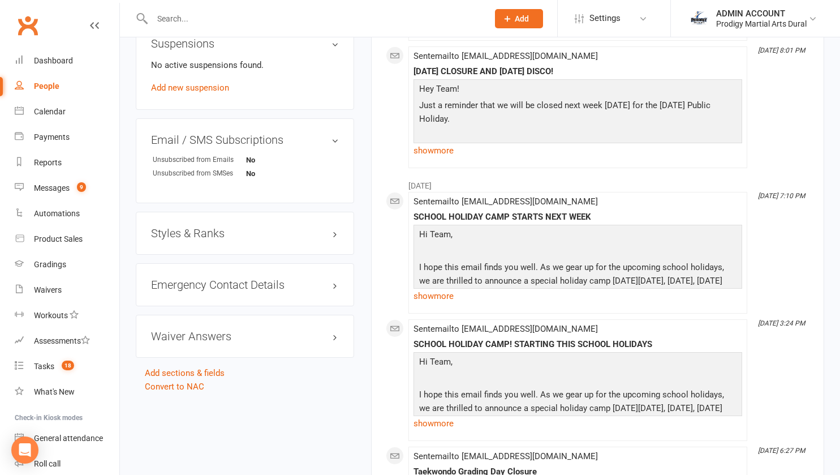
click at [193, 236] on h3 "Styles & Ranks" at bounding box center [245, 233] width 188 height 12
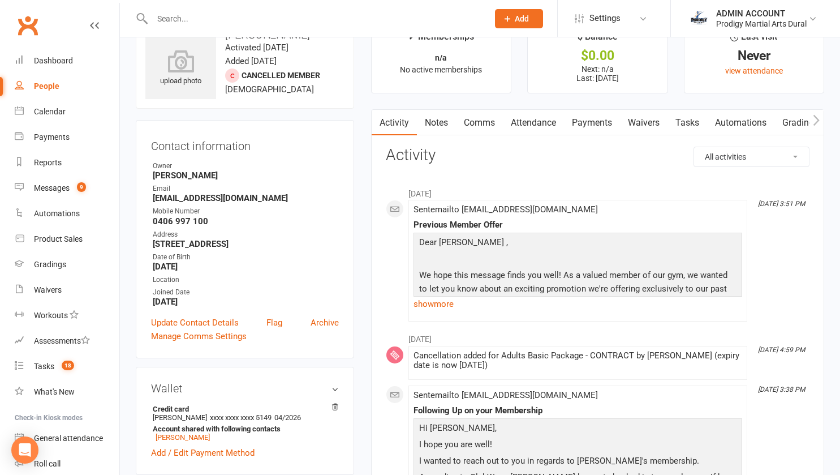
scroll to position [0, 0]
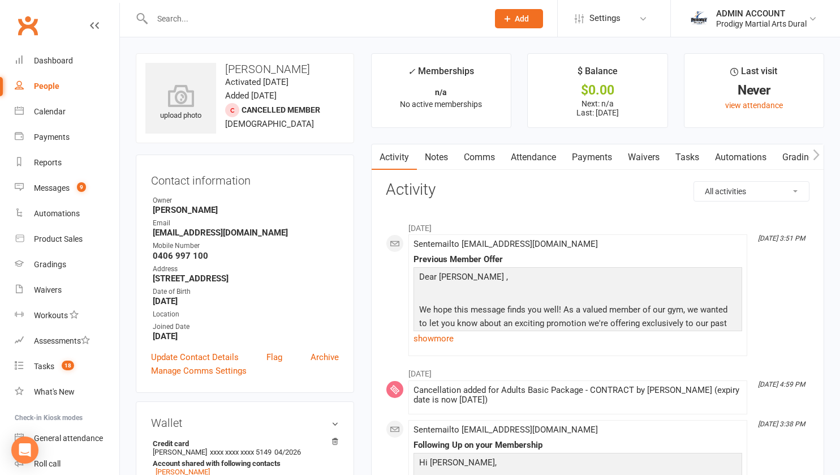
click at [642, 160] on link "Waivers" at bounding box center [644, 157] width 48 height 26
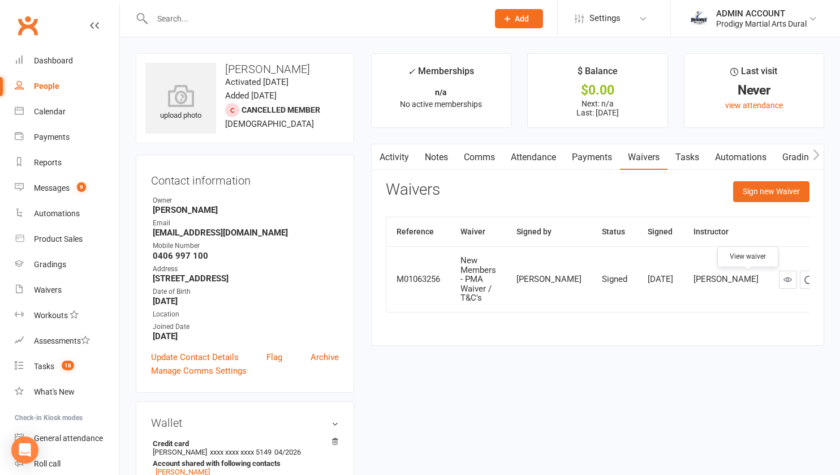
click at [784, 283] on icon at bounding box center [788, 279] width 8 height 8
click at [364, 57] on main "✓ Memberships n/a No active memberships $ Balance $0.00 Next: n/a Last: 18 Oct …" at bounding box center [598, 205] width 470 height 304
click at [769, 20] on div "Prodigy Martial Arts Dural" at bounding box center [761, 24] width 91 height 10
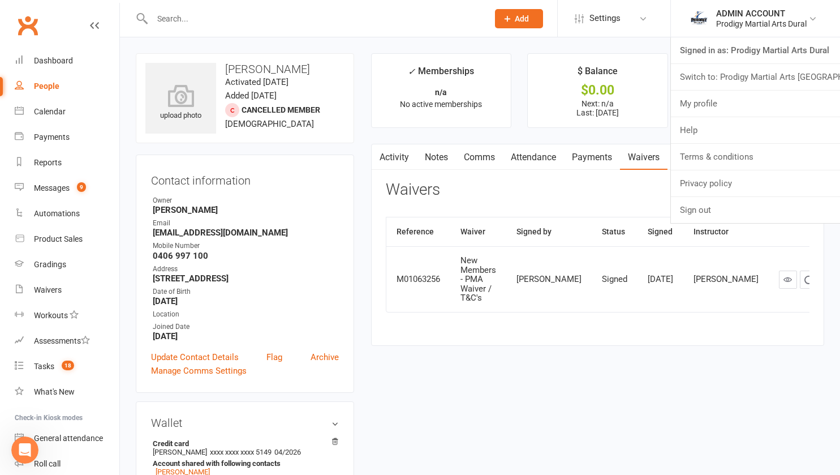
click at [758, 79] on link "Switch to: Prodigy Martial Arts Seven Hills" at bounding box center [755, 77] width 169 height 26
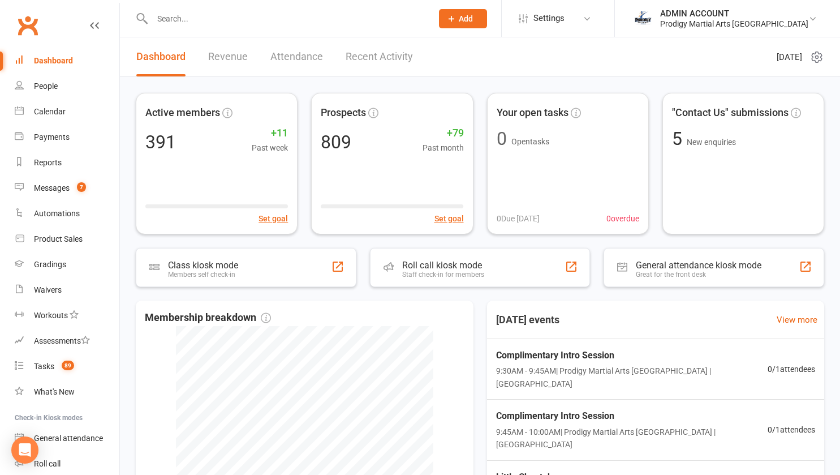
click at [193, 20] on input "text" at bounding box center [287, 19] width 276 height 16
type input "c"
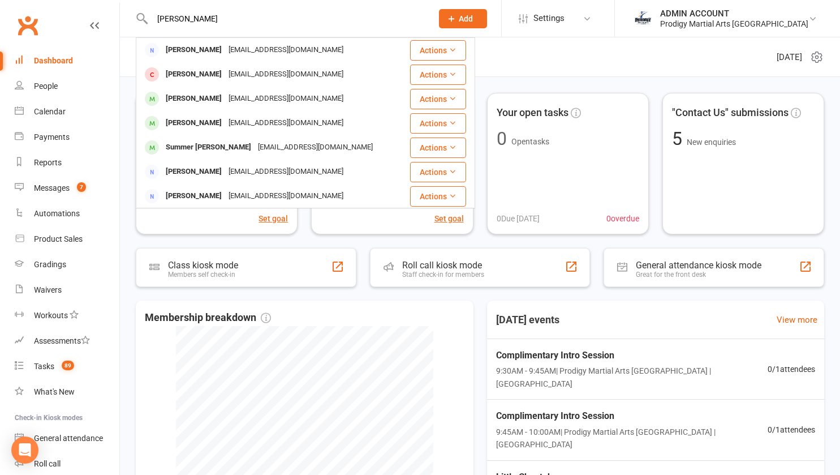
type input "[PERSON_NAME]"
click at [200, 46] on div "Tracy Murphy" at bounding box center [193, 50] width 63 height 16
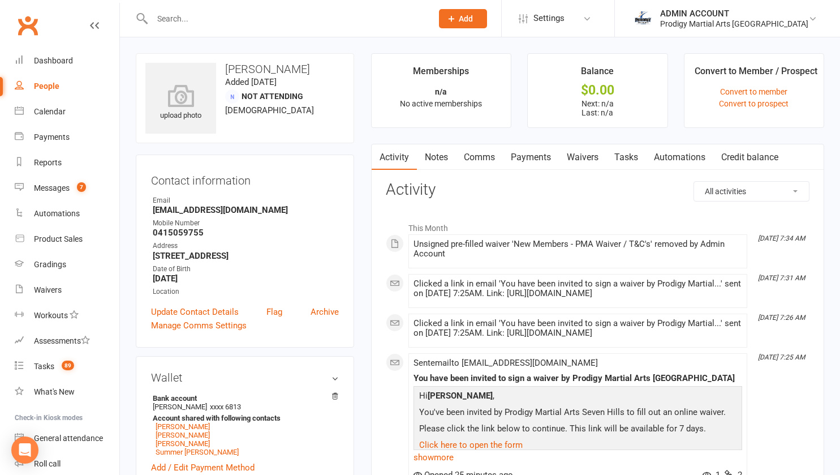
click at [584, 160] on link "Waivers" at bounding box center [583, 157] width 48 height 26
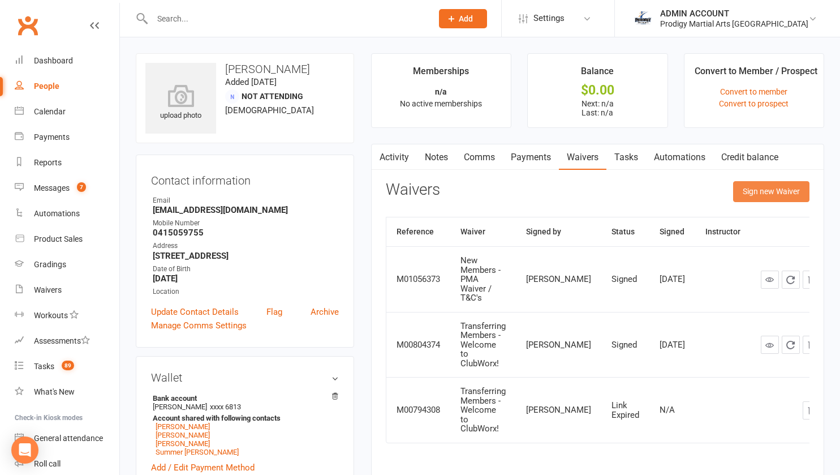
click at [764, 197] on button "Sign new Waiver" at bounding box center [771, 191] width 76 height 20
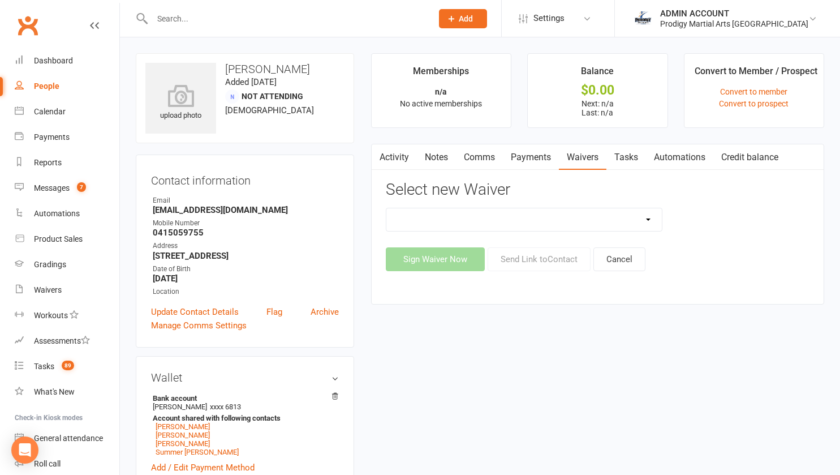
click at [529, 233] on div "Change of Payment Details New Members - PMA Waiver / T&C's New Members - PMA Wa…" at bounding box center [598, 239] width 424 height 63
click at [526, 226] on select "Change of Payment Details New Members - PMA Waiver / T&C's New Members - PMA Wa…" at bounding box center [524, 219] width 276 height 23
click at [386, 208] on select "Change of Payment Details New Members - PMA Waiver / T&C's New Members - PMA Wa…" at bounding box center [524, 219] width 276 height 23
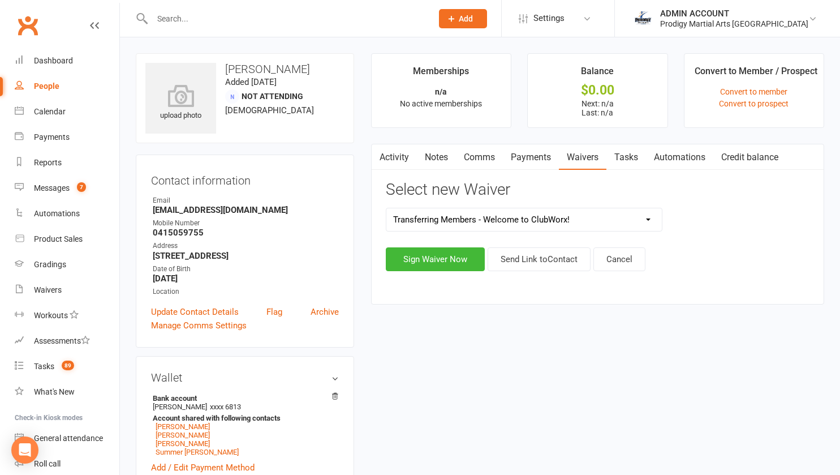
click at [539, 223] on select "Change of Payment Details New Members - PMA Waiver / T&C's New Members - PMA Wa…" at bounding box center [524, 219] width 276 height 23
click at [386, 208] on select "Change of Payment Details New Members - PMA Waiver / T&C's New Members - PMA Wa…" at bounding box center [524, 219] width 276 height 23
click at [502, 217] on select "Change of Payment Details New Members - PMA Waiver / T&C's New Members - PMA Wa…" at bounding box center [524, 219] width 276 height 23
select select "9955"
click at [386, 208] on select "Change of Payment Details New Members - PMA Waiver / T&C's New Members - PMA Wa…" at bounding box center [524, 219] width 276 height 23
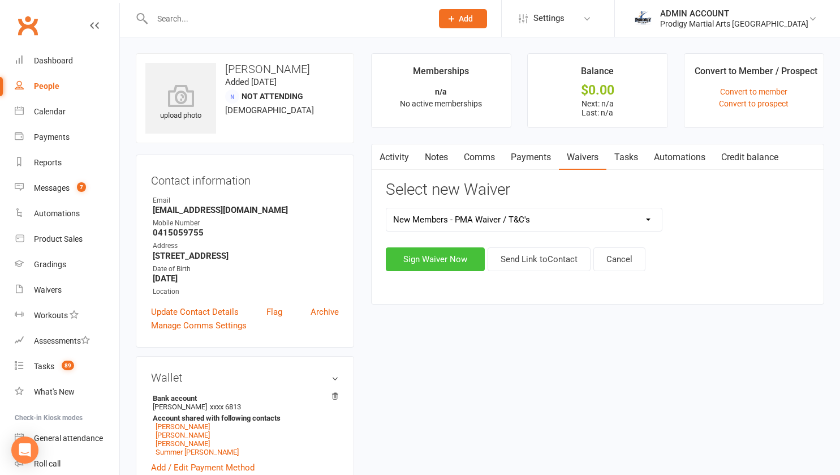
click at [451, 261] on button "Sign Waiver Now" at bounding box center [435, 259] width 99 height 24
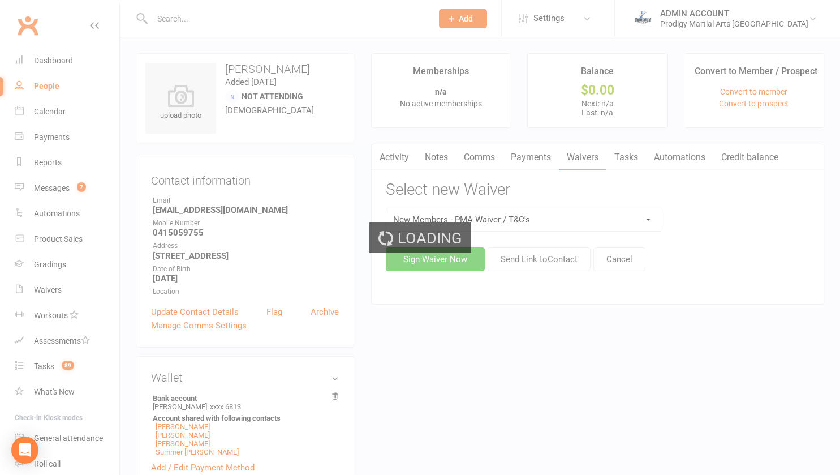
select select "bank_account"
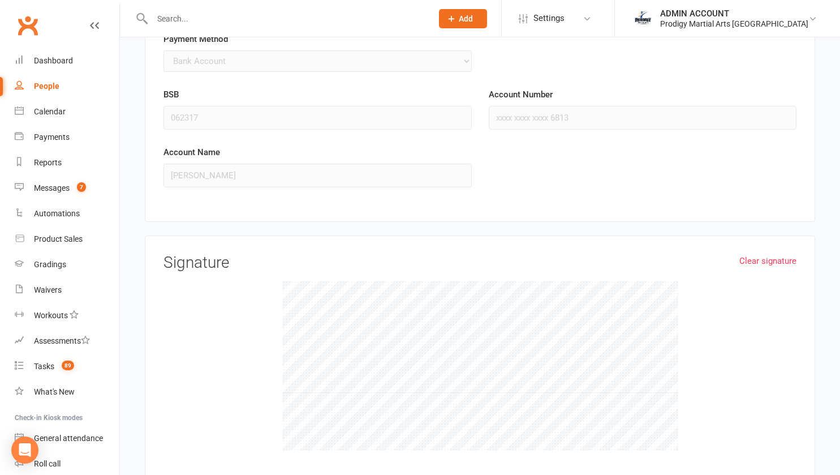
scroll to position [3796, 0]
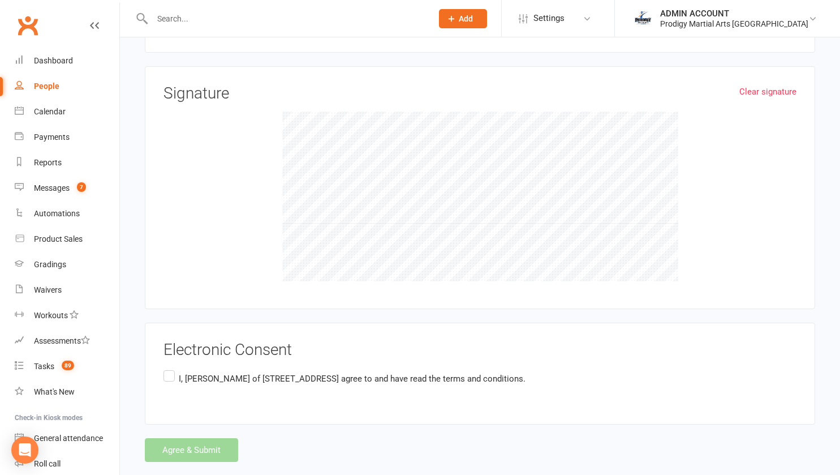
click at [165, 368] on label "I, Tracy Murphy of 56 Sherbrooke Street, Rooty Hill, NSW 2766 Australia agree t…" at bounding box center [345, 379] width 362 height 22
click at [165, 368] on input "I, Tracy Murphy of 56 Sherbrooke Street, Rooty Hill, NSW 2766 Australia agree t…" at bounding box center [167, 368] width 7 height 0
click at [163, 438] on button "Agree & Submit" at bounding box center [191, 450] width 93 height 24
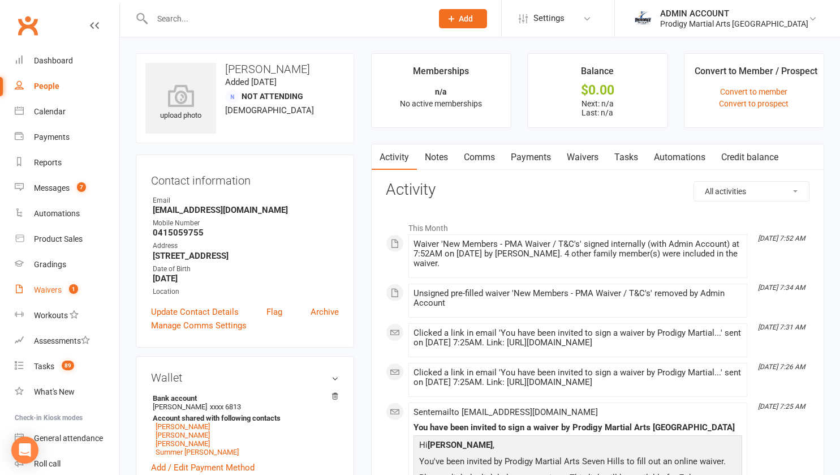
click at [46, 287] on div "Waivers" at bounding box center [48, 289] width 28 height 9
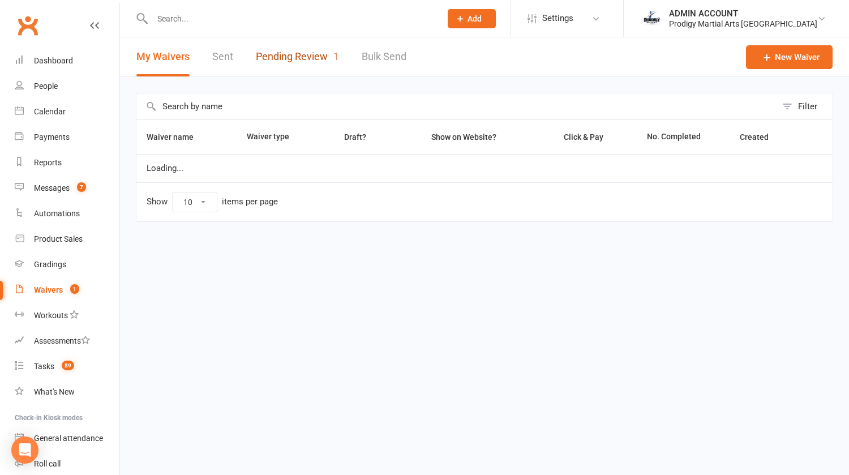
click at [283, 58] on link "Pending Review 1" at bounding box center [297, 56] width 83 height 39
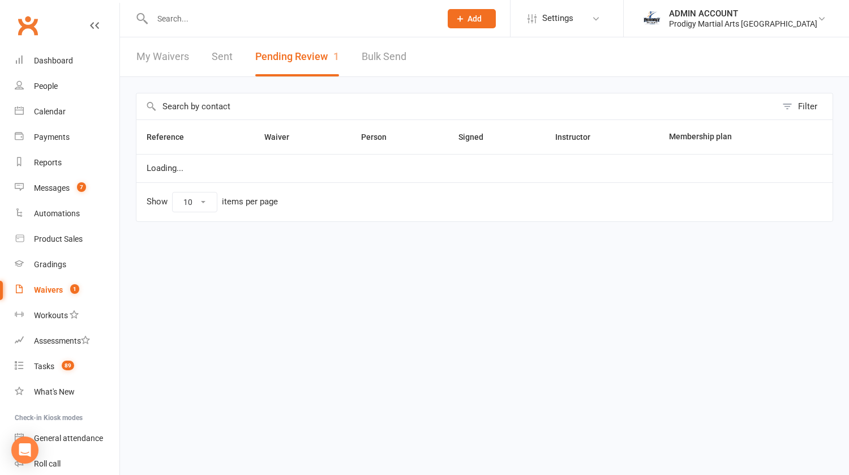
select select "100"
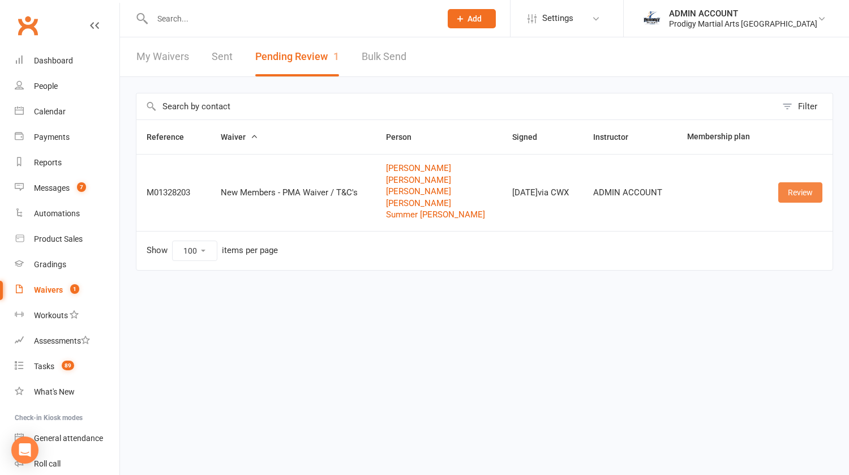
click at [790, 196] on link "Review" at bounding box center [800, 192] width 44 height 20
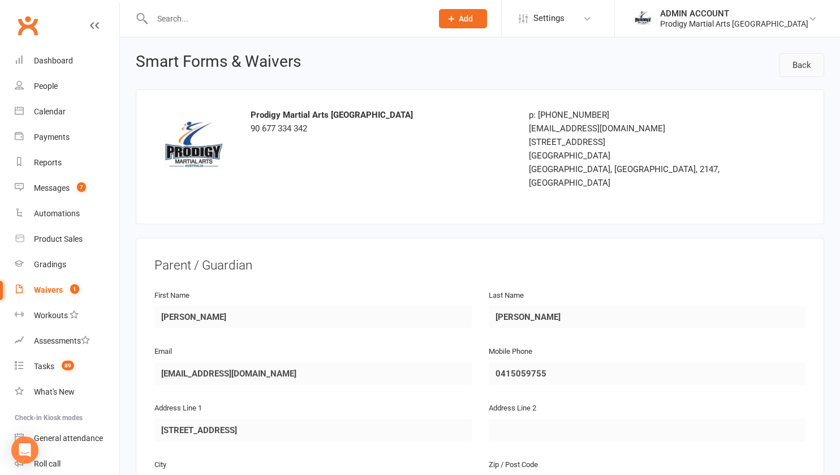
click at [808, 66] on link "Back" at bounding box center [802, 65] width 45 height 24
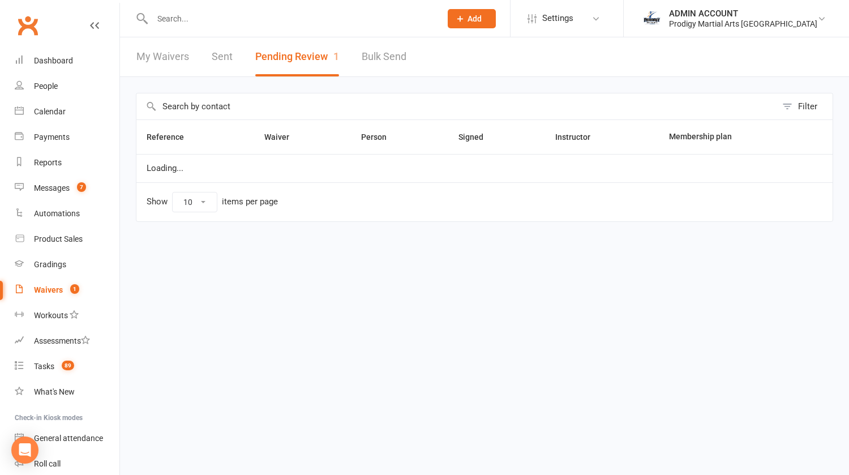
select select "100"
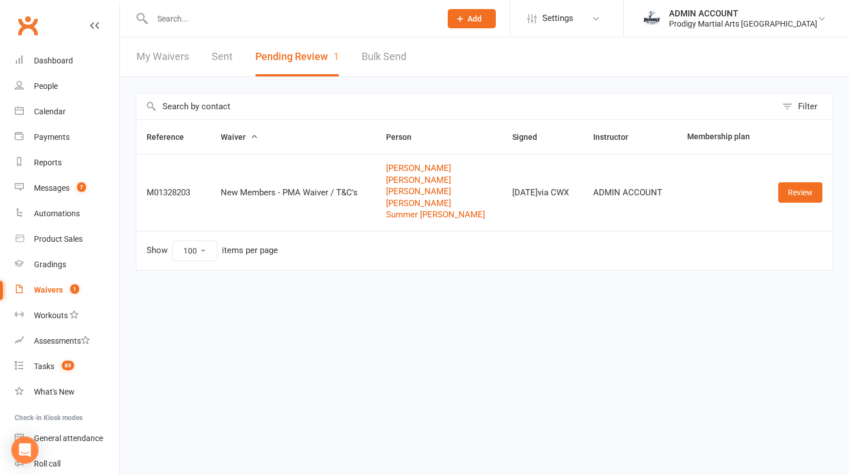
click at [182, 24] on input "text" at bounding box center [291, 19] width 284 height 16
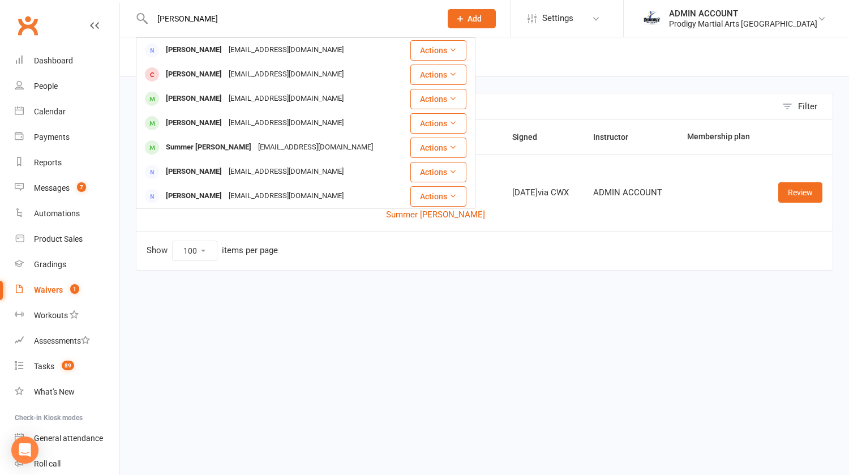
type input "tracy"
click at [182, 46] on div "Tracy Murphy" at bounding box center [193, 50] width 63 height 16
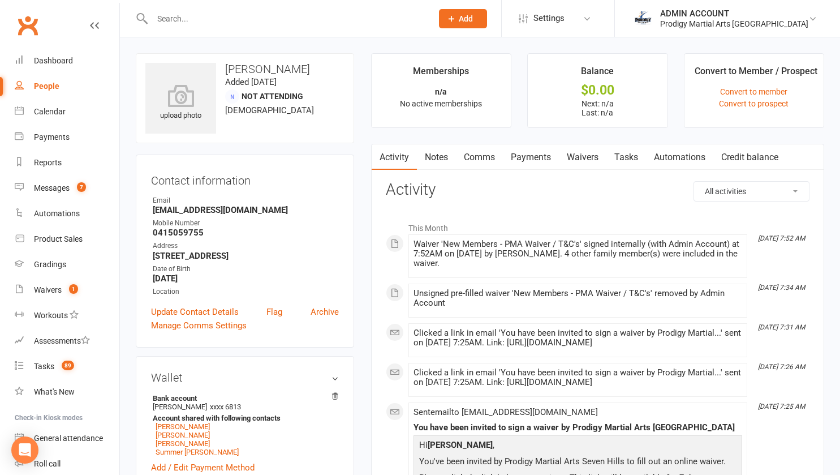
click at [576, 157] on link "Waivers" at bounding box center [583, 157] width 48 height 26
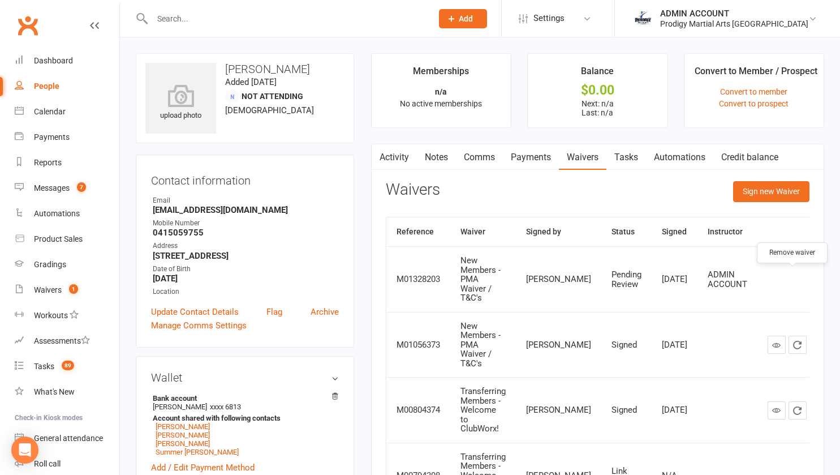
click at [814, 277] on icon "button" at bounding box center [819, 279] width 10 height 10
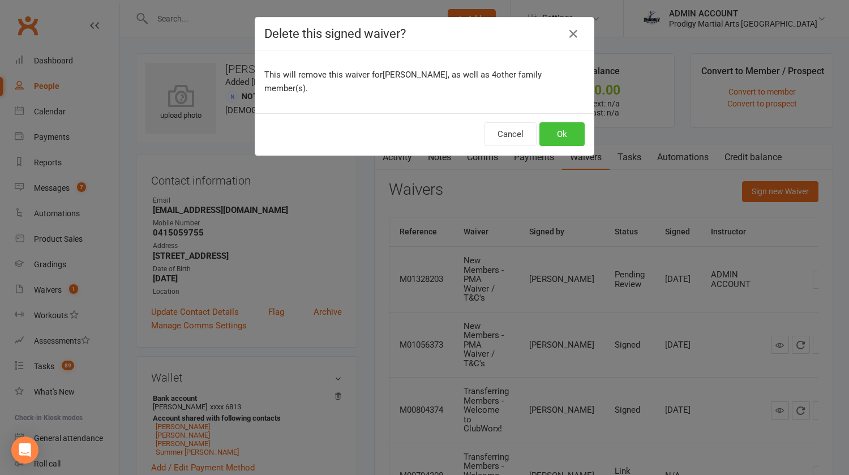
click at [560, 122] on button "Ok" at bounding box center [561, 134] width 45 height 24
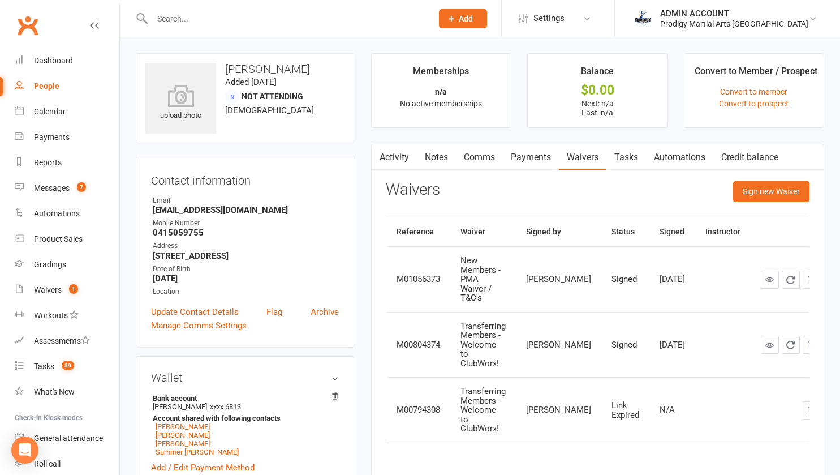
click at [394, 158] on link "Activity" at bounding box center [394, 157] width 45 height 26
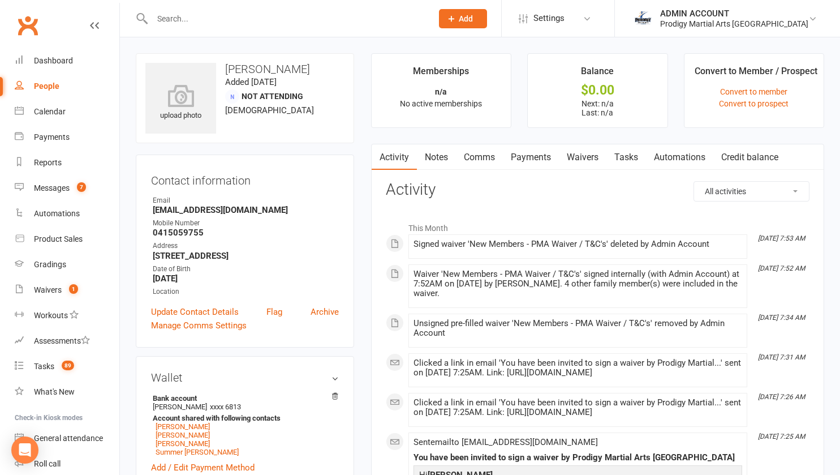
click at [545, 155] on link "Payments" at bounding box center [531, 157] width 56 height 26
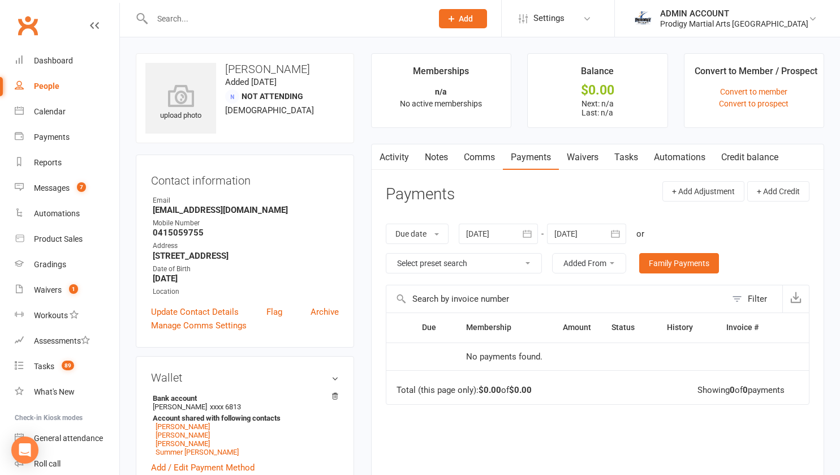
click at [578, 157] on link "Waivers" at bounding box center [583, 157] width 48 height 26
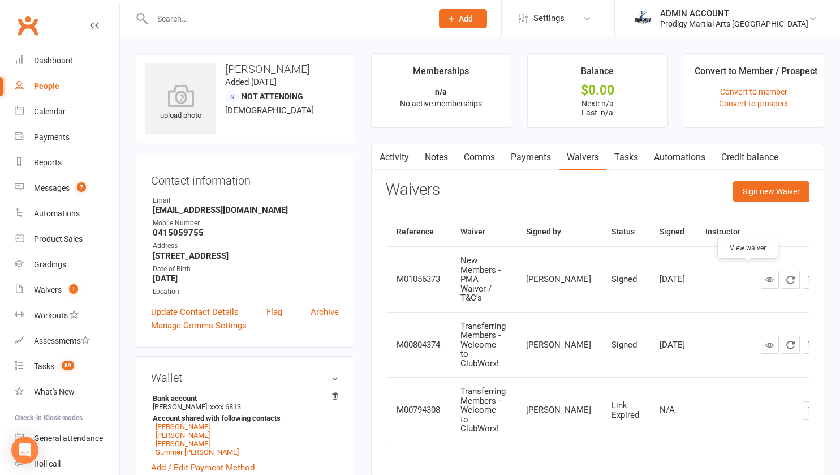
click at [765, 275] on icon at bounding box center [769, 279] width 8 height 8
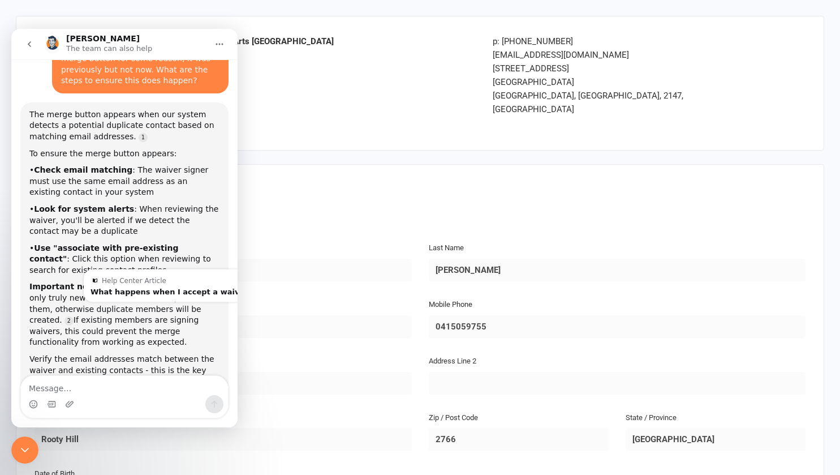
scroll to position [549, 0]
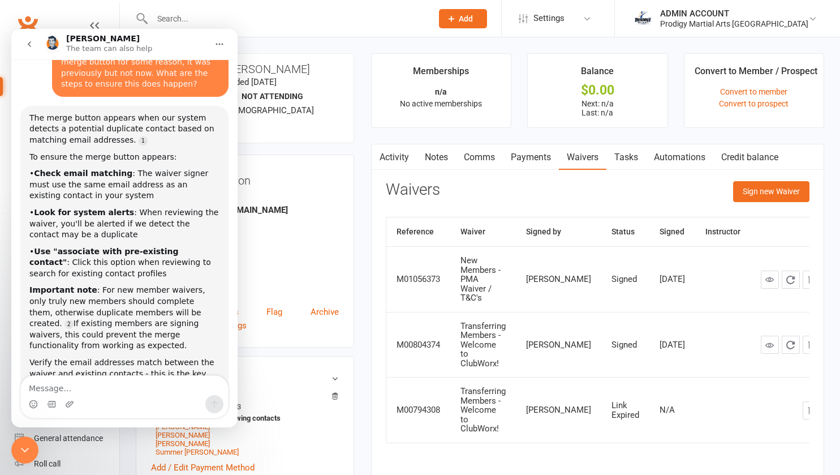
scroll to position [549, 0]
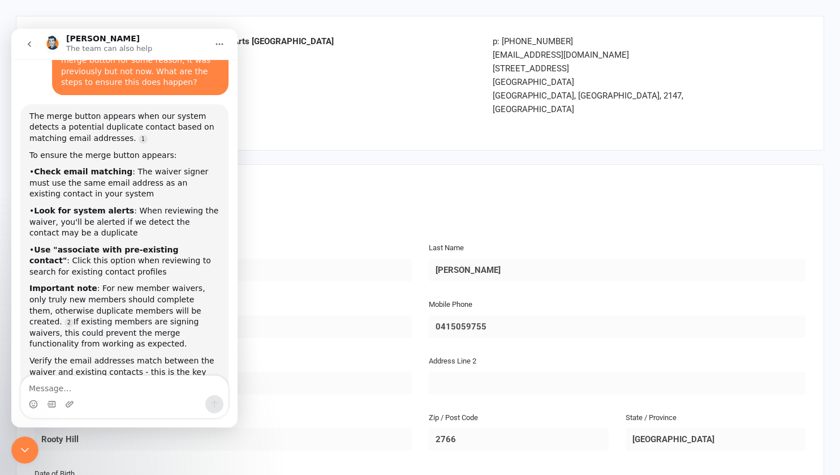
scroll to position [549, 0]
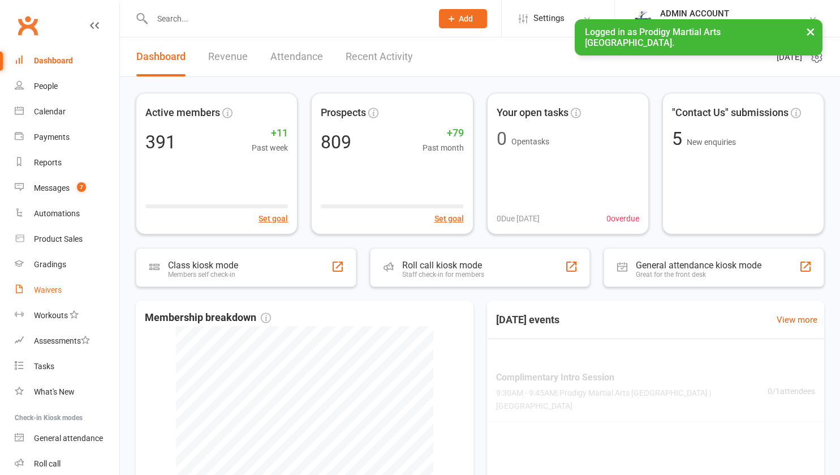
click at [51, 293] on div "Waivers" at bounding box center [48, 289] width 28 height 9
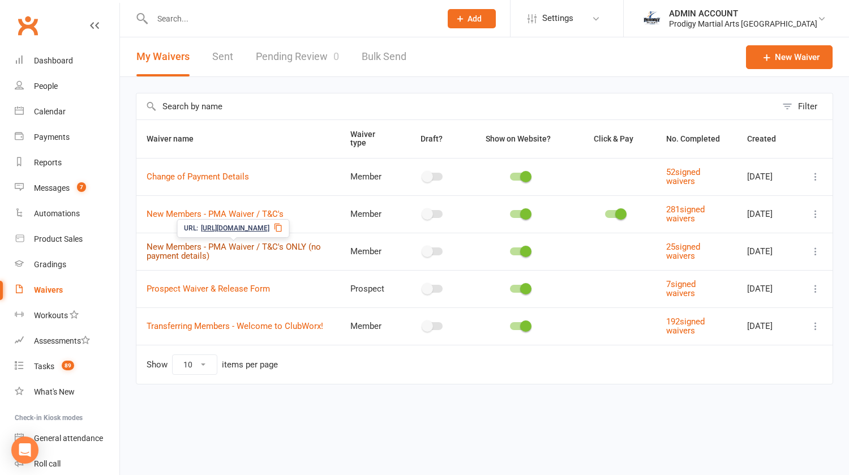
click at [285, 246] on link "New Members - PMA Waiver / T&C's ONLY (no payment details)" at bounding box center [234, 252] width 174 height 20
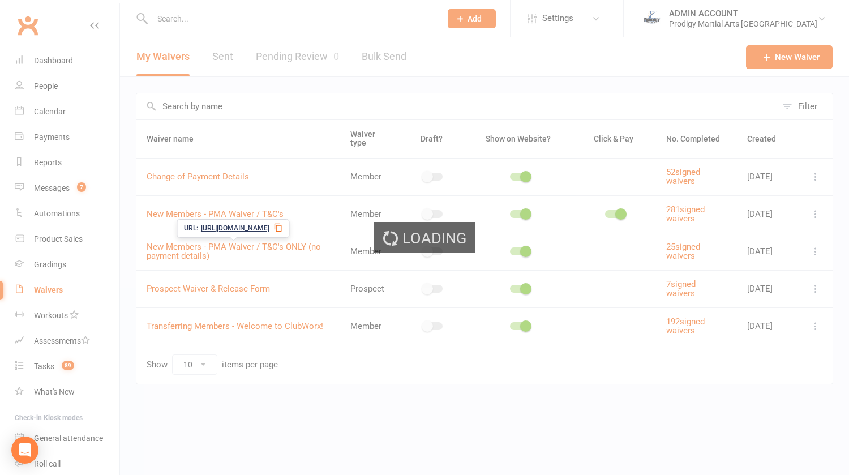
select select "applies_to_all_signees"
select select "copy_answers_for_all_signees"
select select "select"
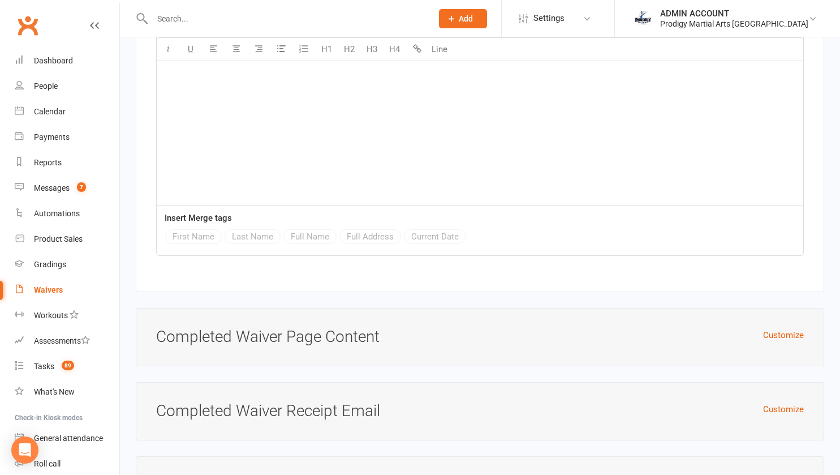
scroll to position [4802, 0]
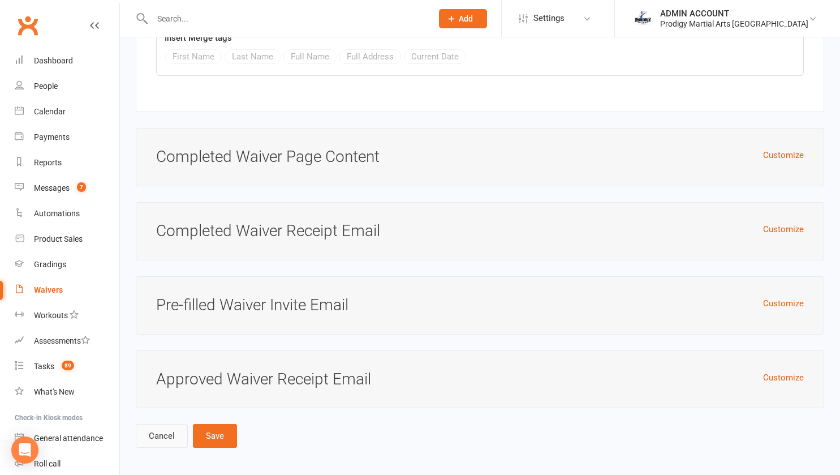
click at [152, 432] on link "Cancel" at bounding box center [162, 436] width 52 height 24
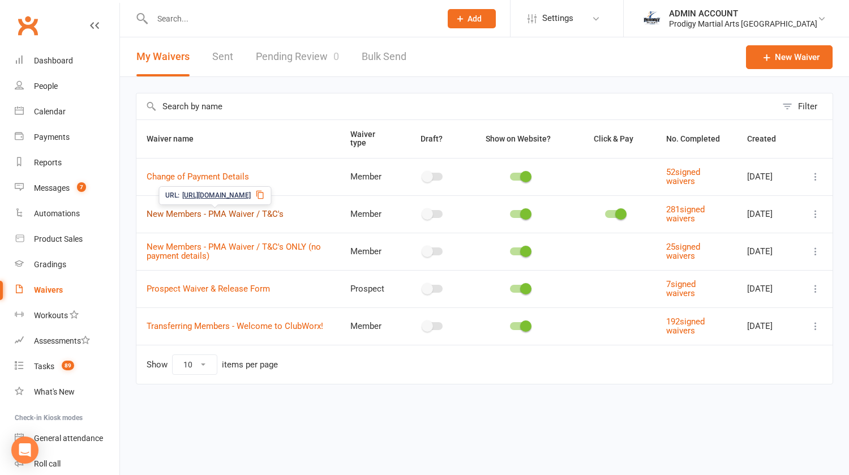
click at [251, 210] on link "New Members - PMA Waiver / T&C's" at bounding box center [215, 214] width 137 height 10
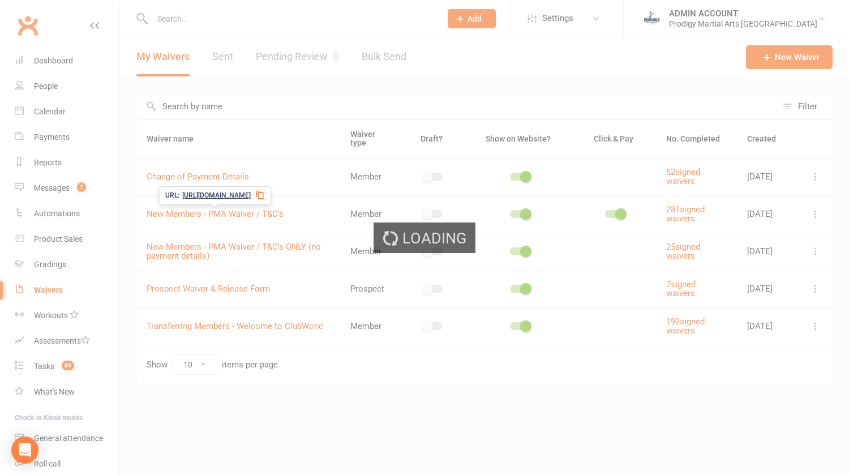
select select "applies_to_all_signees"
select select "copy_answers_for_all_signees"
select select "select"
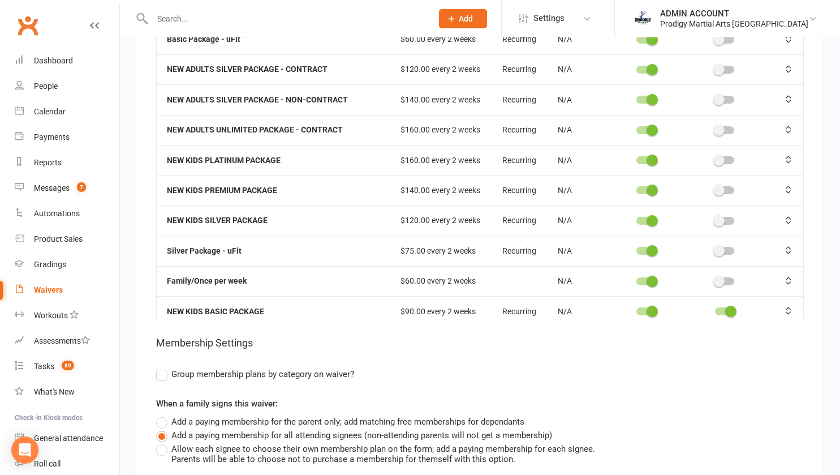
scroll to position [4320, 0]
click at [715, 307] on div at bounding box center [724, 311] width 19 height 8
click at [715, 309] on input "checkbox" at bounding box center [715, 309] width 0 height 0
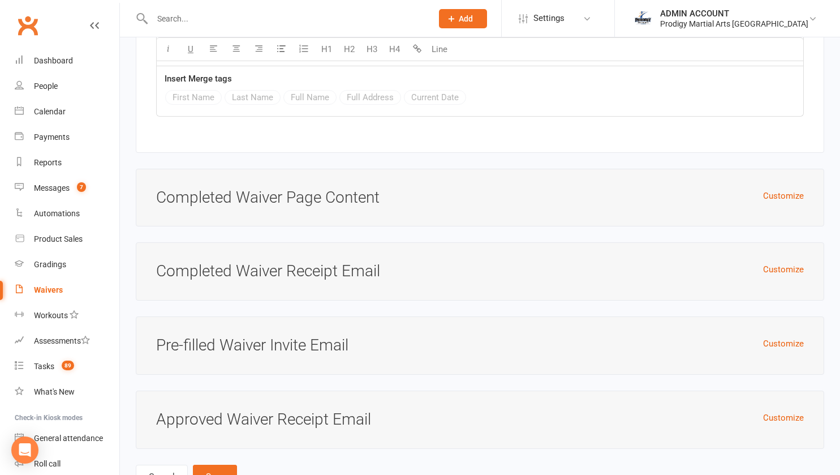
scroll to position [5697, 0]
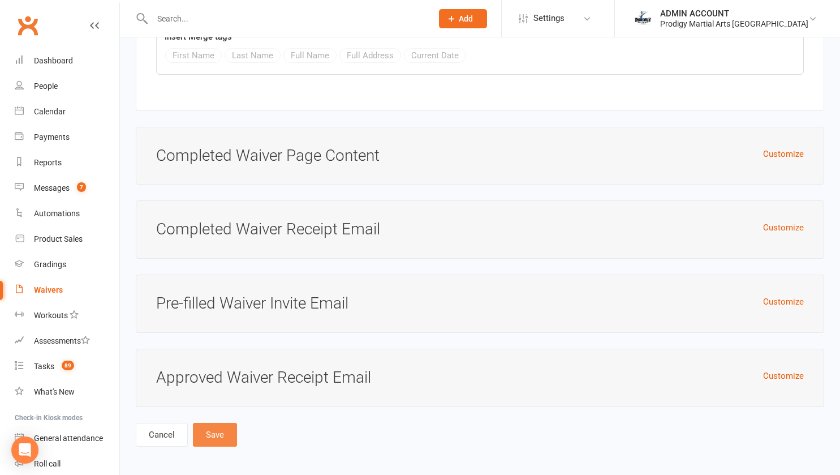
click at [221, 435] on button "Save" at bounding box center [215, 435] width 44 height 24
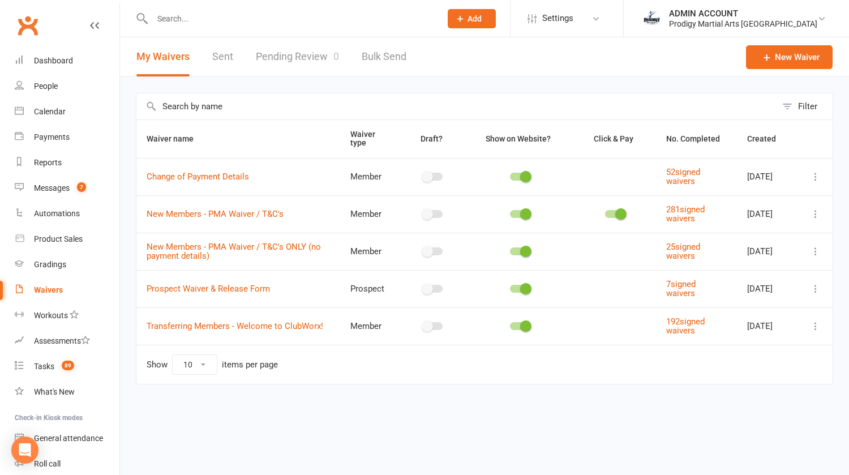
click at [184, 19] on input "text" at bounding box center [291, 19] width 284 height 16
type input "c"
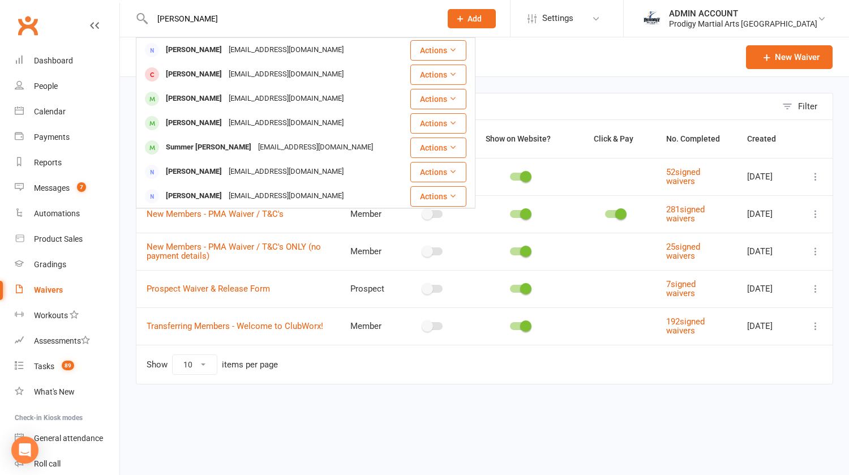
type input "[PERSON_NAME]"
click at [186, 51] on div "[PERSON_NAME]" at bounding box center [193, 50] width 63 height 16
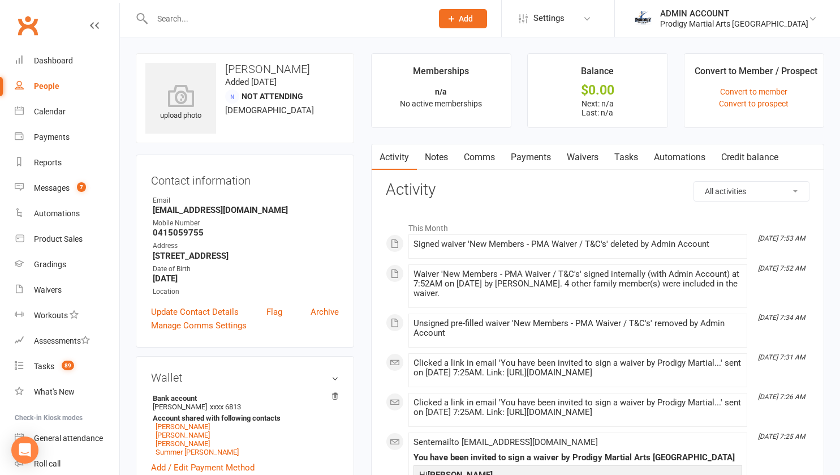
click at [584, 152] on link "Waivers" at bounding box center [583, 157] width 48 height 26
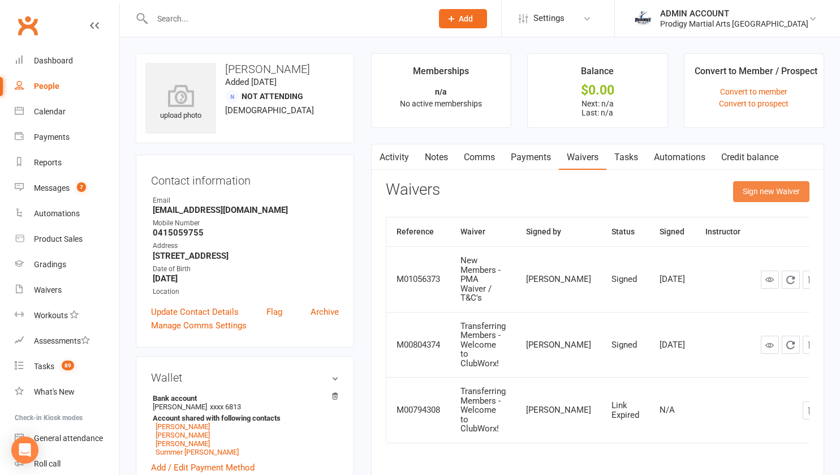
click at [747, 187] on button "Sign new Waiver" at bounding box center [771, 191] width 76 height 20
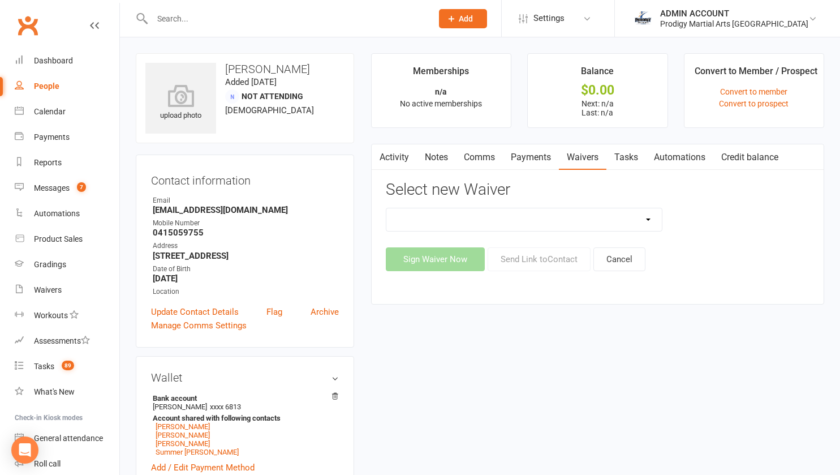
click at [487, 214] on select "Change of Payment Details New Members - PMA Waiver / T&C's New Members - PMA Wa…" at bounding box center [524, 219] width 276 height 23
select select "9955"
click at [386, 208] on select "Change of Payment Details New Members - PMA Waiver / T&C's New Members - PMA Wa…" at bounding box center [524, 219] width 276 height 23
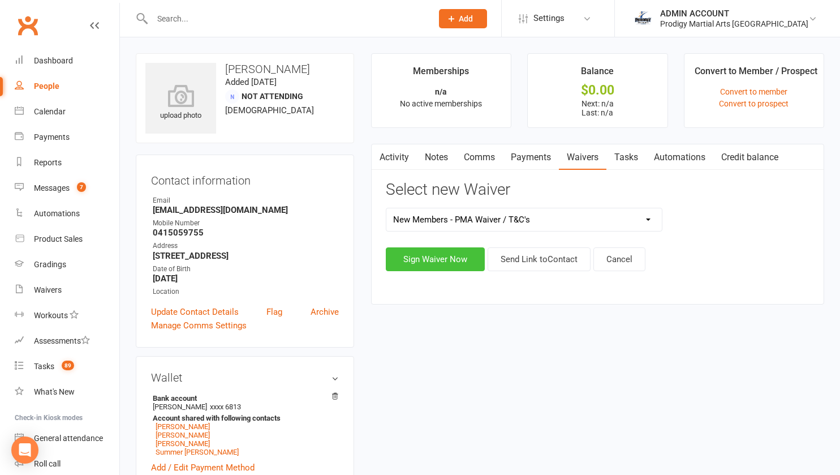
click at [441, 255] on button "Sign Waiver Now" at bounding box center [435, 259] width 99 height 24
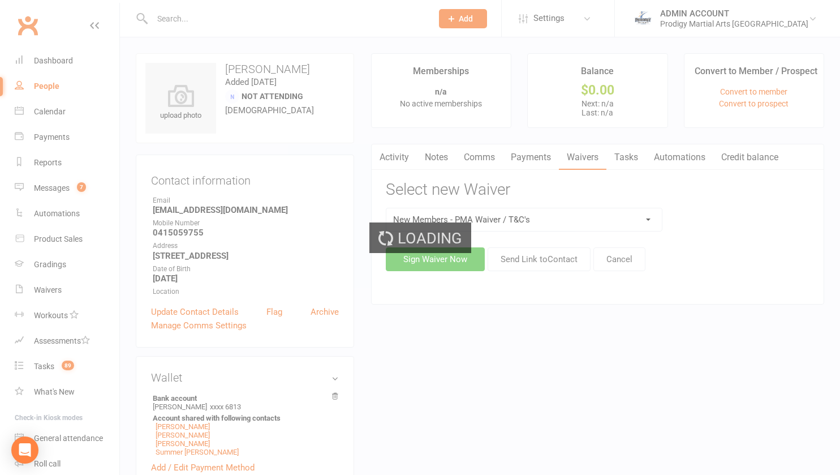
select select "bank_account"
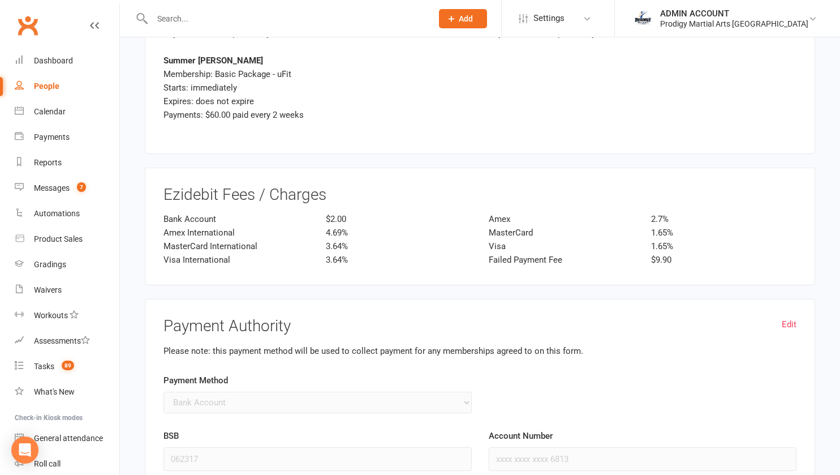
scroll to position [3309, 0]
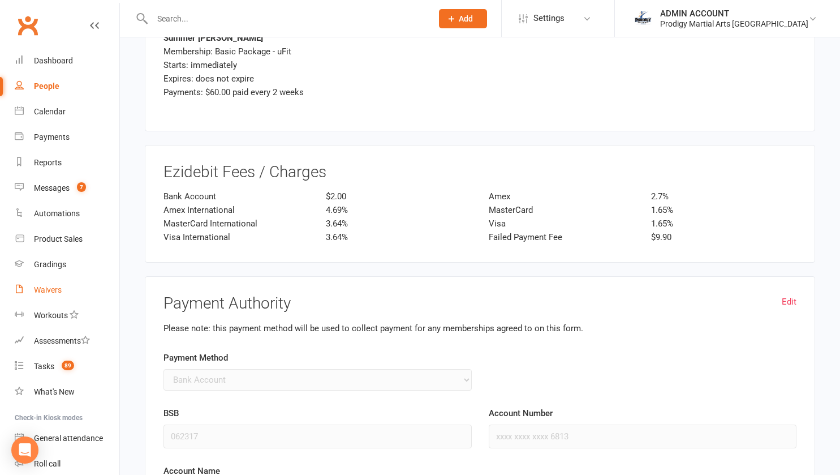
click at [57, 293] on div "Waivers" at bounding box center [48, 289] width 28 height 9
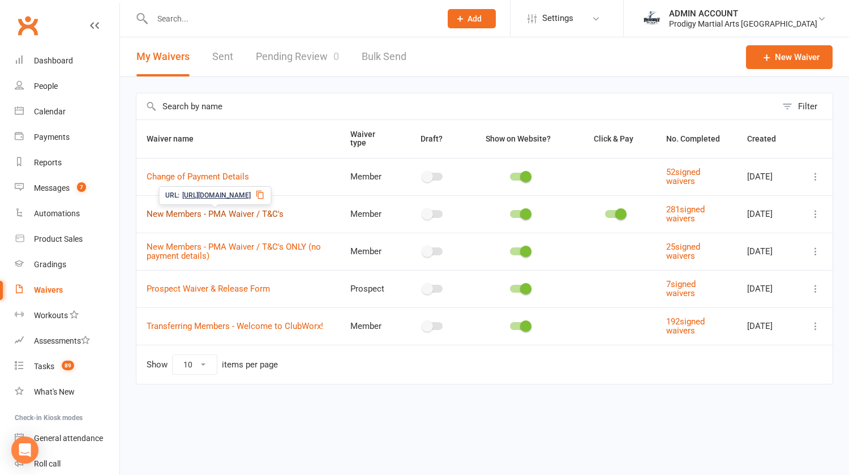
click at [205, 210] on link "New Members - PMA Waiver / T&C's" at bounding box center [215, 214] width 137 height 10
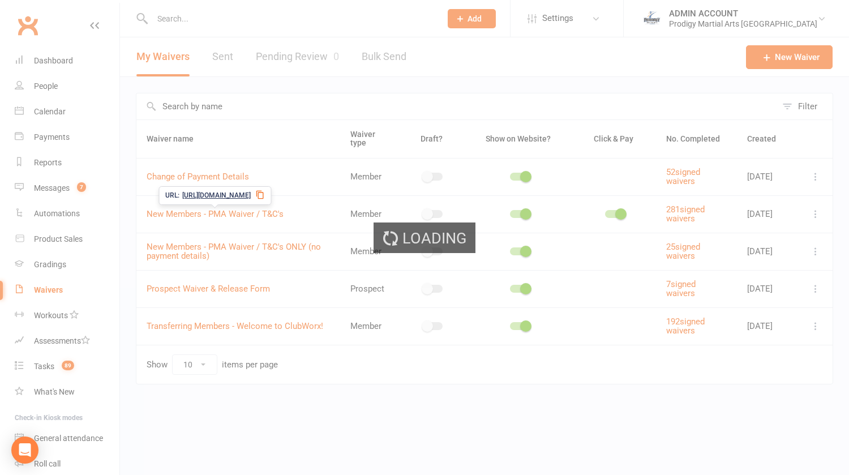
select select "applies_to_all_signees"
select select "copy_answers_for_all_signees"
select select "select"
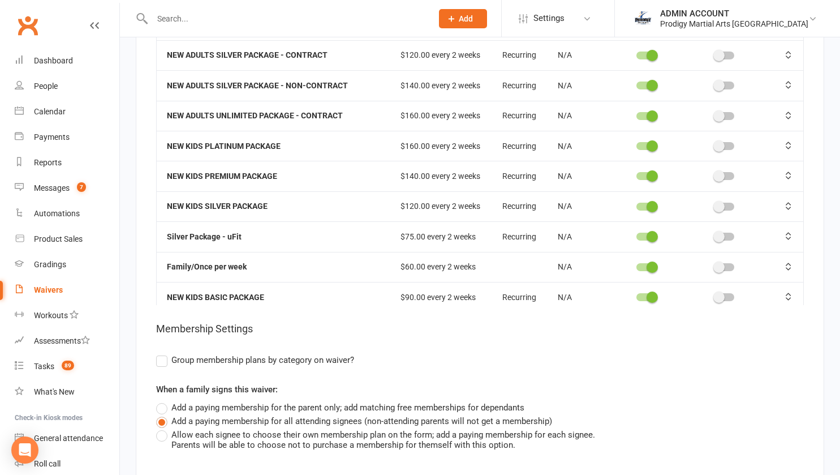
scroll to position [4334, 0]
click at [715, 293] on div at bounding box center [724, 297] width 19 height 8
click at [715, 295] on input "checkbox" at bounding box center [715, 295] width 0 height 0
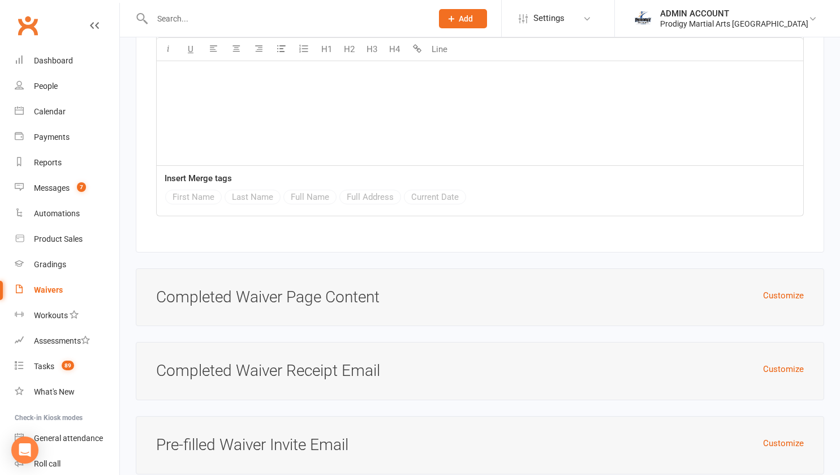
scroll to position [5697, 0]
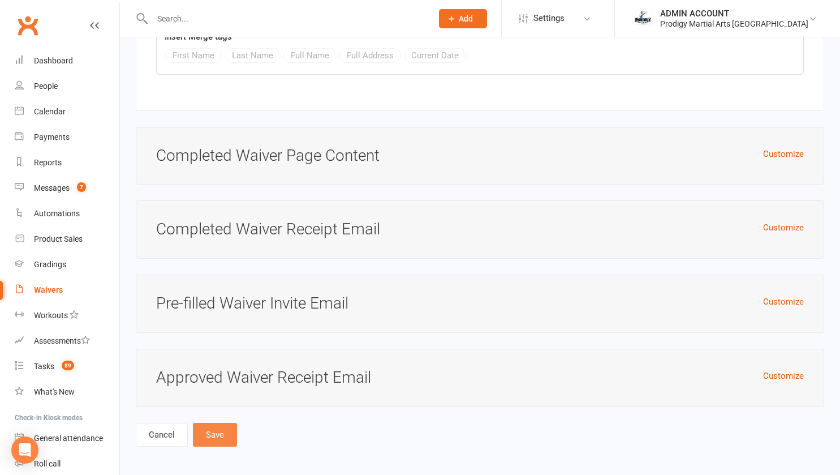
click at [217, 435] on button "Save" at bounding box center [215, 435] width 44 height 24
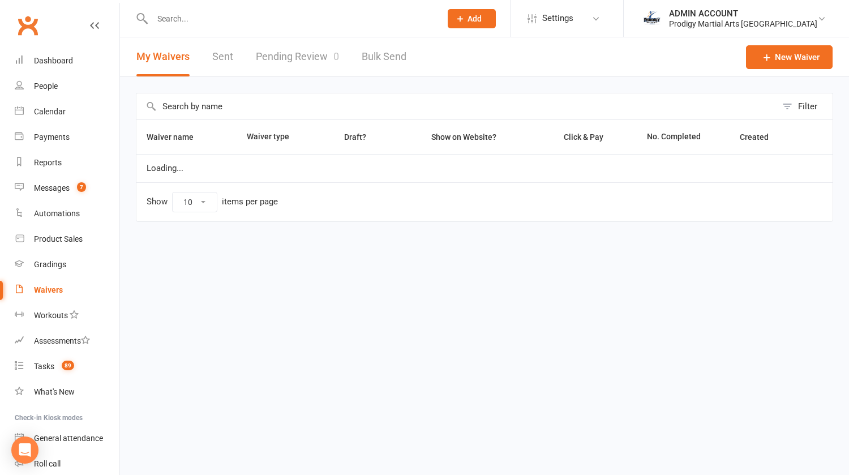
click at [195, 15] on input "text" at bounding box center [291, 19] width 284 height 16
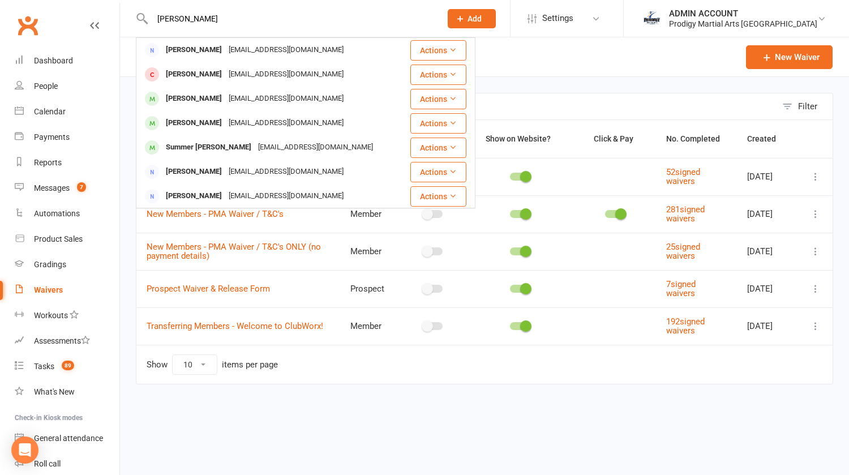
type input "[PERSON_NAME]"
click at [295, 53] on div "[EMAIL_ADDRESS][DOMAIN_NAME]" at bounding box center [286, 50] width 122 height 16
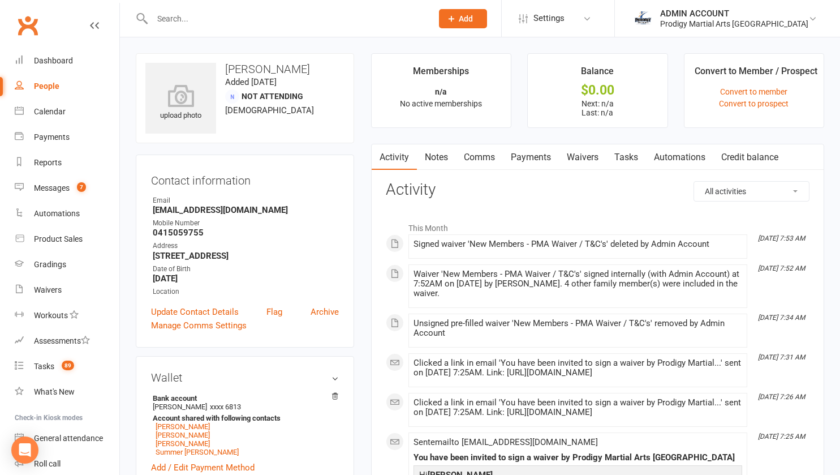
click at [597, 154] on link "Waivers" at bounding box center [583, 157] width 48 height 26
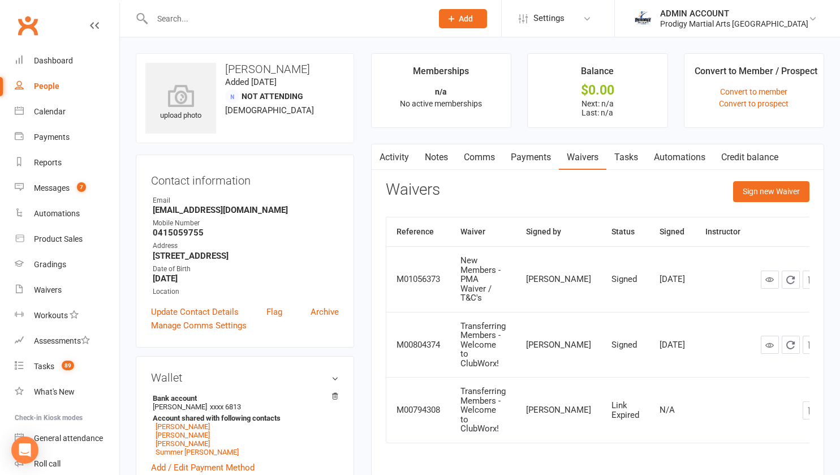
click at [768, 179] on div "Activity Notes Comms Payments Waivers Tasks Automations Credit balance Waivers …" at bounding box center [597, 310] width 453 height 333
click at [773, 194] on button "Sign new Waiver" at bounding box center [771, 191] width 76 height 20
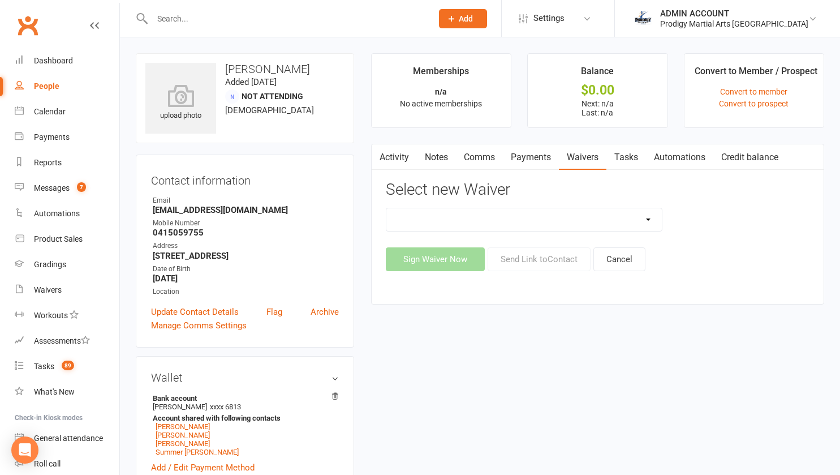
click at [429, 222] on select "Change of Payment Details New Members - PMA Waiver / T&C's New Members - PMA Wa…" at bounding box center [524, 219] width 276 height 23
select select "9955"
click at [386, 208] on select "Change of Payment Details New Members - PMA Waiver / T&C's New Members - PMA Wa…" at bounding box center [524, 219] width 276 height 23
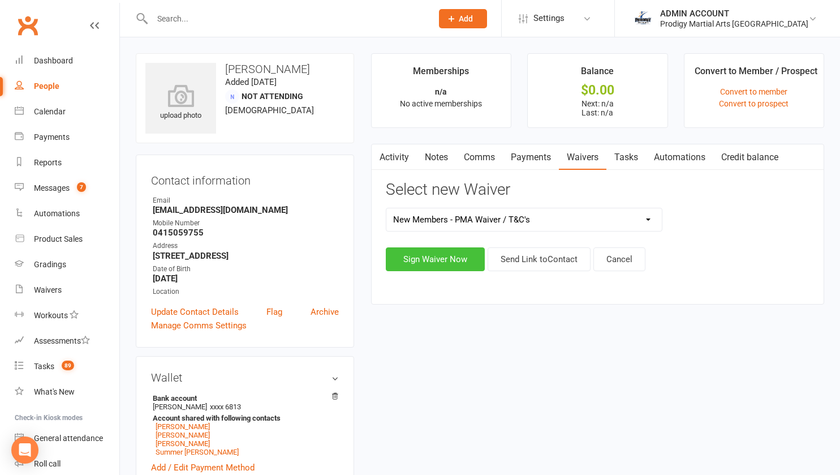
click at [414, 260] on button "Sign Waiver Now" at bounding box center [435, 259] width 99 height 24
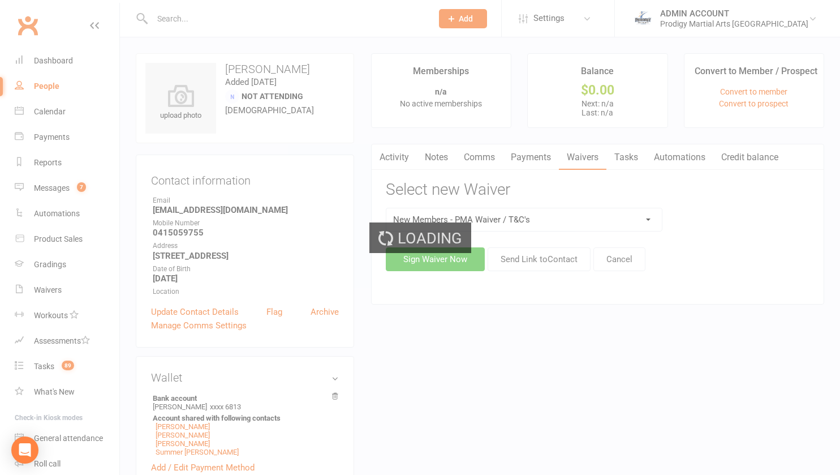
select select "bank_account"
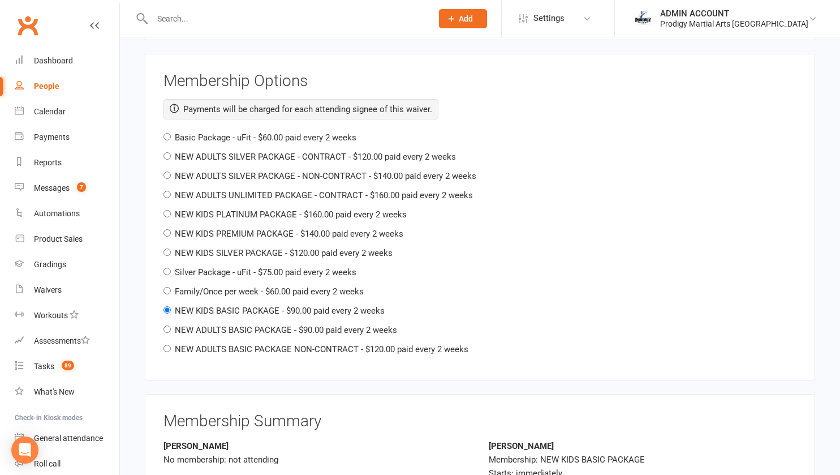
scroll to position [2738, 0]
click at [167, 325] on input "NEW ADULTS BASIC PACKAGE - $90.00 paid every 2 weeks" at bounding box center [167, 328] width 7 height 7
radio input "true"
radio input "false"
click at [166, 344] on input "NEW ADULTS BASIC PACKAGE NON-CONTRACT - $120.00 paid every 2 weeks" at bounding box center [167, 347] width 7 height 7
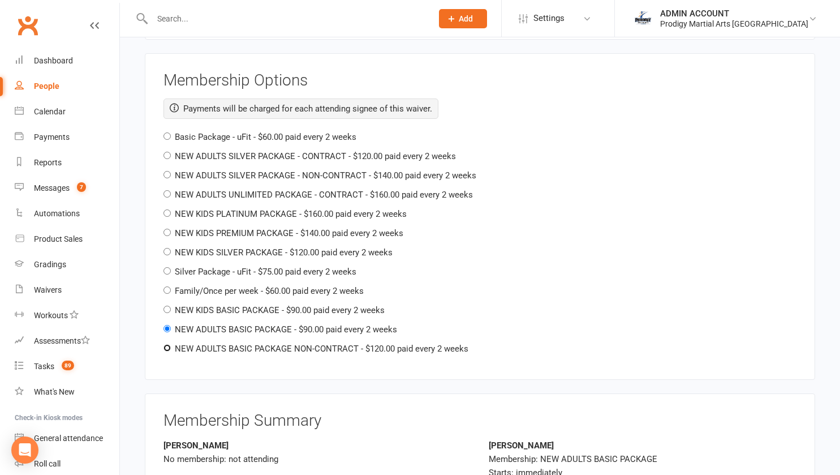
radio input "true"
radio input "false"
click at [167, 190] on input "NEW ADULTS UNLIMITED PACKAGE - CONTRACT - $160.00 paid every 2 weeks" at bounding box center [167, 193] width 7 height 7
radio input "true"
radio input "false"
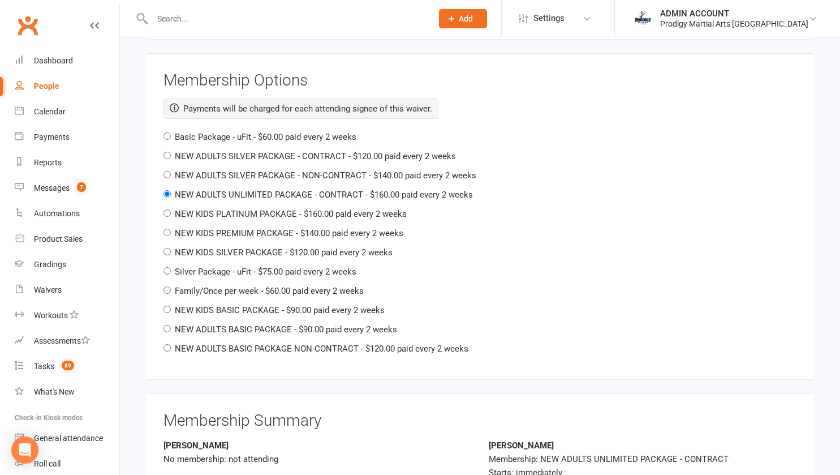
click at [166, 169] on div "NEW ADULTS SILVER PACKAGE - NON-CONTRACT - $140.00 paid every 2 weeks" at bounding box center [480, 176] width 633 height 14
click at [167, 149] on div "NEW ADULTS SILVER PACKAGE - CONTRACT - $120.00 paid every 2 weeks" at bounding box center [480, 156] width 633 height 14
click at [165, 132] on input "Basic Package - uFit - $60.00 paid every 2 weeks" at bounding box center [167, 135] width 7 height 7
radio input "true"
radio input "false"
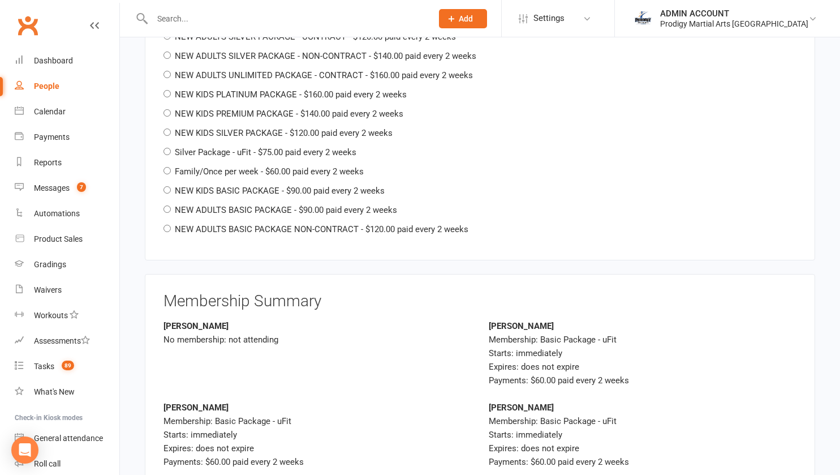
scroll to position [2851, 0]
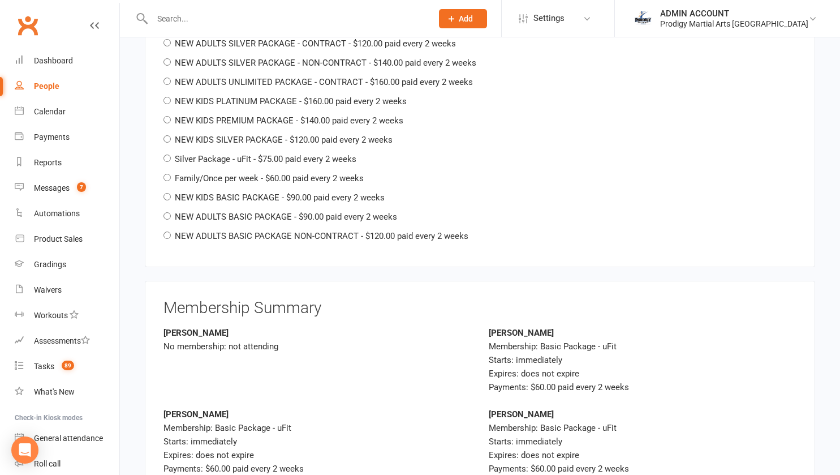
click at [163, 171] on div "Membership Options Payments will be charged for each attending signee of this w…" at bounding box center [480, 104] width 670 height 326
click at [167, 193] on input "NEW KIDS BASIC PACKAGE - $90.00 paid every 2 weeks" at bounding box center [167, 196] width 7 height 7
radio input "true"
radio input "false"
click at [167, 174] on input "Family/Once per week - $60.00 paid every 2 weeks" at bounding box center [167, 177] width 7 height 7
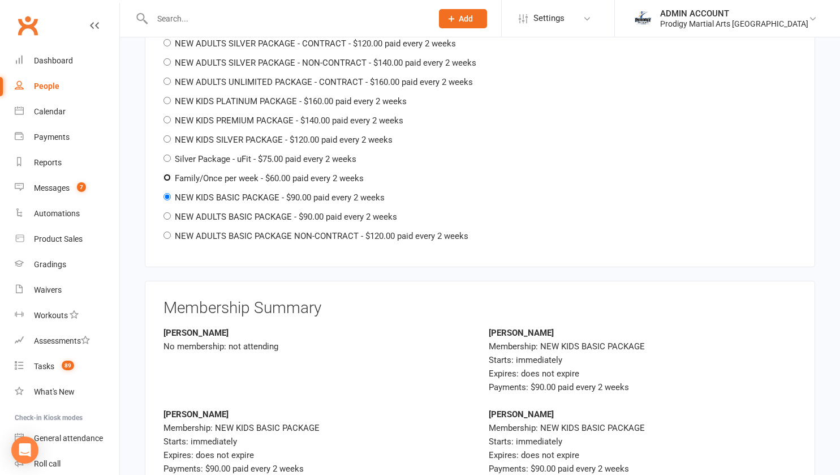
radio input "true"
radio input "false"
click at [169, 231] on input "NEW ADULTS BASIC PACKAGE NON-CONTRACT - $120.00 paid every 2 weeks" at bounding box center [167, 234] width 7 height 7
radio input "true"
radio input "false"
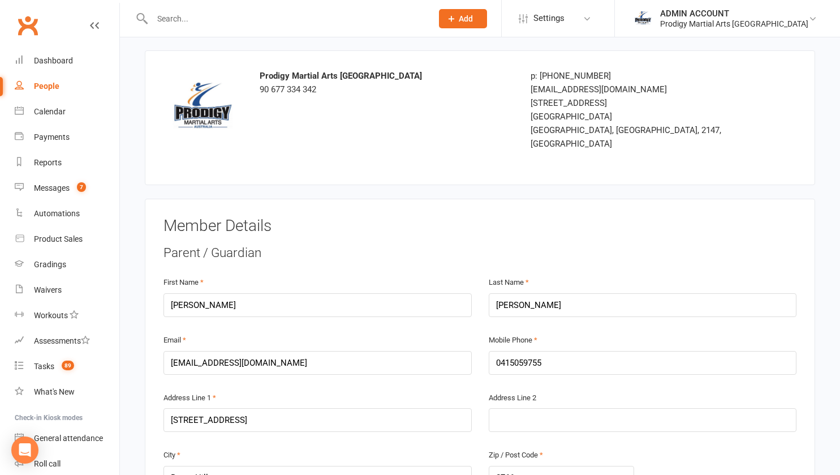
scroll to position [0, 0]
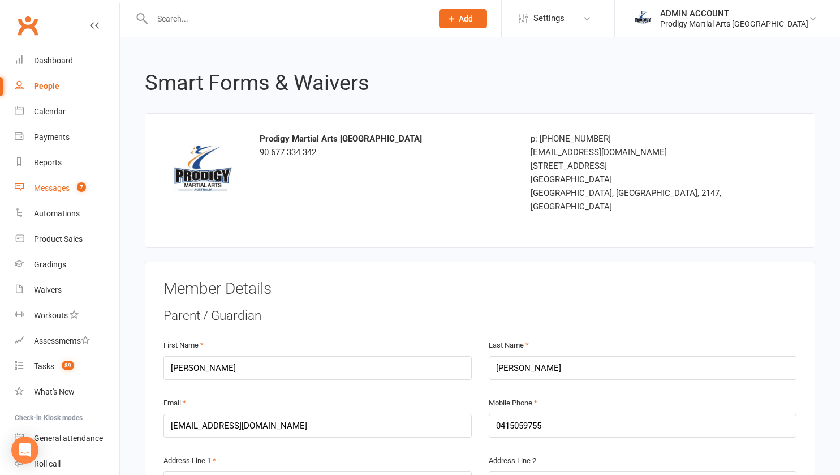
click at [41, 186] on div "Messages" at bounding box center [52, 187] width 36 height 9
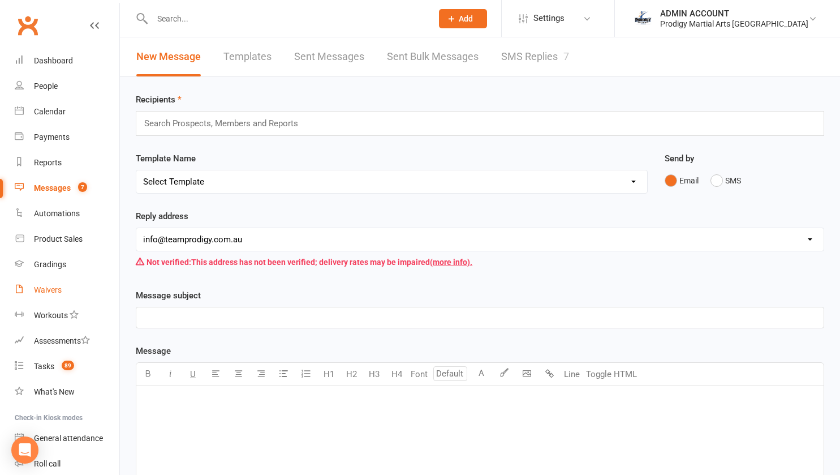
click at [48, 289] on div "Waivers" at bounding box center [48, 289] width 28 height 9
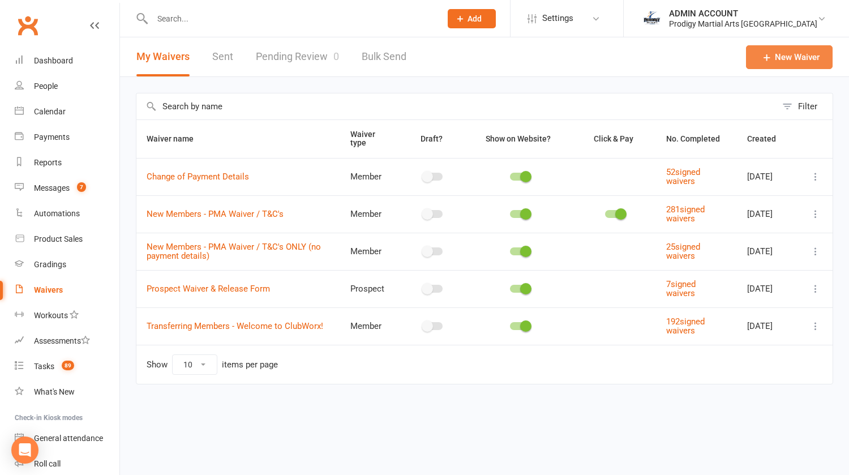
click at [799, 54] on link "New Waiver" at bounding box center [789, 57] width 87 height 24
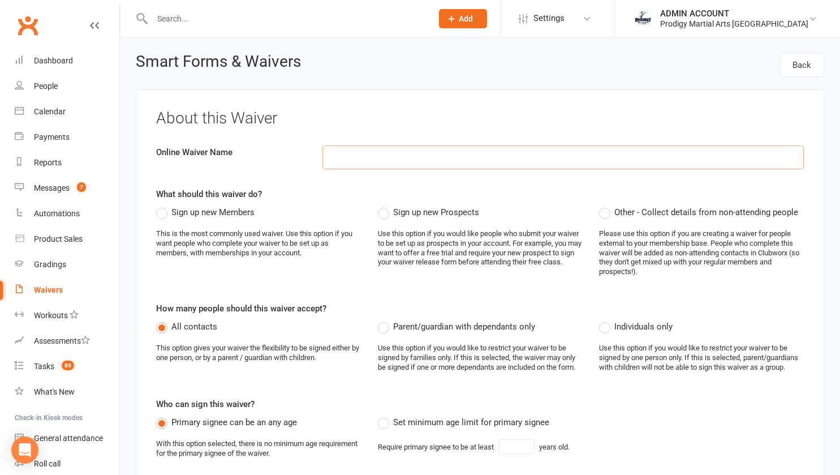
click at [347, 158] on input at bounding box center [562, 157] width 481 height 24
type input "Update Membership"
click at [162, 210] on label "Sign up new Members" at bounding box center [205, 212] width 98 height 14
click at [162, 205] on input "Sign up new Members" at bounding box center [159, 205] width 7 height 0
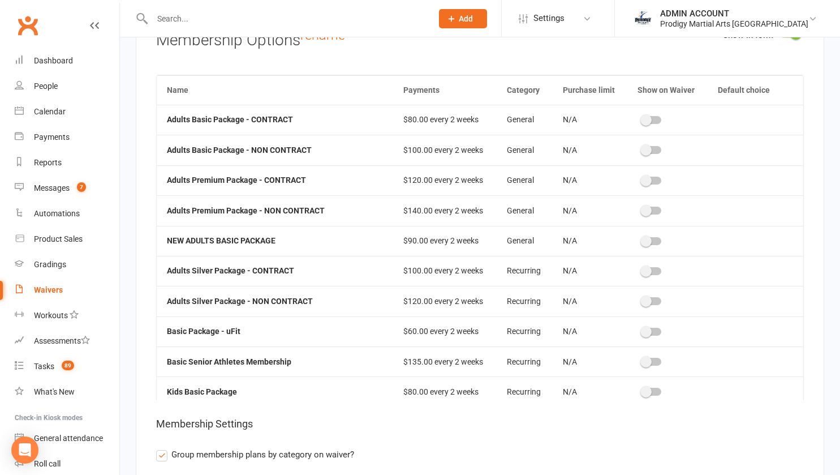
scroll to position [2195, 0]
drag, startPoint x: 612, startPoint y: 187, endPoint x: 636, endPoint y: 230, distance: 49.7
click at [638, 239] on switch at bounding box center [652, 241] width 28 height 9
click at [640, 235] on span at bounding box center [645, 240] width 11 height 11
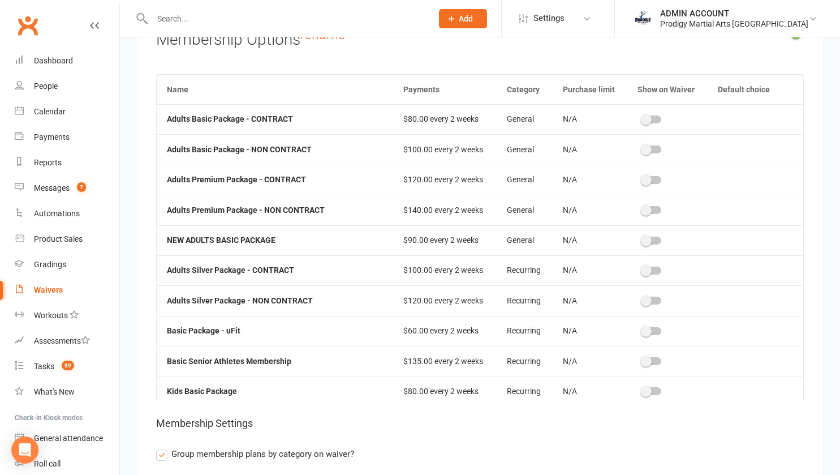
click at [642, 239] on input "checkbox" at bounding box center [642, 239] width 0 height 0
click at [635, 328] on span at bounding box center [640, 330] width 11 height 11
click at [636, 329] on input "checkbox" at bounding box center [636, 329] width 0 height 0
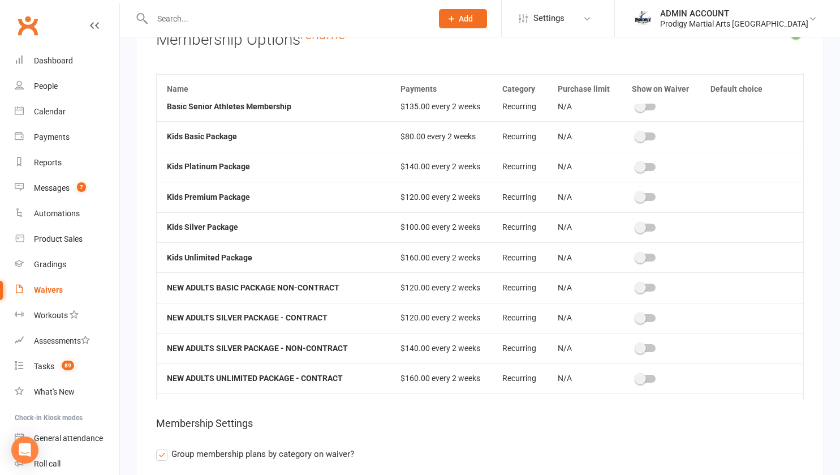
scroll to position [255, 0]
click at [635, 281] on span at bounding box center [640, 286] width 11 height 11
click at [636, 285] on input "checkbox" at bounding box center [636, 285] width 0 height 0
click at [630, 303] on td at bounding box center [661, 317] width 79 height 30
click at [632, 315] on switch at bounding box center [646, 318] width 28 height 9
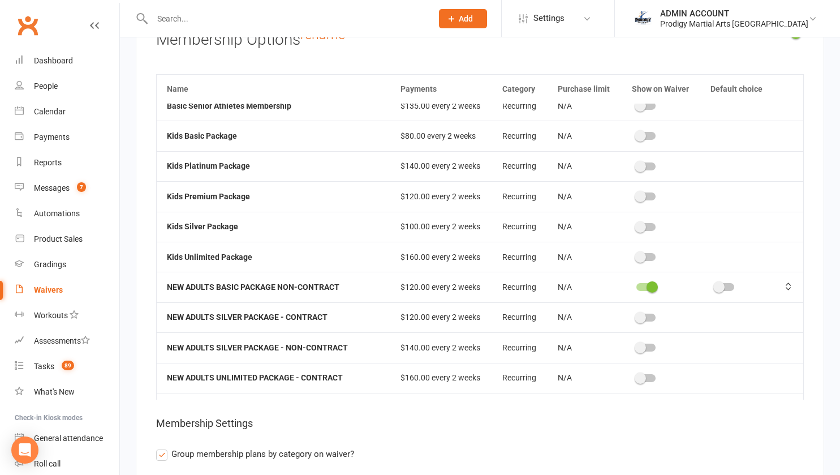
click at [635, 312] on span at bounding box center [640, 317] width 11 height 11
click at [636, 316] on input "checkbox" at bounding box center [636, 316] width 0 height 0
click at [167, 450] on label "Group membership plans by category on waiver?" at bounding box center [255, 454] width 198 height 14
click at [164, 447] on input "Group membership plans by category on waiver?" at bounding box center [159, 447] width 7 height 0
click at [636, 343] on div at bounding box center [645, 347] width 19 height 8
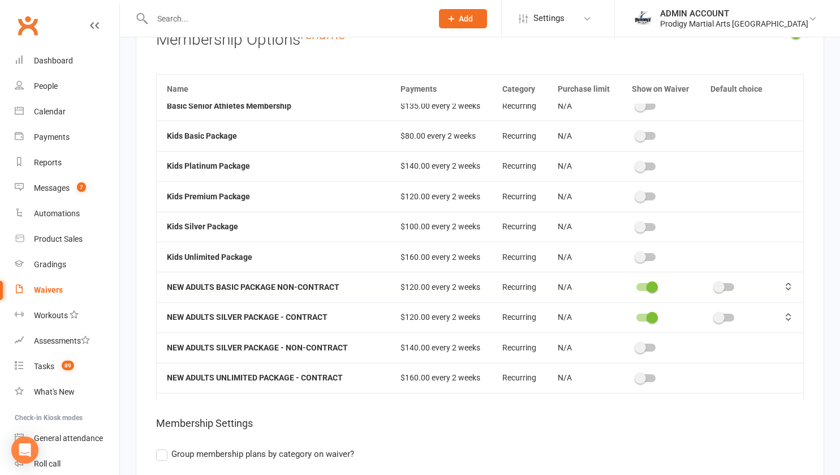
click at [636, 346] on input "checkbox" at bounding box center [636, 346] width 0 height 0
click at [636, 374] on div at bounding box center [645, 378] width 19 height 8
click at [636, 376] on input "checkbox" at bounding box center [636, 376] width 0 height 0
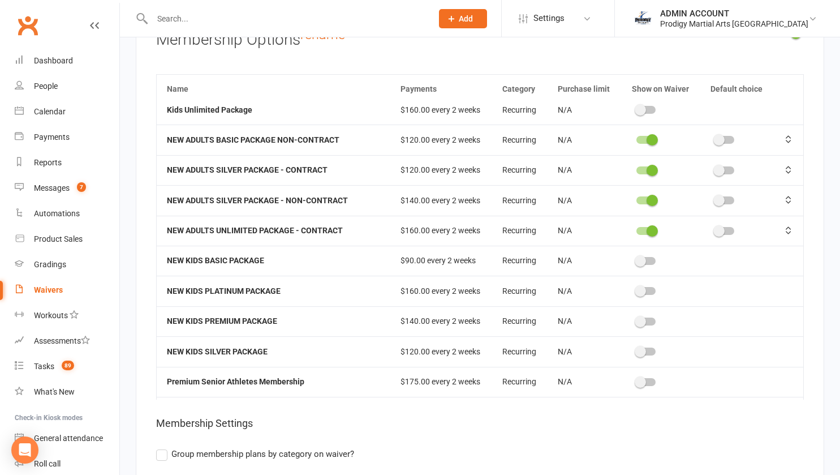
scroll to position [448, 0]
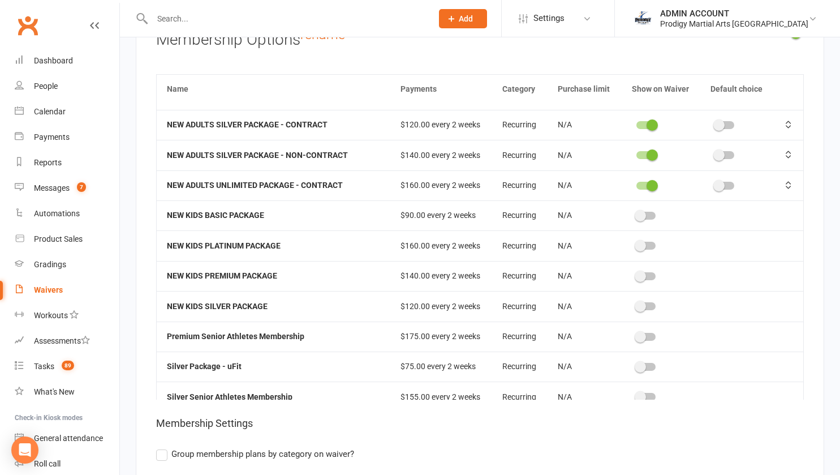
click at [635, 213] on td at bounding box center [661, 215] width 79 height 30
click at [636, 212] on div at bounding box center [645, 216] width 19 height 8
click at [636, 214] on input "checkbox" at bounding box center [636, 214] width 0 height 0
click at [635, 240] on span at bounding box center [640, 245] width 11 height 11
click at [636, 244] on input "checkbox" at bounding box center [636, 244] width 0 height 0
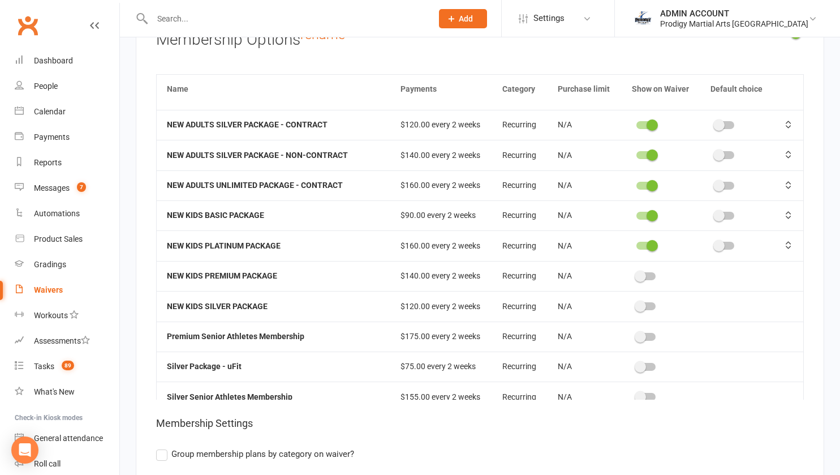
click at [635, 270] on span at bounding box center [640, 275] width 11 height 11
click at [636, 274] on input "checkbox" at bounding box center [636, 274] width 0 height 0
click at [635, 300] on span at bounding box center [640, 305] width 11 height 11
click at [636, 304] on input "checkbox" at bounding box center [636, 304] width 0 height 0
click at [635, 361] on span at bounding box center [640, 366] width 11 height 11
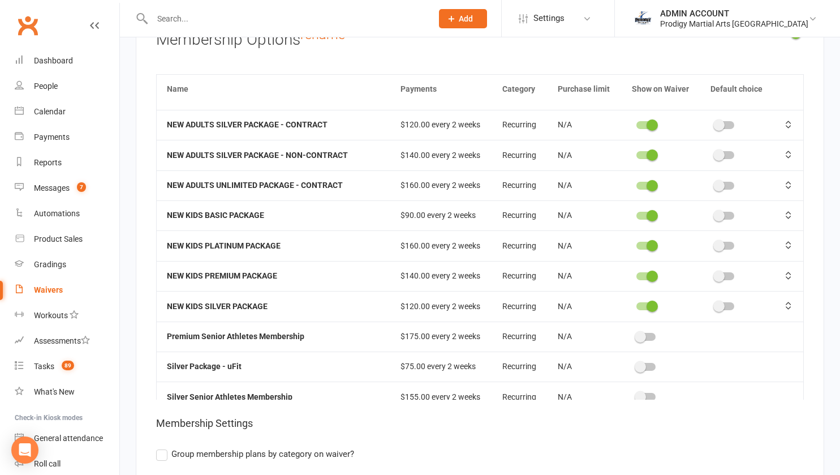
click at [636, 365] on input "checkbox" at bounding box center [636, 365] width 0 height 0
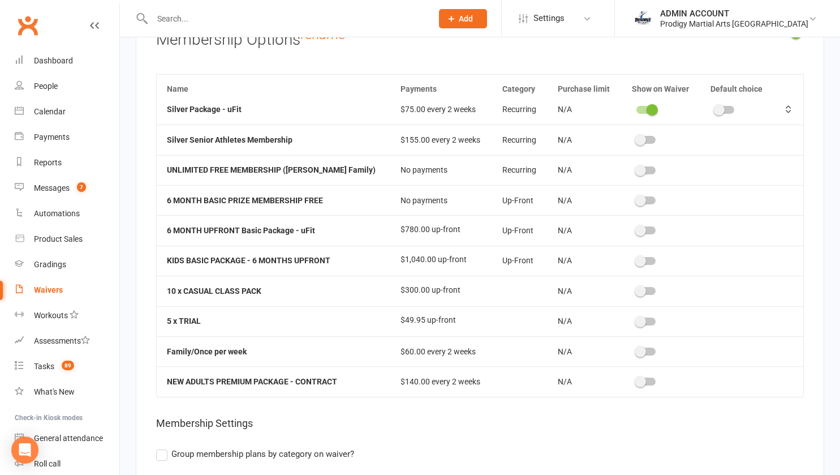
scroll to position [709, 0]
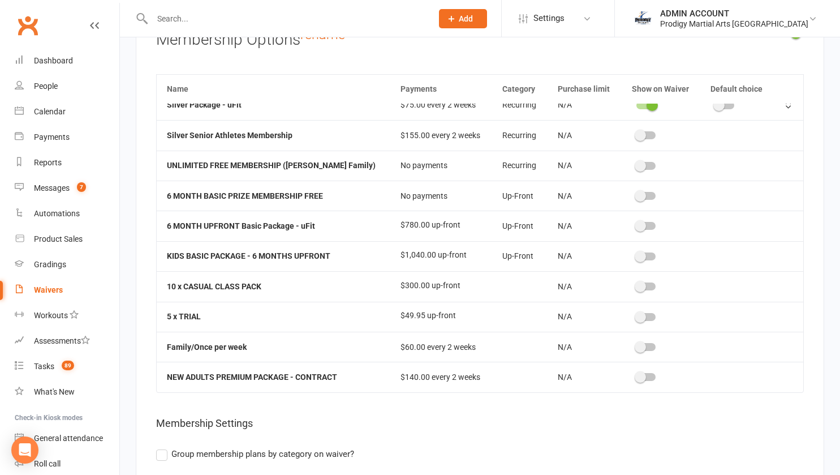
click at [636, 373] on div at bounding box center [645, 377] width 19 height 8
click at [636, 375] on input "checkbox" at bounding box center [636, 375] width 0 height 0
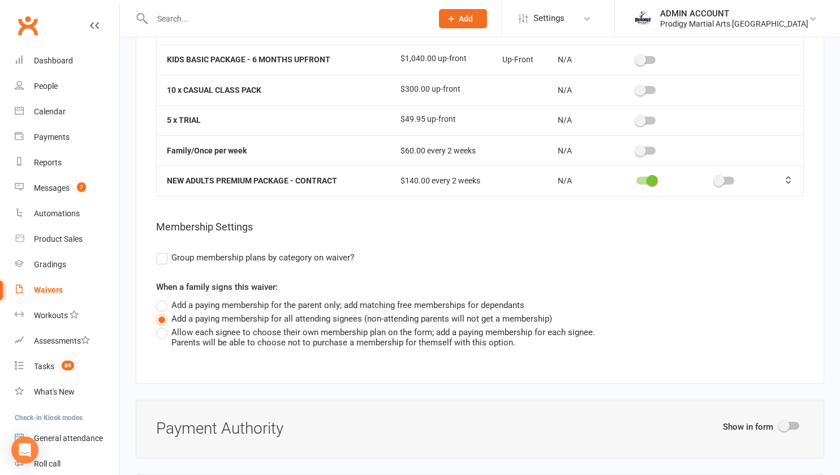
scroll to position [2392, 0]
click at [158, 330] on label "Allow each signee to choose their own membership plan on the form; add a paying…" at bounding box center [375, 336] width 439 height 22
click at [158, 325] on input "Allow each signee to choose their own membership plan on the form; add a paying…" at bounding box center [159, 325] width 7 height 0
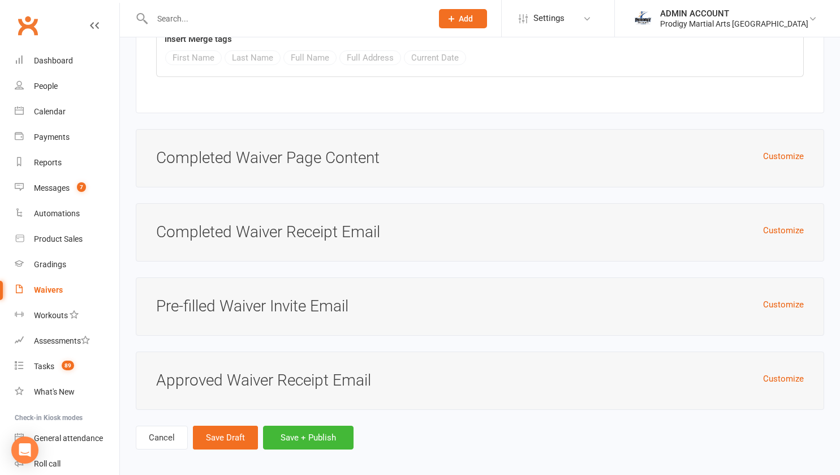
scroll to position [3324, 0]
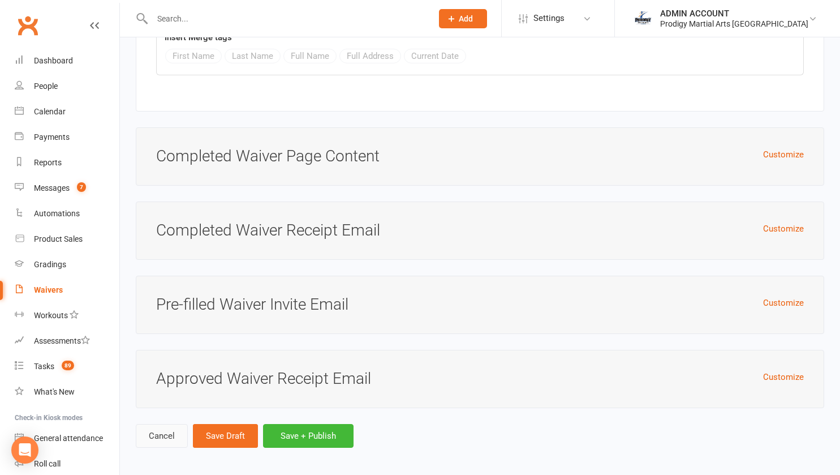
click at [150, 431] on link "Cancel" at bounding box center [162, 436] width 52 height 24
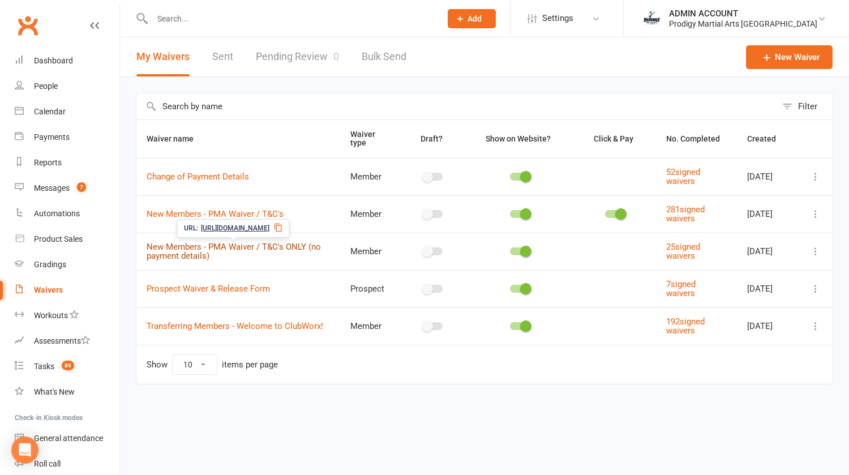
click at [216, 246] on link "New Members - PMA Waiver / T&C's ONLY (no payment details)" at bounding box center [234, 252] width 174 height 20
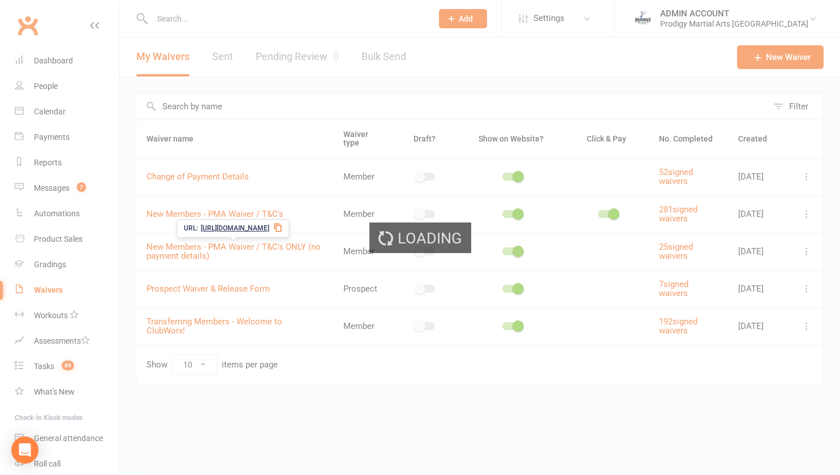
select select "applies_to_all_signees"
select select "copy_answers_for_all_signees"
select select "select"
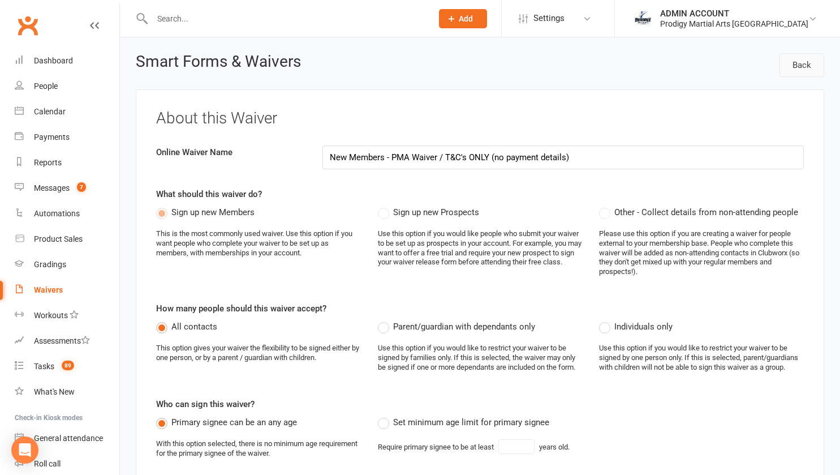
click at [803, 66] on link "Back" at bounding box center [802, 65] width 45 height 24
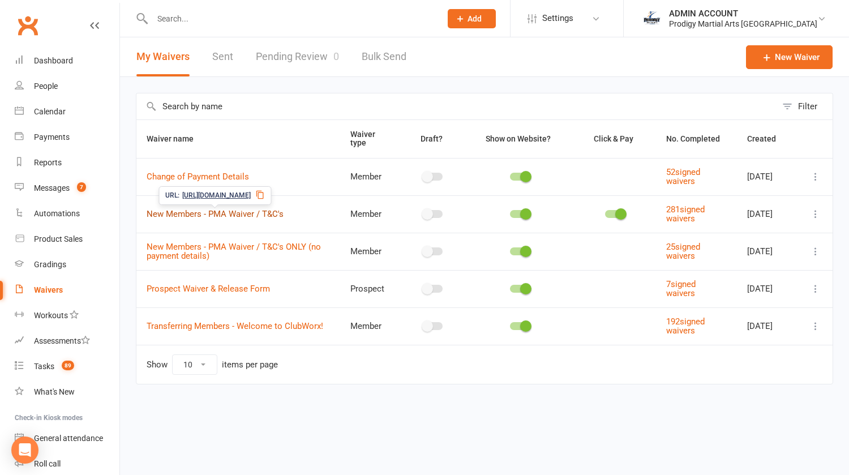
click at [177, 210] on link "New Members - PMA Waiver / T&C's" at bounding box center [215, 214] width 137 height 10
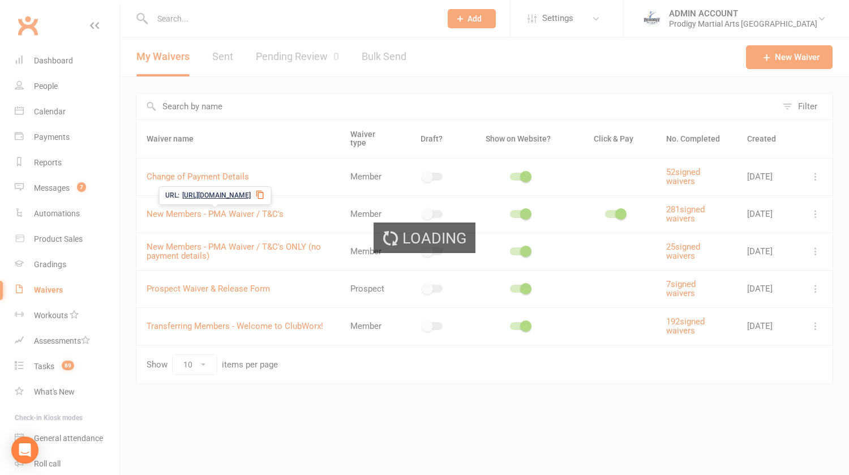
select select "applies_to_all_signees"
select select "copy_answers_for_all_signees"
select select "select"
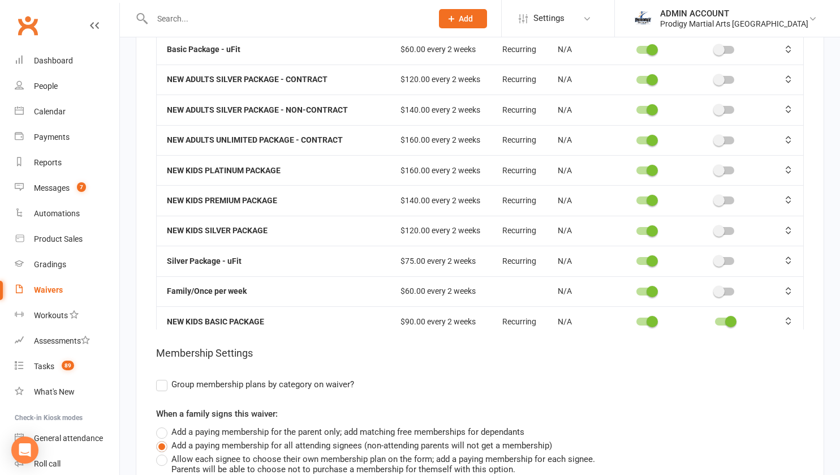
scroll to position [4309, 0]
click at [139, 431] on div "Show in form Membership Options rename Name Payments Category Purchase limit Sh…" at bounding box center [480, 224] width 689 height 573
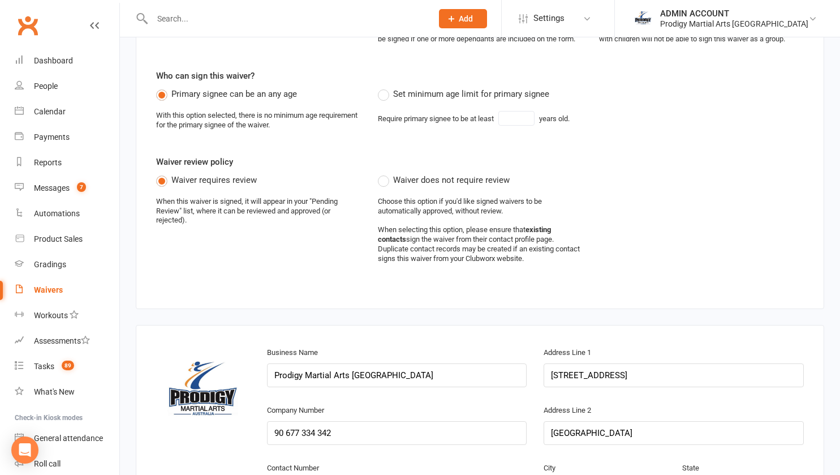
scroll to position [0, 0]
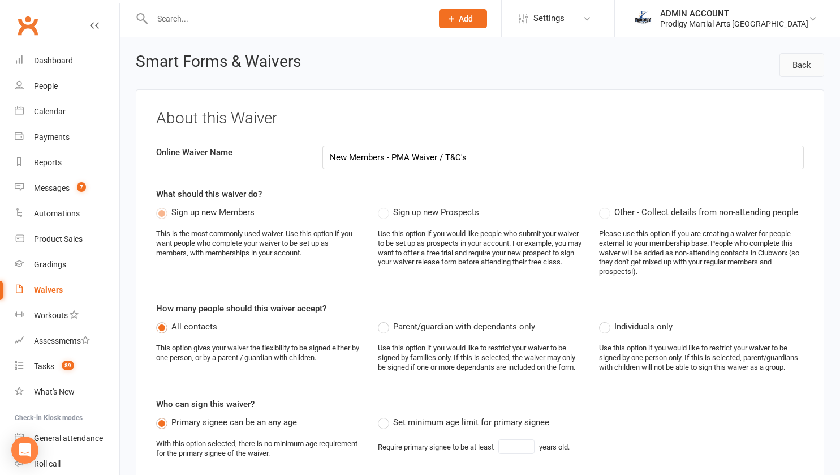
click at [800, 61] on link "Back" at bounding box center [802, 65] width 45 height 24
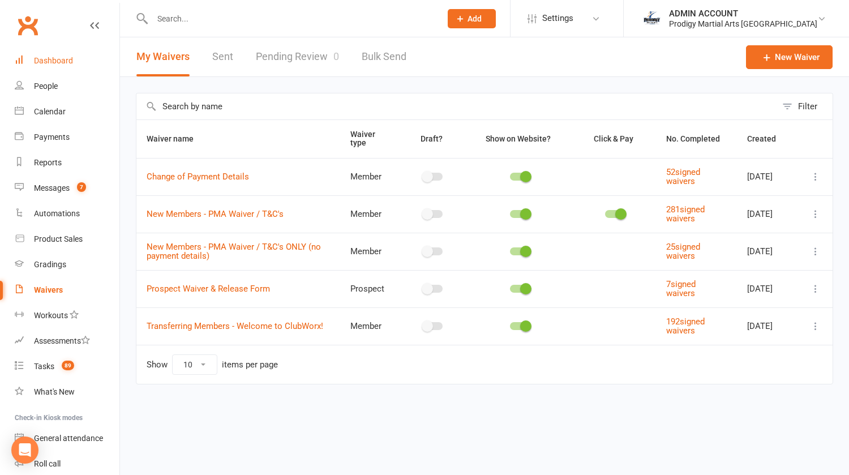
click at [65, 63] on div "Dashboard" at bounding box center [53, 60] width 39 height 9
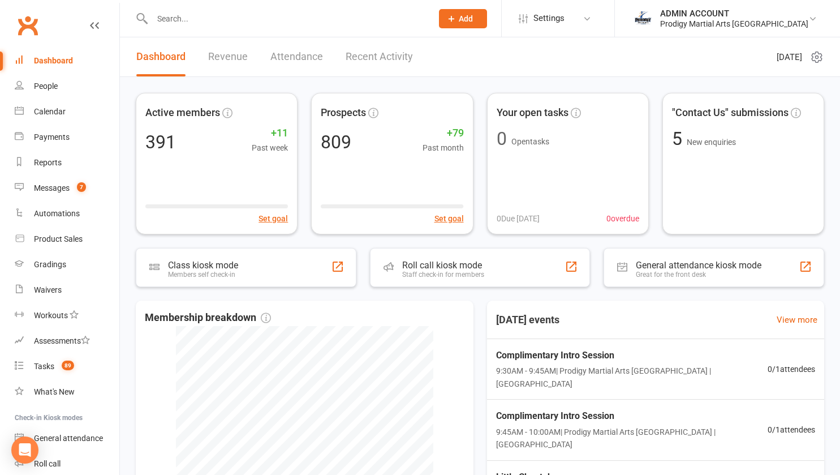
click at [725, 8] on div "ADMIN ACCOUNT" at bounding box center [734, 13] width 148 height 10
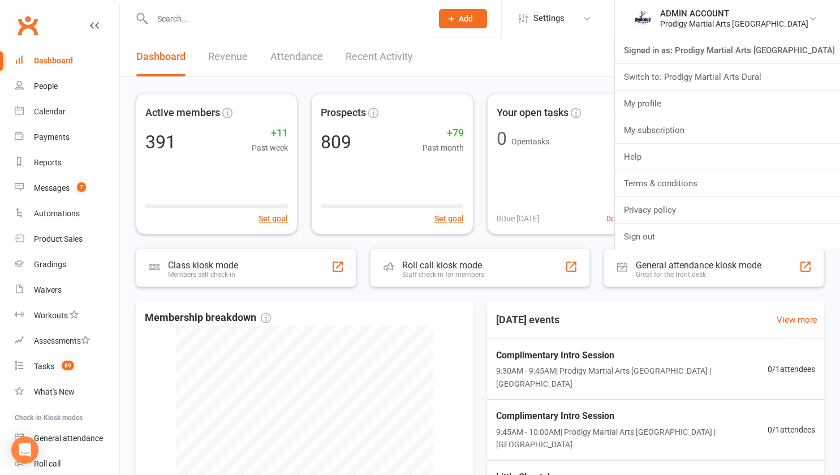
click at [713, 72] on link "Switch to: Prodigy Martial Arts Dural" at bounding box center [727, 77] width 225 height 26
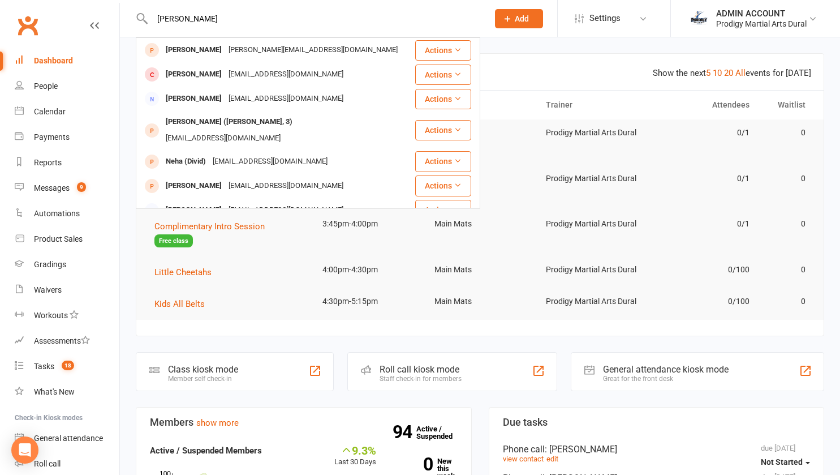
type input "[PERSON_NAME]"
click at [191, 76] on div "[PERSON_NAME]" at bounding box center [193, 74] width 63 height 16
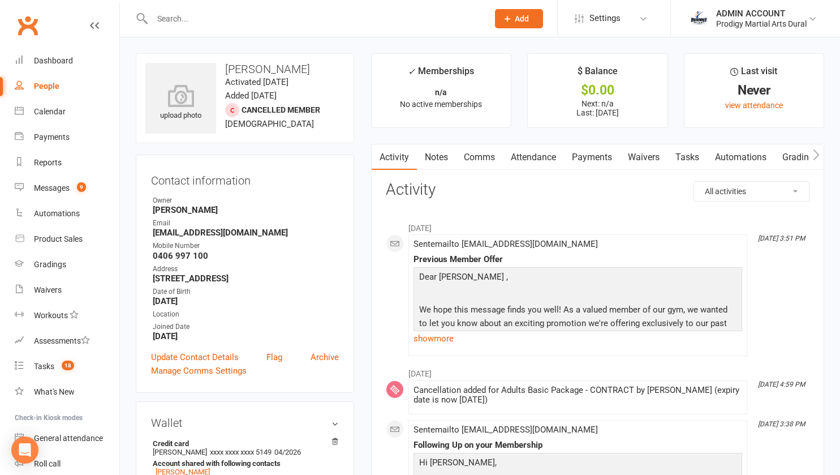
click at [584, 151] on link "Payments" at bounding box center [592, 157] width 56 height 26
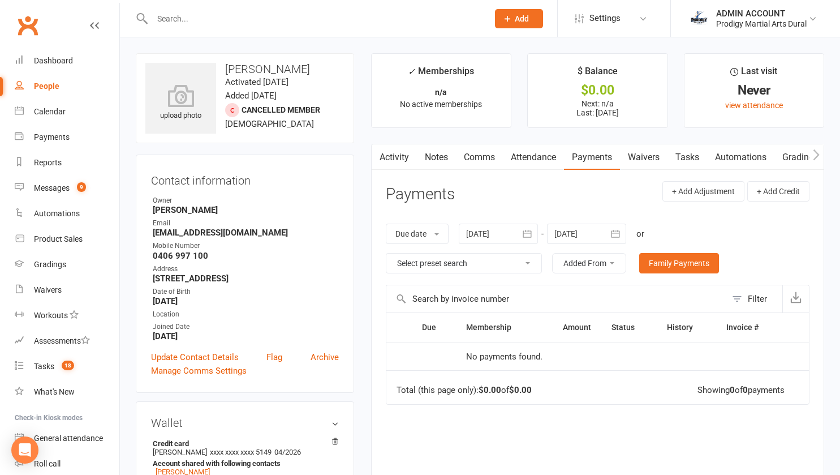
click at [514, 229] on div at bounding box center [498, 233] width 79 height 20
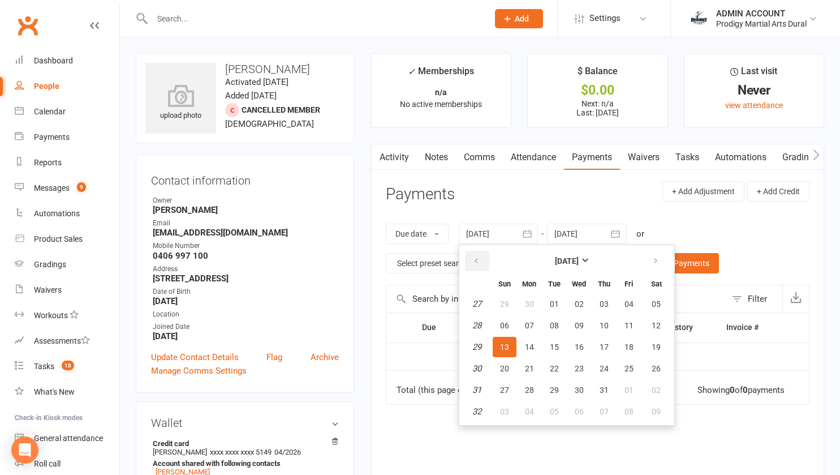
click at [478, 261] on icon "button" at bounding box center [476, 260] width 8 height 9
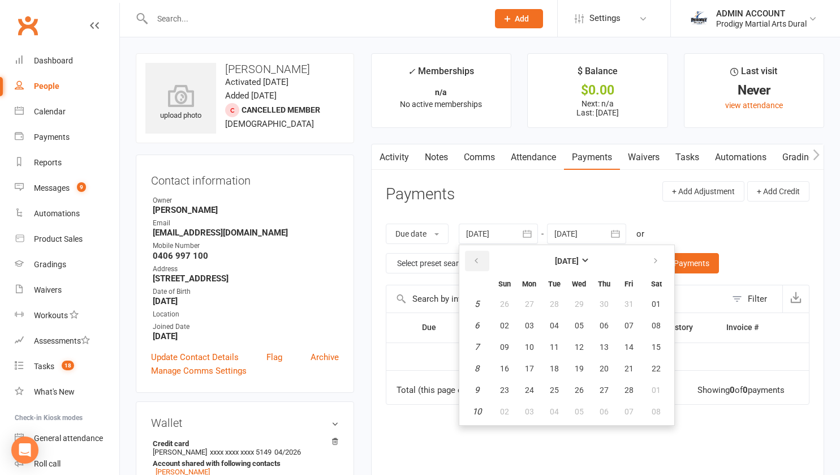
click at [478, 261] on icon "button" at bounding box center [476, 260] width 8 height 9
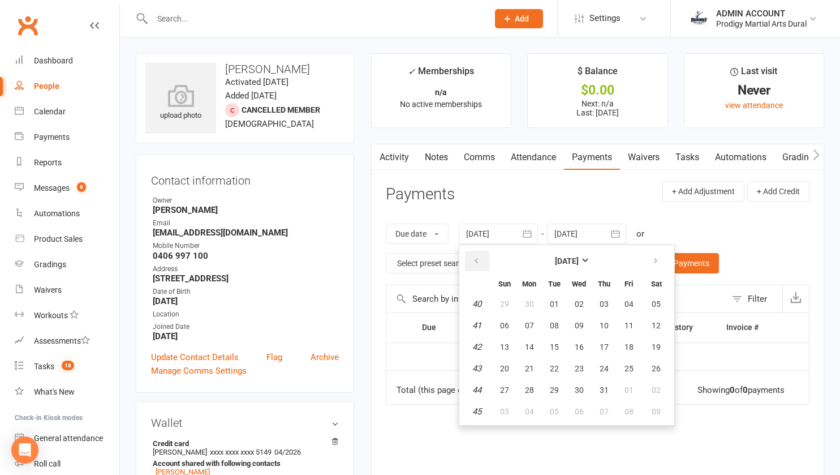
click at [478, 261] on icon "button" at bounding box center [476, 260] width 8 height 9
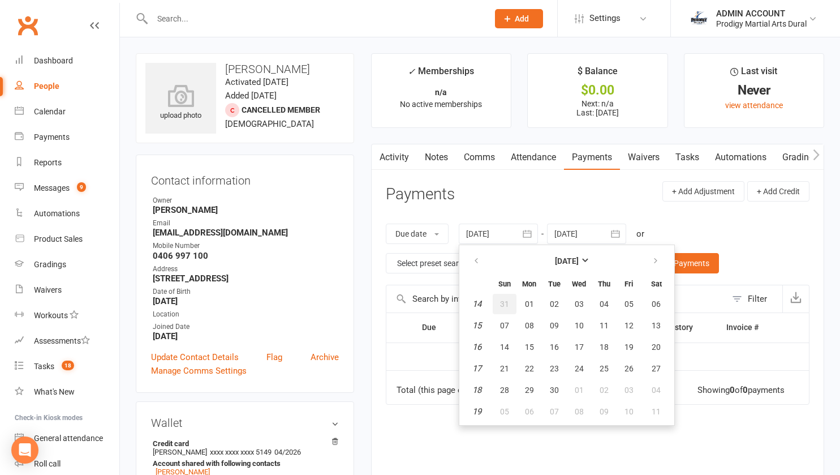
click at [508, 307] on span "31" at bounding box center [504, 303] width 9 height 9
type input "[DATE]"
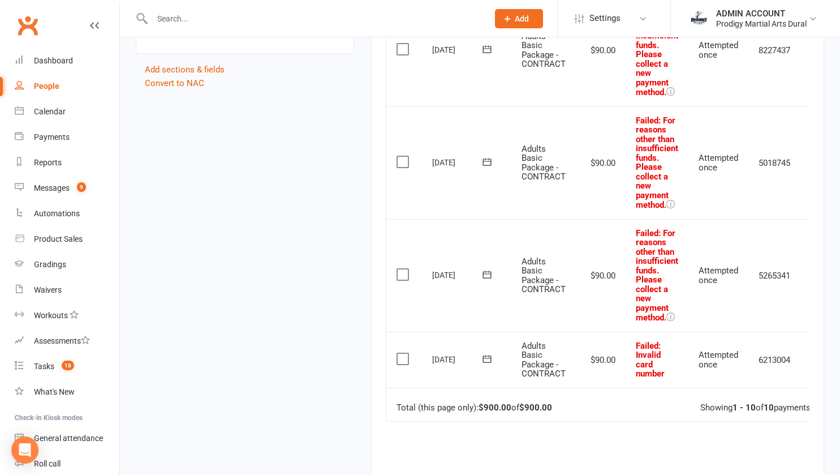
scroll to position [1023, 0]
